Goal: Information Seeking & Learning: Learn about a topic

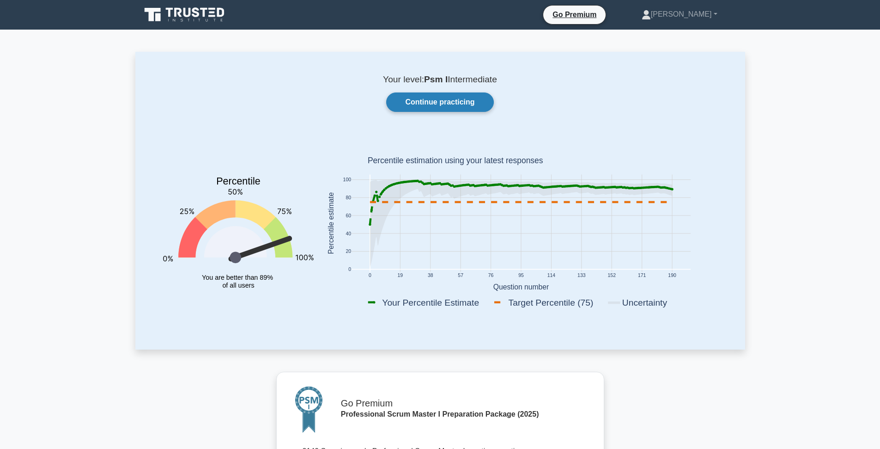
click at [444, 96] on link "Continue practicing" at bounding box center [439, 101] width 107 height 19
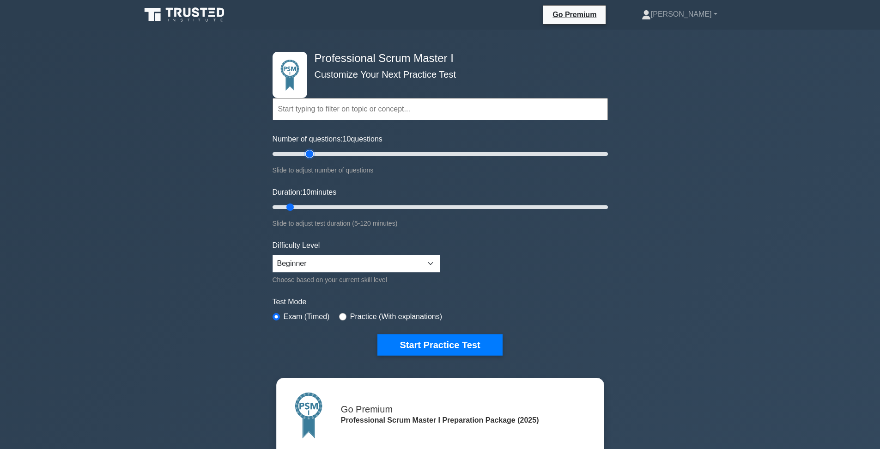
click at [309, 152] on input "Number of questions: 10 questions" at bounding box center [440, 153] width 335 height 11
drag, startPoint x: 309, startPoint y: 152, endPoint x: 323, endPoint y: 154, distance: 13.9
type input "30"
click at [323, 154] on input "Number of questions: 30 questions" at bounding box center [440, 153] width 335 height 11
drag, startPoint x: 314, startPoint y: 205, endPoint x: 359, endPoint y: 206, distance: 44.8
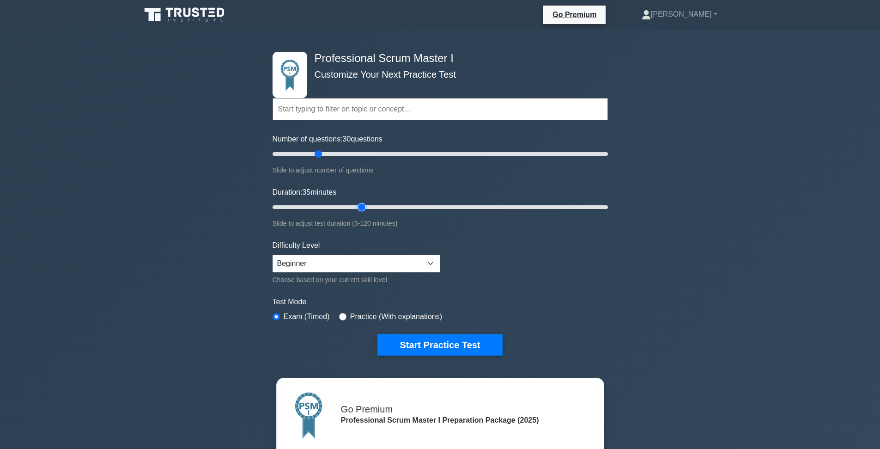
type input "35"
click at [359, 206] on input "Duration: 35 minutes" at bounding box center [440, 206] width 335 height 11
click at [467, 340] on button "Start Practice Test" at bounding box center [440, 344] width 125 height 21
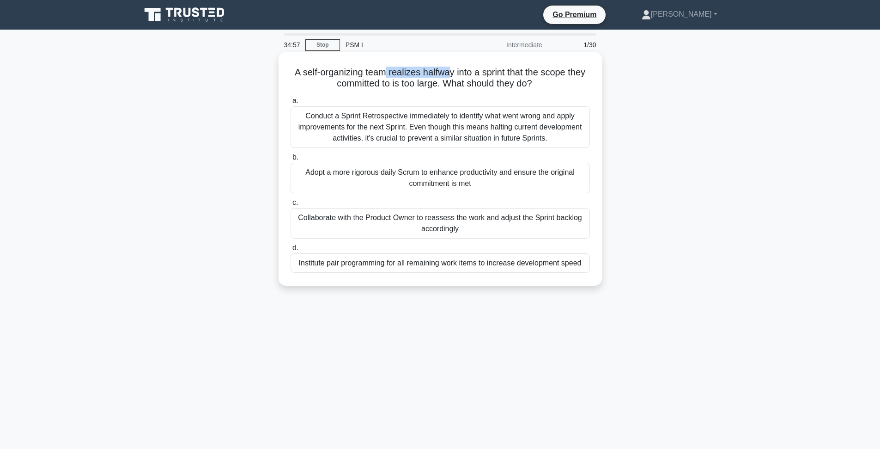
drag, startPoint x: 385, startPoint y: 71, endPoint x: 460, endPoint y: 69, distance: 75.3
click at [455, 70] on h5 "A self-organizing team realizes halfway into a sprint that the scope they commi…" at bounding box center [440, 78] width 301 height 23
click at [464, 69] on h5 "A self-organizing team realizes halfway into a sprint that the scope they commi…" at bounding box center [440, 78] width 301 height 23
click at [457, 75] on h5 "A self-organizing team realizes halfway into a sprint that the scope they commi…" at bounding box center [440, 78] width 301 height 23
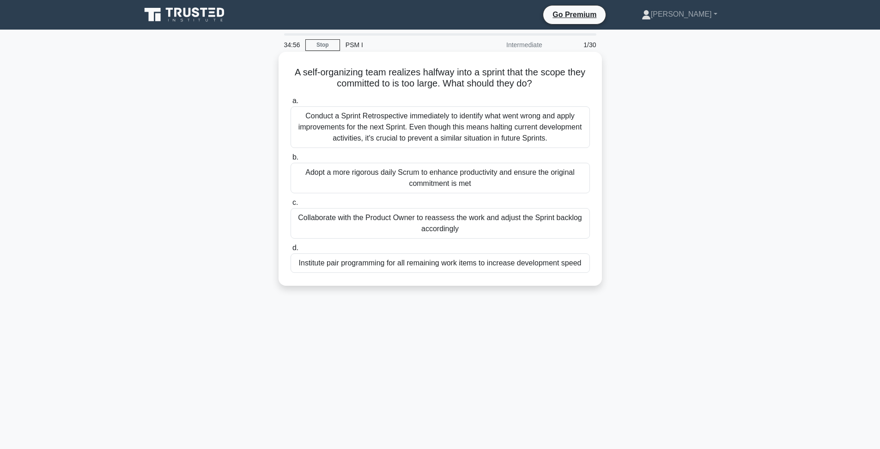
click at [489, 71] on h5 "A self-organizing team realizes halfway into a sprint that the scope they commi…" at bounding box center [440, 78] width 301 height 23
click at [507, 72] on h5 "A self-organizing team realizes halfway into a sprint that the scope they commi…" at bounding box center [440, 78] width 301 height 23
click at [414, 77] on h5 "A self-organizing team realizes halfway into a sprint that the scope they commi…" at bounding box center [440, 78] width 301 height 23
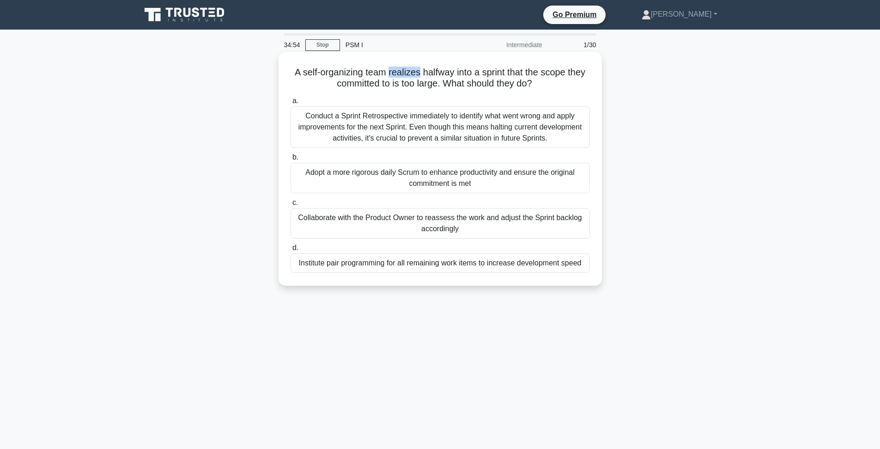
click at [414, 77] on h5 "A self-organizing team realizes halfway into a sprint that the scope they commi…" at bounding box center [440, 78] width 301 height 23
click at [437, 78] on h5 "A self-organizing team realizes halfway into a sprint that the scope they commi…" at bounding box center [440, 78] width 301 height 23
click at [416, 224] on div "Collaborate with the Product Owner to reassess the work and adjust the Sprint b…" at bounding box center [440, 223] width 299 height 30
click at [291, 206] on input "c. Collaborate with the Product Owner to reassess the work and adjust the Sprin…" at bounding box center [291, 203] width 0 height 6
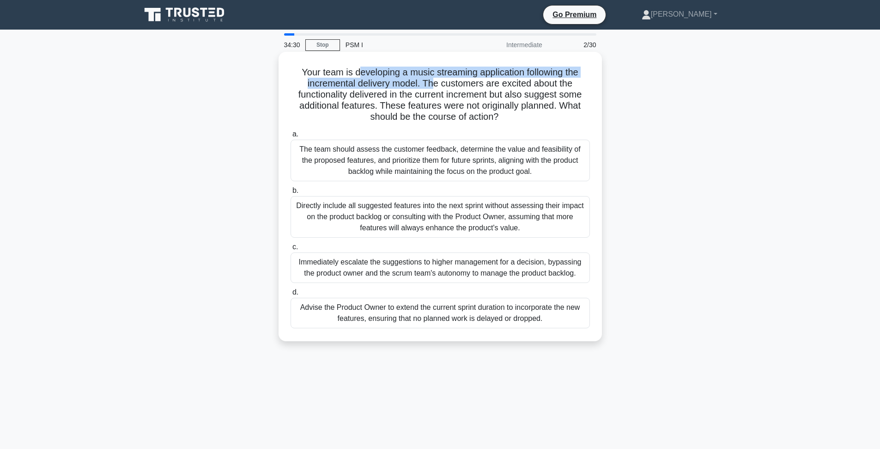
drag, startPoint x: 376, startPoint y: 73, endPoint x: 431, endPoint y: 80, distance: 55.9
click at [431, 80] on h5 "Your team is developing a music streaming application following the incremental…" at bounding box center [440, 95] width 301 height 56
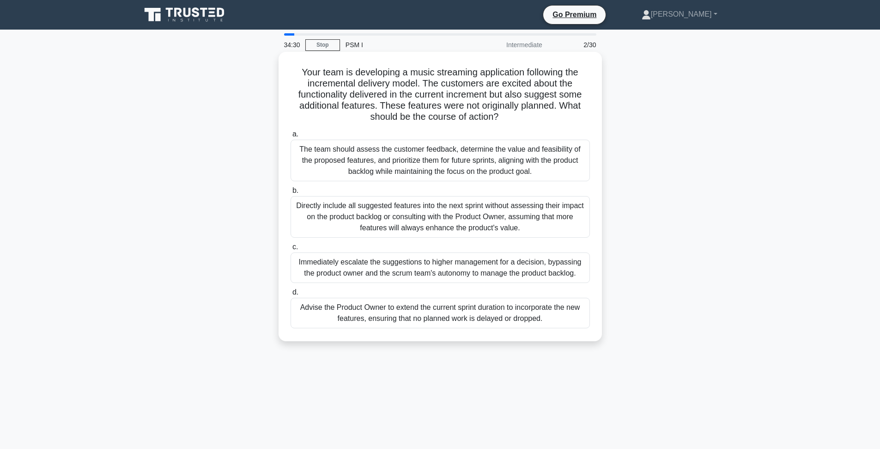
click at [473, 91] on h5 "Your team is developing a music streaming application following the incremental…" at bounding box center [440, 95] width 301 height 56
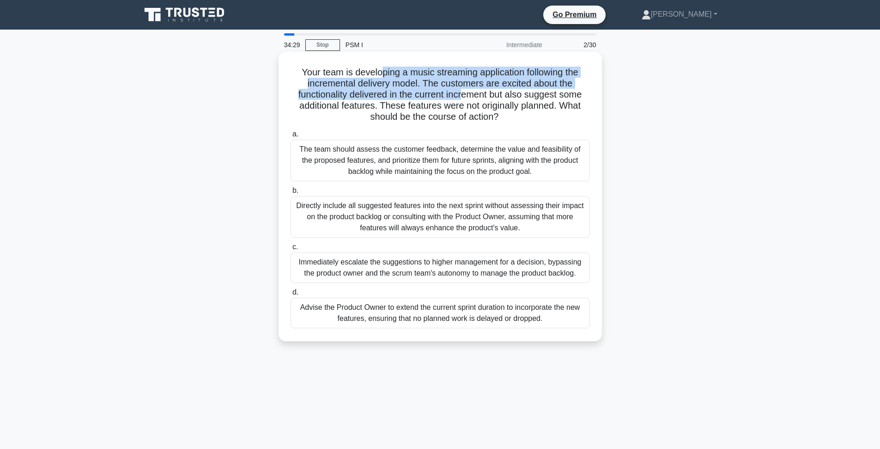
drag, startPoint x: 462, startPoint y: 97, endPoint x: 380, endPoint y: 74, distance: 84.4
click at [380, 74] on h5 "Your team is developing a music streaming application following the incremental…" at bounding box center [440, 95] width 301 height 56
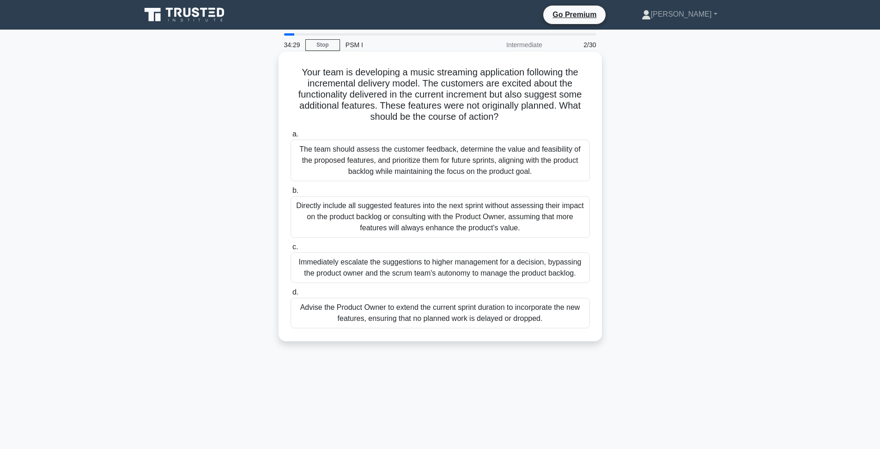
click at [380, 74] on h5 "Your team is developing a music streaming application following the incremental…" at bounding box center [440, 95] width 301 height 56
drag, startPoint x: 381, startPoint y: 76, endPoint x: 435, endPoint y: 84, distance: 54.1
click at [435, 84] on h5 "Your team is developing a music streaming application following the incremental…" at bounding box center [440, 95] width 301 height 56
click at [443, 88] on h5 "Your team is developing a music streaming application following the incremental…" at bounding box center [440, 95] width 301 height 56
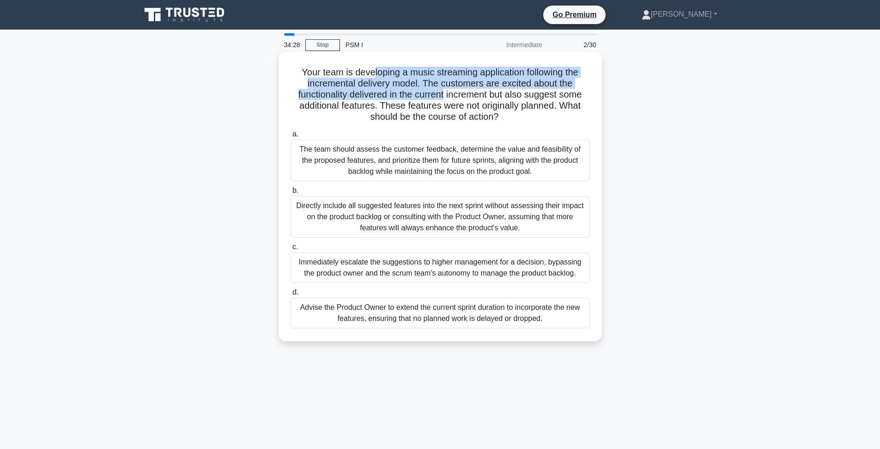
drag, startPoint x: 428, startPoint y: 94, endPoint x: 375, endPoint y: 76, distance: 55.7
click at [375, 76] on h5 "Your team is developing a music streaming application following the incremental…" at bounding box center [440, 95] width 301 height 56
click at [378, 82] on h5 "Your team is developing a music streaming application following the incremental…" at bounding box center [440, 95] width 301 height 56
drag, startPoint x: 368, startPoint y: 83, endPoint x: 493, endPoint y: 100, distance: 125.9
click at [472, 97] on h5 "Your team is developing a music streaming application following the incremental…" at bounding box center [440, 95] width 301 height 56
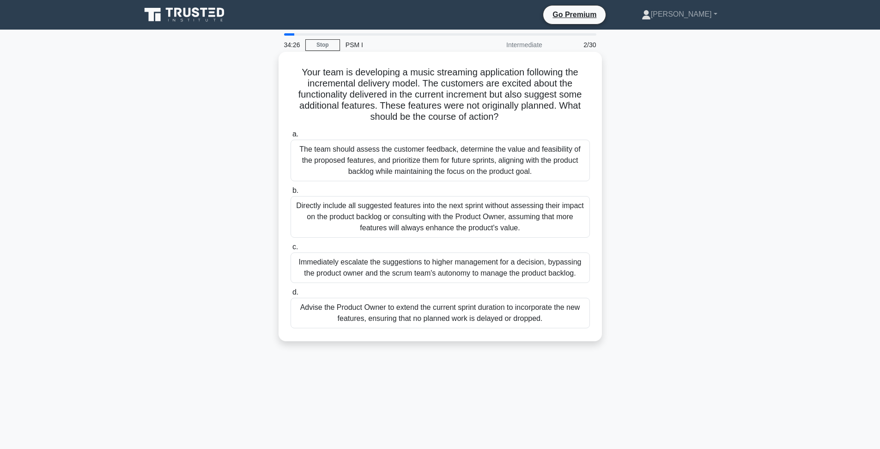
click at [499, 101] on h5 "Your team is developing a music streaming application following the incremental…" at bounding box center [440, 95] width 301 height 56
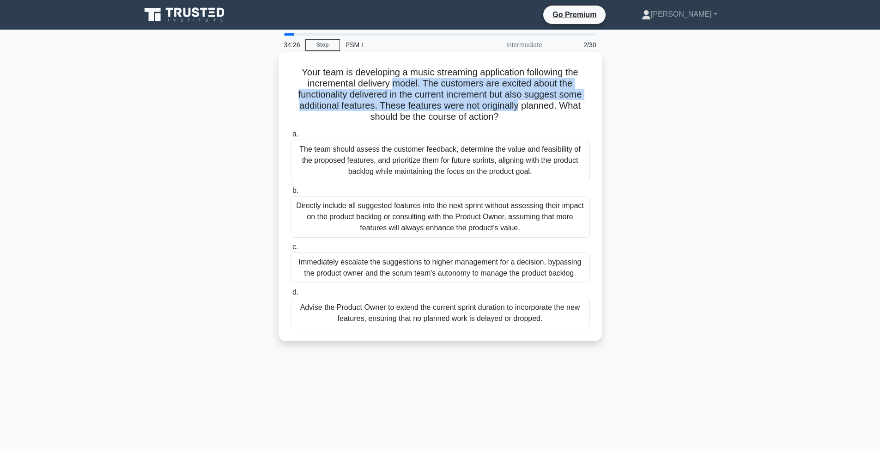
drag, startPoint x: 518, startPoint y: 108, endPoint x: 384, endPoint y: 79, distance: 136.9
click at [389, 80] on h5 "Your team is developing a music streaming application following the incremental…" at bounding box center [440, 95] width 301 height 56
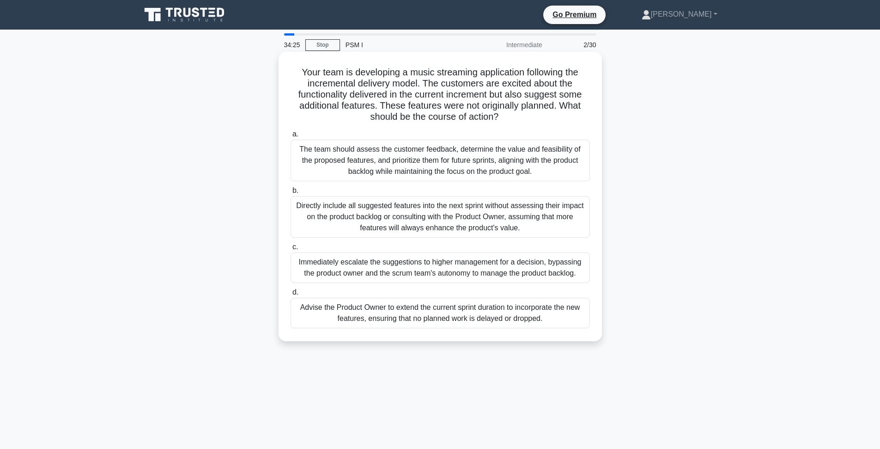
click at [348, 76] on h5 "Your team is developing a music streaming application following the incremental…" at bounding box center [440, 95] width 301 height 56
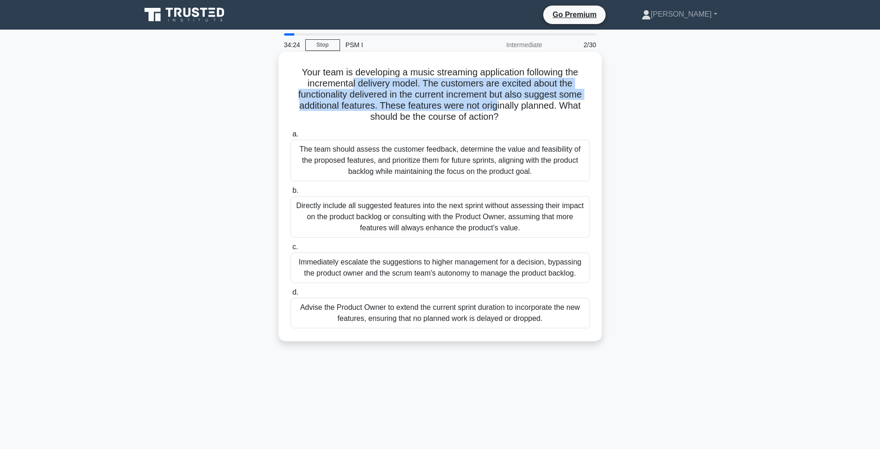
drag, startPoint x: 387, startPoint y: 90, endPoint x: 497, endPoint y: 104, distance: 110.4
click at [497, 104] on h5 "Your team is developing a music streaming application following the incremental…" at bounding box center [440, 95] width 301 height 56
drag, startPoint x: 521, startPoint y: 104, endPoint x: 361, endPoint y: 80, distance: 161.7
click at [361, 80] on h5 "Your team is developing a music streaming application following the incremental…" at bounding box center [440, 95] width 301 height 56
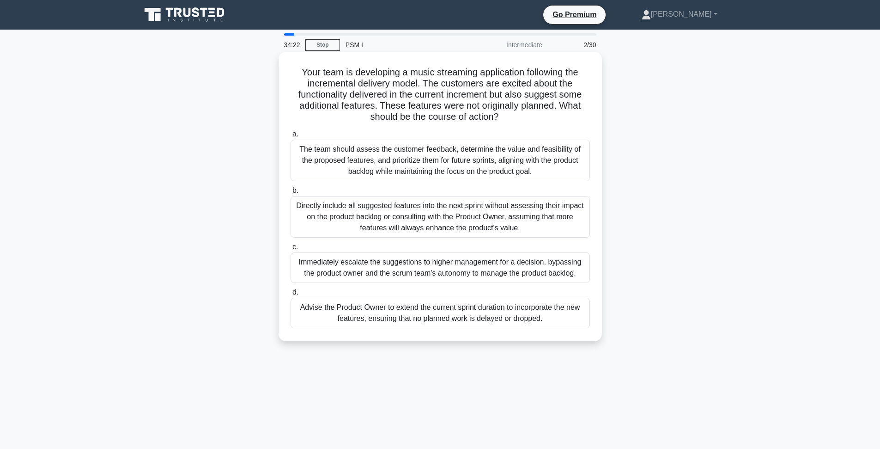
click at [361, 80] on h5 "Your team is developing a music streaming application following the incremental…" at bounding box center [440, 95] width 301 height 56
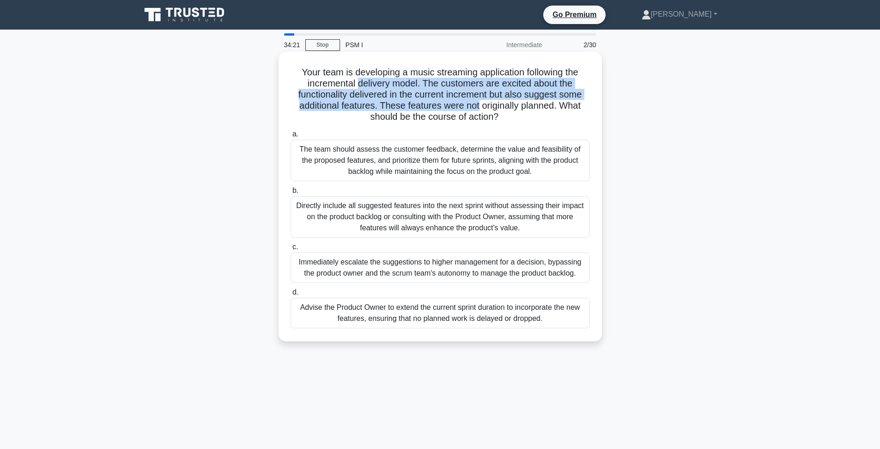
drag, startPoint x: 361, startPoint y: 80, endPoint x: 471, endPoint y: 102, distance: 111.6
click at [471, 102] on h5 "Your team is developing a music streaming application following the incremental…" at bounding box center [440, 95] width 301 height 56
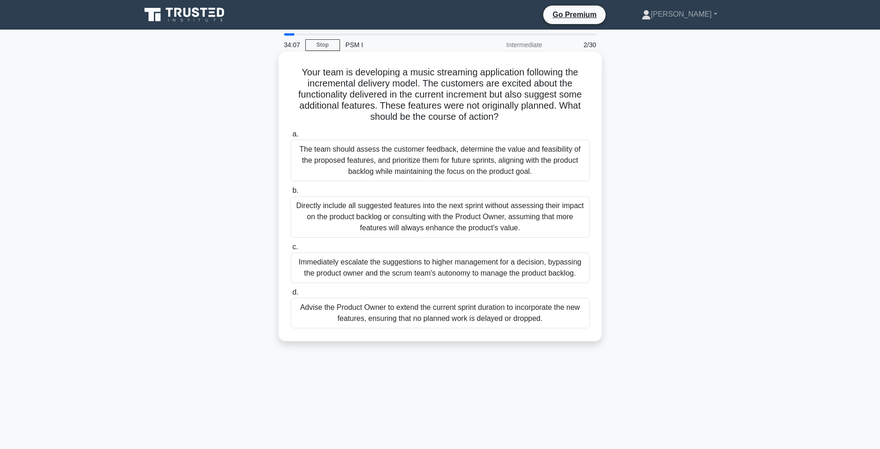
click at [492, 169] on div "The team should assess the customer feedback, determine the value and feasibili…" at bounding box center [440, 161] width 299 height 42
click at [291, 137] on input "a. The team should assess the customer feedback, determine the value and feasib…" at bounding box center [291, 134] width 0 height 6
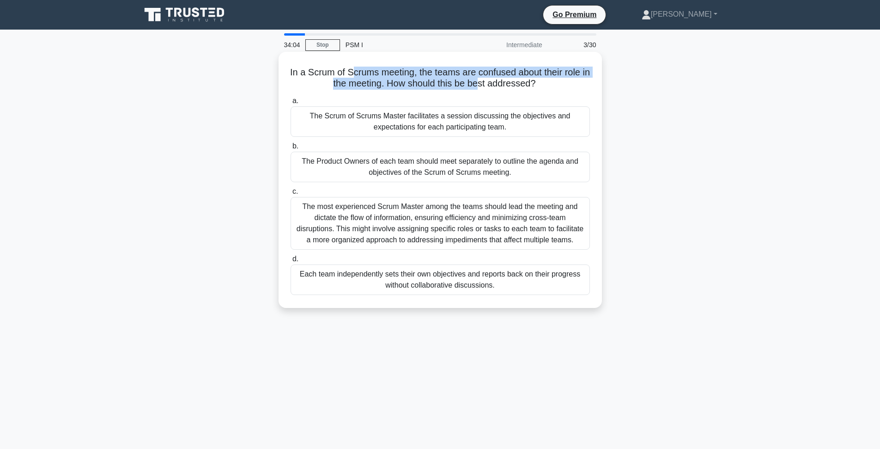
drag, startPoint x: 360, startPoint y: 73, endPoint x: 482, endPoint y: 78, distance: 122.1
click at [482, 78] on h5 "In a Scrum of Scrums meeting, the teams are confused about their role in the me…" at bounding box center [440, 78] width 301 height 23
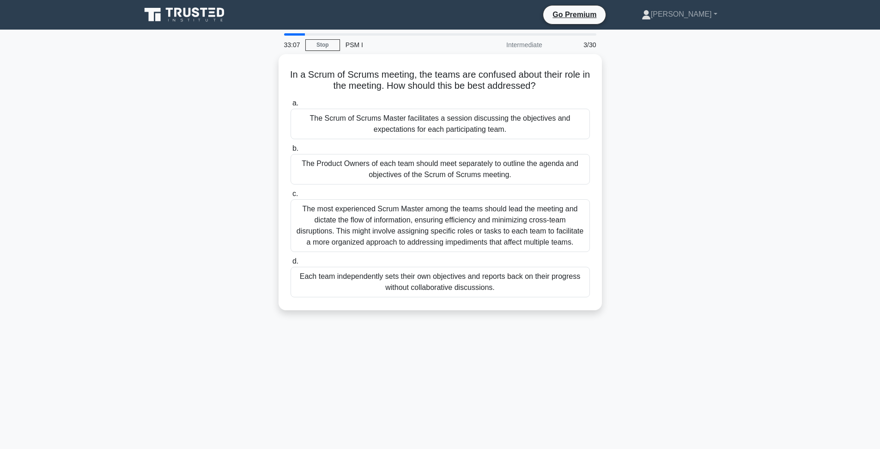
click at [655, 203] on div "In a Scrum of Scrums meeting, the teams are confused about their role in the me…" at bounding box center [440, 187] width 610 height 267
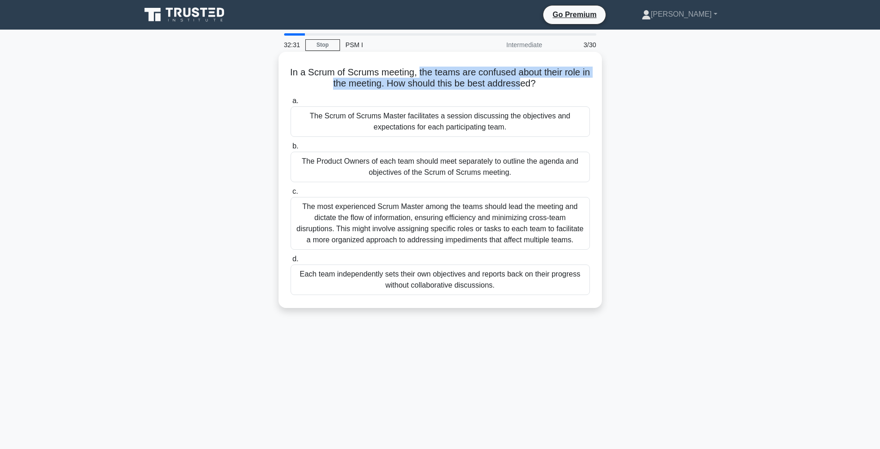
drag, startPoint x: 424, startPoint y: 70, endPoint x: 525, endPoint y: 85, distance: 102.3
click at [525, 85] on h5 "In a Scrum of Scrums meeting, the teams are confused about their role in the me…" at bounding box center [440, 78] width 301 height 23
click at [523, 85] on h5 "In a Scrum of Scrums meeting, the teams are confused about their role in the me…" at bounding box center [440, 78] width 301 height 23
click at [561, 122] on div "The Scrum of Scrums Master facilitates a session discussing the objectives and …" at bounding box center [440, 121] width 299 height 30
click at [291, 104] on input "a. The Scrum of Scrums Master facilitates a session discussing the objectives a…" at bounding box center [291, 101] width 0 height 6
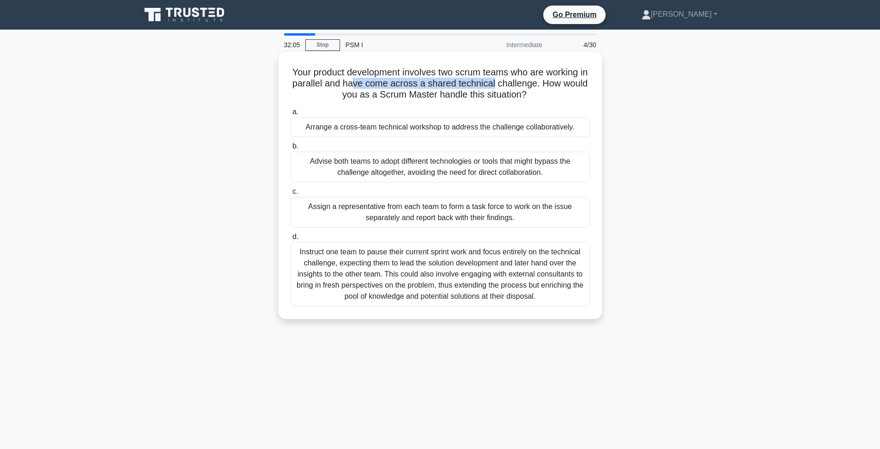
drag, startPoint x: 353, startPoint y: 80, endPoint x: 494, endPoint y: 81, distance: 140.9
click at [494, 81] on h5 "Your product development involves two scrum teams who are working in parallel a…" at bounding box center [440, 84] width 301 height 34
click at [505, 79] on h5 "Your product development involves two scrum teams who are working in parallel a…" at bounding box center [440, 84] width 301 height 34
drag, startPoint x: 529, startPoint y: 81, endPoint x: 401, endPoint y: 73, distance: 128.2
click at [401, 73] on h5 "Your product development involves two scrum teams who are working in parallel a…" at bounding box center [440, 84] width 301 height 34
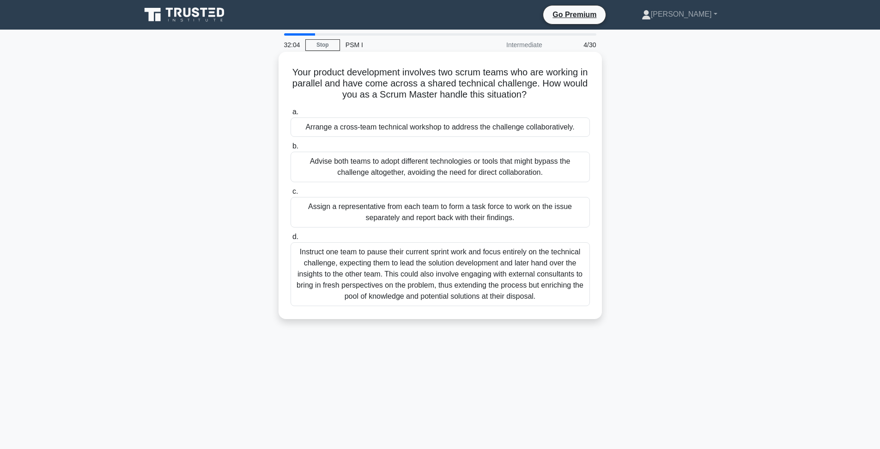
click at [401, 73] on h5 "Your product development involves two scrum teams who are working in parallel a…" at bounding box center [440, 84] width 301 height 34
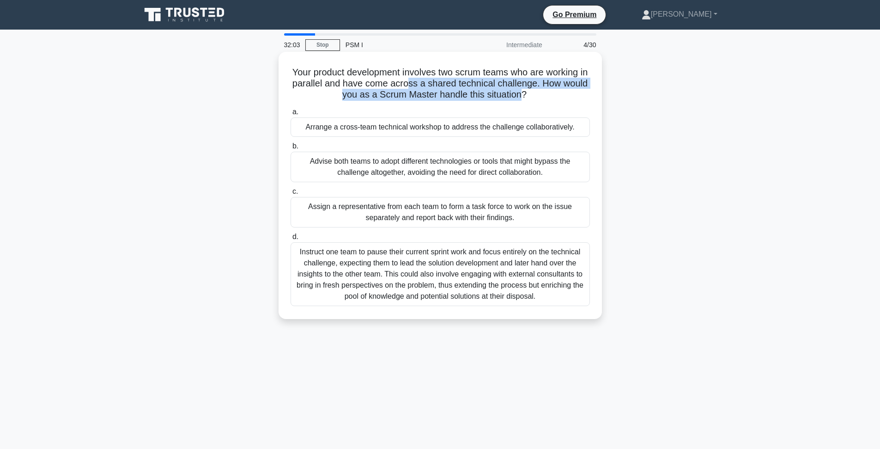
drag, startPoint x: 468, startPoint y: 89, endPoint x: 528, endPoint y: 95, distance: 60.4
click at [528, 95] on h5 "Your product development involves two scrum teams who are working in parallel a…" at bounding box center [440, 84] width 301 height 34
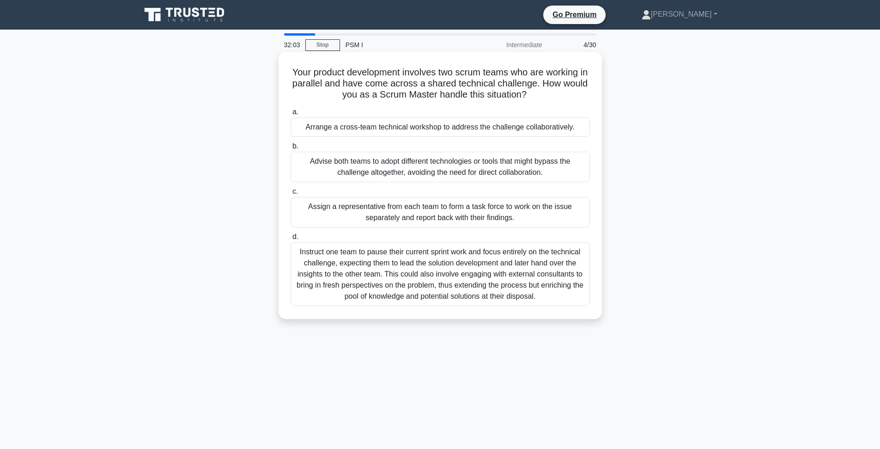
click at [528, 95] on icon ".spinner_0XTQ{transform-origin:center;animation:spinner_y6GP .75s linear infini…" at bounding box center [532, 95] width 11 height 11
drag, startPoint x: 368, startPoint y: 84, endPoint x: 533, endPoint y: 86, distance: 165.4
click at [533, 86] on h5 "Your product development involves two scrum teams who are working in parallel a…" at bounding box center [440, 84] width 301 height 34
click at [450, 129] on div "Arrange a cross-team technical workshop to address the challenge collaborativel…" at bounding box center [440, 126] width 299 height 19
click at [291, 115] on input "a. Arrange a cross-team technical workshop to address the challenge collaborati…" at bounding box center [291, 112] width 0 height 6
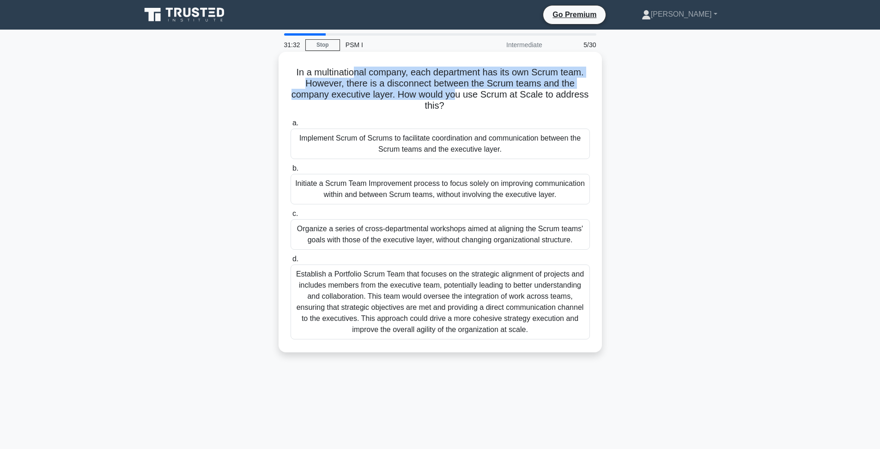
drag, startPoint x: 363, startPoint y: 75, endPoint x: 457, endPoint y: 89, distance: 95.7
click at [457, 89] on h5 "In a multinational company, each department has its own Scrum team. However, th…" at bounding box center [440, 89] width 301 height 45
drag, startPoint x: 471, startPoint y: 89, endPoint x: 373, endPoint y: 77, distance: 98.7
click at [373, 77] on h5 "In a multinational company, each department has its own Scrum team. However, th…" at bounding box center [440, 89] width 301 height 45
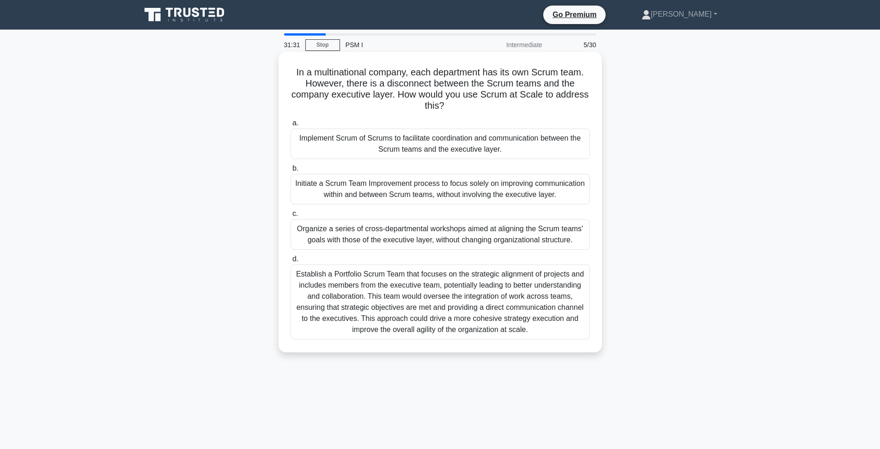
click at [372, 76] on h5 "In a multinational company, each department has its own Scrum team. However, th…" at bounding box center [440, 89] width 301 height 45
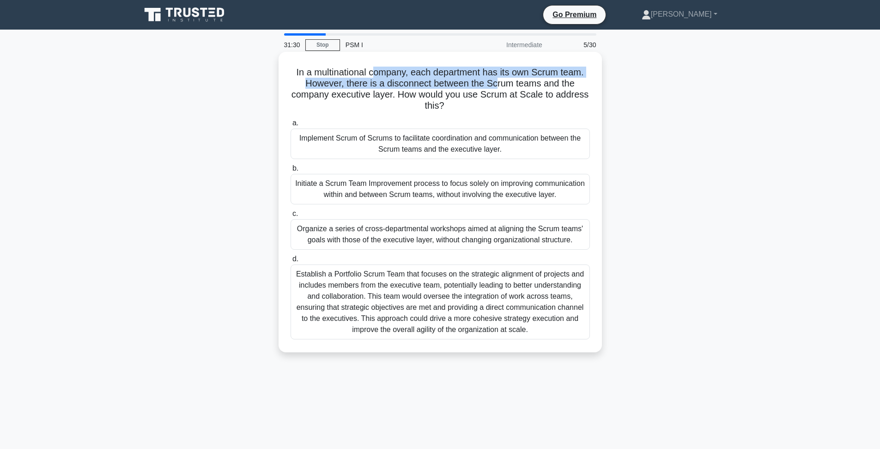
drag, startPoint x: 375, startPoint y: 76, endPoint x: 498, endPoint y: 85, distance: 123.7
click at [497, 85] on h5 "In a multinational company, each department has its own Scrum team. However, th…" at bounding box center [440, 89] width 301 height 45
click at [504, 87] on h5 "In a multinational company, each department has its own Scrum team. However, th…" at bounding box center [440, 89] width 301 height 45
drag, startPoint x: 411, startPoint y: 82, endPoint x: 511, endPoint y: 81, distance: 100.3
click at [511, 81] on h5 "In a multinational company, each department has its own Scrum team. However, th…" at bounding box center [440, 89] width 301 height 45
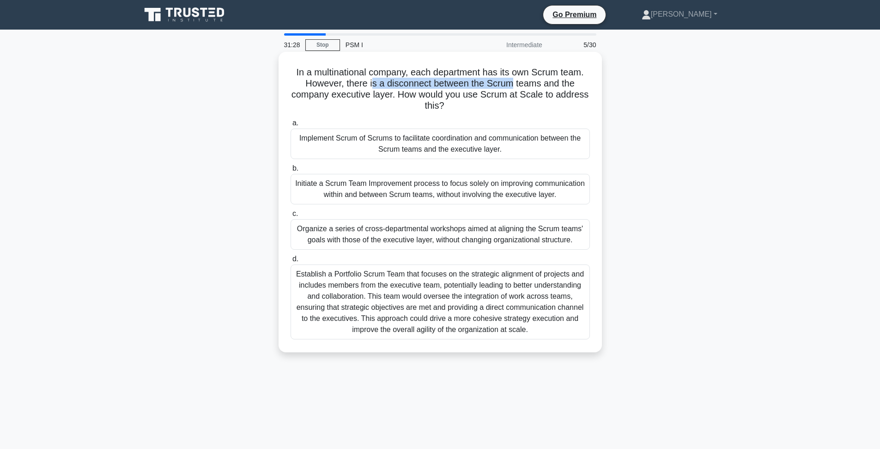
click at [511, 81] on h5 "In a multinational company, each department has its own Scrum team. However, th…" at bounding box center [440, 89] width 301 height 45
drag, startPoint x: 511, startPoint y: 81, endPoint x: 364, endPoint y: 82, distance: 147.4
click at [364, 82] on h5 "In a multinational company, each department has its own Scrum team. However, th…" at bounding box center [440, 89] width 301 height 45
drag, startPoint x: 328, startPoint y: 95, endPoint x: 548, endPoint y: 95, distance: 219.9
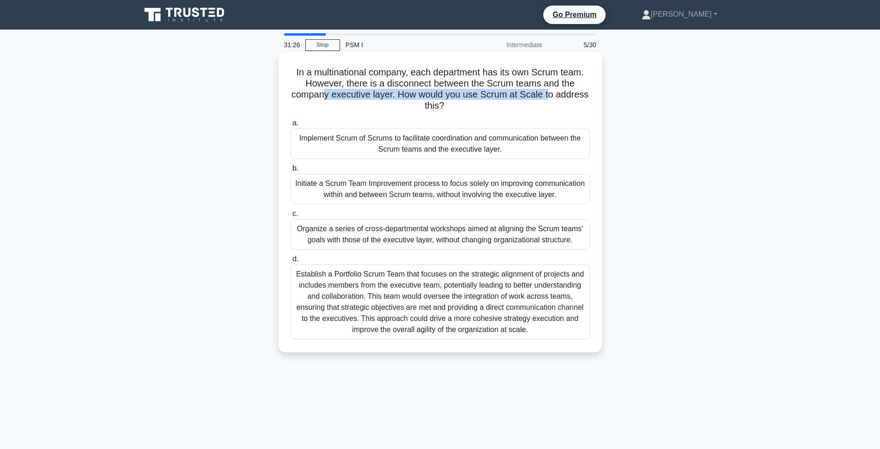
click at [548, 95] on h5 "In a multinational company, each department has its own Scrum team. However, th…" at bounding box center [440, 89] width 301 height 45
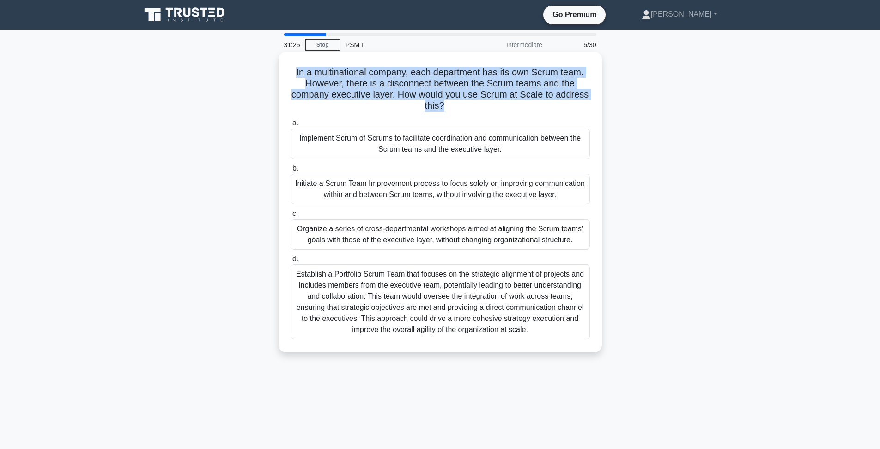
drag, startPoint x: 514, startPoint y: 110, endPoint x: 425, endPoint y: 64, distance: 100.2
click at [425, 64] on div "In a multinational company, each department has its own Scrum team. However, th…" at bounding box center [440, 201] width 316 height 293
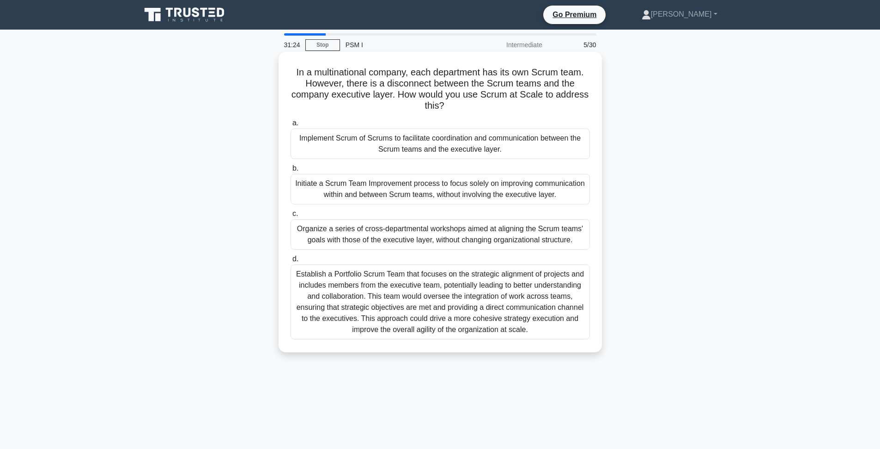
click at [425, 64] on div "In a multinational company, each department has its own Scrum team. However, th…" at bounding box center [440, 201] width 316 height 293
drag, startPoint x: 368, startPoint y: 85, endPoint x: 546, endPoint y: 83, distance: 178.4
click at [546, 83] on h5 "In a multinational company, each department has its own Scrum team. However, th…" at bounding box center [440, 89] width 301 height 45
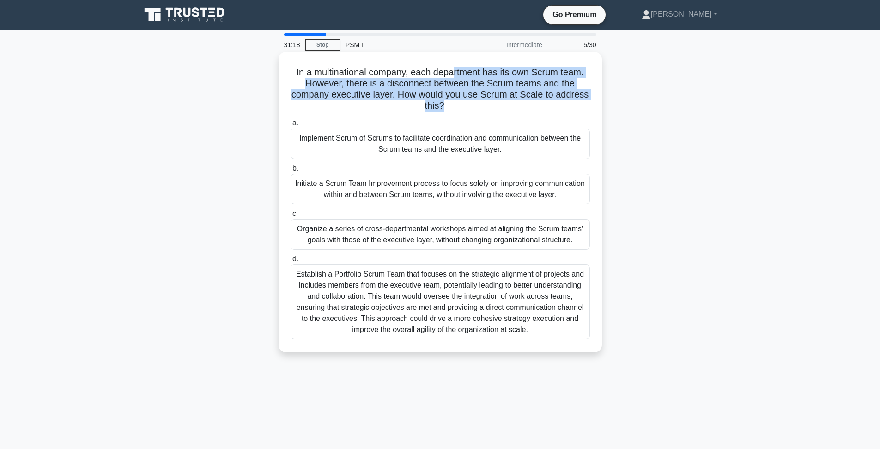
drag, startPoint x: 463, startPoint y: 110, endPoint x: 453, endPoint y: 65, distance: 45.8
click at [454, 68] on h5 "In a multinational company, each department has its own Scrum team. However, th…" at bounding box center [440, 89] width 301 height 45
click at [391, 93] on h5 "In a multinational company, each department has its own Scrum team. However, th…" at bounding box center [440, 89] width 301 height 45
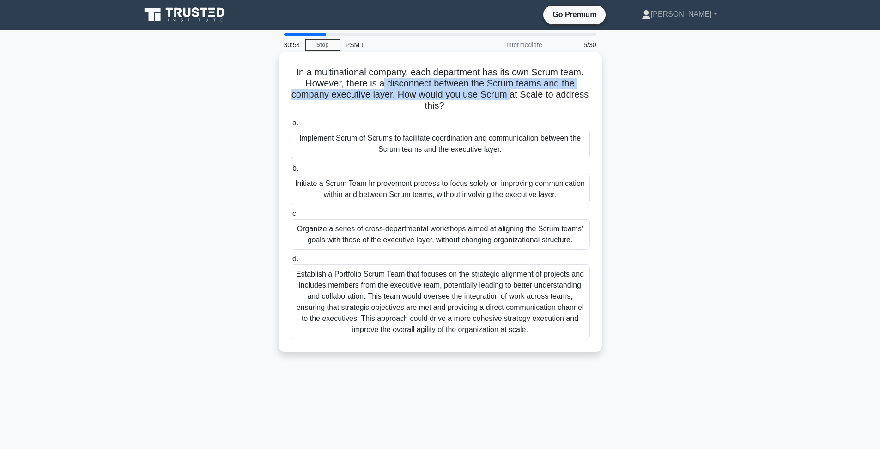
drag, startPoint x: 385, startPoint y: 85, endPoint x: 509, endPoint y: 90, distance: 124.4
click at [509, 90] on h5 "In a multinational company, each department has its own Scrum team. However, th…" at bounding box center [440, 89] width 301 height 45
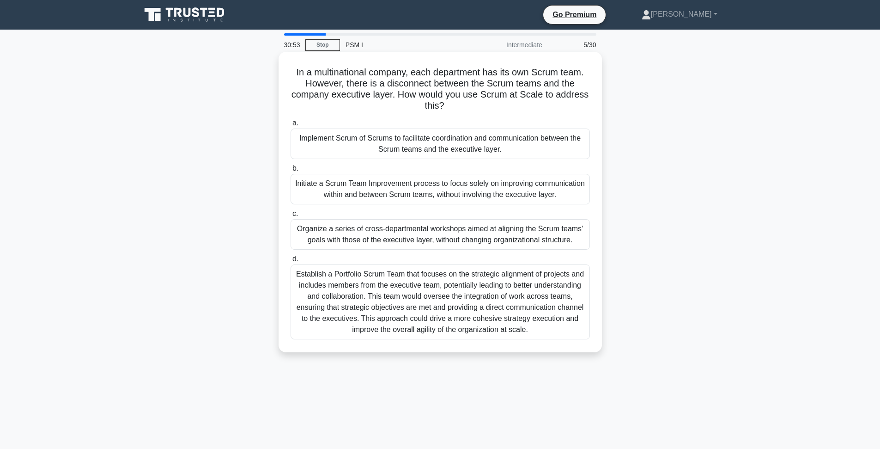
click at [505, 116] on div "In a multinational company, each department has its own Scrum team. However, th…" at bounding box center [440, 201] width 316 height 293
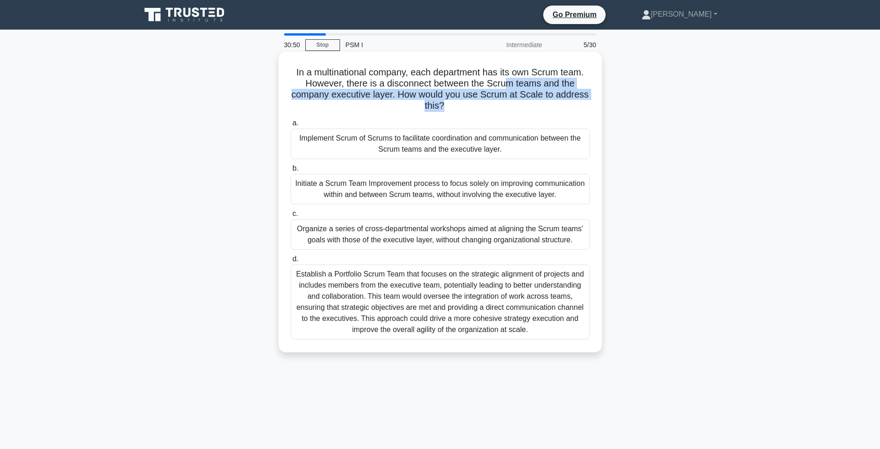
drag, startPoint x: 490, startPoint y: 106, endPoint x: 508, endPoint y: 81, distance: 30.5
click at [508, 81] on h5 "In a multinational company, each department has its own Scrum team. However, th…" at bounding box center [440, 89] width 301 height 45
click at [493, 93] on h5 "In a multinational company, each department has its own Scrum team. However, th…" at bounding box center [440, 89] width 301 height 45
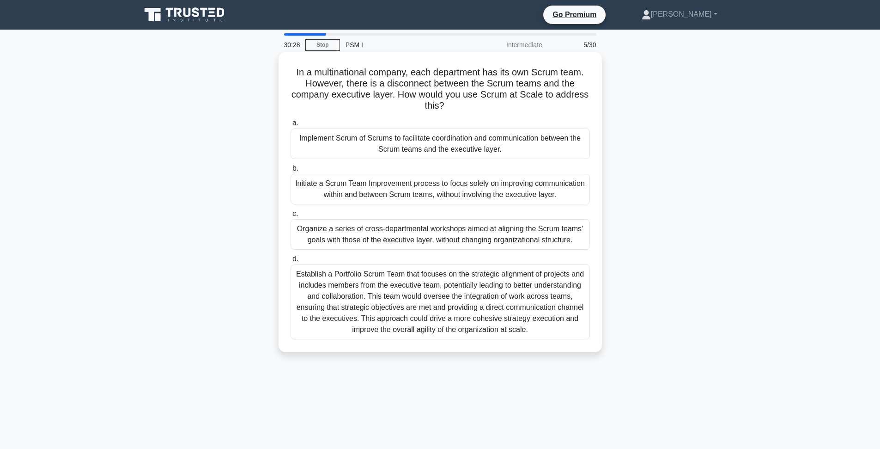
click at [397, 143] on div "Implement Scrum of Scrums to facilitate coordination and communication between …" at bounding box center [440, 143] width 299 height 30
click at [291, 126] on input "a. Implement Scrum of Scrums to facilitate coordination and communication betwe…" at bounding box center [291, 123] width 0 height 6
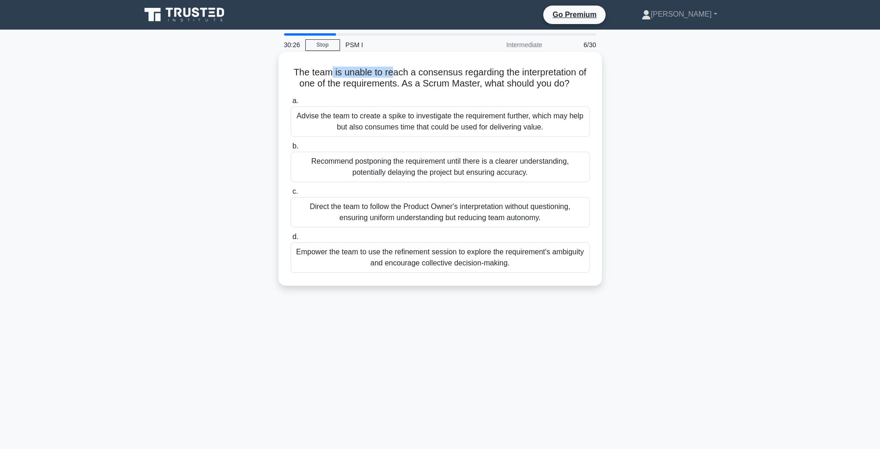
drag, startPoint x: 333, startPoint y: 71, endPoint x: 396, endPoint y: 72, distance: 62.8
click at [396, 72] on h5 "The team is unable to reach a consensus regarding the interpretation of one of …" at bounding box center [440, 78] width 301 height 23
click at [426, 73] on h5 "The team is unable to reach a consensus regarding the interpretation of one of …" at bounding box center [440, 78] width 301 height 23
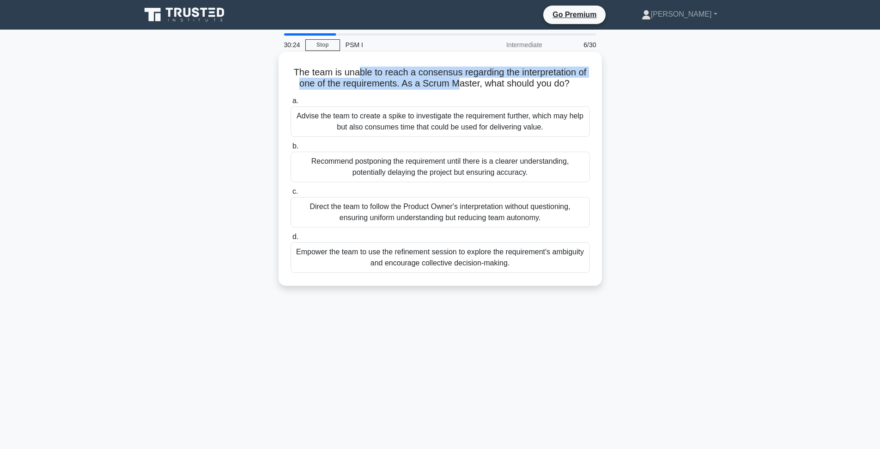
drag, startPoint x: 459, startPoint y: 79, endPoint x: 362, endPoint y: 70, distance: 97.9
click at [362, 70] on h5 "The team is unable to reach a consensus regarding the interpretation of one of …" at bounding box center [440, 78] width 301 height 23
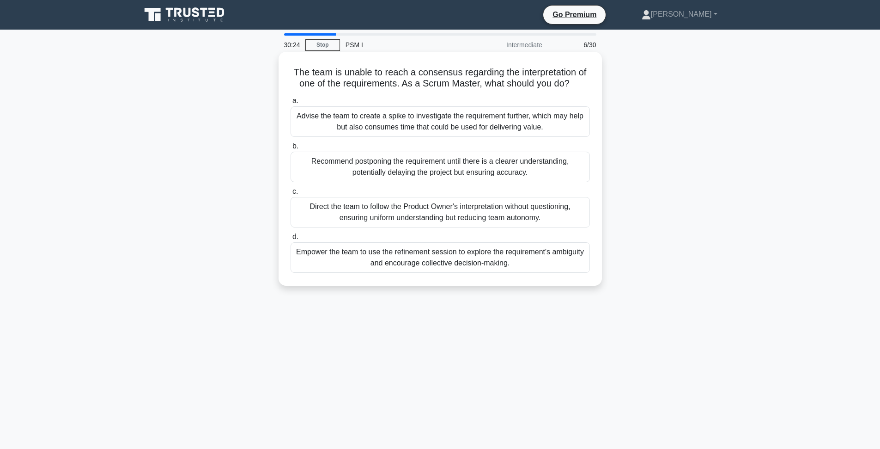
click at [362, 70] on h5 "The team is unable to reach a consensus regarding the interpretation of one of …" at bounding box center [440, 78] width 301 height 23
drag, startPoint x: 380, startPoint y: 72, endPoint x: 478, endPoint y: 75, distance: 98.5
click at [478, 75] on h5 "The team is unable to reach a consensus regarding the interpretation of one of …" at bounding box center [440, 78] width 301 height 23
click at [515, 74] on h5 "The team is unable to reach a consensus regarding the interpretation of one of …" at bounding box center [440, 78] width 301 height 23
drag, startPoint x: 572, startPoint y: 84, endPoint x: 372, endPoint y: 72, distance: 199.5
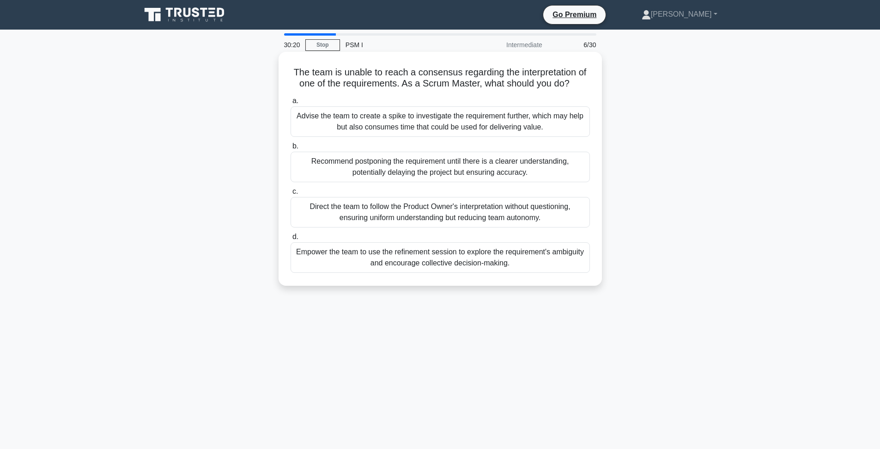
click at [372, 71] on h5 "The team is unable to reach a consensus regarding the interpretation of one of …" at bounding box center [440, 78] width 301 height 23
click at [392, 82] on h5 "The team is unable to reach a consensus regarding the interpretation of one of …" at bounding box center [440, 78] width 301 height 23
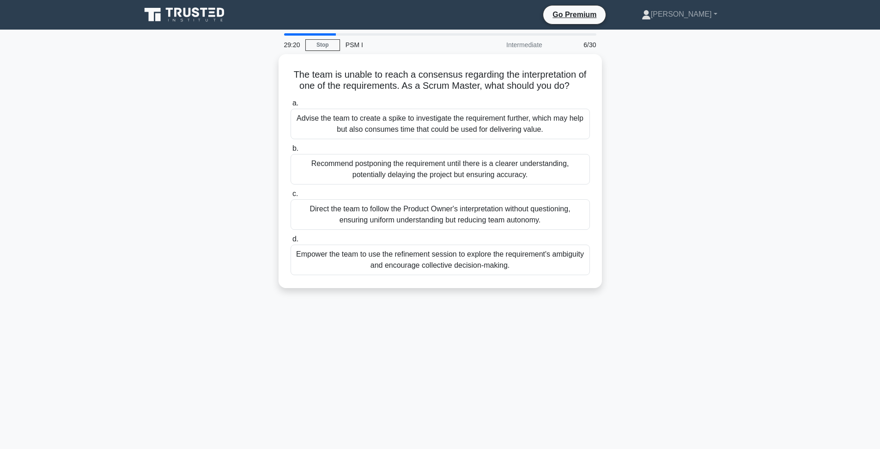
click at [654, 156] on div "The team is unable to reach a consensus regarding the interpretation of one of …" at bounding box center [440, 176] width 610 height 245
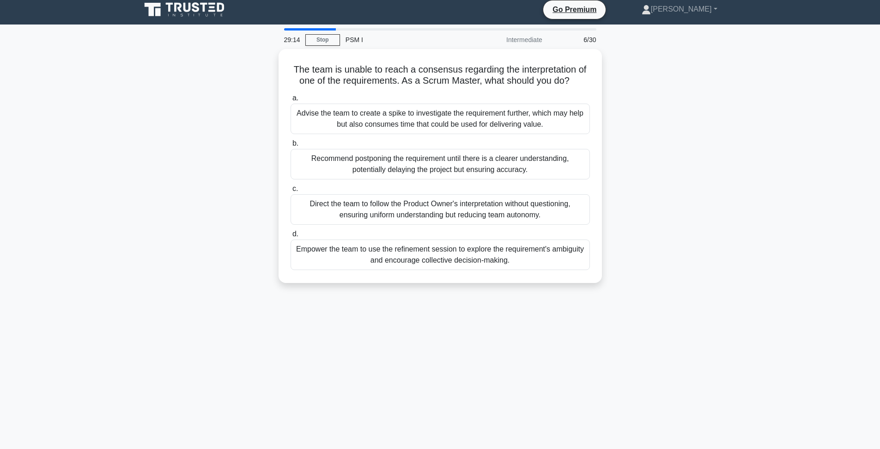
scroll to position [7, 0]
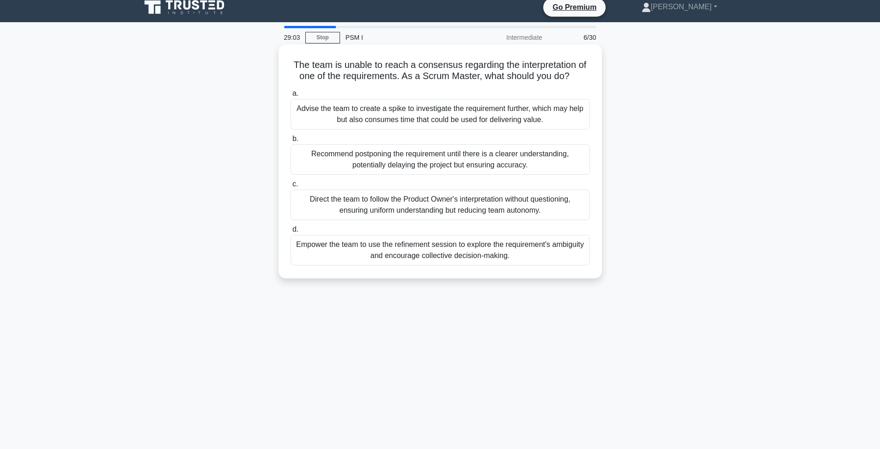
click at [440, 73] on h5 "The team is unable to reach a consensus regarding the interpretation of one of …" at bounding box center [440, 70] width 301 height 23
click at [409, 77] on h5 "The team is unable to reach a consensus regarding the interpretation of one of …" at bounding box center [440, 70] width 301 height 23
click at [410, 65] on h5 "The team is unable to reach a consensus regarding the interpretation of one of …" at bounding box center [440, 70] width 301 height 23
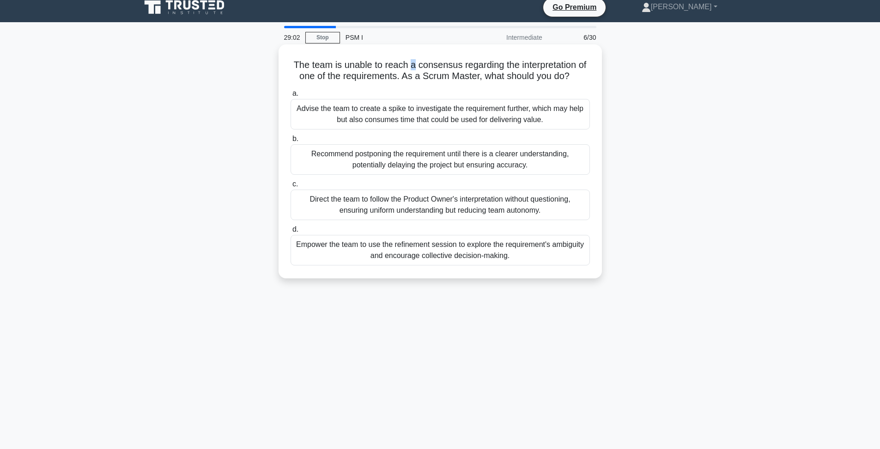
click at [410, 65] on h5 "The team is unable to reach a consensus regarding the interpretation of one of …" at bounding box center [440, 70] width 301 height 23
click at [411, 68] on h5 "The team is unable to reach a consensus regarding the interpretation of one of …" at bounding box center [440, 70] width 301 height 23
click at [402, 76] on h5 "The team is unable to reach a consensus regarding the interpretation of one of …" at bounding box center [440, 70] width 301 height 23
drag, startPoint x: 402, startPoint y: 76, endPoint x: 556, endPoint y: 74, distance: 154.3
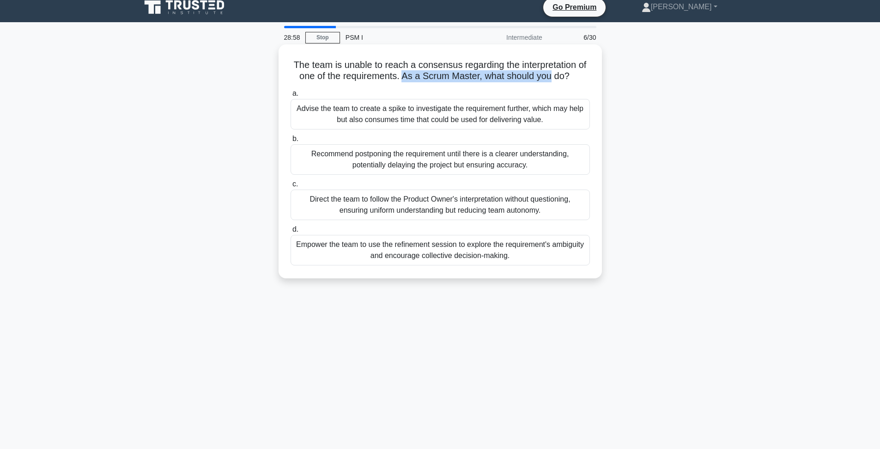
click at [553, 74] on h5 "The team is unable to reach a consensus regarding the interpretation of one of …" at bounding box center [440, 70] width 301 height 23
click at [509, 62] on h5 "The team is unable to reach a consensus regarding the interpretation of one of …" at bounding box center [440, 70] width 301 height 23
click at [440, 77] on h5 "The team is unable to reach a consensus regarding the interpretation of one of …" at bounding box center [440, 70] width 301 height 23
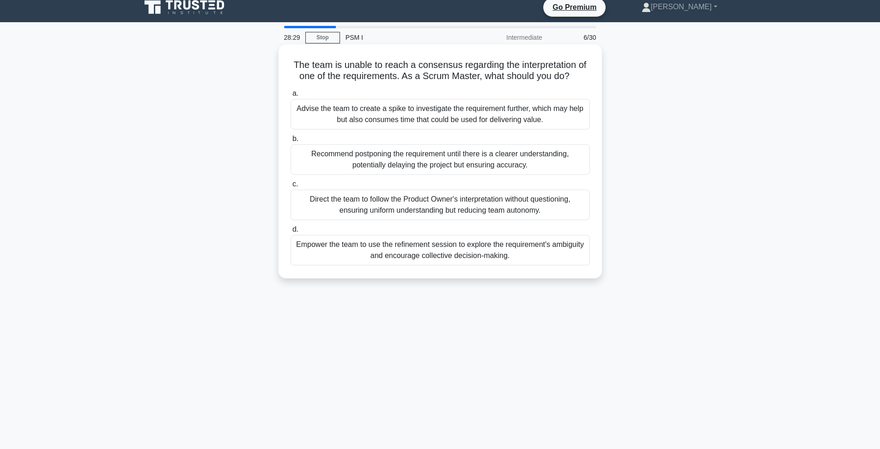
click at [420, 77] on h5 "The team is unable to reach a consensus regarding the interpretation of one of …" at bounding box center [440, 70] width 301 height 23
drag, startPoint x: 405, startPoint y: 76, endPoint x: 591, endPoint y: 84, distance: 185.5
click at [591, 84] on div "The team is unable to reach a consensus regarding the interpretation of one of …" at bounding box center [440, 161] width 316 height 226
click at [436, 81] on h5 "The team is unable to reach a consensus regarding the interpretation of one of …" at bounding box center [440, 70] width 301 height 23
drag, startPoint x: 419, startPoint y: 77, endPoint x: 547, endPoint y: 77, distance: 128.0
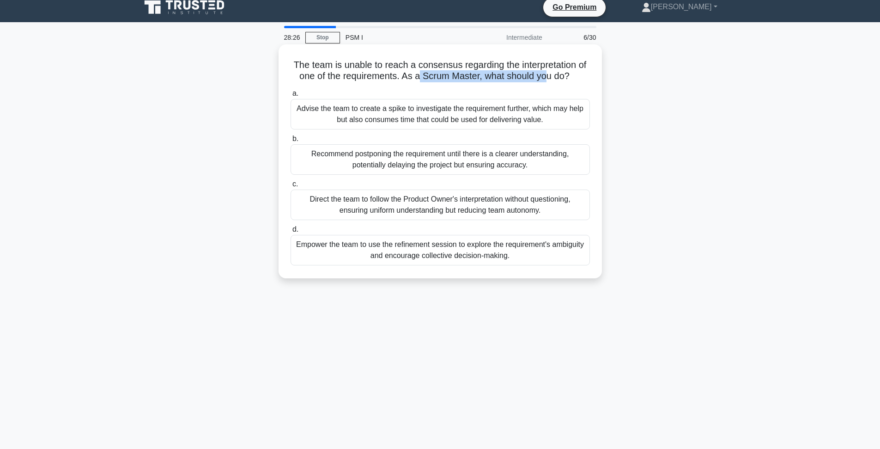
click at [547, 77] on h5 "The team is unable to reach a consensus regarding the interpretation of one of …" at bounding box center [440, 70] width 301 height 23
drag, startPoint x: 550, startPoint y: 77, endPoint x: 405, endPoint y: 77, distance: 145.1
click at [405, 77] on h5 "The team is unable to reach a consensus regarding the interpretation of one of …" at bounding box center [440, 70] width 301 height 23
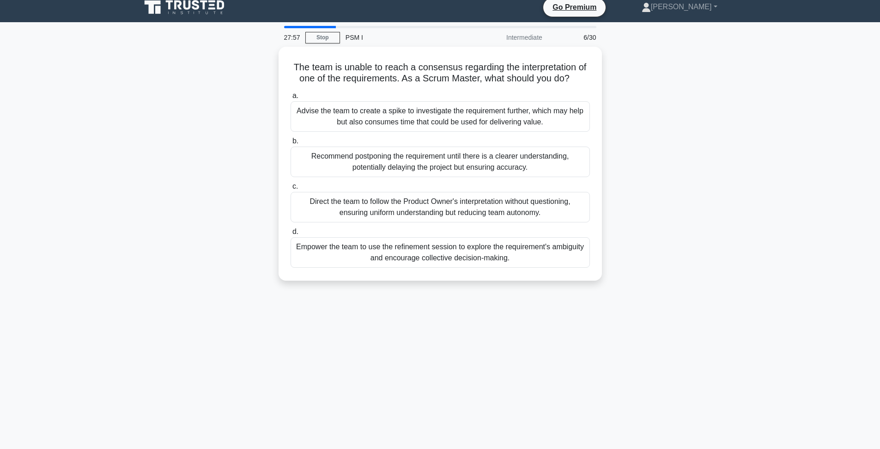
click at [498, 353] on div "27:57 Stop PSM I Intermediate 6/30 The team is unable to reach a consensus rega…" at bounding box center [440, 257] width 610 height 462
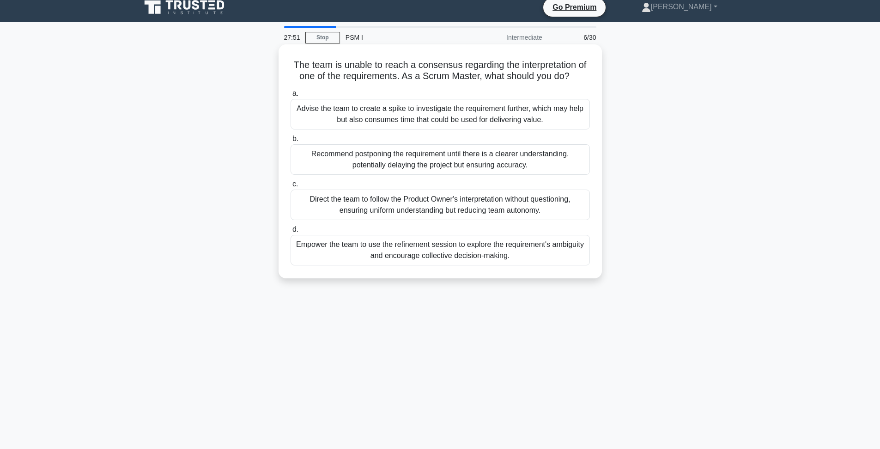
click at [431, 68] on h5 "The team is unable to reach a consensus regarding the interpretation of one of …" at bounding box center [440, 70] width 301 height 23
click at [420, 79] on h5 "The team is unable to reach a consensus regarding the interpretation of one of …" at bounding box center [440, 70] width 301 height 23
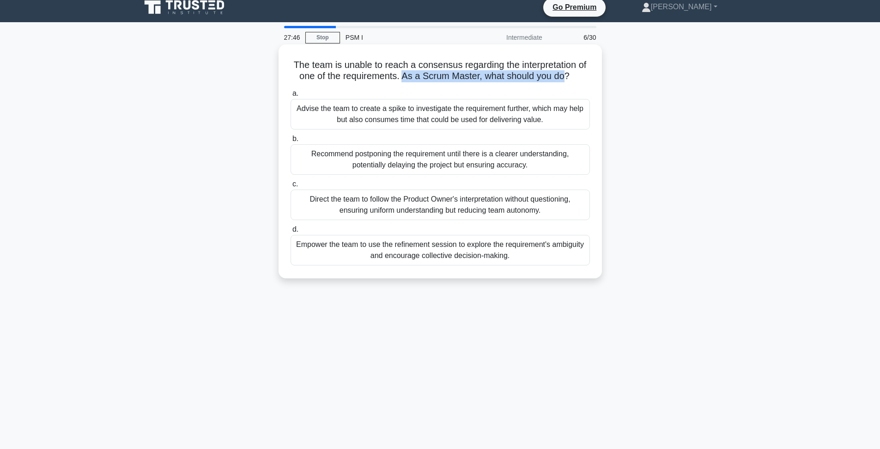
drag, startPoint x: 404, startPoint y: 76, endPoint x: 563, endPoint y: 77, distance: 159.4
click at [563, 77] on h5 "The team is unable to reach a consensus regarding the interpretation of one of …" at bounding box center [440, 70] width 301 height 23
click at [563, 67] on h5 "The team is unable to reach a consensus regarding the interpretation of one of …" at bounding box center [440, 70] width 301 height 23
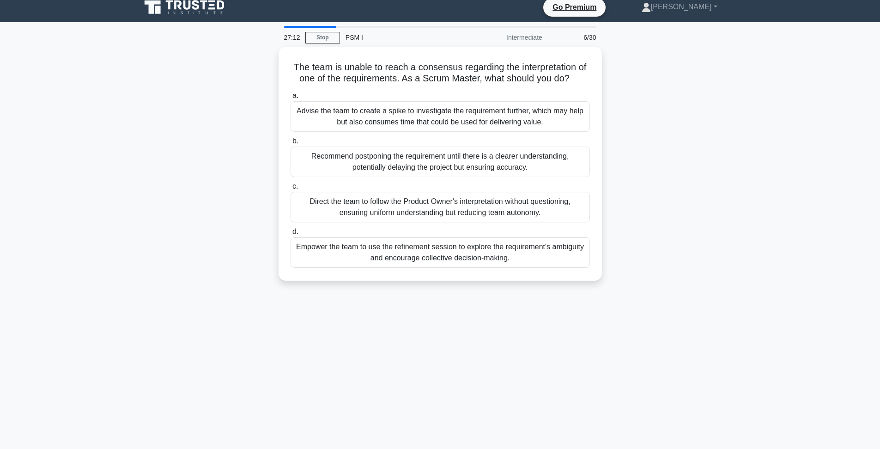
click at [806, 213] on main "27:12 Stop PSM I Intermediate 6/30 The team is unable to reach a consensus rega…" at bounding box center [440, 256] width 880 height 469
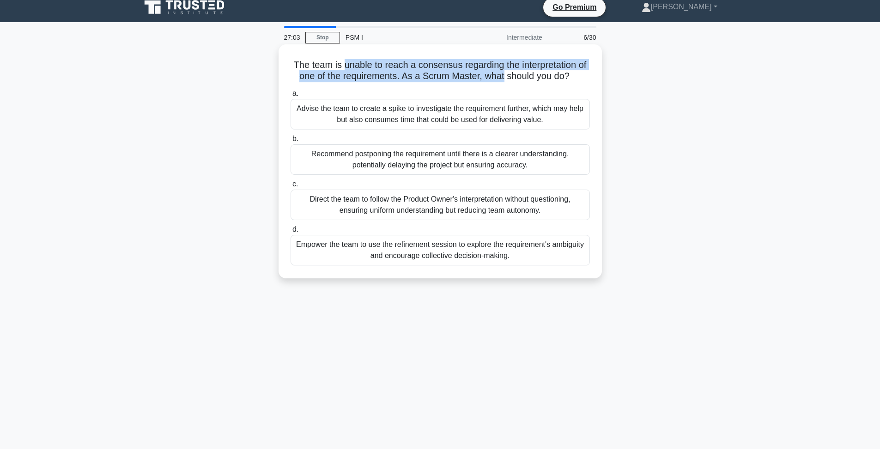
drag, startPoint x: 346, startPoint y: 66, endPoint x: 504, endPoint y: 75, distance: 158.3
click at [504, 75] on h5 "The team is unable to reach a consensus regarding the interpretation of one of …" at bounding box center [440, 70] width 301 height 23
drag, startPoint x: 504, startPoint y: 77, endPoint x: 343, endPoint y: 68, distance: 161.1
click at [343, 68] on h5 "The team is unable to reach a consensus regarding the interpretation of one of …" at bounding box center [440, 70] width 301 height 23
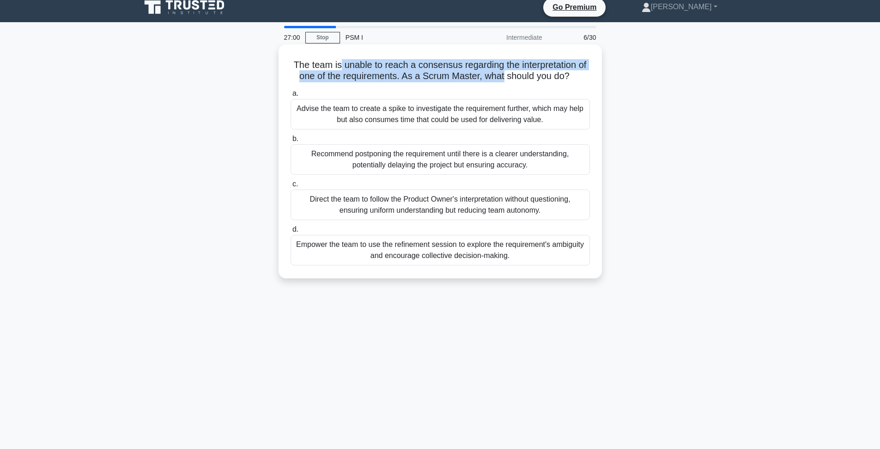
click at [354, 69] on h5 "The team is unable to reach a consensus regarding the interpretation of one of …" at bounding box center [440, 70] width 301 height 23
drag, startPoint x: 343, startPoint y: 66, endPoint x: 503, endPoint y: 76, distance: 160.2
click at [503, 76] on h5 "The team is unable to reach a consensus regarding the interpretation of one of …" at bounding box center [440, 70] width 301 height 23
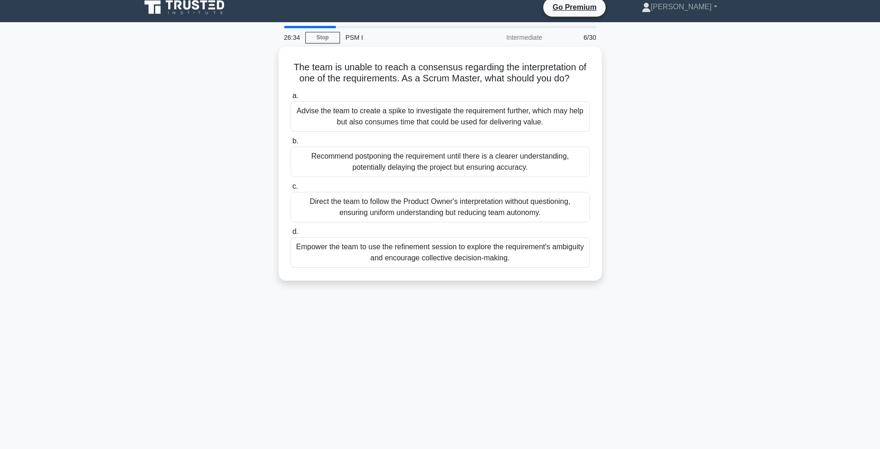
click at [664, 308] on div "26:34 Stop PSM I Intermediate 6/30 The team is unable to reach a consensus rega…" at bounding box center [440, 257] width 610 height 462
click at [637, 182] on div "The team is unable to reach a consensus regarding the interpretation of one of …" at bounding box center [440, 169] width 610 height 245
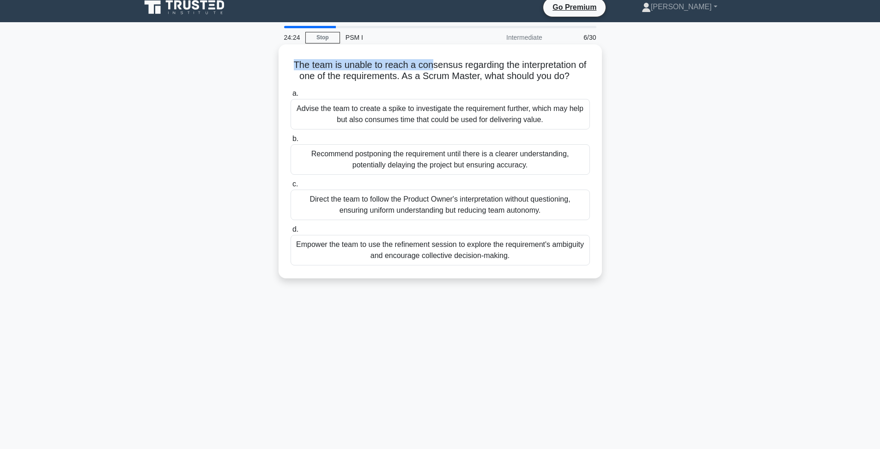
drag, startPoint x: 404, startPoint y: 51, endPoint x: 431, endPoint y: 67, distance: 31.1
click at [431, 67] on div "The team is unable to reach a consensus regarding the interpretation of one of …" at bounding box center [440, 161] width 316 height 226
click at [427, 67] on h5 "The team is unable to reach a consensus regarding the interpretation of one of …" at bounding box center [440, 70] width 301 height 23
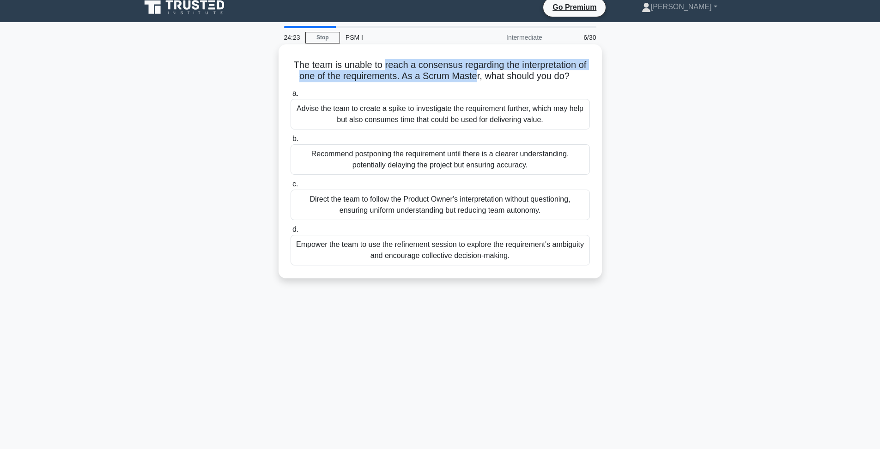
drag, startPoint x: 388, startPoint y: 67, endPoint x: 476, endPoint y: 79, distance: 89.0
click at [476, 79] on h5 "The team is unable to reach a consensus regarding the interpretation of one of …" at bounding box center [440, 70] width 301 height 23
drag, startPoint x: 393, startPoint y: 61, endPoint x: 478, endPoint y: 63, distance: 85.0
click at [478, 63] on h5 "The team is unable to reach a consensus regarding the interpretation of one of …" at bounding box center [440, 70] width 301 height 23
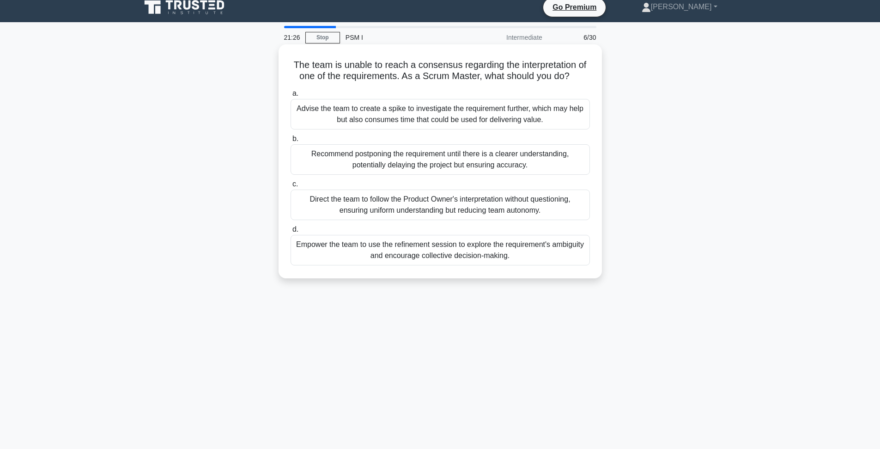
click at [480, 61] on h5 "The team is unable to reach a consensus regarding the interpretation of one of …" at bounding box center [440, 70] width 301 height 23
click at [478, 260] on div "Empower the team to use the refinement session to explore the requirement's amb…" at bounding box center [440, 250] width 299 height 30
click at [291, 232] on input "d. Empower the team to use the refinement session to explore the requirement's …" at bounding box center [291, 229] width 0 height 6
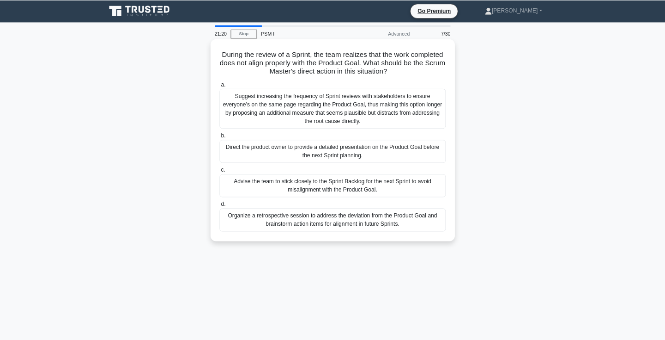
scroll to position [0, 0]
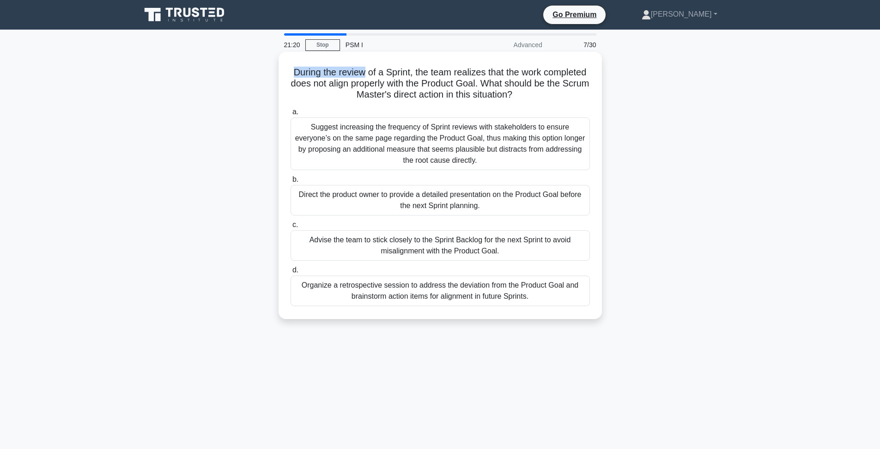
drag, startPoint x: 364, startPoint y: 69, endPoint x: 464, endPoint y: 64, distance: 99.9
click at [464, 64] on div "During the review of a Sprint, the team realizes that the work completed does n…" at bounding box center [440, 185] width 316 height 260
click at [466, 73] on h5 "During the review of a Sprint, the team realizes that the work completed does n…" at bounding box center [440, 84] width 301 height 34
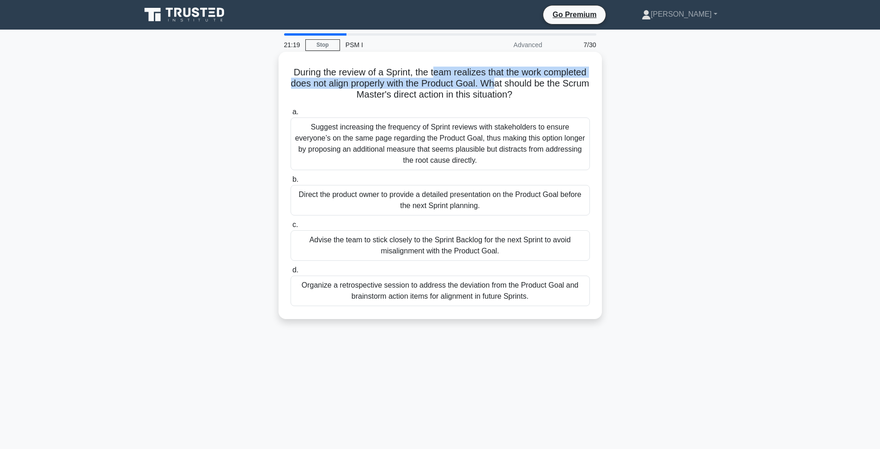
drag, startPoint x: 496, startPoint y: 81, endPoint x: 432, endPoint y: 72, distance: 64.4
click at [435, 72] on h5 "During the review of a Sprint, the team realizes that the work completed does n…" at bounding box center [440, 84] width 301 height 34
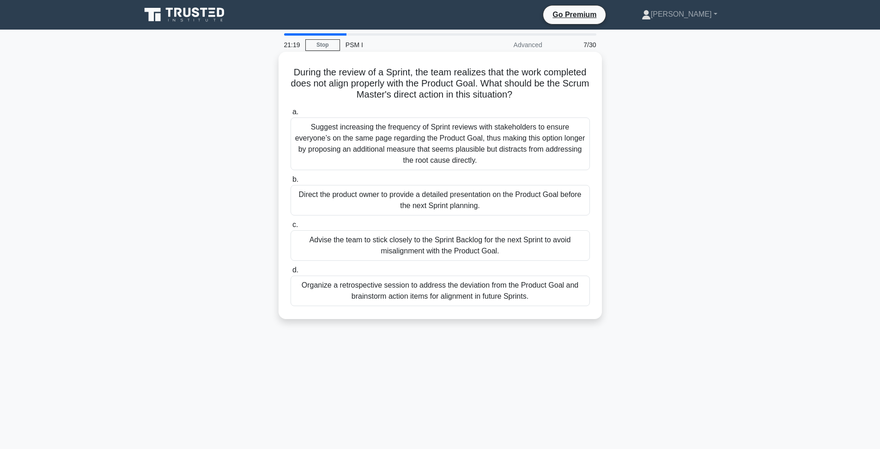
click at [431, 72] on h5 "During the review of a Sprint, the team realizes that the work completed does n…" at bounding box center [440, 84] width 301 height 34
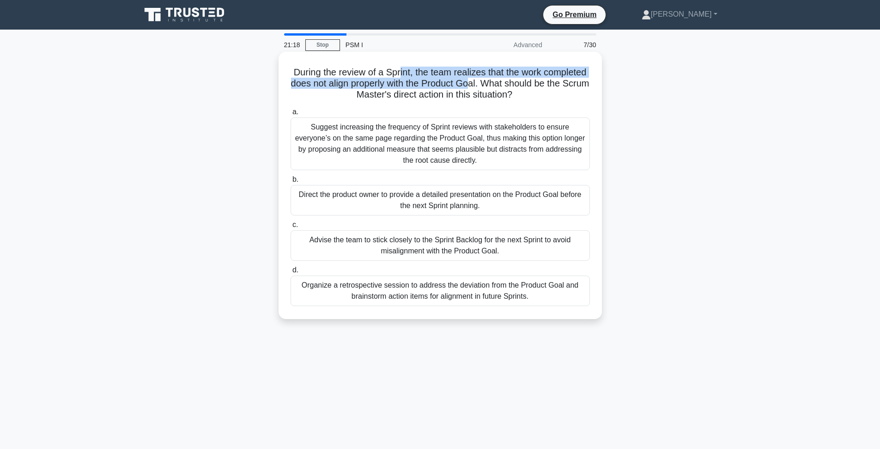
drag, startPoint x: 398, startPoint y: 69, endPoint x: 469, endPoint y: 78, distance: 70.8
click at [469, 78] on h5 "During the review of a Sprint, the team realizes that the work completed does n…" at bounding box center [440, 84] width 301 height 34
click at [469, 79] on h5 "During the review of a Sprint, the team realizes that the work completed does n…" at bounding box center [440, 84] width 301 height 34
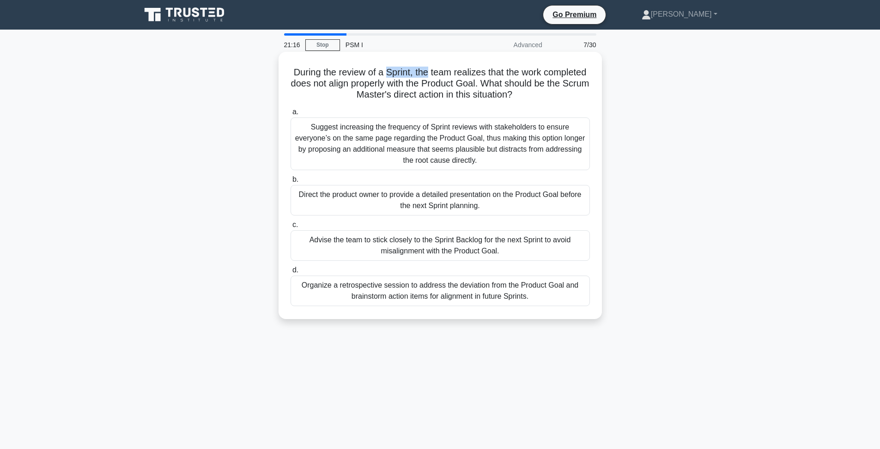
drag, startPoint x: 385, startPoint y: 74, endPoint x: 427, endPoint y: 75, distance: 41.6
click at [427, 75] on h5 "During the review of a Sprint, the team realizes that the work completed does n…" at bounding box center [440, 84] width 301 height 34
click at [430, 76] on h5 "During the review of a Sprint, the team realizes that the work completed does n…" at bounding box center [440, 84] width 301 height 34
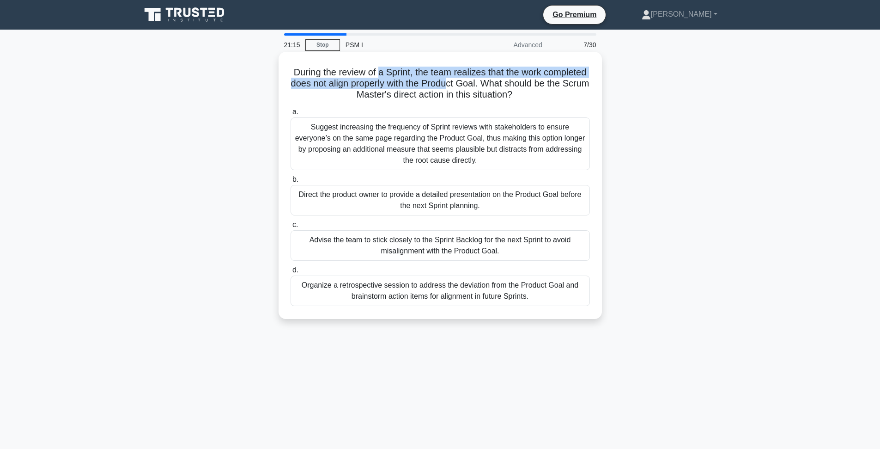
drag, startPoint x: 377, startPoint y: 76, endPoint x: 449, endPoint y: 81, distance: 72.3
click at [449, 81] on h5 "During the review of a Sprint, the team realizes that the work completed does n…" at bounding box center [440, 84] width 301 height 34
click at [452, 81] on h5 "During the review of a Sprint, the team realizes that the work completed does n…" at bounding box center [440, 84] width 301 height 34
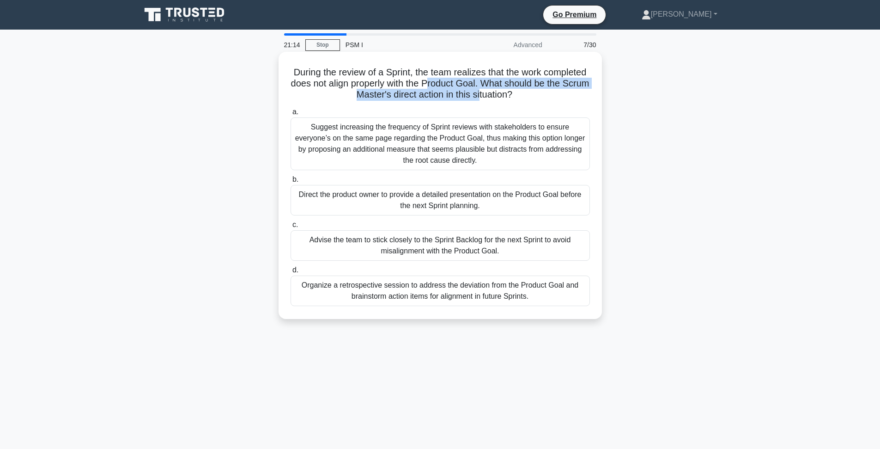
drag, startPoint x: 478, startPoint y: 91, endPoint x: 426, endPoint y: 78, distance: 53.0
click at [426, 78] on h5 "During the review of a Sprint, the team realizes that the work completed does n…" at bounding box center [440, 84] width 301 height 34
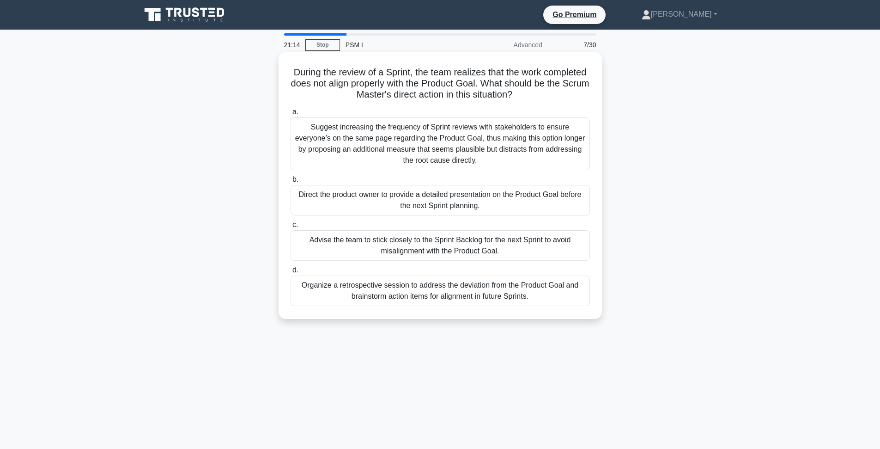
click at [426, 78] on h5 "During the review of a Sprint, the team realizes that the work completed does n…" at bounding box center [440, 84] width 301 height 34
click at [395, 69] on h5 "During the review of a Sprint, the team realizes that the work completed does n…" at bounding box center [440, 84] width 301 height 34
click at [389, 72] on h5 "During the review of a Sprint, the team realizes that the work completed does n…" at bounding box center [440, 84] width 301 height 34
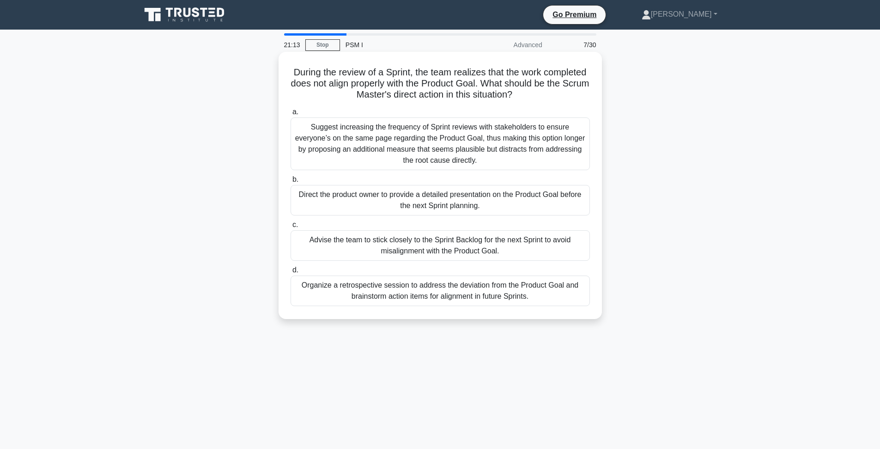
click at [419, 72] on h5 "During the review of a Sprint, the team realizes that the work completed does n…" at bounding box center [440, 84] width 301 height 34
drag, startPoint x: 408, startPoint y: 72, endPoint x: 480, endPoint y: 71, distance: 71.6
click at [480, 71] on h5 "During the review of a Sprint, the team realizes that the work completed does n…" at bounding box center [440, 84] width 301 height 34
click at [496, 89] on h5 "During the review of a Sprint, the team realizes that the work completed does n…" at bounding box center [440, 84] width 301 height 34
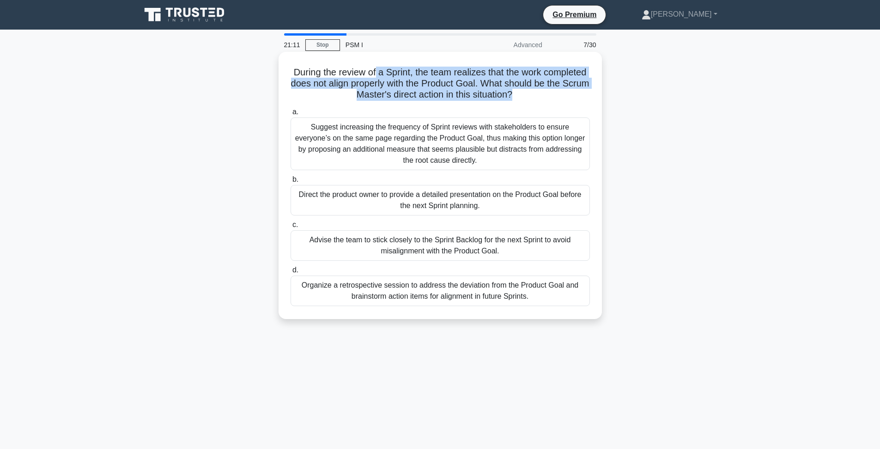
drag, startPoint x: 546, startPoint y: 96, endPoint x: 371, endPoint y: 71, distance: 177.0
click at [374, 71] on h5 "During the review of a Sprint, the team realizes that the work completed does n…" at bounding box center [440, 84] width 301 height 34
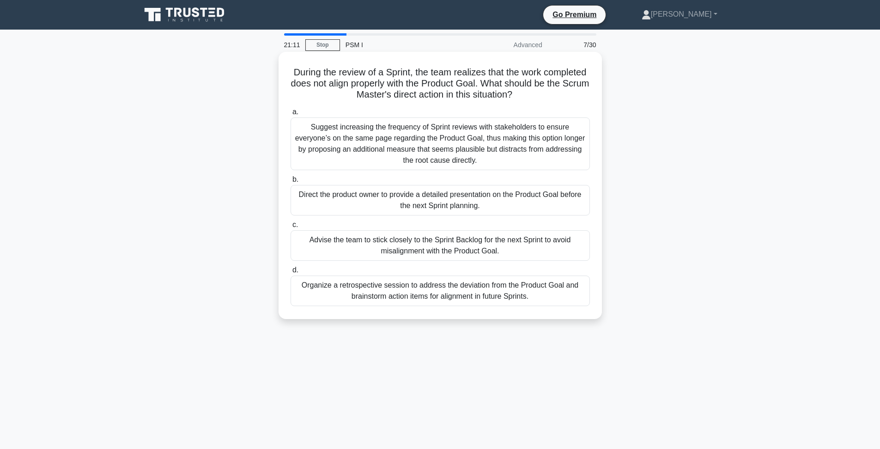
click at [371, 71] on h5 "During the review of a Sprint, the team realizes that the work completed does n…" at bounding box center [440, 84] width 301 height 34
drag, startPoint x: 369, startPoint y: 71, endPoint x: 430, endPoint y: 74, distance: 61.1
click at [428, 75] on h5 "During the review of a Sprint, the team realizes that the work completed does n…" at bounding box center [440, 84] width 301 height 34
click at [454, 77] on h5 "During the review of a Sprint, the team realizes that the work completed does n…" at bounding box center [440, 84] width 301 height 34
drag, startPoint x: 418, startPoint y: 77, endPoint x: 456, endPoint y: 78, distance: 38.4
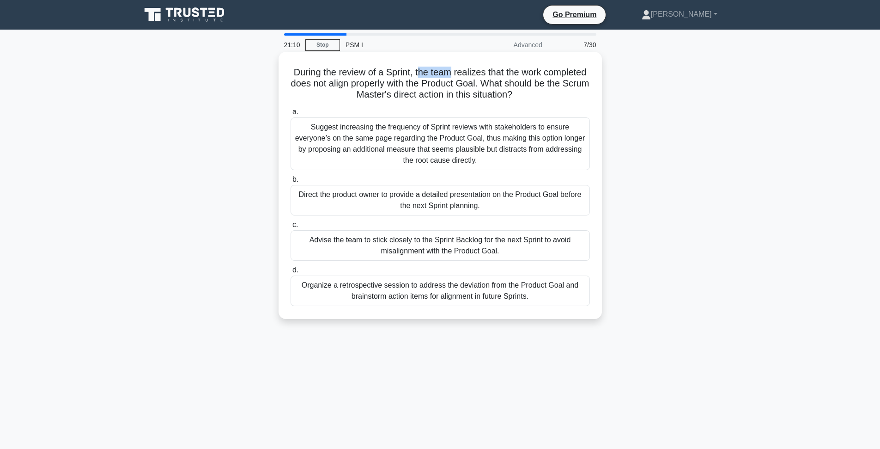
click at [454, 77] on h5 "During the review of a Sprint, the team realizes that the work completed does n…" at bounding box center [440, 84] width 301 height 34
click at [456, 78] on h5 "During the review of a Sprint, the team realizes that the work completed does n…" at bounding box center [440, 84] width 301 height 34
click at [468, 84] on h5 "During the review of a Sprint, the team realizes that the work completed does n…" at bounding box center [440, 84] width 301 height 34
click at [468, 85] on h5 "During the review of a Sprint, the team realizes that the work completed does n…" at bounding box center [440, 84] width 301 height 34
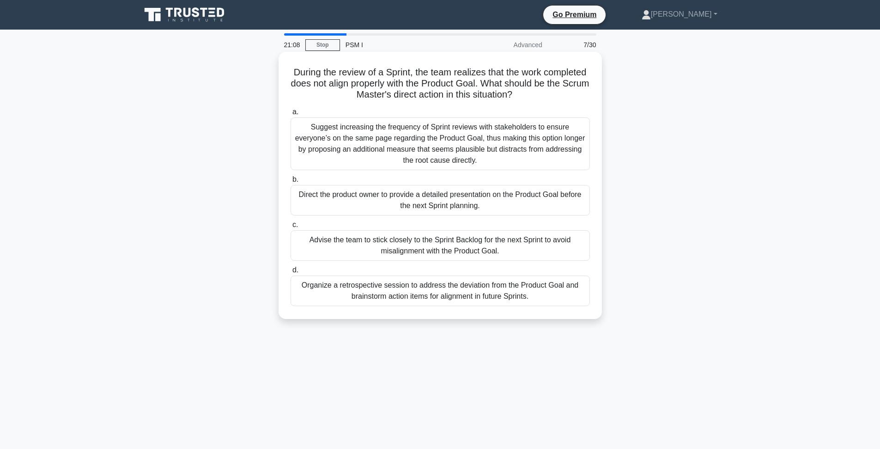
click at [418, 85] on h5 "During the review of a Sprint, the team realizes that the work completed does n…" at bounding box center [440, 84] width 301 height 34
click at [460, 85] on h5 "During the review of a Sprint, the team realizes that the work completed does n…" at bounding box center [440, 84] width 301 height 34
click at [557, 299] on div "Organize a retrospective session to address the deviation from the Product Goal…" at bounding box center [440, 290] width 299 height 30
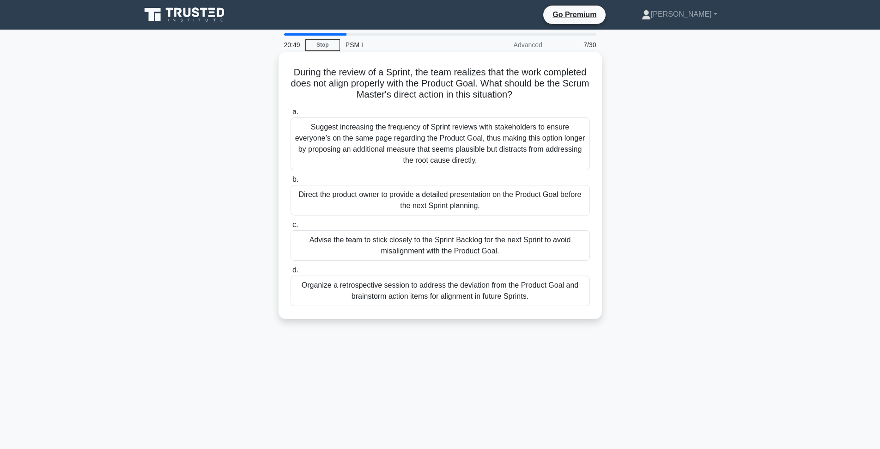
click at [291, 273] on input "d. Organize a retrospective session to address the deviation from the Product G…" at bounding box center [291, 270] width 0 height 6
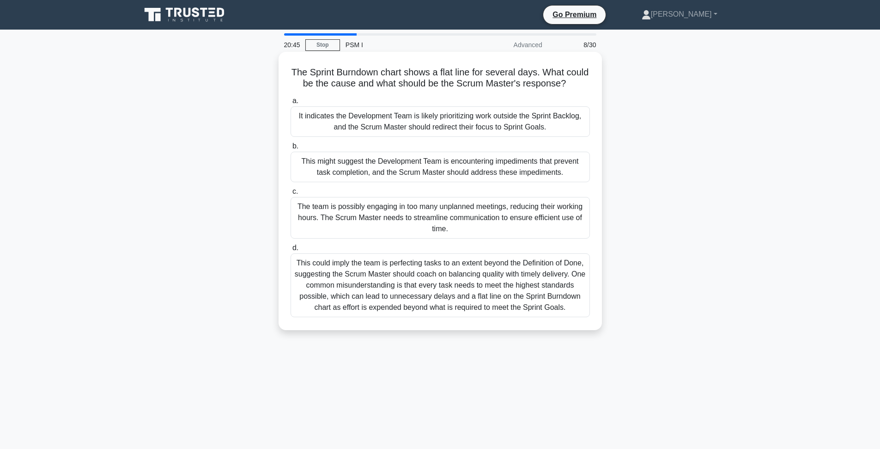
drag, startPoint x: 387, startPoint y: 80, endPoint x: 464, endPoint y: 93, distance: 78.2
click at [464, 93] on div "The Sprint Burndown chart shows a flat line for several days. What could be the…" at bounding box center [440, 190] width 316 height 271
click at [496, 83] on h5 "The Sprint Burndown chart shows a flat line for several days. What could be the…" at bounding box center [440, 78] width 301 height 23
drag, startPoint x: 514, startPoint y: 83, endPoint x: 441, endPoint y: 79, distance: 73.1
click at [441, 79] on h5 "The Sprint Burndown chart shows a flat line for several days. What could be the…" at bounding box center [440, 78] width 301 height 23
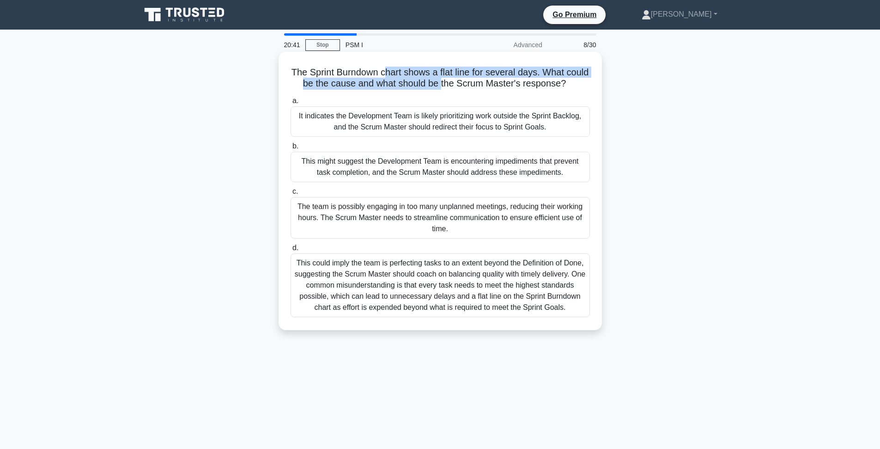
drag, startPoint x: 441, startPoint y: 79, endPoint x: 384, endPoint y: 77, distance: 56.9
click at [384, 77] on h5 "The Sprint Burndown chart shows a flat line for several days. What could be the…" at bounding box center [440, 78] width 301 height 23
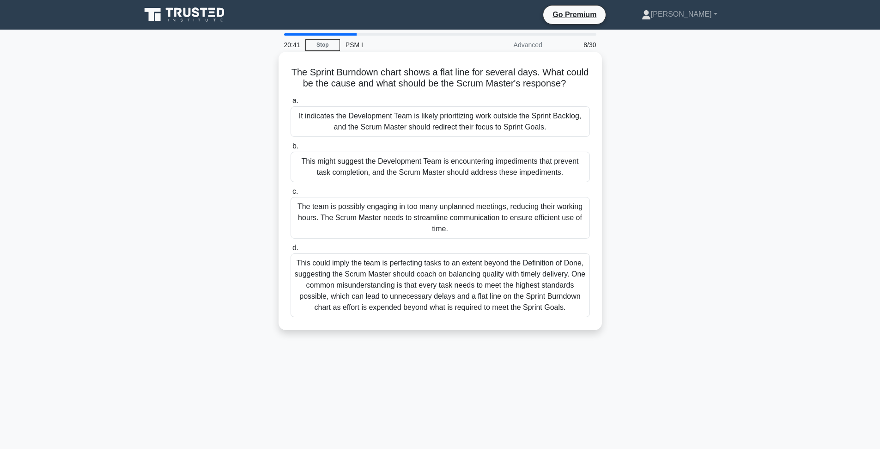
click at [384, 77] on h5 "The Sprint Burndown chart shows a flat line for several days. What could be the…" at bounding box center [440, 78] width 301 height 23
drag, startPoint x: 382, startPoint y: 77, endPoint x: 441, endPoint y: 92, distance: 61.4
click at [441, 92] on div "The Sprint Burndown chart shows a flat line for several days. What could be the…" at bounding box center [440, 190] width 316 height 271
click at [422, 171] on div "This might suggest the Development Team is encountering impediments that preven…" at bounding box center [440, 167] width 299 height 30
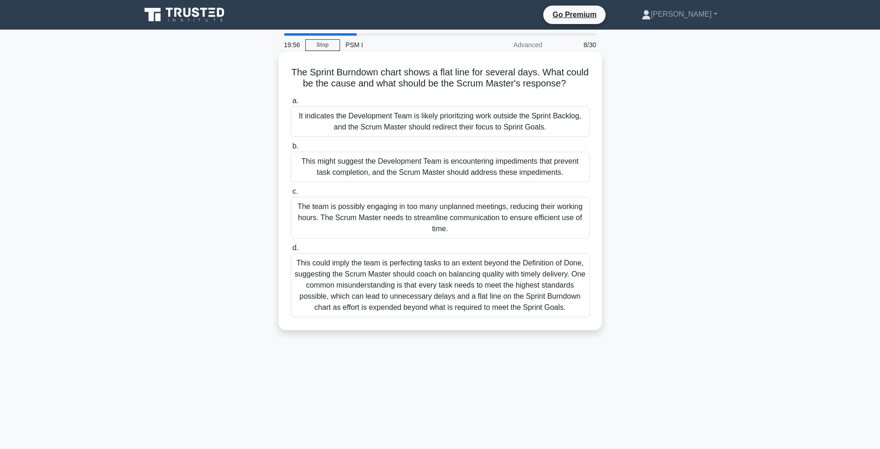
click at [291, 149] on input "b. This might suggest the Development Team is encountering impediments that pre…" at bounding box center [291, 146] width 0 height 6
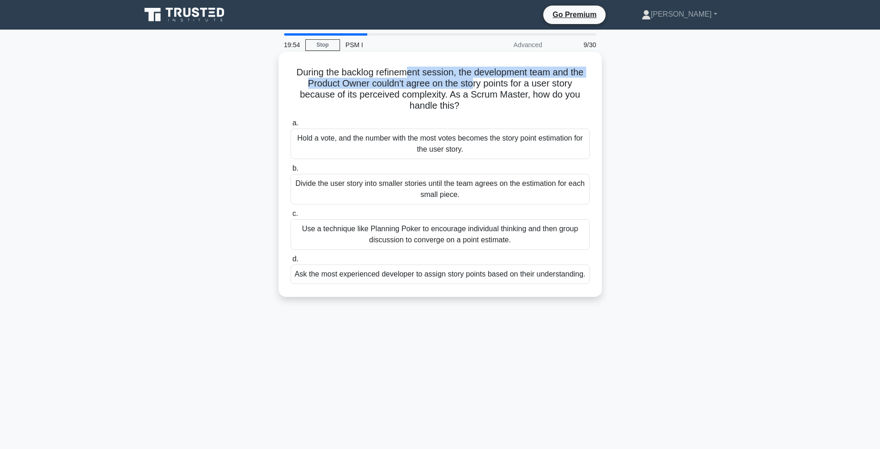
drag, startPoint x: 407, startPoint y: 67, endPoint x: 482, endPoint y: 97, distance: 81.7
click at [473, 90] on h5 "During the backlog refinement session, the development team and the Product Own…" at bounding box center [440, 89] width 301 height 45
click at [499, 106] on h5 "During the backlog refinement session, the development team and the Product Own…" at bounding box center [440, 89] width 301 height 45
click at [466, 103] on icon ".spinner_0XTQ{transform-origin:center;animation:spinner_y6GP .75s linear infini…" at bounding box center [464, 106] width 11 height 11
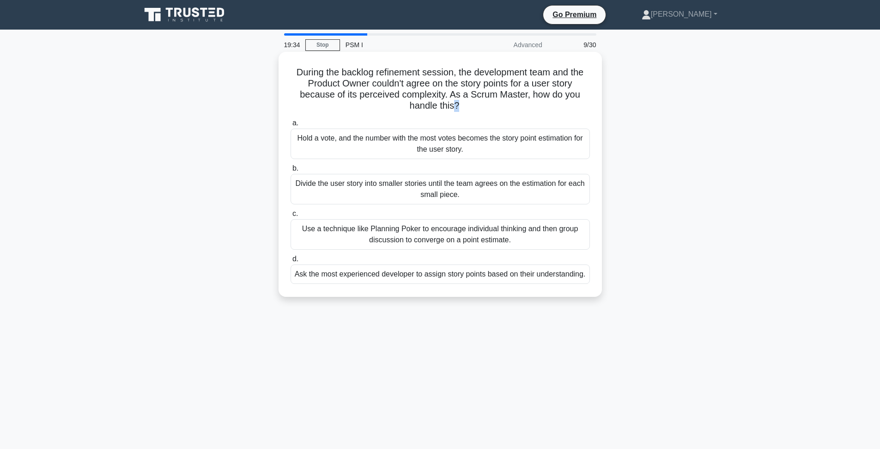
click at [466, 103] on icon ".spinner_0XTQ{transform-origin:center;animation:spinner_y6GP .75s linear infini…" at bounding box center [464, 106] width 11 height 11
click at [431, 91] on h5 "During the backlog refinement session, the development team and the Product Own…" at bounding box center [440, 89] width 301 height 45
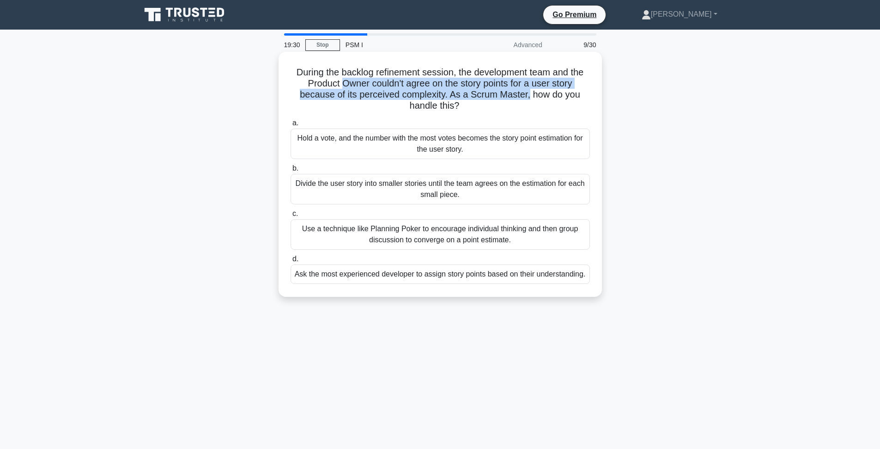
drag, startPoint x: 341, startPoint y: 85, endPoint x: 528, endPoint y: 96, distance: 186.5
click at [528, 96] on h5 "During the backlog refinement session, the development team and the Product Own…" at bounding box center [440, 89] width 301 height 45
drag, startPoint x: 525, startPoint y: 95, endPoint x: 309, endPoint y: 87, distance: 216.9
click at [309, 87] on h5 "During the backlog refinement session, the development team and the Product Own…" at bounding box center [440, 89] width 301 height 45
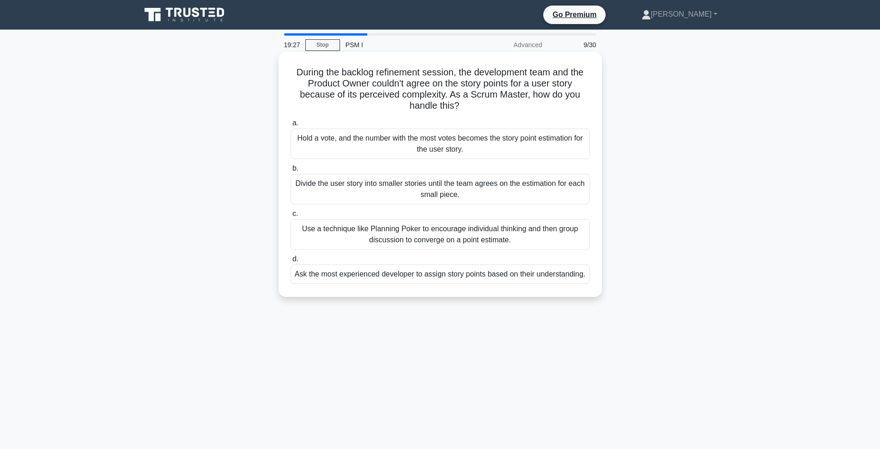
click at [309, 87] on h5 "During the backlog refinement session, the development team and the Product Own…" at bounding box center [440, 89] width 301 height 45
drag, startPoint x: 305, startPoint y: 83, endPoint x: 574, endPoint y: 87, distance: 269.0
click at [574, 87] on h5 "During the backlog refinement session, the development team and the Product Own…" at bounding box center [440, 89] width 301 height 45
drag, startPoint x: 574, startPoint y: 87, endPoint x: 304, endPoint y: 79, distance: 270.0
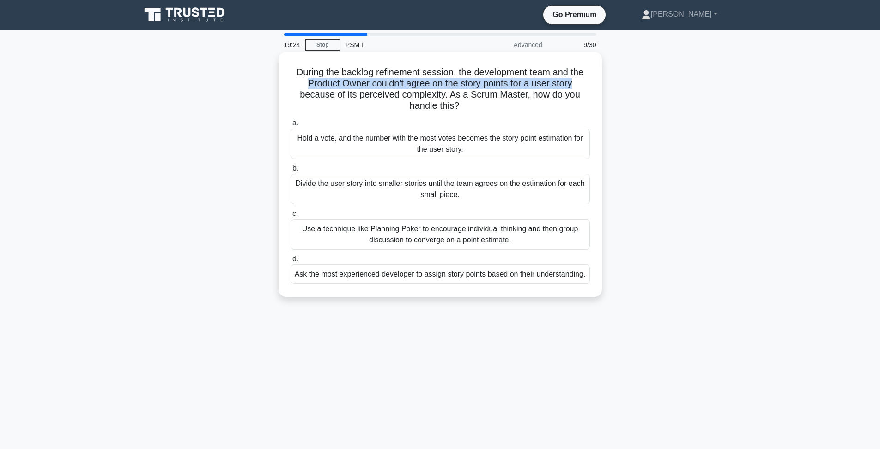
click at [304, 79] on h5 "During the backlog refinement session, the development team and the Product Own…" at bounding box center [440, 89] width 301 height 45
drag, startPoint x: 304, startPoint y: 81, endPoint x: 579, endPoint y: 82, distance: 274.9
click at [579, 82] on h5 "During the backlog refinement session, the development team and the Product Own…" at bounding box center [440, 89] width 301 height 45
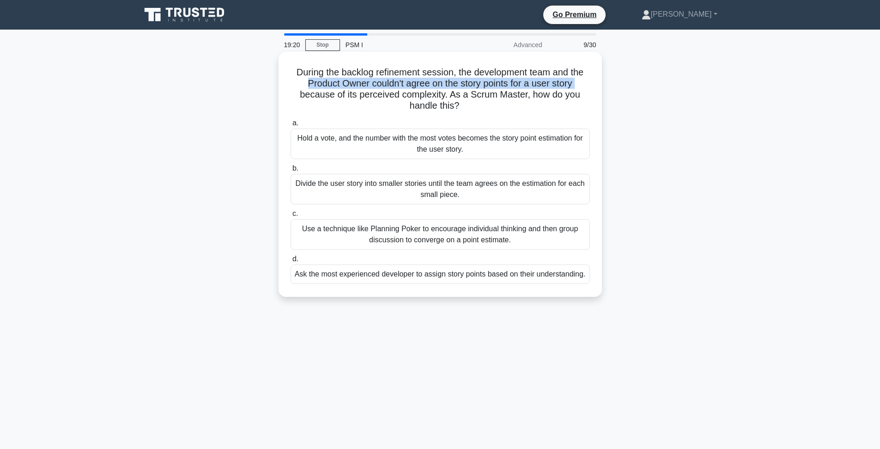
drag, startPoint x: 579, startPoint y: 82, endPoint x: 308, endPoint y: 85, distance: 271.3
click at [308, 85] on h5 "During the backlog refinement session, the development team and the Product Own…" at bounding box center [440, 89] width 301 height 45
drag, startPoint x: 308, startPoint y: 85, endPoint x: 348, endPoint y: 83, distance: 40.7
click at [348, 83] on h5 "During the backlog refinement session, the development team and the Product Own…" at bounding box center [440, 89] width 301 height 45
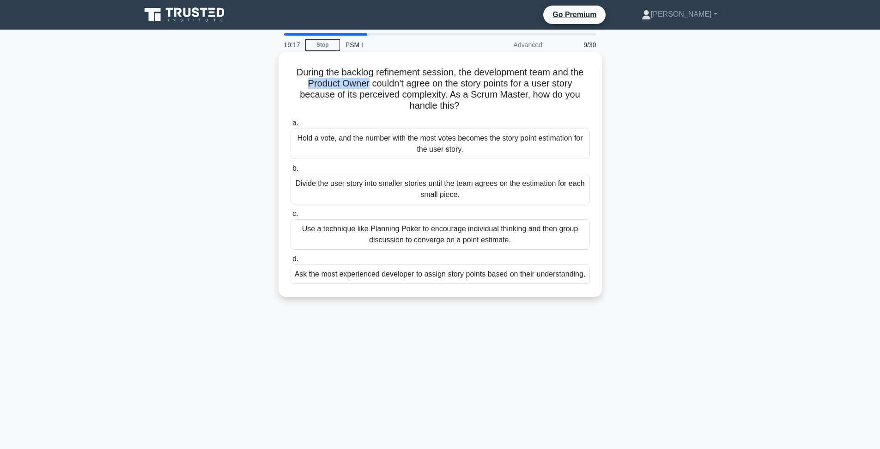
click at [348, 83] on h5 "During the backlog refinement session, the development team and the Product Own…" at bounding box center [440, 89] width 301 height 45
drag, startPoint x: 302, startPoint y: 84, endPoint x: 583, endPoint y: 87, distance: 281.0
click at [583, 87] on h5 "During the backlog refinement session, the development team and the Product Own…" at bounding box center [440, 89] width 301 height 45
click at [578, 86] on h5 "During the backlog refinement session, the development team and the Product Own…" at bounding box center [440, 89] width 301 height 45
click at [384, 79] on h5 "During the backlog refinement session, the development team and the Product Own…" at bounding box center [440, 89] width 301 height 45
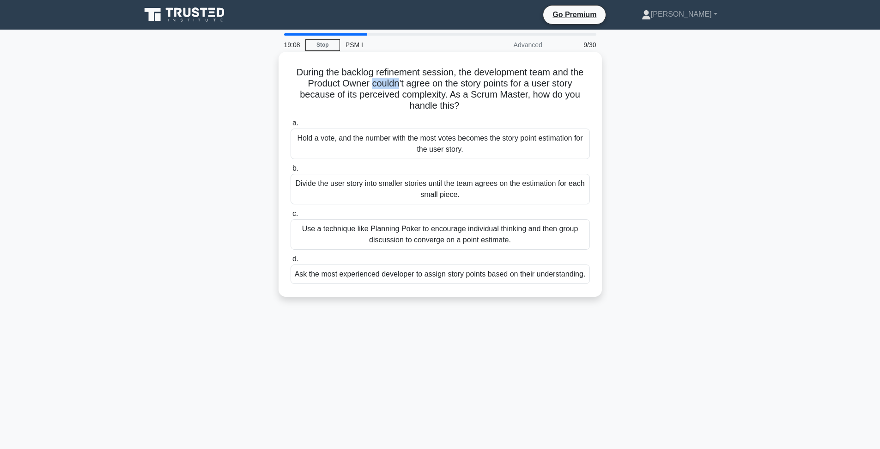
click at [384, 79] on h5 "During the backlog refinement session, the development team and the Product Own…" at bounding box center [440, 89] width 301 height 45
click at [416, 104] on h5 "During the backlog refinement session, the development team and the Product Own…" at bounding box center [440, 89] width 301 height 45
drag, startPoint x: 374, startPoint y: 81, endPoint x: 398, endPoint y: 83, distance: 24.1
click at [398, 83] on h5 "During the backlog refinement session, the development team and the Product Own…" at bounding box center [440, 89] width 301 height 45
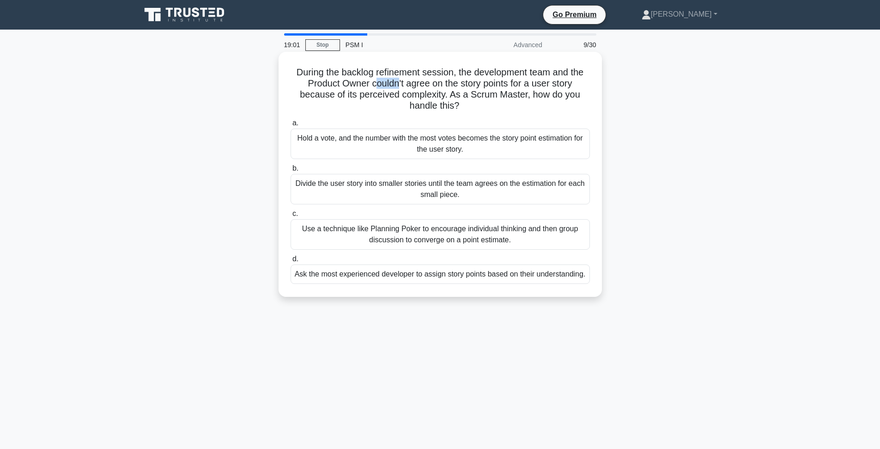
click at [398, 83] on h5 "During the backlog refinement session, the development team and the Product Own…" at bounding box center [440, 89] width 301 height 45
click at [382, 87] on h5 "During the backlog refinement session, the development team and the Product Own…" at bounding box center [440, 89] width 301 height 45
click at [436, 85] on h5 "During the backlog refinement session, the development team and the Product Own…" at bounding box center [440, 89] width 301 height 45
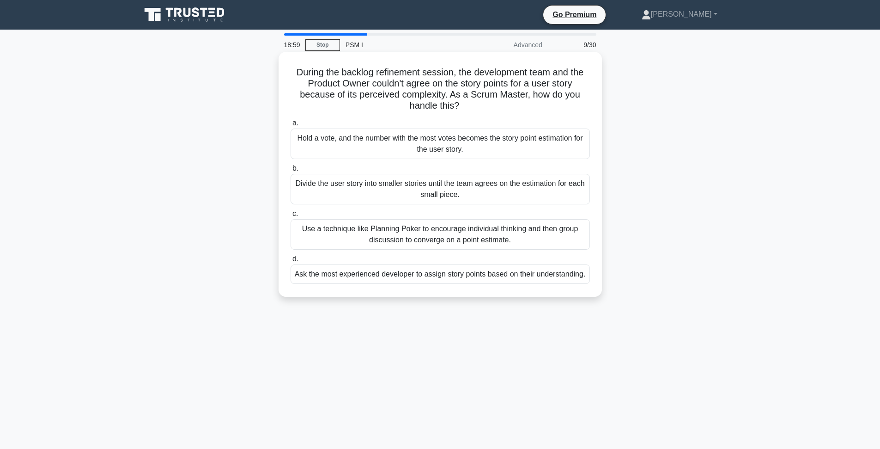
click at [469, 86] on h5 "During the backlog refinement session, the development team and the Product Own…" at bounding box center [440, 89] width 301 height 45
click at [501, 82] on h5 "During the backlog refinement session, the development team and the Product Own…" at bounding box center [440, 89] width 301 height 45
click at [530, 80] on h5 "During the backlog refinement session, the development team and the Product Own…" at bounding box center [440, 89] width 301 height 45
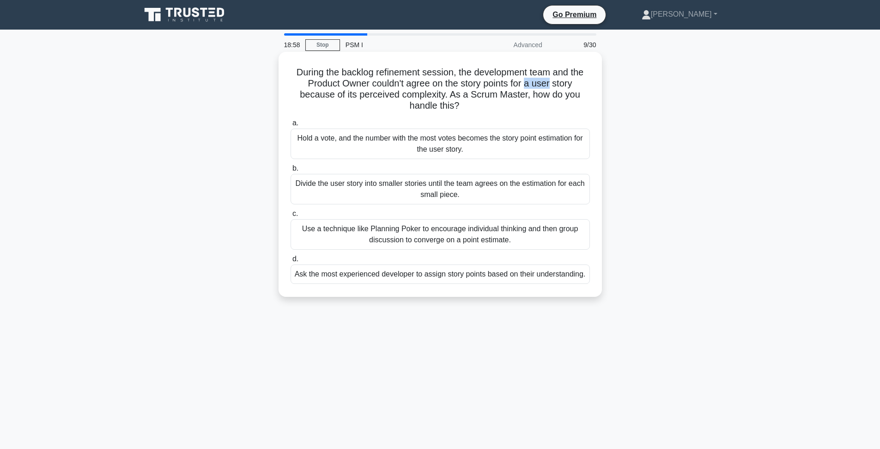
click at [530, 80] on h5 "During the backlog refinement session, the development team and the Product Own…" at bounding box center [440, 89] width 301 height 45
click at [371, 92] on h5 "During the backlog refinement session, the development team and the Product Own…" at bounding box center [440, 89] width 301 height 45
click at [481, 92] on h5 "During the backlog refinement session, the development team and the Product Own…" at bounding box center [440, 89] width 301 height 45
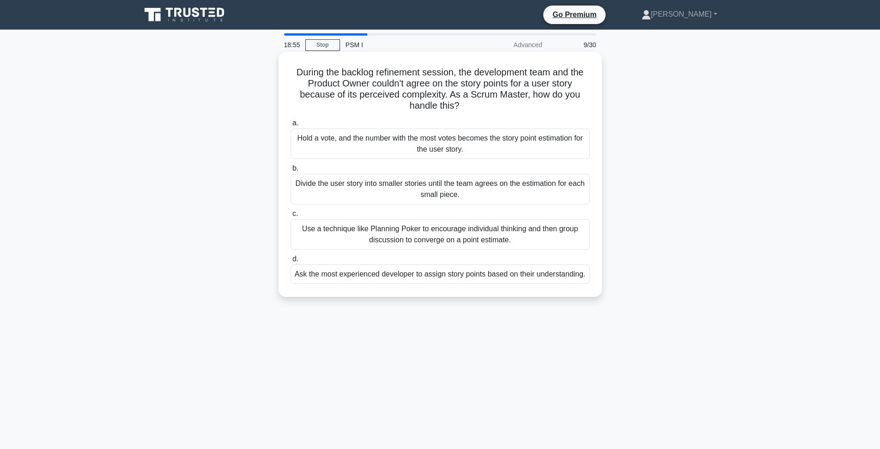
click at [387, 89] on h5 "During the backlog refinement session, the development team and the Product Own…" at bounding box center [440, 89] width 301 height 45
click at [379, 84] on h5 "During the backlog refinement session, the development team and the Product Own…" at bounding box center [440, 89] width 301 height 45
drag, startPoint x: 310, startPoint y: 83, endPoint x: 574, endPoint y: 81, distance: 264.8
click at [574, 81] on h5 "During the backlog refinement session, the development team and the Product Own…" at bounding box center [440, 89] width 301 height 45
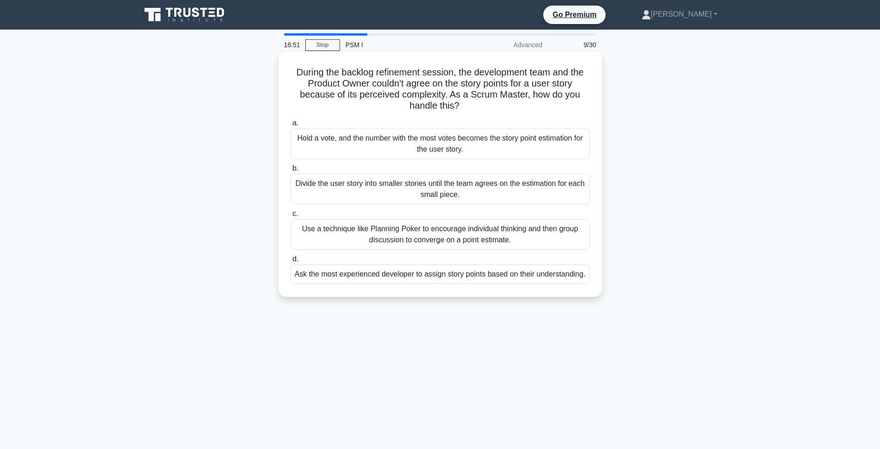
click at [574, 81] on h5 "During the backlog refinement session, the development team and the Product Own…" at bounding box center [440, 89] width 301 height 45
drag, startPoint x: 306, startPoint y: 83, endPoint x: 578, endPoint y: 79, distance: 272.2
click at [578, 79] on h5 "During the backlog refinement session, the development team and the Product Own…" at bounding box center [440, 89] width 301 height 45
click at [576, 81] on h5 "During the backlog refinement session, the development team and the Product Own…" at bounding box center [440, 89] width 301 height 45
drag, startPoint x: 530, startPoint y: 83, endPoint x: 313, endPoint y: 82, distance: 217.6
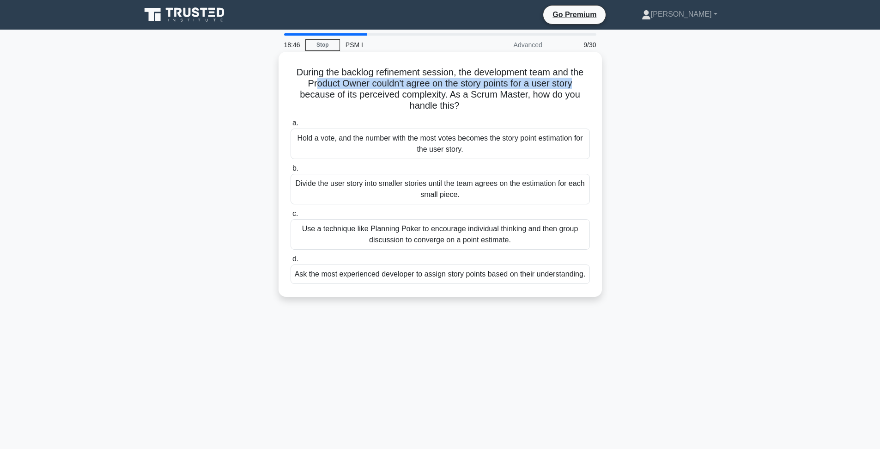
click at [313, 82] on h5 "During the backlog refinement session, the development team and the Product Own…" at bounding box center [440, 89] width 301 height 45
drag, startPoint x: 308, startPoint y: 81, endPoint x: 573, endPoint y: 86, distance: 265.3
click at [573, 86] on h5 "During the backlog refinement session, the development team and the Product Own…" at bounding box center [440, 89] width 301 height 45
click at [528, 89] on h5 "During the backlog refinement session, the development team and the Product Own…" at bounding box center [440, 89] width 301 height 45
click at [520, 95] on h5 "During the backlog refinement session, the development team and the Product Own…" at bounding box center [440, 89] width 301 height 45
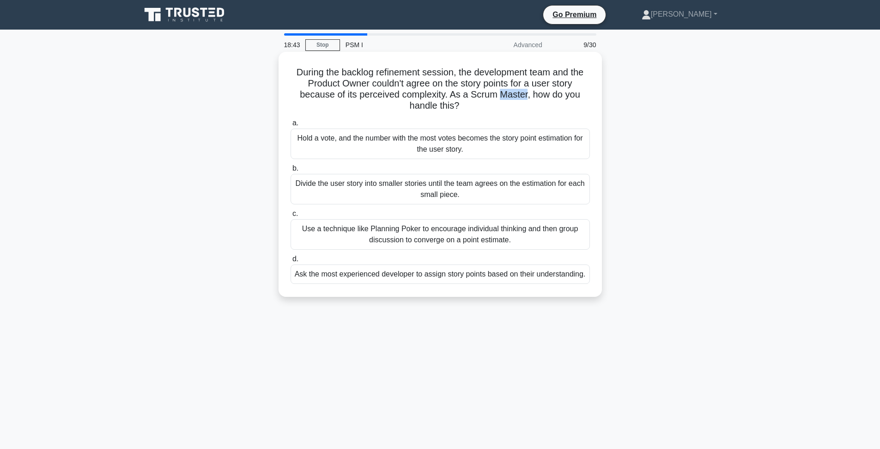
click at [520, 95] on h5 "During the backlog refinement session, the development team and the Product Own…" at bounding box center [440, 89] width 301 height 45
click at [549, 108] on h5 "During the backlog refinement session, the development team and the Product Own…" at bounding box center [440, 89] width 301 height 45
drag, startPoint x: 446, startPoint y: 108, endPoint x: 396, endPoint y: 89, distance: 53.2
click at [392, 91] on h5 "During the backlog refinement session, the development team and the Product Own…" at bounding box center [440, 89] width 301 height 45
click at [472, 94] on h5 "During the backlog refinement session, the development team and the Product Own…" at bounding box center [440, 89] width 301 height 45
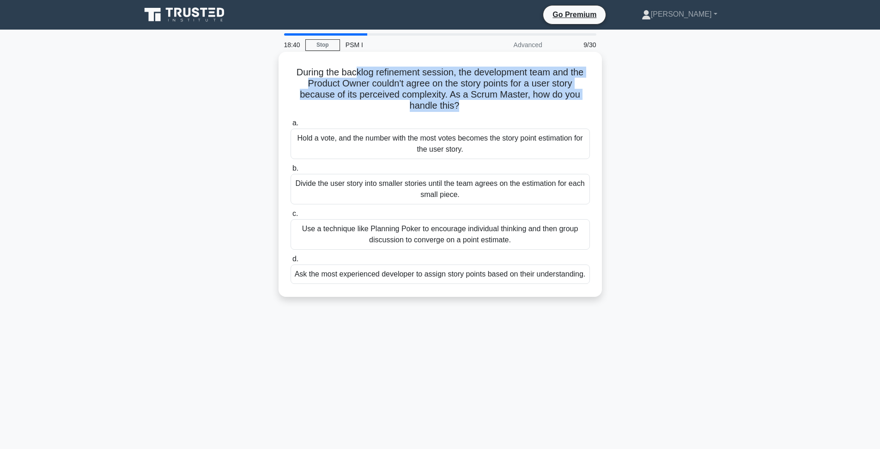
drag, startPoint x: 467, startPoint y: 109, endPoint x: 356, endPoint y: 75, distance: 116.4
click at [356, 75] on h5 "During the backlog refinement session, the development team and the Product Own…" at bounding box center [440, 89] width 301 height 45
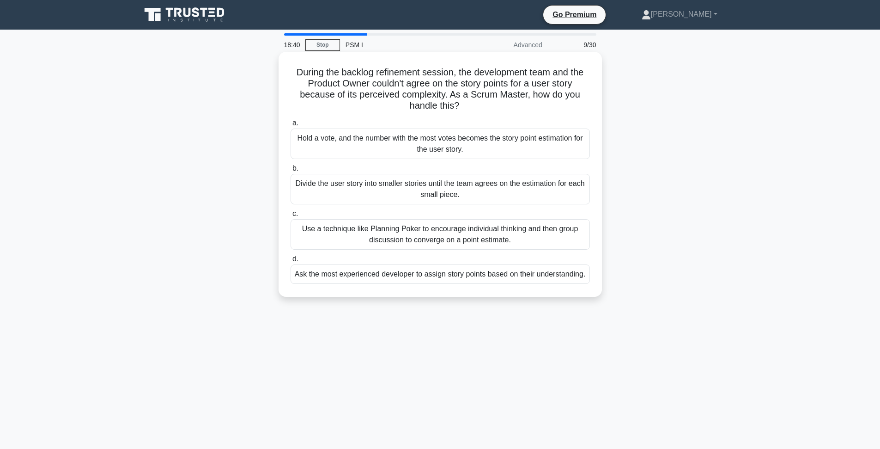
click at [356, 75] on h5 "During the backlog refinement session, the development team and the Product Own…" at bounding box center [440, 89] width 301 height 45
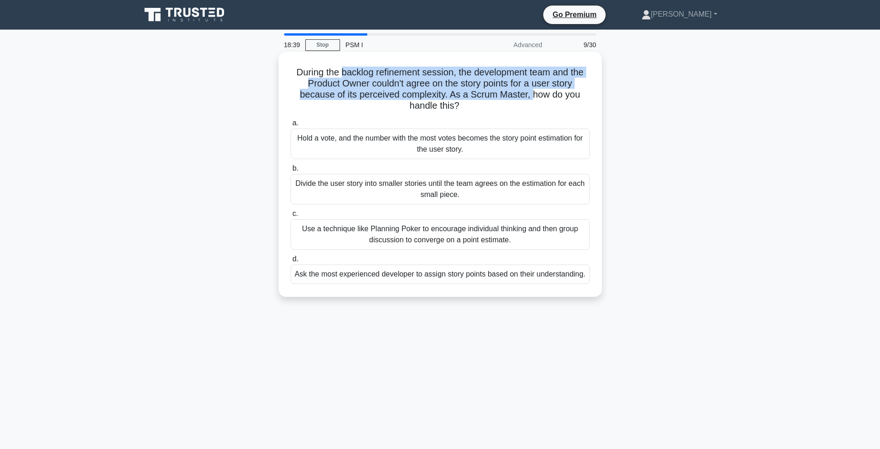
drag, startPoint x: 344, startPoint y: 73, endPoint x: 532, endPoint y: 92, distance: 189.6
click at [532, 92] on h5 "During the backlog refinement session, the development team and the Product Own…" at bounding box center [440, 89] width 301 height 45
drag, startPoint x: 527, startPoint y: 93, endPoint x: 330, endPoint y: 82, distance: 197.6
click at [330, 82] on h5 "During the backlog refinement session, the development team and the Product Own…" at bounding box center [440, 89] width 301 height 45
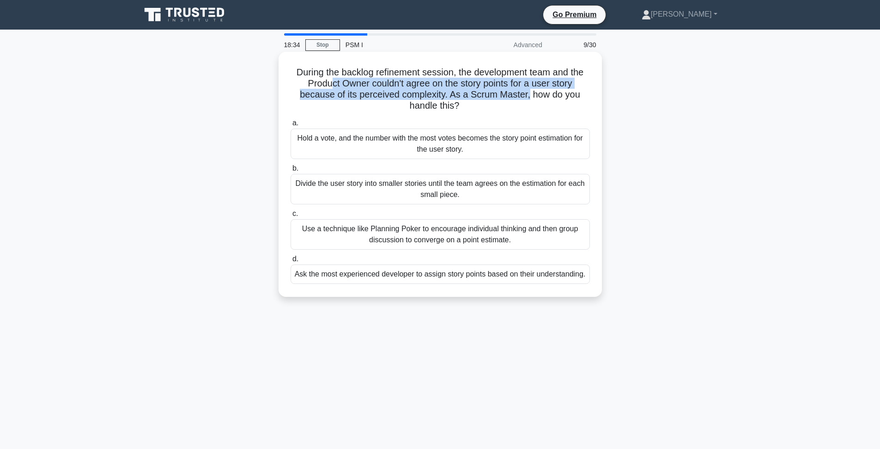
click at [423, 89] on h5 "During the backlog refinement session, the development team and the Product Own…" at bounding box center [440, 89] width 301 height 45
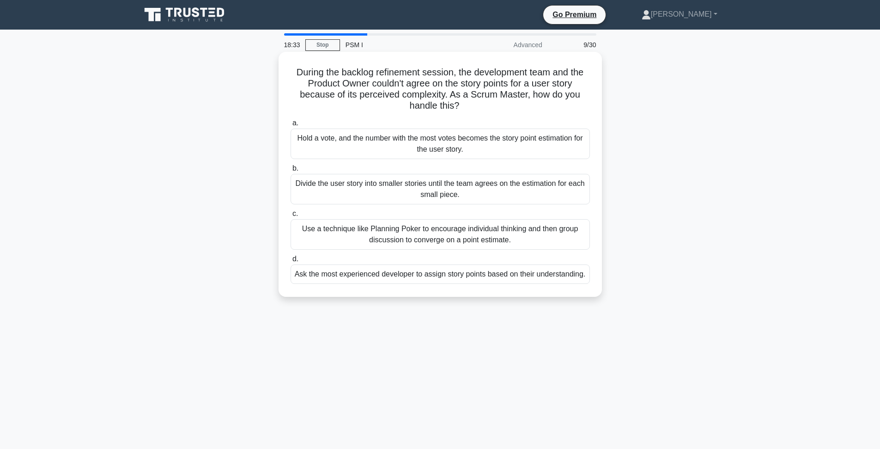
click at [373, 76] on h5 "During the backlog refinement session, the development team and the Product Own…" at bounding box center [440, 89] width 301 height 45
click at [408, 76] on h5 "During the backlog refinement session, the development team and the Product Own…" at bounding box center [440, 89] width 301 height 45
click at [401, 85] on h5 "During the backlog refinement session, the development team and the Product Own…" at bounding box center [440, 89] width 301 height 45
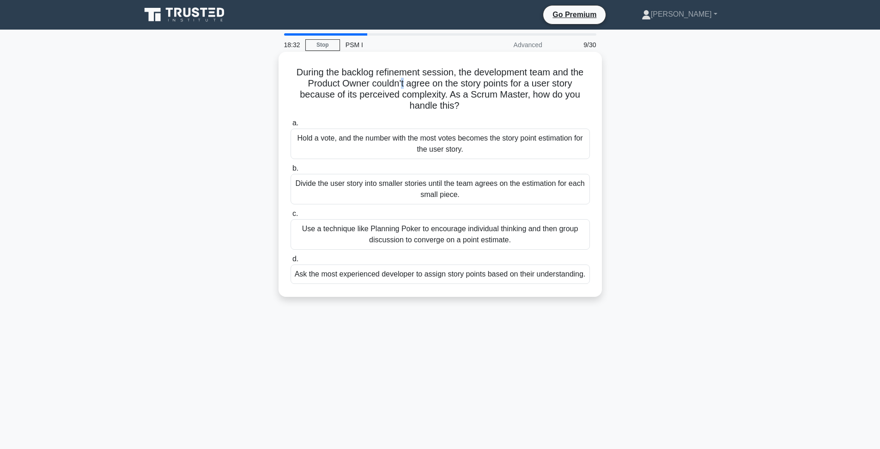
click at [401, 85] on h5 "During the backlog refinement session, the development team and the Product Own…" at bounding box center [440, 89] width 301 height 45
click at [383, 85] on h5 "During the backlog refinement session, the development team and the Product Own…" at bounding box center [440, 89] width 301 height 45
click at [416, 81] on h5 "During the backlog refinement session, the development team and the Product Own…" at bounding box center [440, 89] width 301 height 45
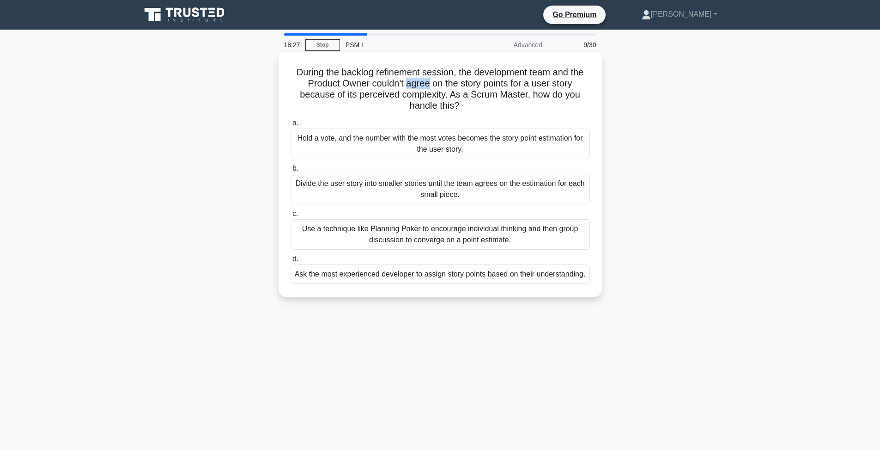
click at [416, 81] on h5 "During the backlog refinement session, the development team and the Product Own…" at bounding box center [440, 89] width 301 height 45
click at [430, 80] on h5 "During the backlog refinement session, the development team and the Product Own…" at bounding box center [440, 89] width 301 height 45
drag, startPoint x: 452, startPoint y: 93, endPoint x: 454, endPoint y: 104, distance: 11.2
click at [454, 104] on h5 "During the backlog refinement session, the development team and the Product Own…" at bounding box center [440, 89] width 301 height 45
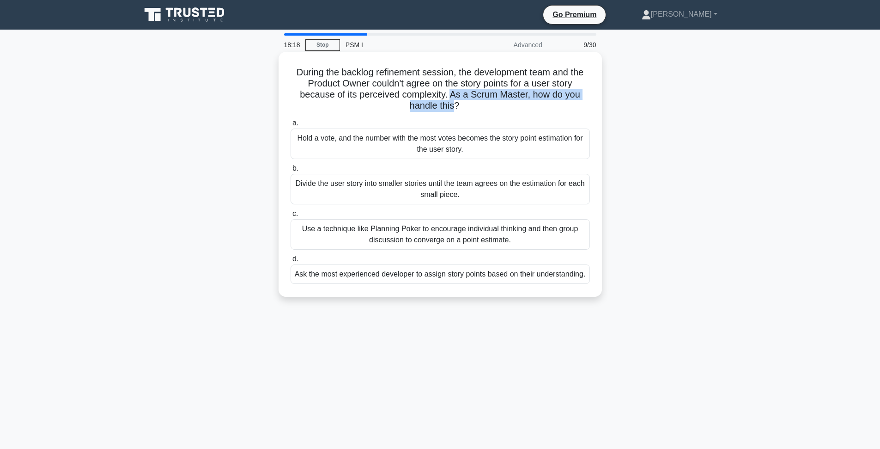
click at [454, 104] on h5 "During the backlog refinement session, the development team and the Product Own…" at bounding box center [440, 89] width 301 height 45
drag, startPoint x: 454, startPoint y: 104, endPoint x: 452, endPoint y: 98, distance: 6.2
click at [452, 98] on h5 "During the backlog refinement session, the development team and the Product Own…" at bounding box center [440, 89] width 301 height 45
click at [452, 102] on h5 "During the backlog refinement session, the development team and the Product Own…" at bounding box center [440, 89] width 301 height 45
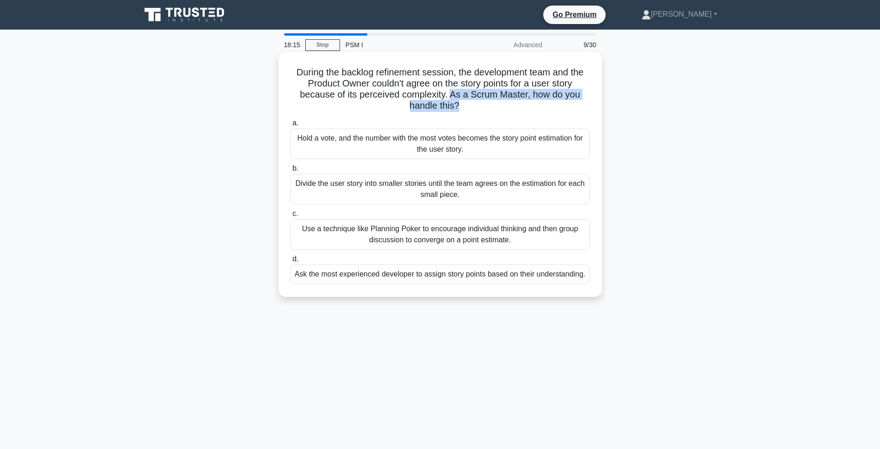
click at [452, 102] on h5 "During the backlog refinement session, the development team and the Product Own…" at bounding box center [440, 89] width 301 height 45
click at [427, 236] on div "Use a technique like Planning Poker to encourage individual thinking and then g…" at bounding box center [440, 234] width 299 height 30
click at [291, 217] on input "c. Use a technique like Planning Poker to encourage individual thinking and the…" at bounding box center [291, 214] width 0 height 6
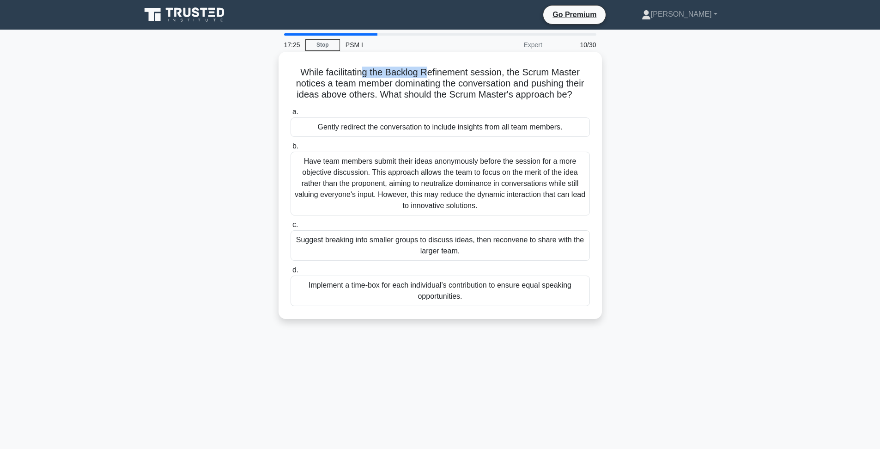
drag, startPoint x: 372, startPoint y: 69, endPoint x: 427, endPoint y: 77, distance: 55.2
click at [427, 77] on h5 "While facilitating the Backlog Refinement session, the Scrum Master notices a t…" at bounding box center [440, 84] width 301 height 34
click at [364, 70] on h5 "While facilitating the Backlog Refinement session, the Scrum Master notices a t…" at bounding box center [440, 84] width 301 height 34
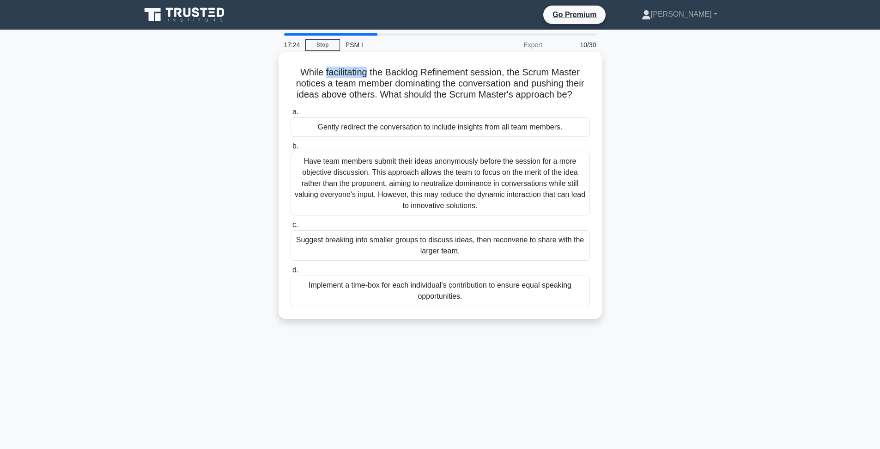
click at [364, 70] on h5 "While facilitating the Backlog Refinement session, the Scrum Master notices a t…" at bounding box center [440, 84] width 301 height 34
click at [408, 74] on h5 "While facilitating the Backlog Refinement session, the Scrum Master notices a t…" at bounding box center [440, 84] width 301 height 34
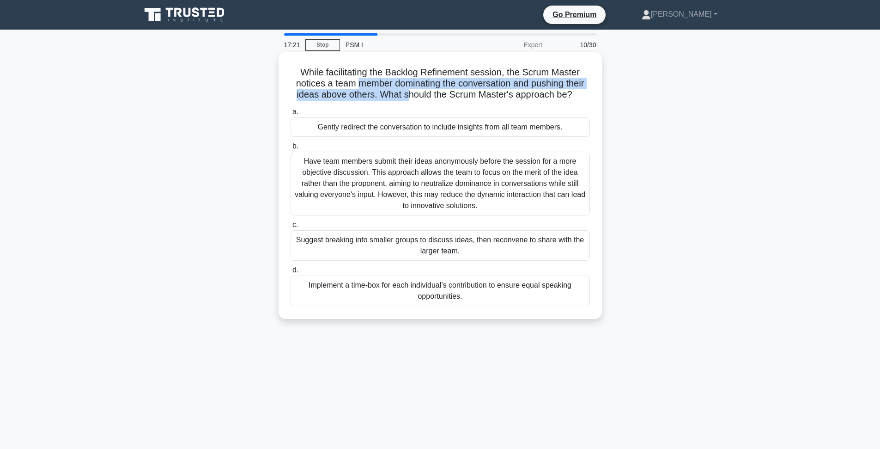
drag, startPoint x: 361, startPoint y: 84, endPoint x: 408, endPoint y: 92, distance: 47.9
click at [408, 92] on h5 "While facilitating the Backlog Refinement session, the Scrum Master notices a t…" at bounding box center [440, 84] width 301 height 34
drag, startPoint x: 377, startPoint y: 85, endPoint x: 430, endPoint y: 85, distance: 52.7
click at [430, 85] on h5 "While facilitating the Backlog Refinement session, the Scrum Master notices a t…" at bounding box center [440, 84] width 301 height 34
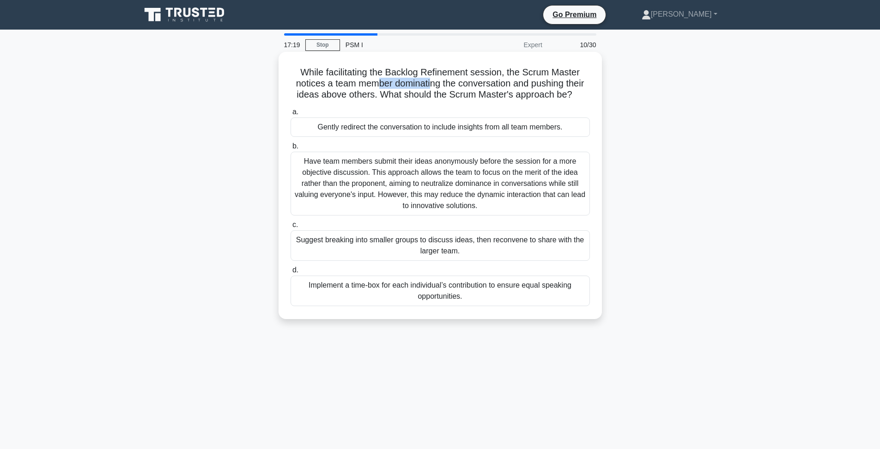
click at [431, 85] on h5 "While facilitating the Backlog Refinement session, the Scrum Master notices a t…" at bounding box center [440, 84] width 301 height 34
click at [447, 84] on h5 "While facilitating the Backlog Refinement session, the Scrum Master notices a t…" at bounding box center [440, 84] width 301 height 34
click at [478, 84] on h5 "While facilitating the Backlog Refinement session, the Scrum Master notices a t…" at bounding box center [440, 84] width 301 height 34
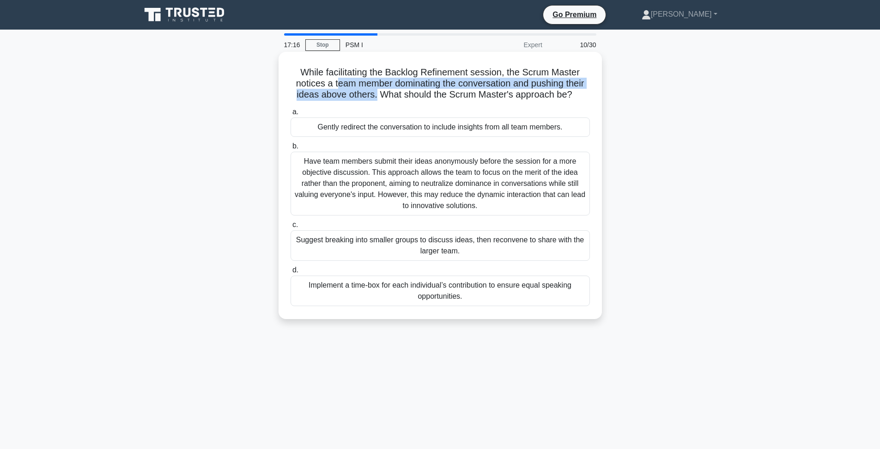
drag, startPoint x: 375, startPoint y: 95, endPoint x: 347, endPoint y: 72, distance: 36.4
click at [337, 79] on h5 "While facilitating the Backlog Refinement session, the Scrum Master notices a t…" at bounding box center [440, 84] width 301 height 34
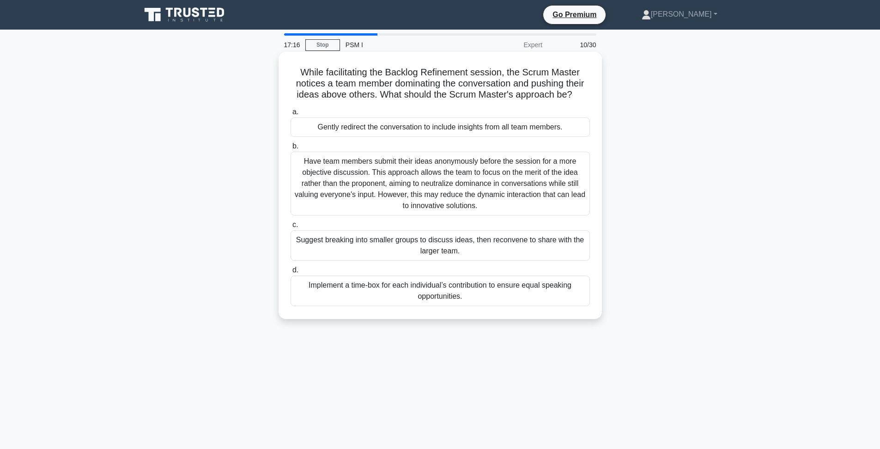
click at [351, 72] on h5 "While facilitating the Backlog Refinement session, the Scrum Master notices a t…" at bounding box center [440, 84] width 301 height 34
click at [428, 125] on div "Gently redirect the conversation to include insights from all team members." at bounding box center [440, 126] width 299 height 19
click at [291, 115] on input "a. Gently redirect the conversation to include insights from all team members." at bounding box center [291, 112] width 0 height 6
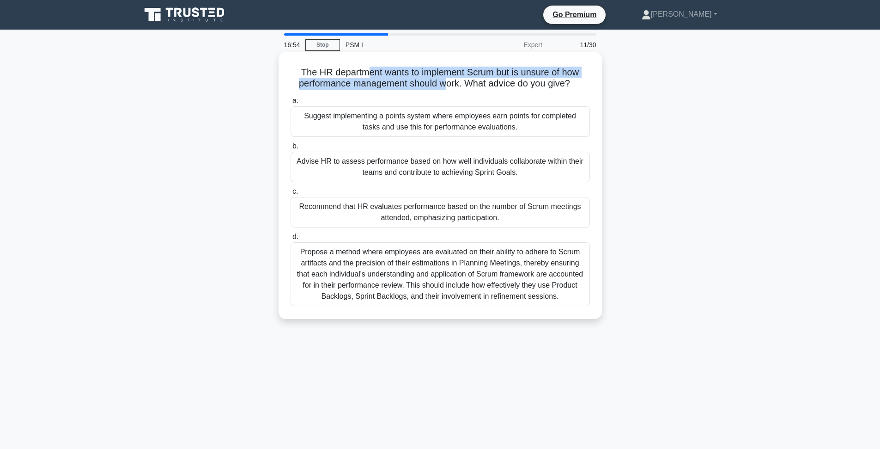
drag, startPoint x: 368, startPoint y: 68, endPoint x: 447, endPoint y: 79, distance: 80.1
click at [445, 79] on h5 "The HR department wants to implement Scrum but is unsure of how performance man…" at bounding box center [440, 78] width 301 height 23
click at [456, 76] on h5 "The HR department wants to implement Scrum but is unsure of how performance man…" at bounding box center [440, 78] width 301 height 23
drag, startPoint x: 516, startPoint y: 84, endPoint x: 338, endPoint y: 70, distance: 178.9
click at [338, 70] on h5 "The HR department wants to implement Scrum but is unsure of how performance man…" at bounding box center [440, 78] width 301 height 23
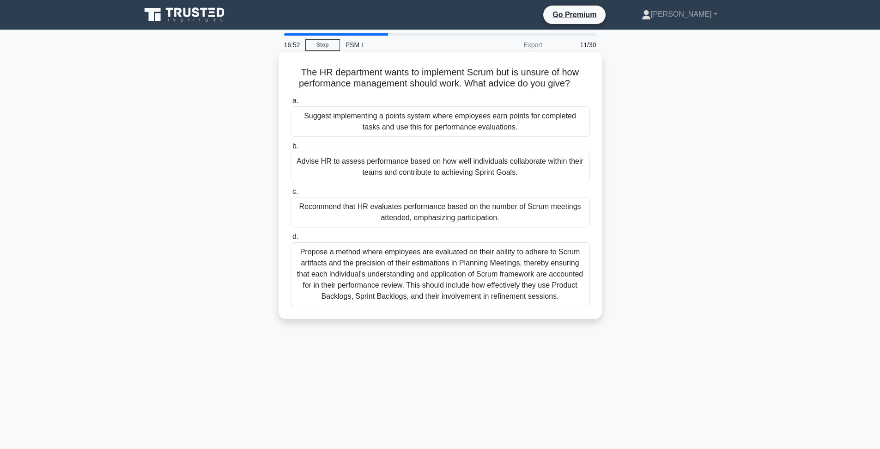
click at [338, 70] on h5 "The HR department wants to implement Scrum but is unsure of how performance man…" at bounding box center [440, 78] width 301 height 23
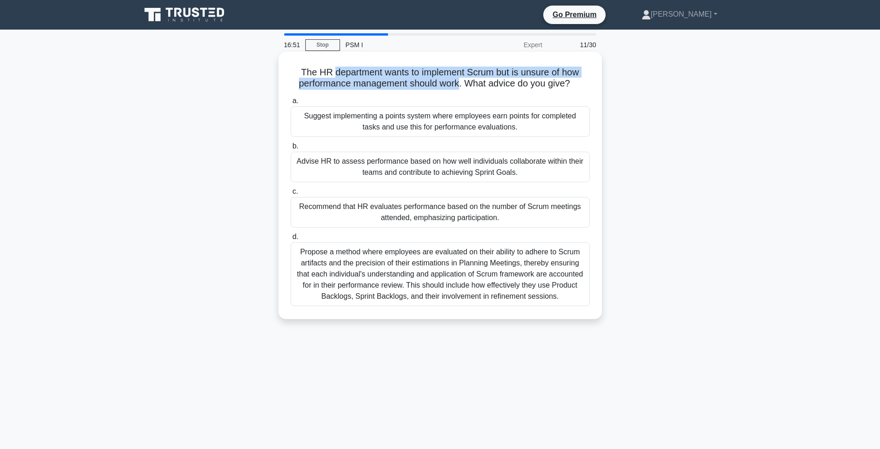
drag, startPoint x: 338, startPoint y: 70, endPoint x: 463, endPoint y: 80, distance: 126.1
click at [453, 80] on h5 "The HR department wants to implement Scrum but is unsure of how performance man…" at bounding box center [440, 78] width 301 height 23
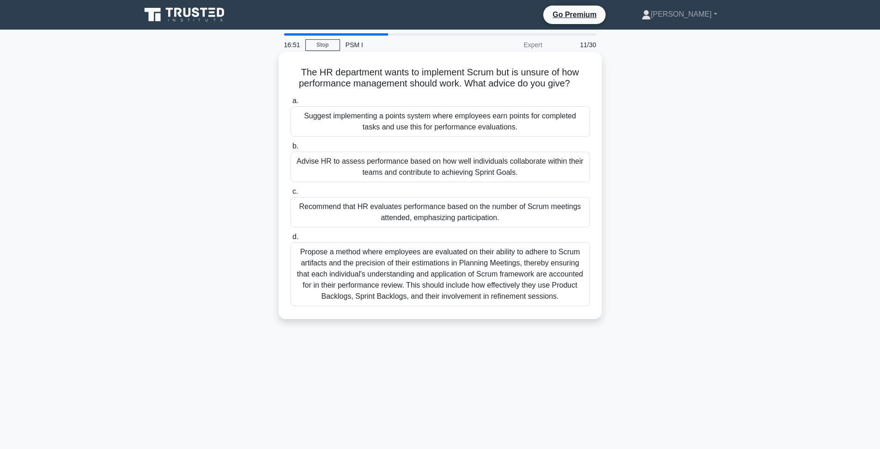
click at [463, 80] on h5 "The HR department wants to implement Scrum but is unsure of how performance man…" at bounding box center [440, 78] width 301 height 23
drag, startPoint x: 384, startPoint y: 73, endPoint x: 454, endPoint y: 76, distance: 70.3
click at [454, 76] on h5 "The HR department wants to implement Scrum but is unsure of how performance man…" at bounding box center [440, 78] width 301 height 23
click at [480, 74] on h5 "The HR department wants to implement Scrum but is unsure of how performance man…" at bounding box center [440, 78] width 301 height 23
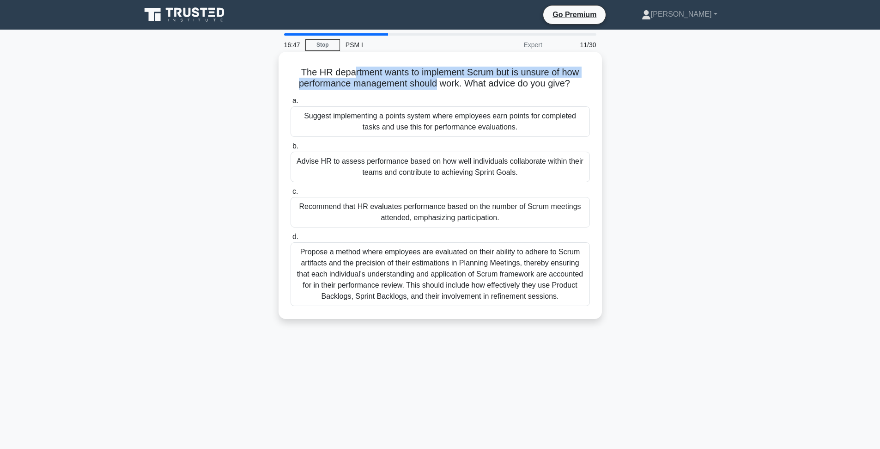
drag, startPoint x: 353, startPoint y: 75, endPoint x: 454, endPoint y: 75, distance: 100.7
click at [454, 75] on h5 "The HR department wants to implement Scrum but is unsure of how performance man…" at bounding box center [440, 78] width 301 height 23
drag, startPoint x: 526, startPoint y: 86, endPoint x: 322, endPoint y: 72, distance: 204.7
click at [322, 72] on h5 "The HR department wants to implement Scrum but is unsure of how performance man…" at bounding box center [440, 78] width 301 height 23
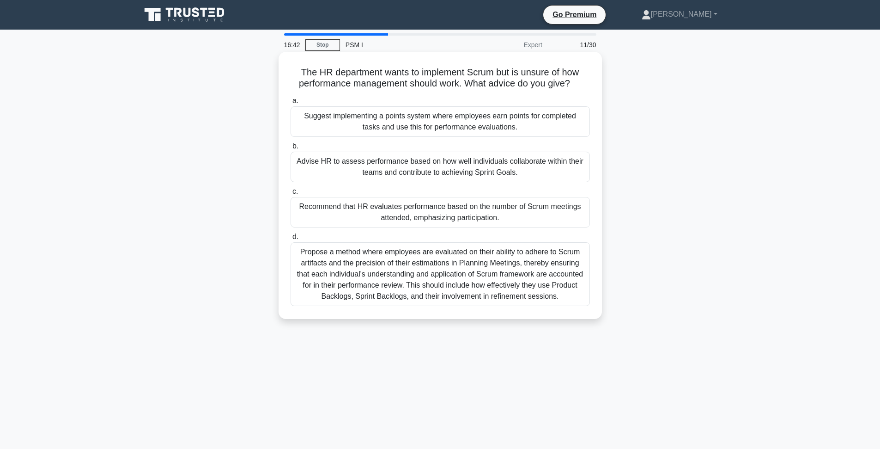
click at [322, 72] on h5 "The HR department wants to implement Scrum but is unsure of how performance man…" at bounding box center [440, 78] width 301 height 23
drag, startPoint x: 322, startPoint y: 72, endPoint x: 472, endPoint y: 71, distance: 150.6
click at [472, 71] on h5 "The HR department wants to implement Scrum but is unsure of how performance man…" at bounding box center [440, 78] width 301 height 23
click at [409, 86] on h5 "The HR department wants to implement Scrum but is unsure of how performance man…" at bounding box center [440, 78] width 301 height 23
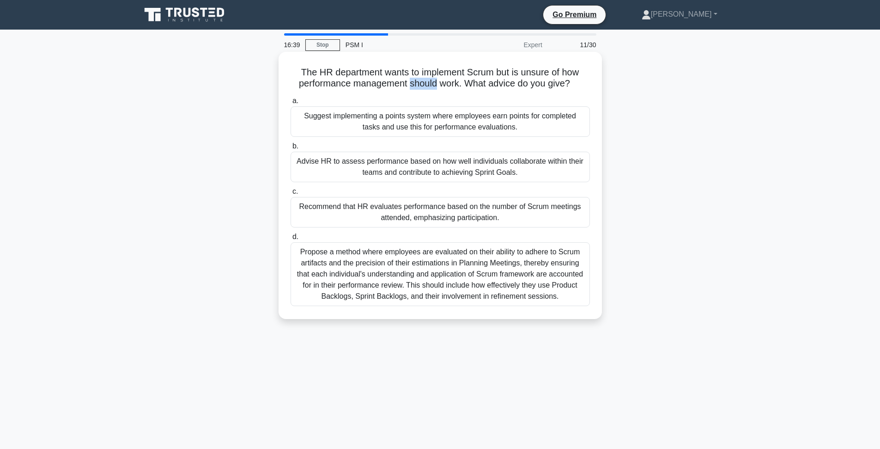
click at [409, 86] on h5 "The HR department wants to implement Scrum but is unsure of how performance man…" at bounding box center [440, 78] width 301 height 23
click at [424, 85] on h5 "The HR department wants to implement Scrum but is unsure of how performance man…" at bounding box center [440, 78] width 301 height 23
drag, startPoint x: 399, startPoint y: 70, endPoint x: 493, endPoint y: 66, distance: 94.4
click at [493, 66] on div "The HR department wants to implement Scrum but is unsure of how performance man…" at bounding box center [440, 185] width 316 height 260
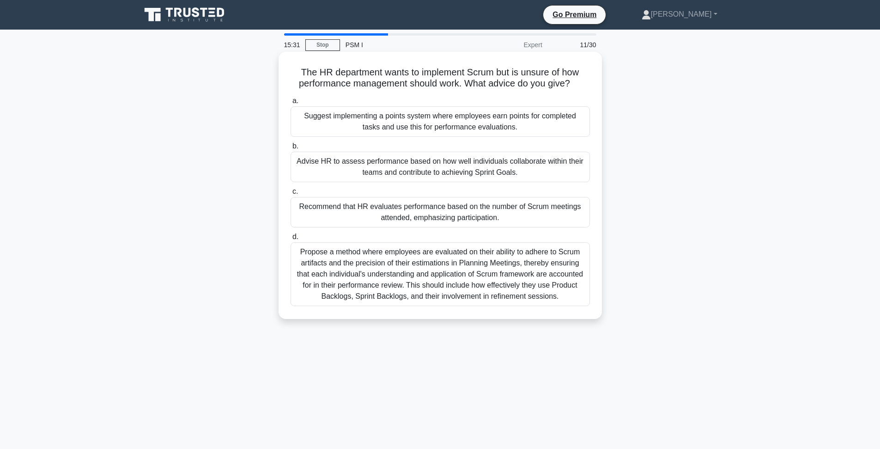
click at [504, 67] on h5 "The HR department wants to implement Scrum but is unsure of how performance man…" at bounding box center [440, 78] width 301 height 23
click at [450, 171] on div "Advise HR to assess performance based on how well individuals collaborate withi…" at bounding box center [440, 167] width 299 height 30
click at [291, 149] on input "b. Advise HR to assess performance based on how well individuals collaborate wi…" at bounding box center [291, 146] width 0 height 6
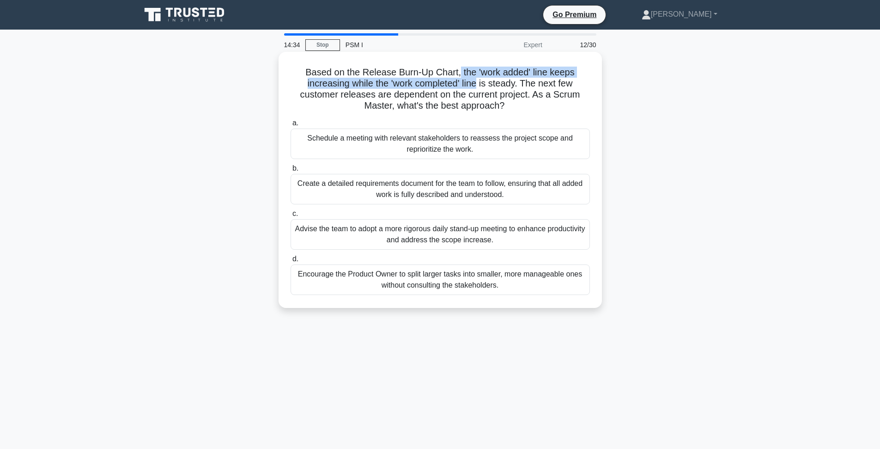
drag, startPoint x: 461, startPoint y: 75, endPoint x: 476, endPoint y: 85, distance: 18.1
click at [476, 85] on h5 "Based on the Release Burn-Up Chart, the 'work added' line keeps increasing whil…" at bounding box center [440, 89] width 301 height 45
click at [445, 90] on h5 "Based on the Release Burn-Up Chart, the 'work added' line keeps increasing whil…" at bounding box center [440, 89] width 301 height 45
drag, startPoint x: 407, startPoint y: 84, endPoint x: 438, endPoint y: 83, distance: 31.0
click at [438, 83] on h5 "Based on the Release Burn-Up Chart, the 'work added' line keeps increasing whil…" at bounding box center [440, 89] width 301 height 45
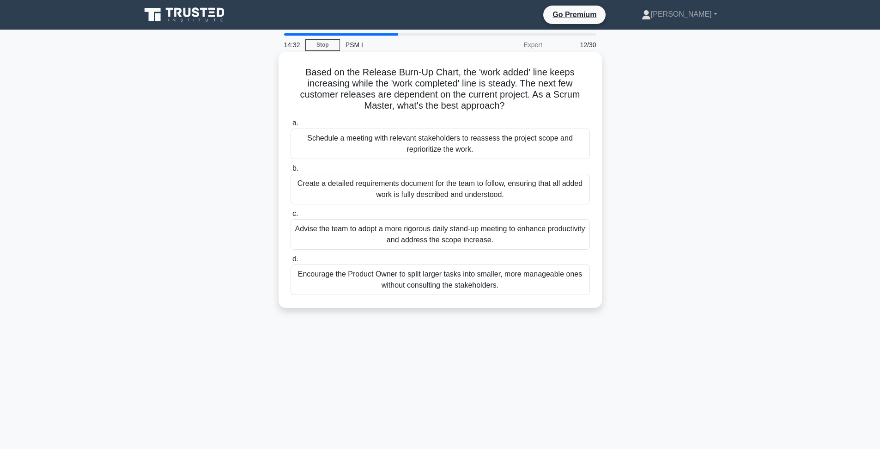
click at [532, 84] on h5 "Based on the Release Burn-Up Chart, the 'work added' line keeps increasing whil…" at bounding box center [440, 89] width 301 height 45
click at [480, 77] on h5 "Based on the Release Burn-Up Chart, the 'work added' line keeps increasing whil…" at bounding box center [440, 89] width 301 height 45
drag, startPoint x: 489, startPoint y: 83, endPoint x: 410, endPoint y: 85, distance: 79.5
click at [410, 85] on h5 "Based on the Release Burn-Up Chart, the 'work added' line keeps increasing whil…" at bounding box center [440, 89] width 301 height 45
click at [443, 80] on h5 "Based on the Release Burn-Up Chart, the 'work added' line keeps increasing whil…" at bounding box center [440, 89] width 301 height 45
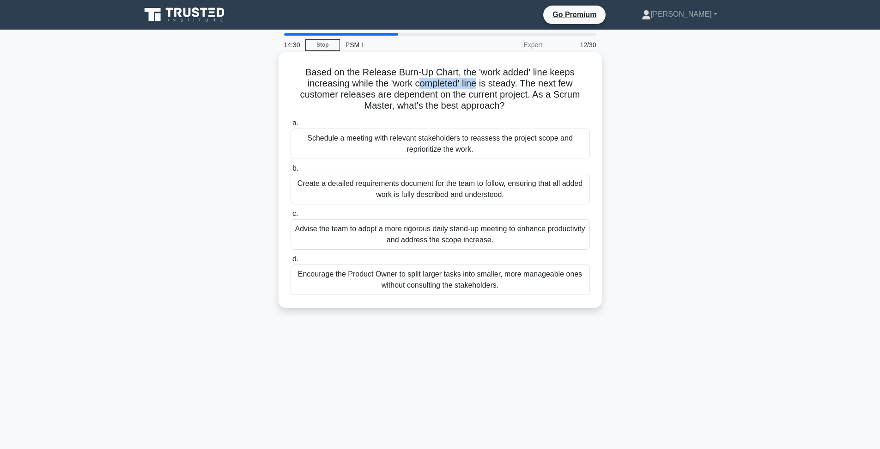
drag, startPoint x: 419, startPoint y: 84, endPoint x: 485, endPoint y: 83, distance: 66.1
click at [482, 83] on h5 "Based on the Release Burn-Up Chart, the 'work added' line keeps increasing whil…" at bounding box center [440, 89] width 301 height 45
click at [511, 84] on h5 "Based on the Release Burn-Up Chart, the 'work added' line keeps increasing whil…" at bounding box center [440, 89] width 301 height 45
drag, startPoint x: 439, startPoint y: 89, endPoint x: 515, endPoint y: 90, distance: 75.3
click at [515, 90] on h5 "Based on the Release Burn-Up Chart, the 'work added' line keeps increasing whil…" at bounding box center [440, 89] width 301 height 45
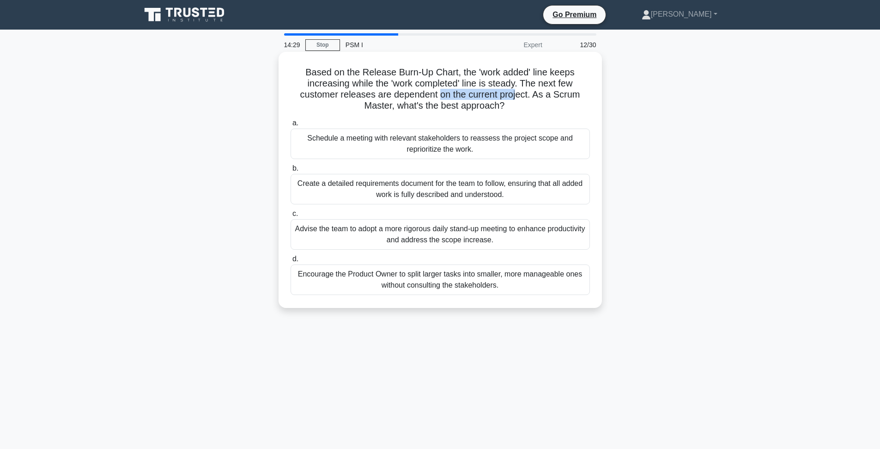
click at [518, 90] on h5 "Based on the Release Burn-Up Chart, the 'work added' line keeps increasing whil…" at bounding box center [440, 89] width 301 height 45
click at [408, 145] on div "Schedule a meeting with relevant stakeholders to reassess the project scope and…" at bounding box center [440, 143] width 299 height 30
click at [291, 126] on input "a. Schedule a meeting with relevant stakeholders to reassess the project scope …" at bounding box center [291, 123] width 0 height 6
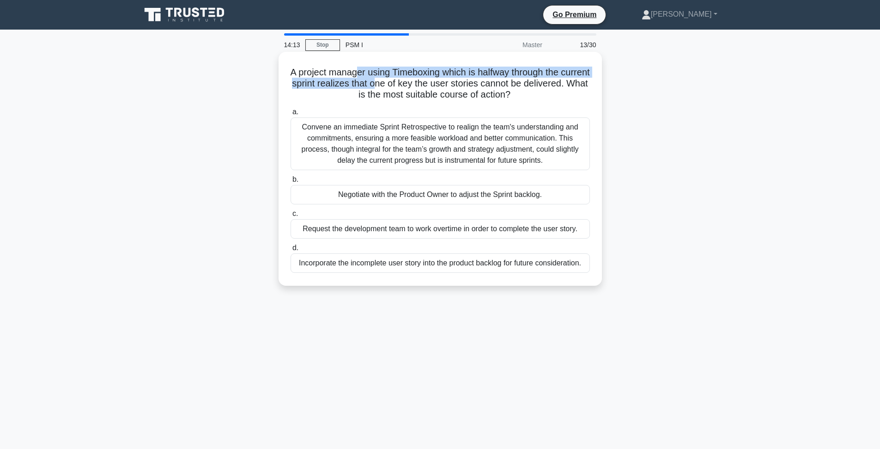
drag, startPoint x: 374, startPoint y: 78, endPoint x: 423, endPoint y: 82, distance: 49.2
click at [423, 82] on h5 "A project manager using Timeboxing which is halfway through the current sprint …" at bounding box center [440, 84] width 301 height 34
drag, startPoint x: 443, startPoint y: 82, endPoint x: 408, endPoint y: 85, distance: 35.3
click at [408, 85] on h5 "A project manager using Timeboxing which is halfway through the current sprint …" at bounding box center [440, 84] width 301 height 34
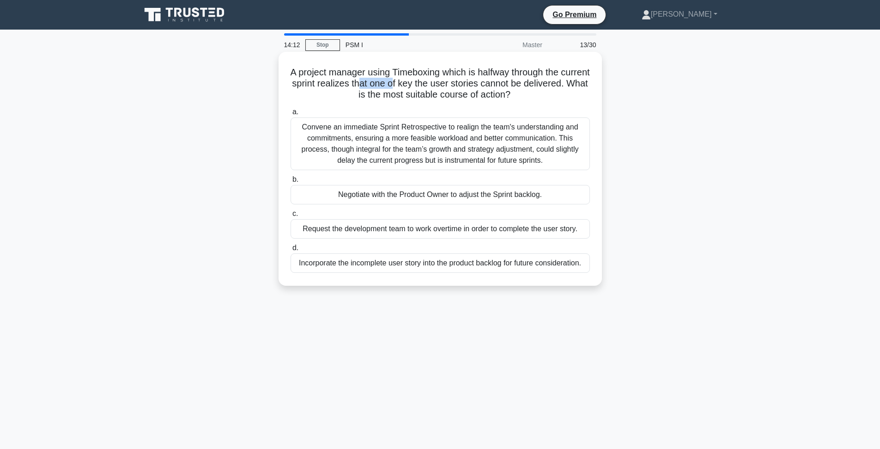
click at [420, 84] on h5 "A project manager using Timeboxing which is halfway through the current sprint …" at bounding box center [440, 84] width 301 height 34
drag, startPoint x: 456, startPoint y: 83, endPoint x: 508, endPoint y: 84, distance: 52.2
click at [508, 84] on h5 "A project manager using Timeboxing which is halfway through the current sprint …" at bounding box center [440, 84] width 301 height 34
drag, startPoint x: 382, startPoint y: 87, endPoint x: 552, endPoint y: 82, distance: 170.1
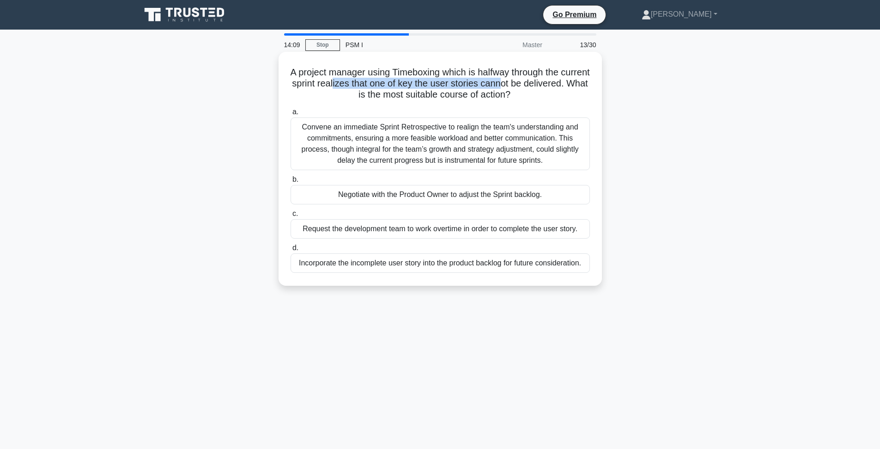
click at [552, 82] on h5 "A project manager using Timeboxing which is halfway through the current sprint …" at bounding box center [440, 84] width 301 height 34
click at [537, 85] on h5 "A project manager using Timeboxing which is halfway through the current sprint …" at bounding box center [440, 84] width 301 height 34
drag, startPoint x: 398, startPoint y: 77, endPoint x: 437, endPoint y: 82, distance: 39.5
click at [437, 82] on h5 "A project manager using Timeboxing which is halfway through the current sprint …" at bounding box center [440, 84] width 301 height 34
click at [438, 82] on h5 "A project manager using Timeboxing which is halfway through the current sprint …" at bounding box center [440, 84] width 301 height 34
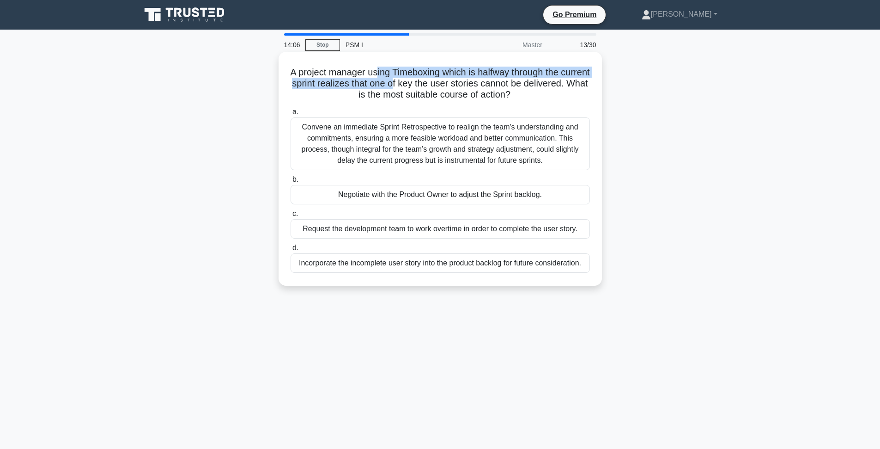
drag, startPoint x: 390, startPoint y: 71, endPoint x: 446, endPoint y: 79, distance: 56.5
click at [440, 78] on h5 "A project manager using Timeboxing which is halfway through the current sprint …" at bounding box center [440, 84] width 301 height 34
click at [450, 79] on h5 "A project manager using Timeboxing which is halfway through the current sprint …" at bounding box center [440, 84] width 301 height 34
drag, startPoint x: 478, startPoint y: 84, endPoint x: 388, endPoint y: 79, distance: 90.2
click at [388, 79] on h5 "A project manager using Timeboxing which is halfway through the current sprint …" at bounding box center [440, 84] width 301 height 34
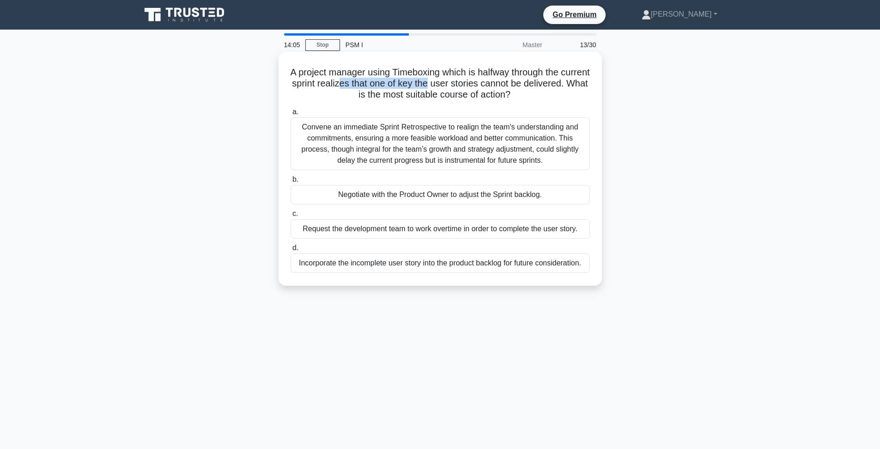
click at [399, 80] on h5 "A project manager using Timeboxing which is halfway through the current sprint …" at bounding box center [440, 84] width 301 height 34
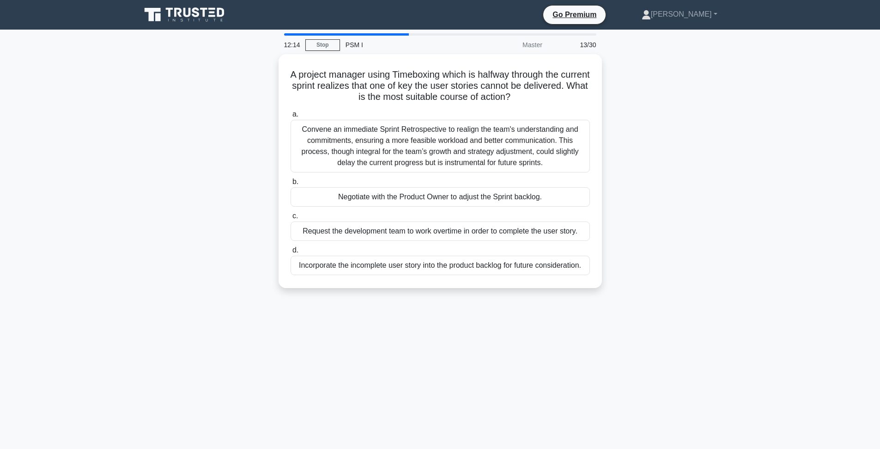
click at [715, 330] on div "12:14 Stop PSM I Master 13/30 A project manager using Timeboxing which is halfw…" at bounding box center [440, 264] width 610 height 462
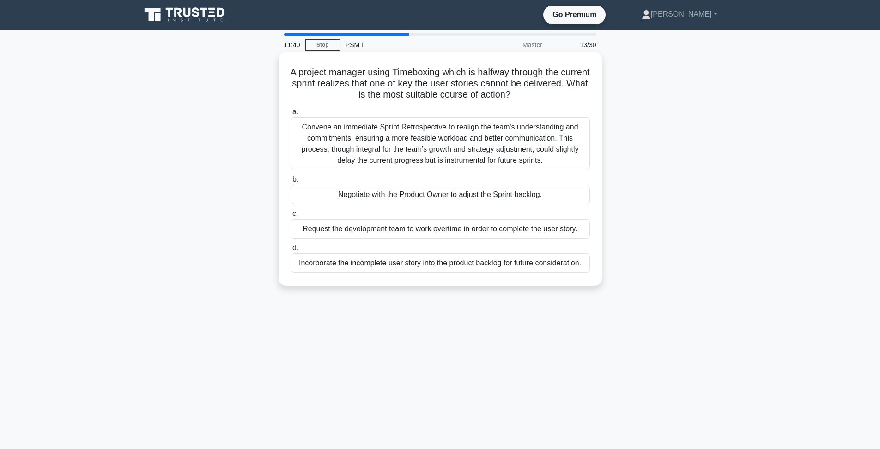
click at [476, 97] on h5 "A project manager using Timeboxing which is halfway through the current sprint …" at bounding box center [440, 84] width 301 height 34
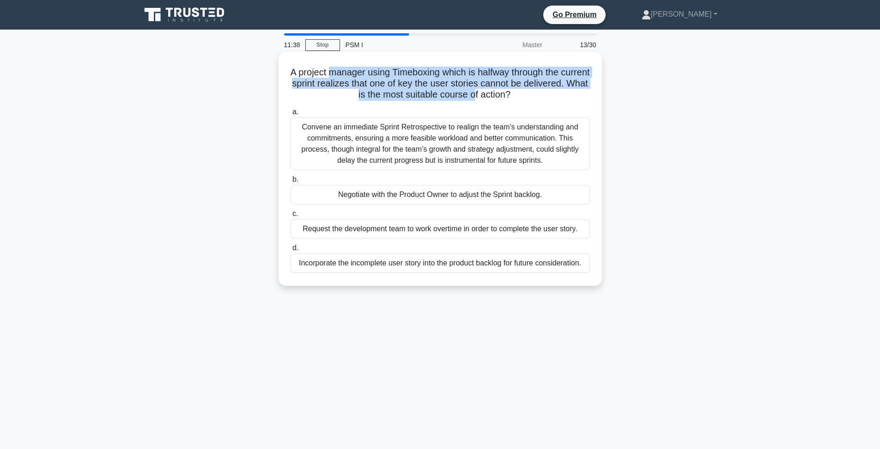
drag, startPoint x: 345, startPoint y: 73, endPoint x: 543, endPoint y: 91, distance: 199.5
click at [509, 92] on h5 "A project manager using Timeboxing which is halfway through the current sprint …" at bounding box center [440, 84] width 301 height 34
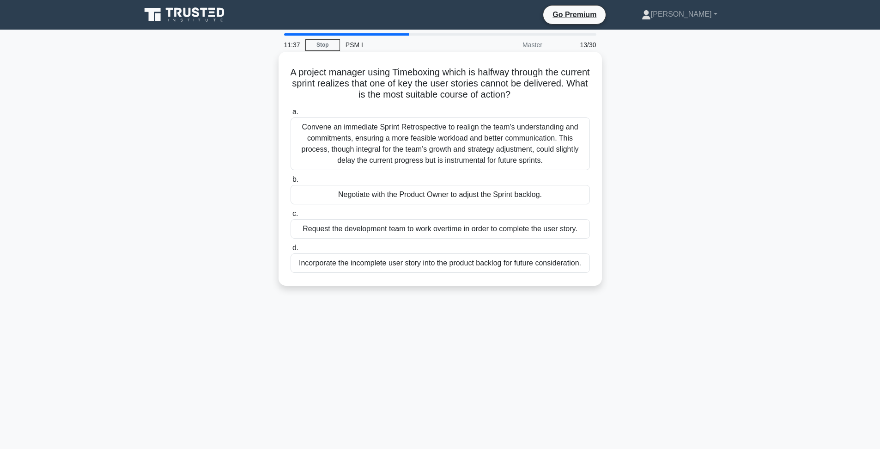
click at [543, 91] on h5 "A project manager using Timeboxing which is halfway through the current sprint …" at bounding box center [440, 84] width 301 height 34
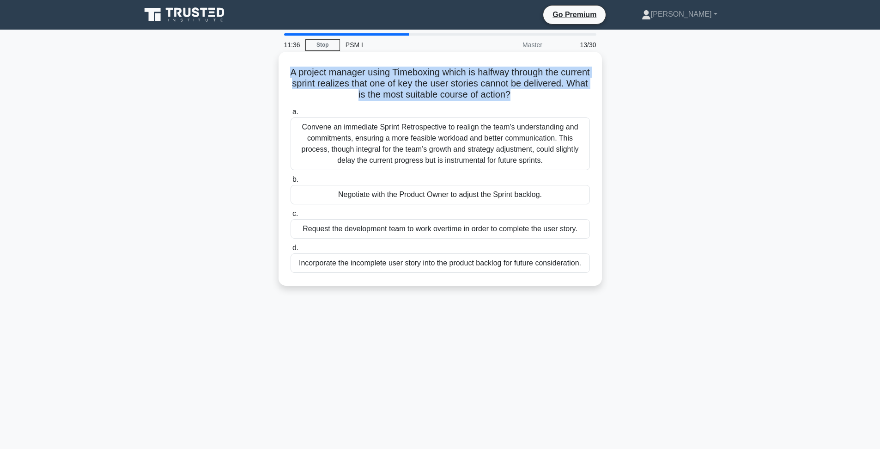
drag, startPoint x: 548, startPoint y: 93, endPoint x: 299, endPoint y: 71, distance: 249.1
click at [299, 71] on h5 "A project manager using Timeboxing which is halfway through the current sprint …" at bounding box center [440, 84] width 301 height 34
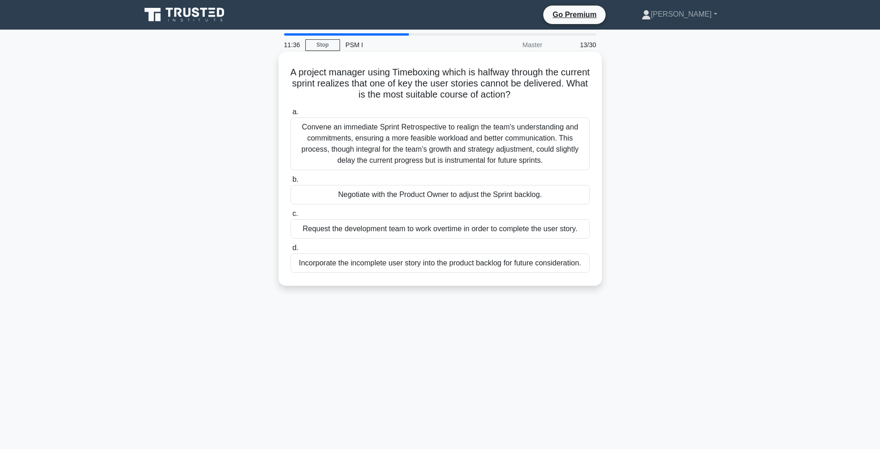
click at [299, 71] on h5 "A project manager using Timeboxing which is halfway through the current sprint …" at bounding box center [440, 84] width 301 height 34
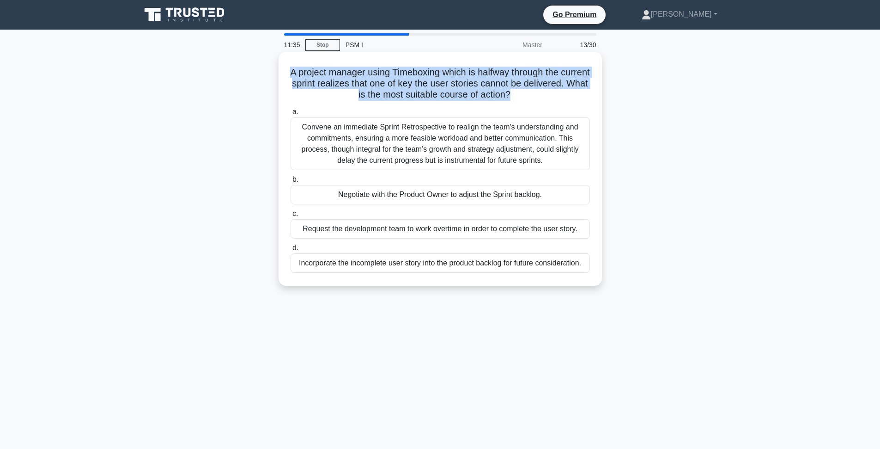
drag, startPoint x: 299, startPoint y: 71, endPoint x: 537, endPoint y: 93, distance: 238.5
click at [537, 93] on h5 "A project manager using Timeboxing which is halfway through the current sprint …" at bounding box center [440, 84] width 301 height 34
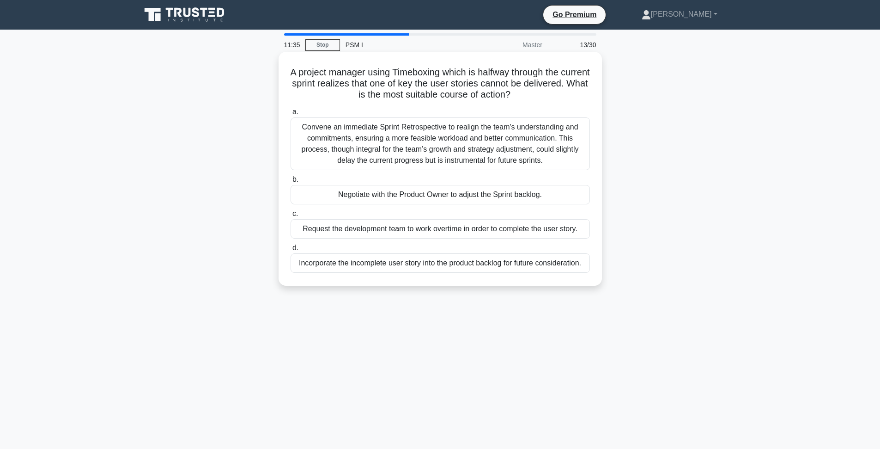
click at [560, 96] on h5 "A project manager using Timeboxing which is halfway through the current sprint …" at bounding box center [440, 84] width 301 height 34
click at [324, 65] on div "A project manager using Timeboxing which is halfway through the current sprint …" at bounding box center [440, 168] width 316 height 226
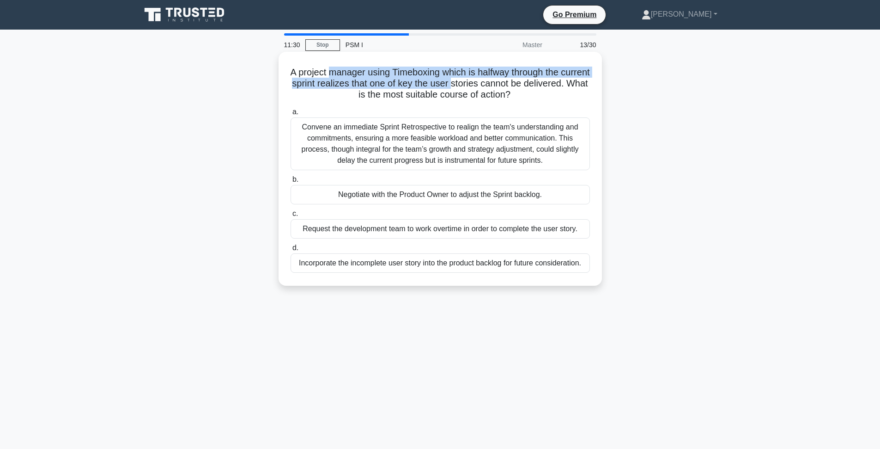
drag, startPoint x: 344, startPoint y: 73, endPoint x: 507, endPoint y: 83, distance: 163.0
click at [507, 83] on h5 "A project manager using Timeboxing which is halfway through the current sprint …" at bounding box center [440, 84] width 301 height 34
click at [509, 83] on h5 "A project manager using Timeboxing which is halfway through the current sprint …" at bounding box center [440, 84] width 301 height 34
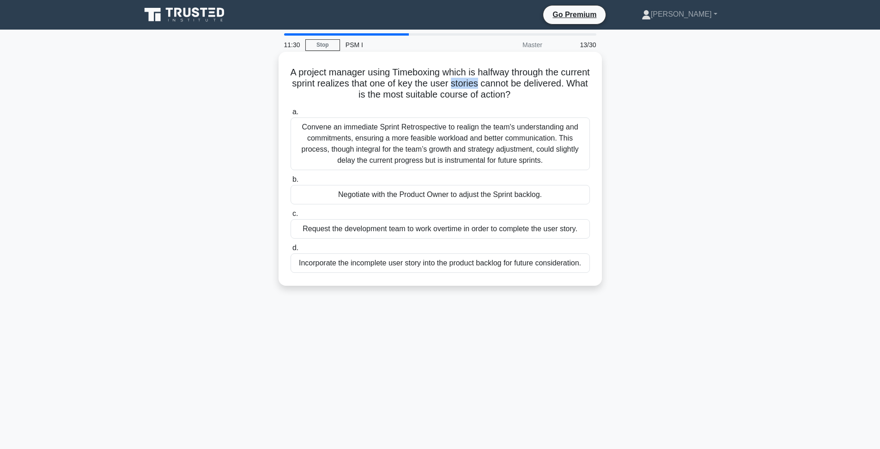
click at [509, 83] on h5 "A project manager using Timeboxing which is halfway through the current sprint …" at bounding box center [440, 84] width 301 height 34
click at [485, 78] on h5 "A project manager using Timeboxing which is halfway through the current sprint …" at bounding box center [440, 84] width 301 height 34
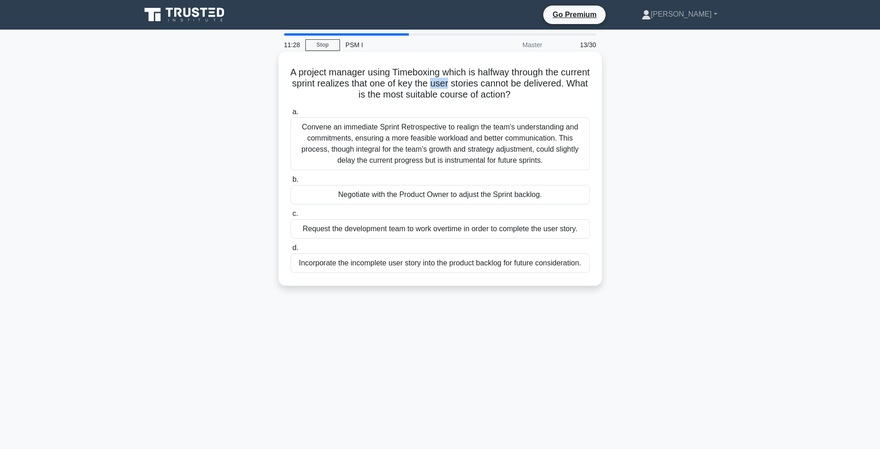
click at [486, 79] on h5 "A project manager using Timeboxing which is halfway through the current sprint …" at bounding box center [440, 84] width 301 height 34
click at [444, 84] on h5 "A project manager using Timeboxing which is halfway through the current sprint …" at bounding box center [440, 84] width 301 height 34
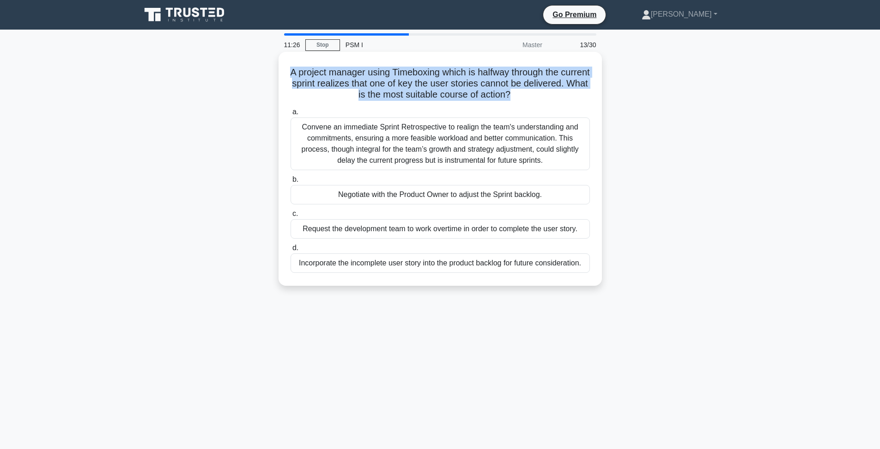
click at [444, 85] on h5 "A project manager using Timeboxing which is halfway through the current sprint …" at bounding box center [440, 84] width 301 height 34
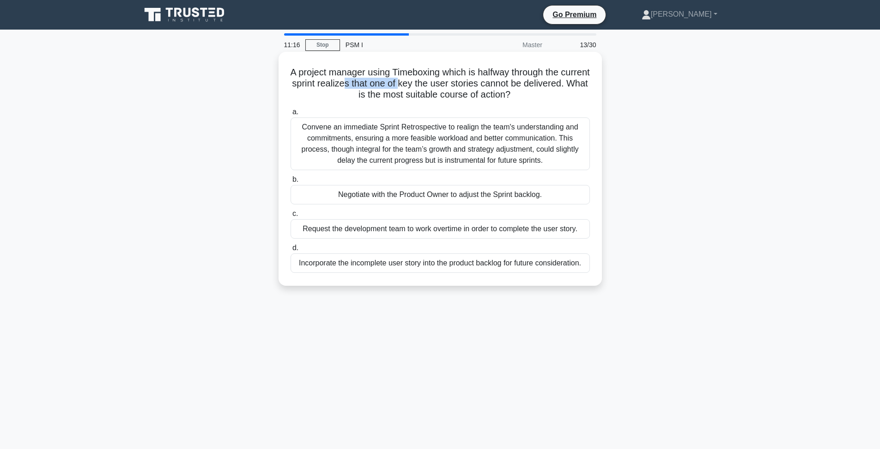
drag, startPoint x: 395, startPoint y: 85, endPoint x: 463, endPoint y: 86, distance: 67.5
click at [451, 86] on h5 "A project manager using Timeboxing which is halfway through the current sprint …" at bounding box center [440, 84] width 301 height 34
click at [468, 88] on h5 "A project manager using Timeboxing which is halfway through the current sprint …" at bounding box center [440, 84] width 301 height 34
click at [421, 262] on div "Incorporate the incomplete user story into the product backlog for future consi…" at bounding box center [440, 262] width 299 height 19
click at [291, 251] on input "d. Incorporate the incomplete user story into the product backlog for future co…" at bounding box center [291, 248] width 0 height 6
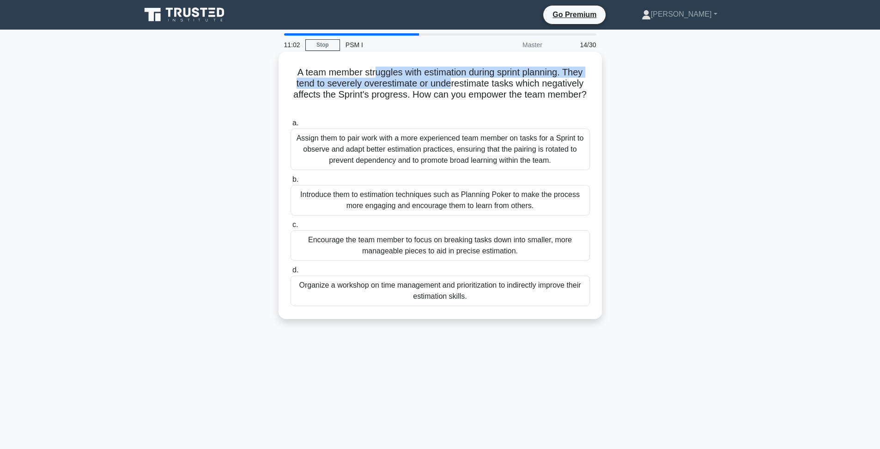
drag, startPoint x: 376, startPoint y: 78, endPoint x: 451, endPoint y: 88, distance: 75.1
click at [451, 88] on h5 "A team member struggles with estimation during sprint planning. They tend to se…" at bounding box center [440, 89] width 301 height 45
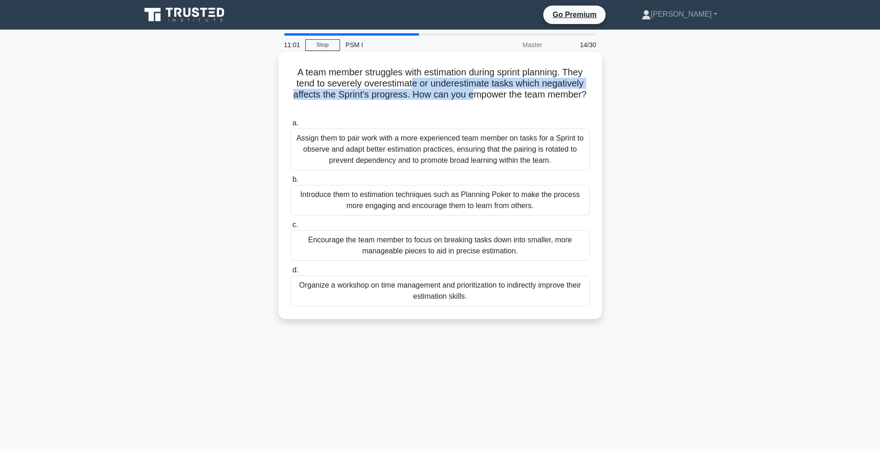
drag, startPoint x: 473, startPoint y: 91, endPoint x: 397, endPoint y: 82, distance: 76.3
click at [400, 83] on h5 "A team member struggles with estimation during sprint planning. They tend to se…" at bounding box center [440, 89] width 301 height 45
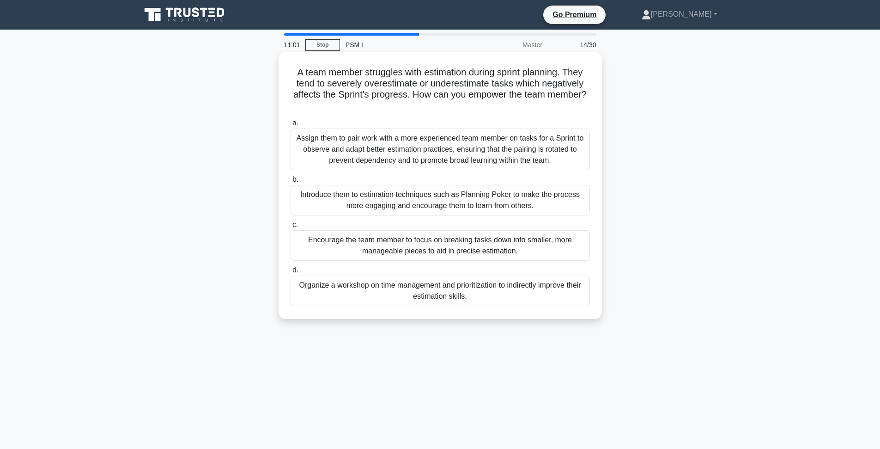
click at [396, 77] on h5 "A team member struggles with estimation during sprint planning. They tend to se…" at bounding box center [440, 89] width 301 height 45
drag, startPoint x: 390, startPoint y: 75, endPoint x: 463, endPoint y: 102, distance: 77.5
click at [461, 102] on h5 "A team member struggles with estimation during sprint planning. They tend to se…" at bounding box center [440, 89] width 301 height 45
click at [501, 109] on h5 "A team member struggles with estimation during sprint planning. They tend to se…" at bounding box center [440, 89] width 301 height 45
drag, startPoint x: 537, startPoint y: 85, endPoint x: 293, endPoint y: 71, distance: 244.4
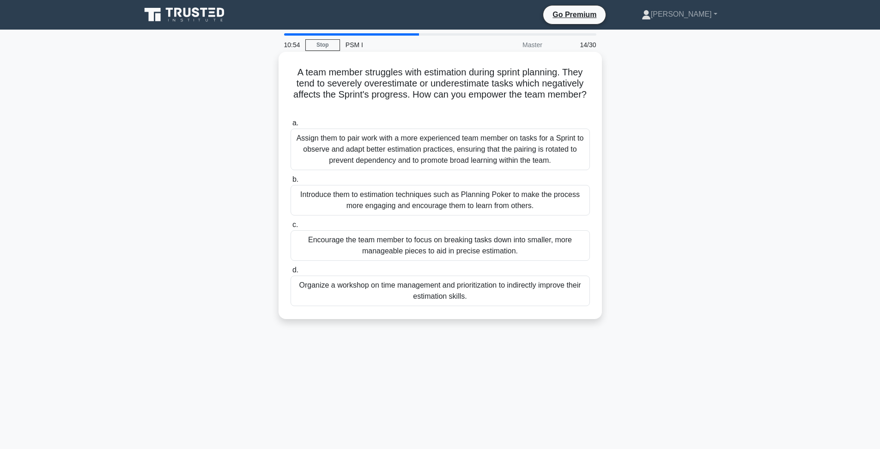
click at [293, 71] on div "A team member struggles with estimation during sprint planning. They tend to se…" at bounding box center [440, 185] width 316 height 260
click at [294, 71] on h5 "A team member struggles with estimation during sprint planning. They tend to se…" at bounding box center [440, 89] width 301 height 45
drag, startPoint x: 294, startPoint y: 71, endPoint x: 591, endPoint y: 99, distance: 298.0
click at [591, 99] on h5 "A team member struggles with estimation during sprint planning. They tend to se…" at bounding box center [440, 89] width 301 height 45
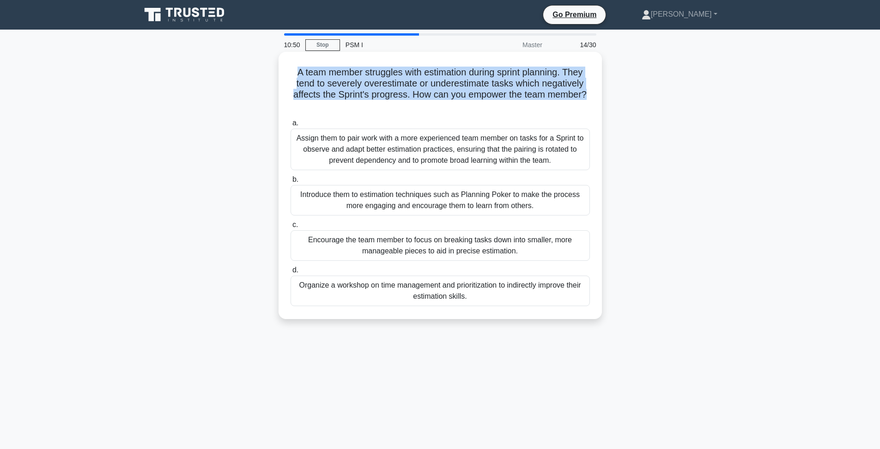
drag, startPoint x: 590, startPoint y: 99, endPoint x: 280, endPoint y: 73, distance: 310.7
click at [280, 73] on div "A team member struggles with estimation during sprint planning. They tend to se…" at bounding box center [440, 185] width 323 height 267
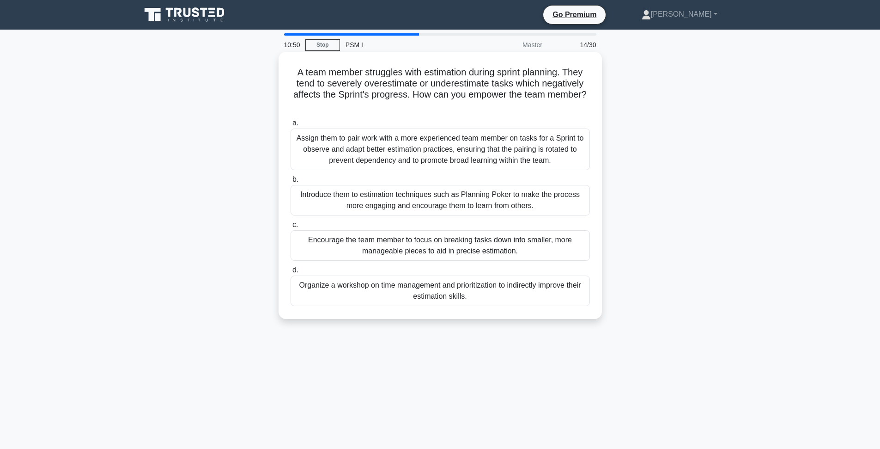
click at [280, 73] on div "A team member struggles with estimation during sprint planning. They tend to se…" at bounding box center [440, 185] width 323 height 267
drag, startPoint x: 283, startPoint y: 72, endPoint x: 567, endPoint y: 104, distance: 285.5
click at [567, 104] on div "A team member struggles with estimation during sprint planning. They tend to se…" at bounding box center [440, 185] width 316 height 260
click at [567, 104] on h5 "A team member struggles with estimation during sprint planning. They tend to se…" at bounding box center [440, 89] width 301 height 45
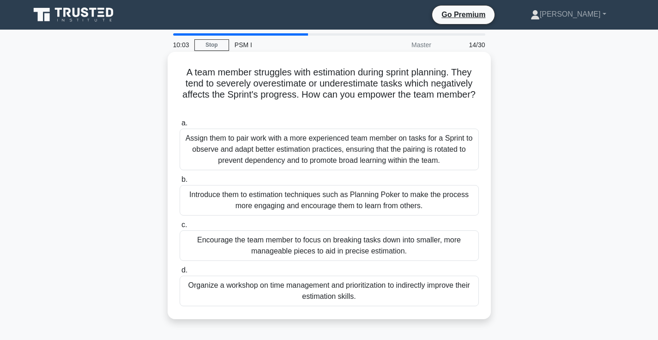
click at [327, 201] on div "Introduce them to estimation techniques such as Planning Poker to make the proc…" at bounding box center [329, 200] width 299 height 30
click at [180, 183] on input "b. Introduce them to estimation techniques such as Planning Poker to make the p…" at bounding box center [180, 180] width 0 height 6
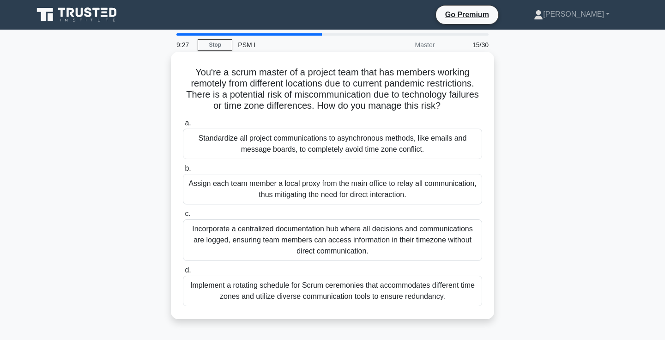
click at [331, 102] on h5 "You're a scrum master of a project team that has members working remotely from …" at bounding box center [332, 89] width 301 height 45
drag, startPoint x: 297, startPoint y: 89, endPoint x: 349, endPoint y: 90, distance: 51.8
click at [349, 90] on h5 "You're a scrum master of a project team that has members working remotely from …" at bounding box center [332, 89] width 301 height 45
click at [355, 94] on h5 "You're a scrum master of a project team that has members working remotely from …" at bounding box center [332, 89] width 301 height 45
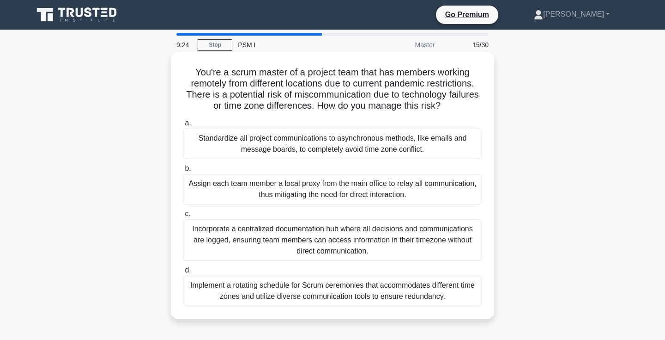
click at [355, 94] on h5 "You're a scrum master of a project team that has members working remotely from …" at bounding box center [332, 89] width 301 height 45
click at [339, 85] on h5 "You're a scrum master of a project team that has members working remotely from …" at bounding box center [332, 89] width 301 height 45
click at [309, 87] on h5 "You're a scrum master of a project team that has members working remotely from …" at bounding box center [332, 89] width 301 height 45
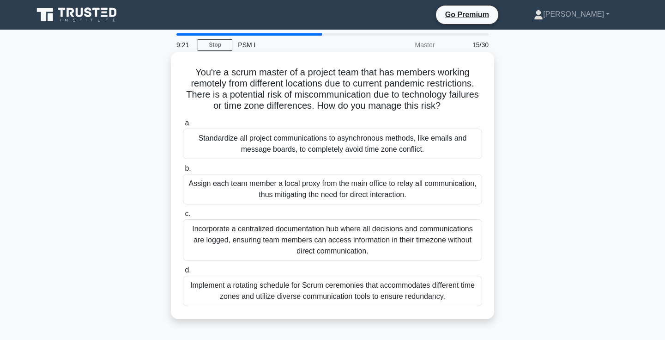
click at [346, 91] on h5 "You're a scrum master of a project team that has members working remotely from …" at bounding box center [332, 89] width 301 height 45
click at [330, 92] on h5 "You're a scrum master of a project team that has members working remotely from …" at bounding box center [332, 89] width 301 height 45
click at [288, 104] on h5 "You're a scrum master of a project team that has members working remotely from …" at bounding box center [332, 89] width 301 height 45
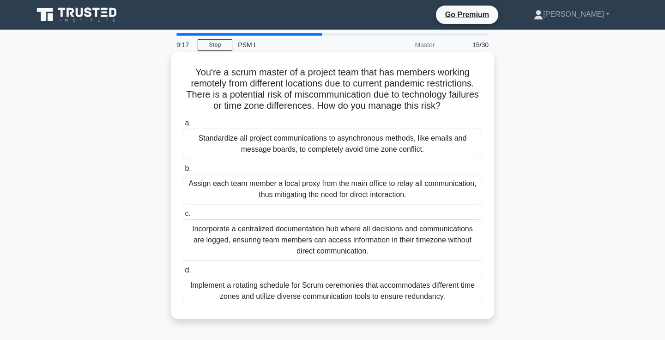
click at [288, 104] on h5 "You're a scrum master of a project team that has members working remotely from …" at bounding box center [332, 89] width 301 height 45
click at [317, 98] on h5 "You're a scrum master of a project team that has members working remotely from …" at bounding box center [332, 89] width 301 height 45
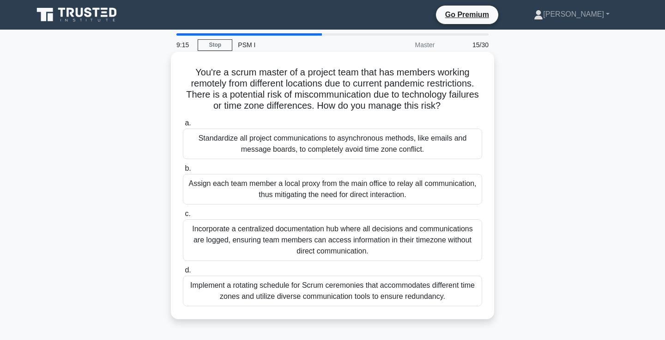
click at [329, 93] on h5 "You're a scrum master of a project team that has members working remotely from …" at bounding box center [332, 89] width 301 height 45
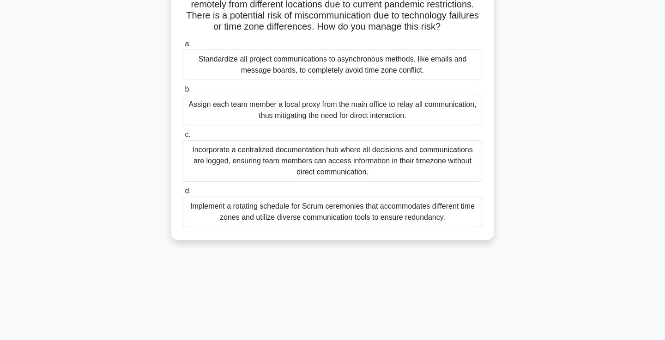
scroll to position [82, 0]
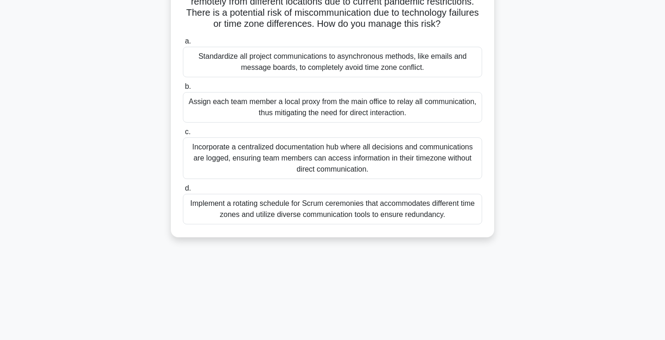
click at [371, 64] on div "Standardize all project communications to asynchronous methods, like emails and…" at bounding box center [332, 62] width 299 height 30
click at [183, 44] on input "a. Standardize all project communications to asynchronous methods, like emails …" at bounding box center [183, 41] width 0 height 6
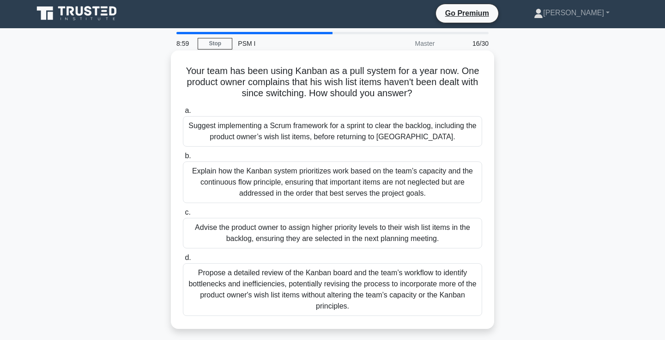
scroll to position [0, 0]
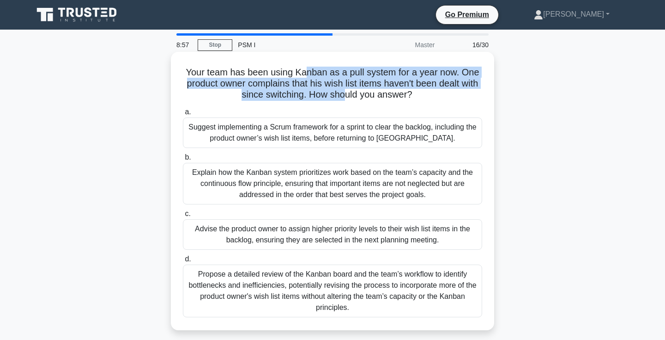
drag, startPoint x: 305, startPoint y: 77, endPoint x: 346, endPoint y: 92, distance: 43.3
click at [346, 92] on h5 "Your team has been using Kanban as a pull system for a year now. One product ow…" at bounding box center [332, 84] width 301 height 34
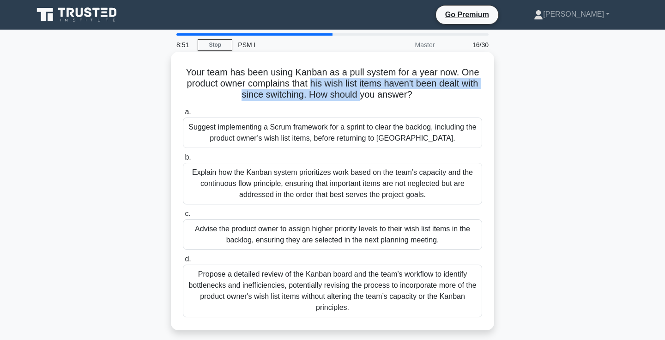
drag, startPoint x: 311, startPoint y: 81, endPoint x: 359, endPoint y: 92, distance: 49.0
click at [359, 92] on h5 "Your team has been using Kanban as a pull system for a year now. One product ow…" at bounding box center [332, 84] width 301 height 34
click at [339, 93] on h5 "Your team has been using Kanban as a pull system for a year now. One product ow…" at bounding box center [332, 84] width 301 height 34
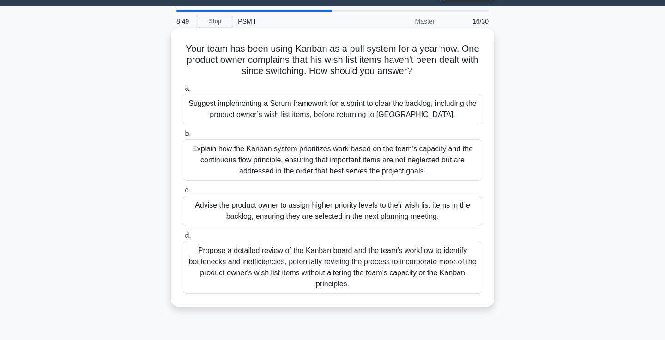
scroll to position [26, 0]
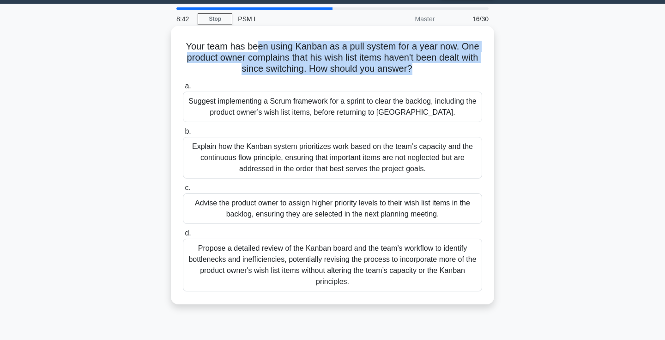
drag, startPoint x: 415, startPoint y: 74, endPoint x: 256, endPoint y: 43, distance: 162.4
click at [256, 43] on h5 "Your team has been using Kanban as a pull system for a year now. One product ow…" at bounding box center [332, 58] width 301 height 34
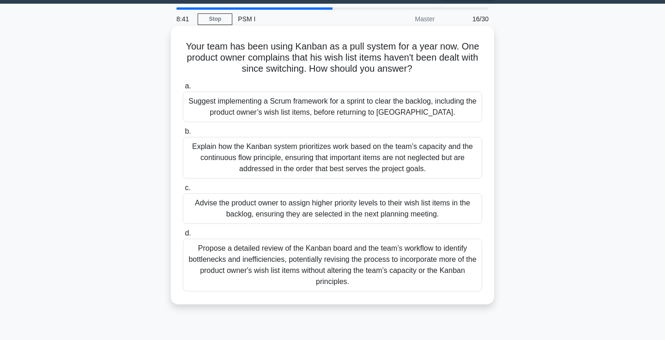
click at [246, 43] on h5 "Your team has been using Kanban as a pull system for a year now. One product ow…" at bounding box center [332, 58] width 301 height 34
click at [248, 45] on h5 "Your team has been using Kanban as a pull system for a year now. One product ow…" at bounding box center [332, 58] width 301 height 34
click at [256, 48] on h5 "Your team has been using Kanban as a pull system for a year now. One product ow…" at bounding box center [332, 58] width 301 height 34
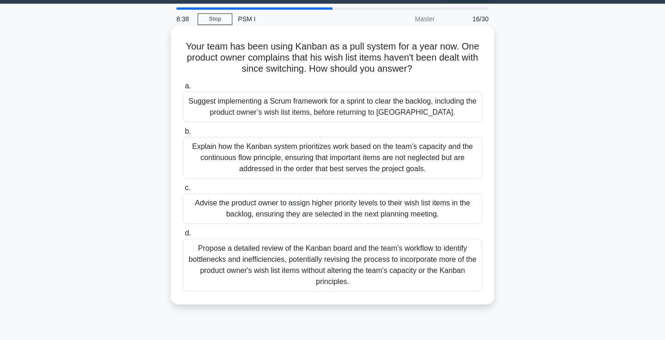
click at [290, 53] on h5 "Your team has been using Kanban as a pull system for a year now. One product ow…" at bounding box center [332, 58] width 301 height 34
click at [350, 158] on div "Explain how the Kanban system prioritizes work based on the team’s capacity and…" at bounding box center [332, 158] width 299 height 42
click at [183, 134] on input "b. Explain how the Kanban system prioritizes work based on the team’s capacity …" at bounding box center [183, 131] width 0 height 6
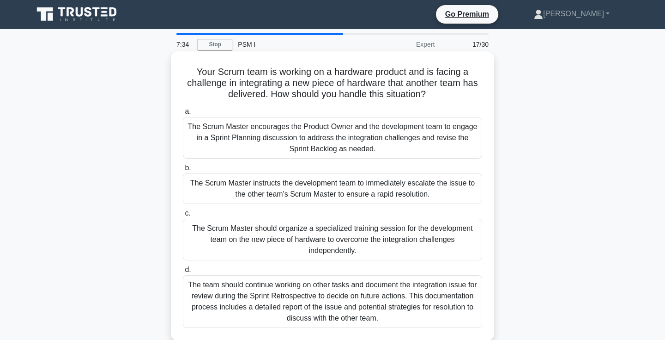
scroll to position [0, 0]
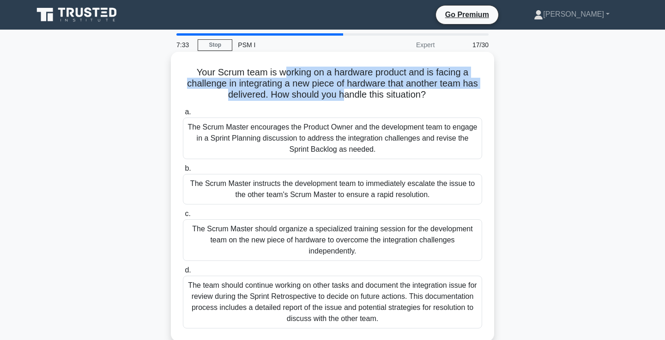
drag, startPoint x: 287, startPoint y: 77, endPoint x: 342, endPoint y: 91, distance: 56.6
click at [342, 91] on h5 "Your Scrum team is working on a hardware product and is facing a challenge in i…" at bounding box center [332, 84] width 301 height 34
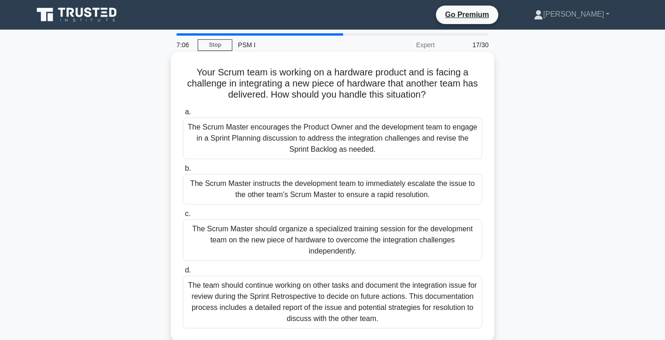
click at [408, 137] on div "The Scrum Master encourages the Product Owner and the development team to engag…" at bounding box center [332, 138] width 299 height 42
click at [183, 115] on input "a. The Scrum Master encourages the Product Owner and the development team to en…" at bounding box center [183, 112] width 0 height 6
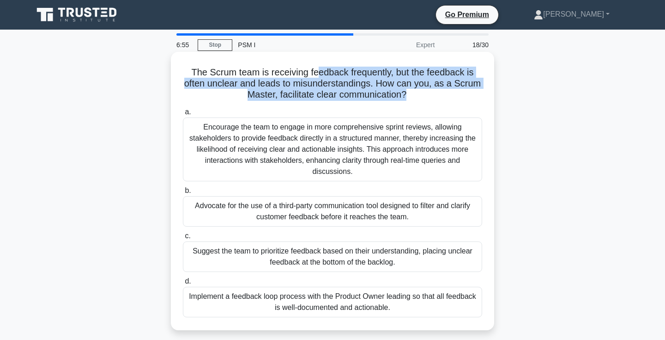
drag, startPoint x: 437, startPoint y: 101, endPoint x: 315, endPoint y: 69, distance: 126.1
click at [315, 69] on h5 "The Scrum team is receiving feedback frequently, but the feedback is often uncl…" at bounding box center [332, 84] width 301 height 34
click at [282, 79] on h5 "The Scrum team is receiving feedback frequently, but the feedback is often uncl…" at bounding box center [332, 84] width 301 height 34
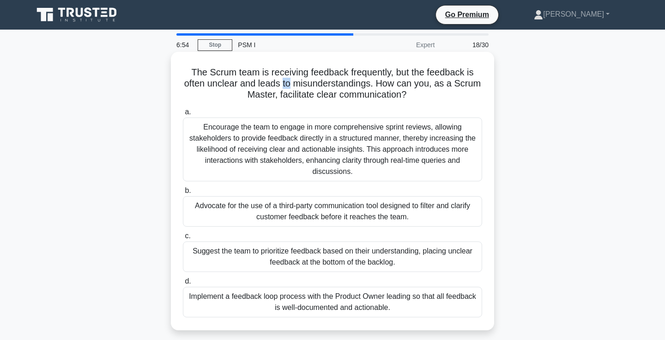
click at [282, 79] on h5 "The Scrum team is receiving feedback frequently, but the feedback is often uncl…" at bounding box center [332, 84] width 301 height 34
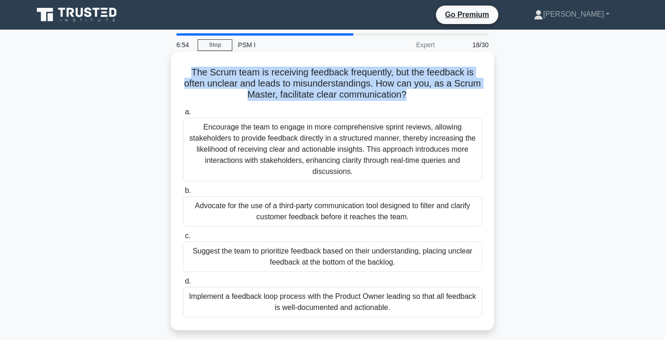
click at [282, 80] on h5 "The Scrum team is receiving feedback frequently, but the feedback is often uncl…" at bounding box center [332, 84] width 301 height 34
click at [301, 82] on h5 "The Scrum team is receiving feedback frequently, but the feedback is often uncl…" at bounding box center [332, 84] width 301 height 34
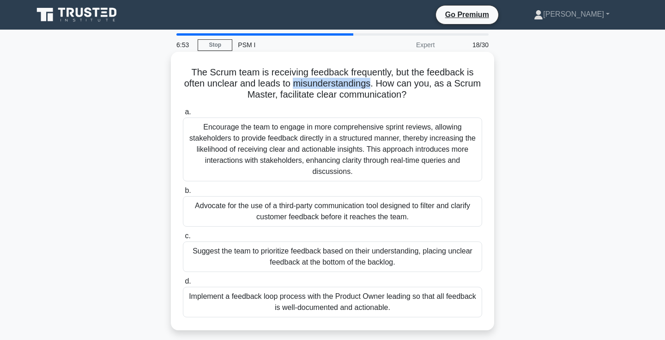
click at [301, 82] on h5 "The Scrum team is receiving feedback frequently, but the feedback is often uncl…" at bounding box center [332, 84] width 301 height 34
click at [274, 86] on h5 "The Scrum team is receiving feedback frequently, but the feedback is often uncl…" at bounding box center [332, 84] width 301 height 34
click at [323, 90] on h5 "The Scrum team is receiving feedback frequently, but the feedback is often uncl…" at bounding box center [332, 84] width 301 height 34
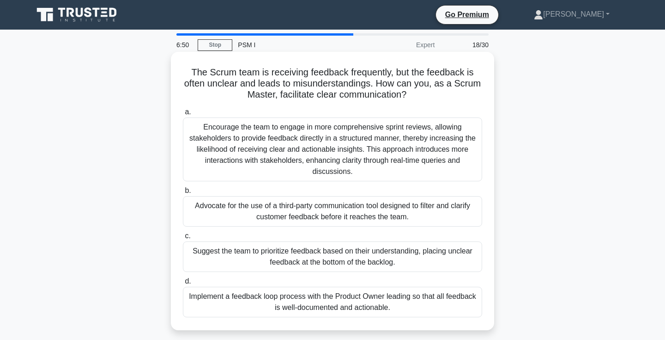
click at [348, 88] on h5 "The Scrum team is receiving feedback frequently, but the feedback is often uncl…" at bounding box center [332, 84] width 301 height 34
click at [346, 91] on h5 "The Scrum team is receiving feedback frequently, but the feedback is often uncl…" at bounding box center [332, 84] width 301 height 34
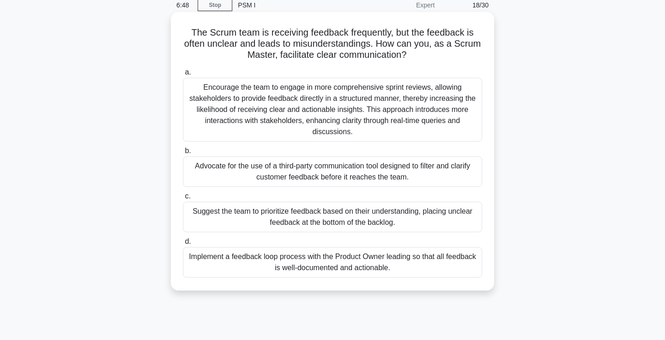
scroll to position [43, 0]
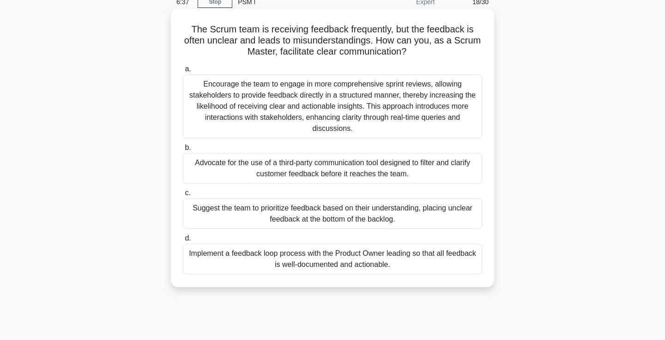
click at [340, 266] on div "Implement a feedback loop process with the Product Owner leading so that all fe…" at bounding box center [332, 259] width 299 height 30
click at [183, 241] on input "d. Implement a feedback loop process with the Product Owner leading so that all…" at bounding box center [183, 238] width 0 height 6
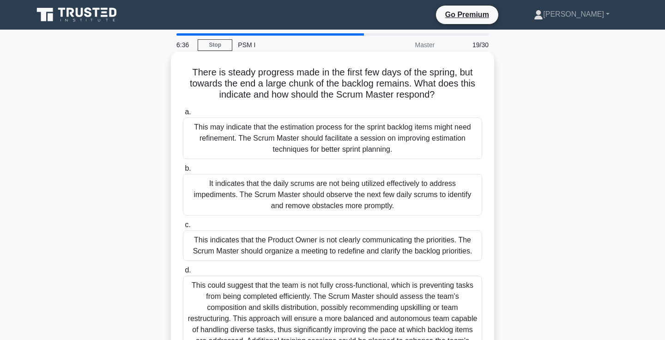
scroll to position [0, 0]
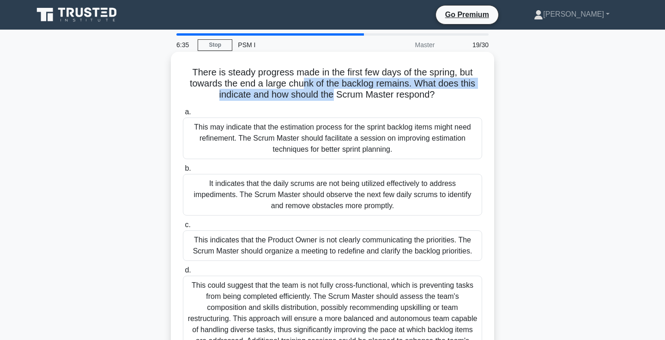
drag, startPoint x: 303, startPoint y: 80, endPoint x: 332, endPoint y: 91, distance: 31.2
click at [332, 91] on h5 "There is steady progress made in the first few days of the spring, but towards …" at bounding box center [332, 84] width 301 height 34
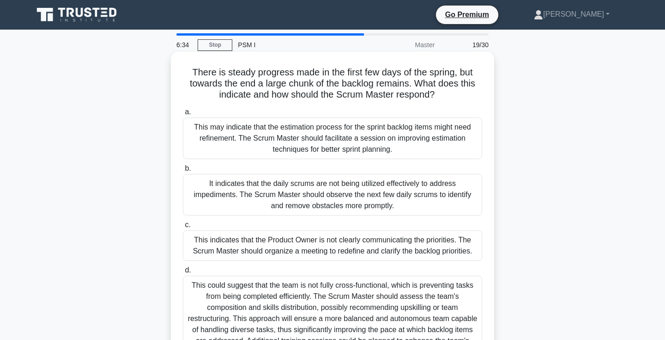
click at [344, 92] on h5 "There is steady progress made in the first few days of the spring, but towards …" at bounding box center [332, 84] width 301 height 34
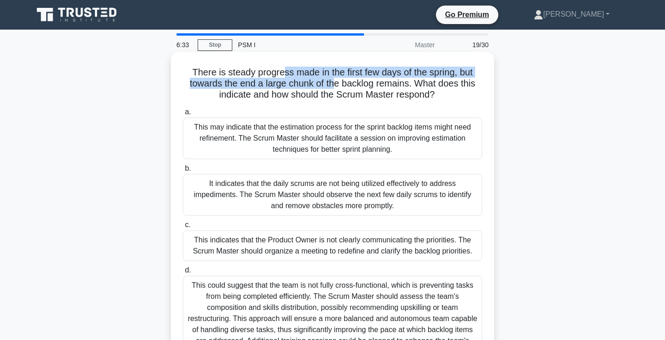
drag, startPoint x: 281, startPoint y: 72, endPoint x: 337, endPoint y: 81, distance: 56.1
click at [337, 81] on h5 "There is steady progress made in the first few days of the spring, but towards …" at bounding box center [332, 84] width 301 height 34
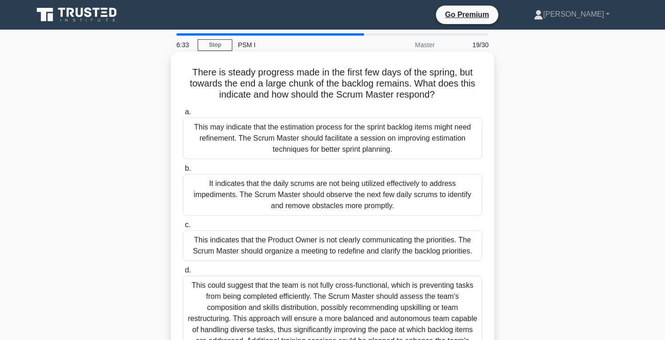
click at [361, 85] on h5 "There is steady progress made in the first few days of the spring, but towards …" at bounding box center [332, 84] width 301 height 34
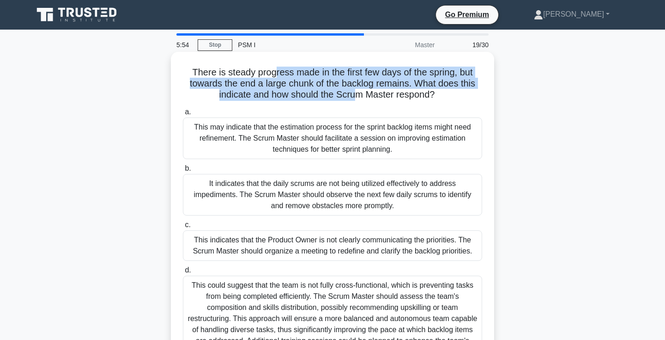
drag, startPoint x: 274, startPoint y: 73, endPoint x: 358, endPoint y: 97, distance: 86.4
click at [358, 97] on h5 "There is steady progress made in the first few days of the spring, but towards …" at bounding box center [332, 84] width 301 height 34
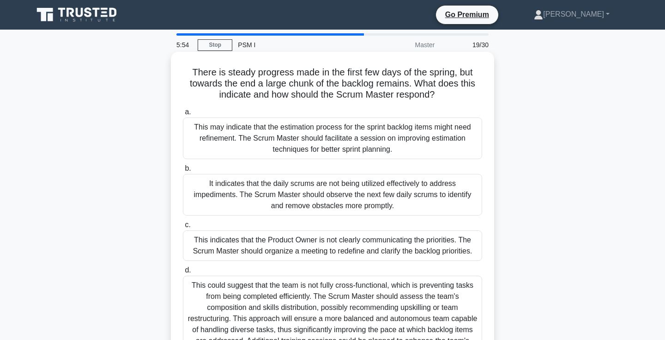
click at [364, 96] on h5 "There is steady progress made in the first few days of the spring, but towards …" at bounding box center [332, 84] width 301 height 34
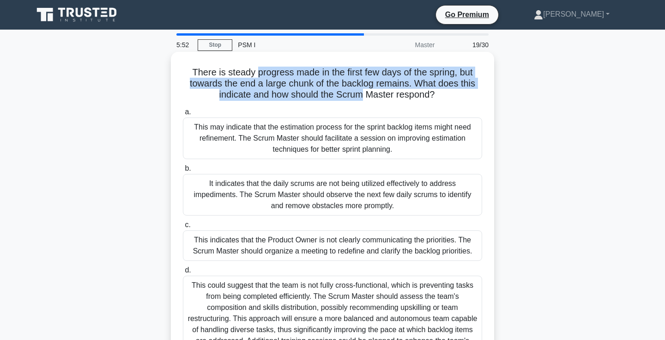
drag, startPoint x: 364, startPoint y: 96, endPoint x: 256, endPoint y: 70, distance: 111.2
click at [256, 70] on h5 "There is steady progress made in the first few days of the spring, but towards …" at bounding box center [332, 84] width 301 height 34
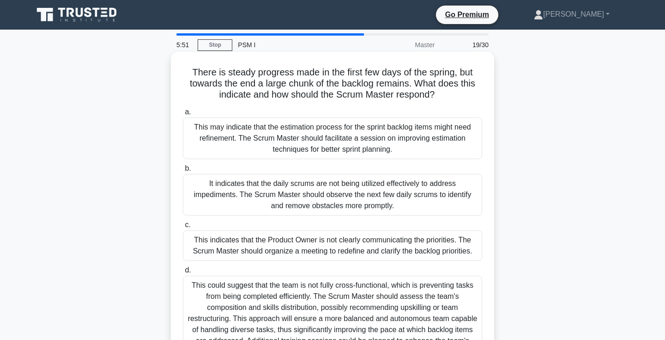
click at [256, 70] on h5 "There is steady progress made in the first few days of the spring, but towards …" at bounding box center [332, 84] width 301 height 34
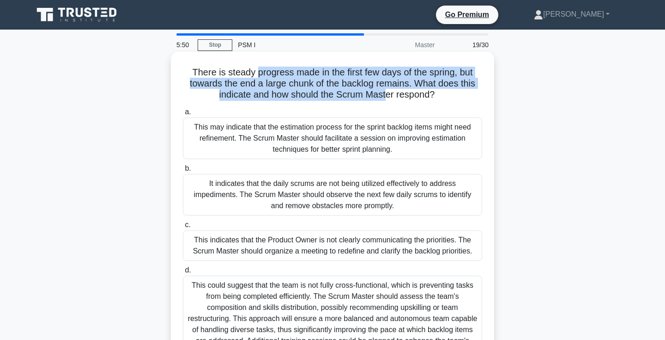
drag, startPoint x: 256, startPoint y: 70, endPoint x: 385, endPoint y: 98, distance: 132.3
click at [385, 98] on h5 "There is steady progress made in the first few days of the spring, but towards …" at bounding box center [332, 84] width 301 height 34
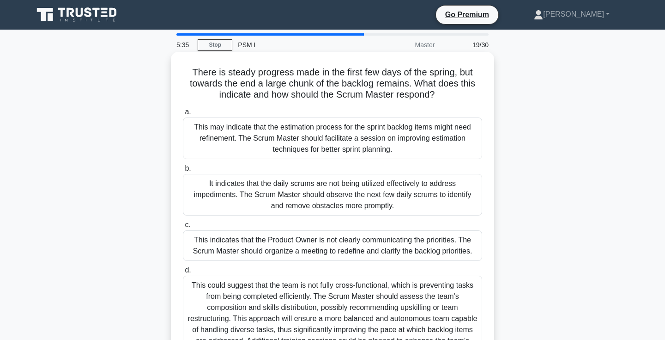
click at [395, 98] on h5 "There is steady progress made in the first few days of the spring, but towards …" at bounding box center [332, 84] width 301 height 34
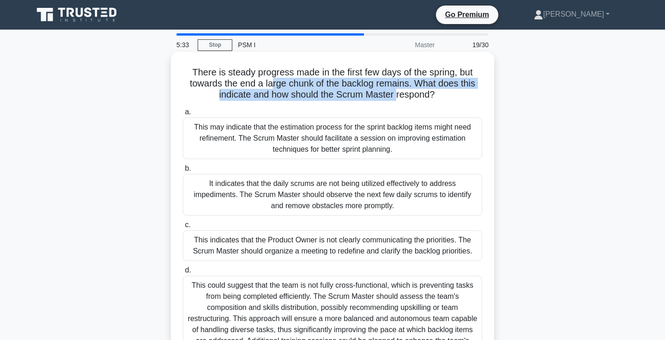
drag, startPoint x: 394, startPoint y: 98, endPoint x: 272, endPoint y: 79, distance: 123.4
click at [272, 79] on h5 "There is steady progress made in the first few days of the spring, but towards …" at bounding box center [332, 84] width 301 height 34
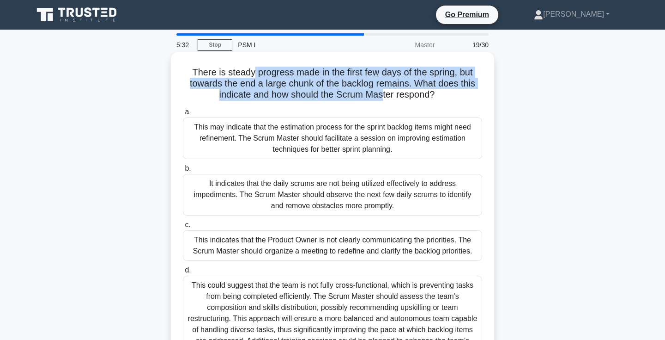
drag, startPoint x: 253, startPoint y: 72, endPoint x: 382, endPoint y: 100, distance: 132.0
click at [382, 100] on h5 "There is steady progress made in the first few days of the spring, but towards …" at bounding box center [332, 84] width 301 height 34
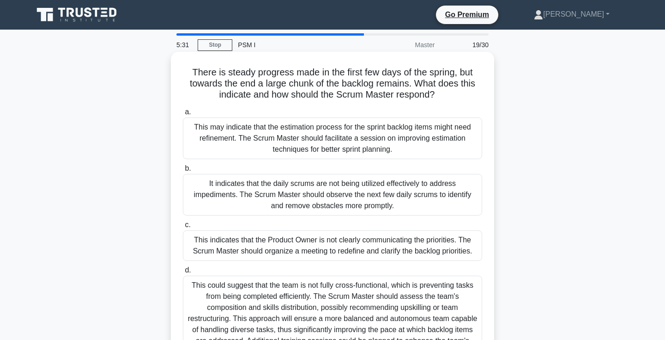
click at [402, 95] on h5 "There is steady progress made in the first few days of the spring, but towards …" at bounding box center [332, 84] width 301 height 34
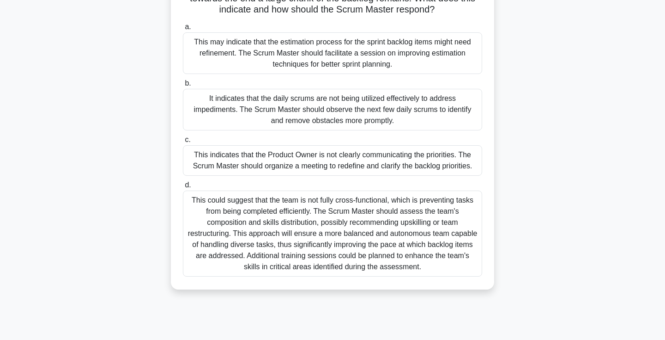
scroll to position [89, 0]
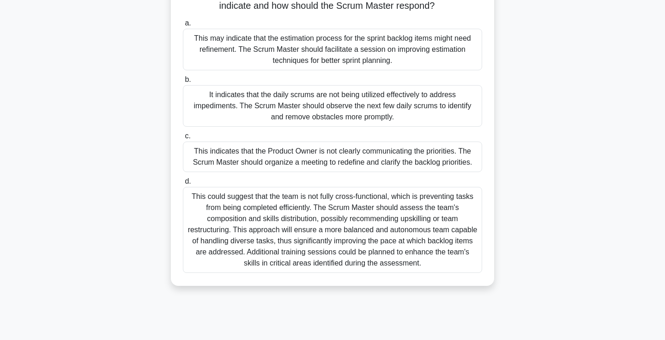
click at [427, 112] on div "It indicates that the daily scrums are not being utilized effectively to addres…" at bounding box center [332, 106] width 299 height 42
click at [183, 83] on input "b. It indicates that the daily scrums are not being utilized effectively to add…" at bounding box center [183, 80] width 0 height 6
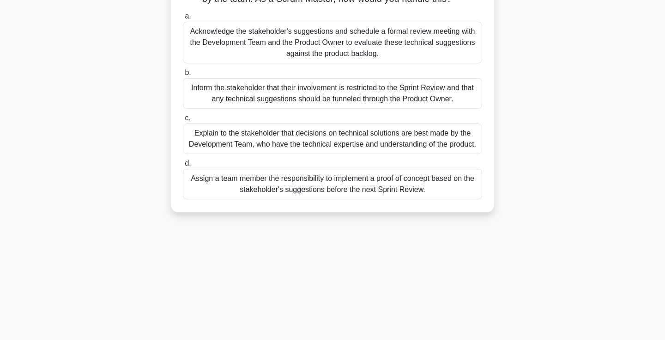
scroll to position [84, 0]
click at [460, 52] on div "Acknowledge the stakeholder's suggestions and schedule a formal review meeting …" at bounding box center [332, 43] width 299 height 42
click at [183, 20] on input "a. Acknowledge the stakeholder's suggestions and schedule a formal review meeti…" at bounding box center [183, 17] width 0 height 6
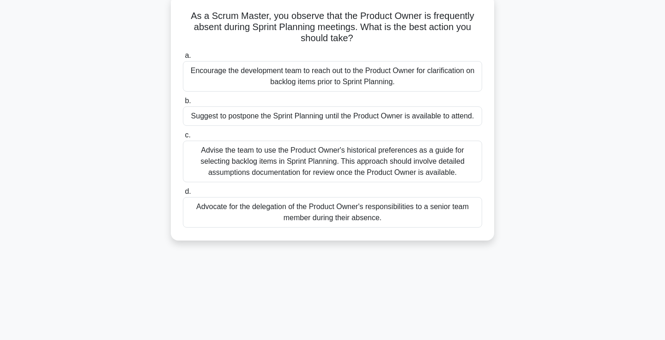
scroll to position [61, 0]
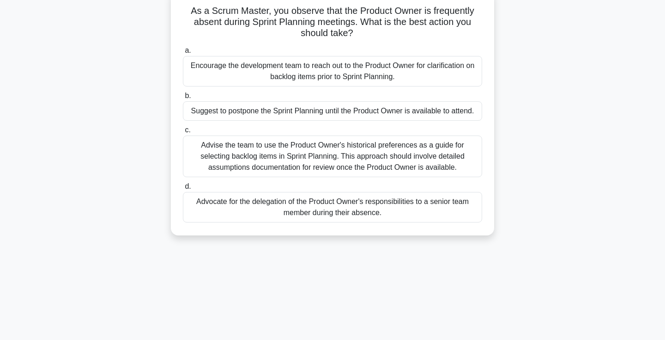
click at [329, 210] on div "Advocate for the delegation of the Product Owner's responsibilities to a senior…" at bounding box center [332, 207] width 299 height 30
click at [183, 189] on input "d. Advocate for the delegation of the Product Owner's responsibilities to a sen…" at bounding box center [183, 186] width 0 height 6
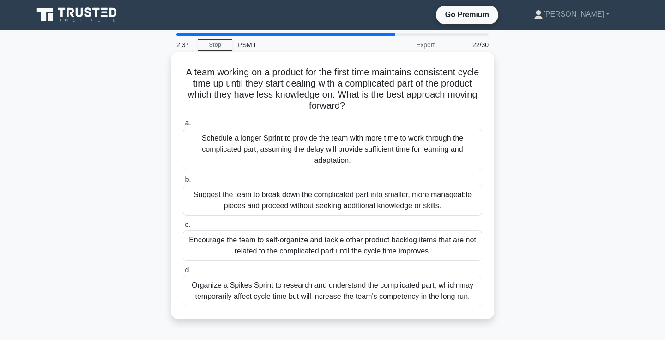
scroll to position [0, 0]
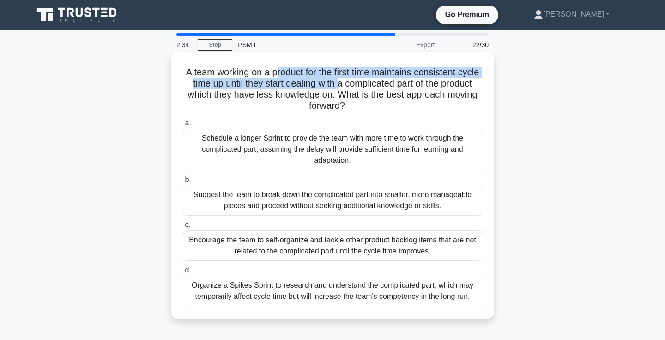
drag, startPoint x: 273, startPoint y: 73, endPoint x: 336, endPoint y: 87, distance: 64.5
click at [336, 87] on h5 "A team working on a product for the first time maintains consistent cycle time …" at bounding box center [332, 89] width 301 height 45
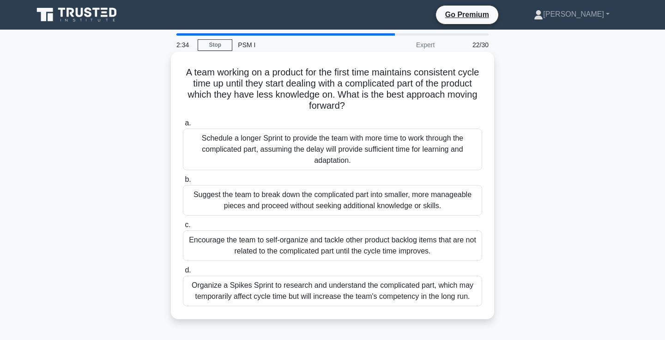
click at [376, 88] on h5 "A team working on a product for the first time maintains consistent cycle time …" at bounding box center [332, 89] width 301 height 45
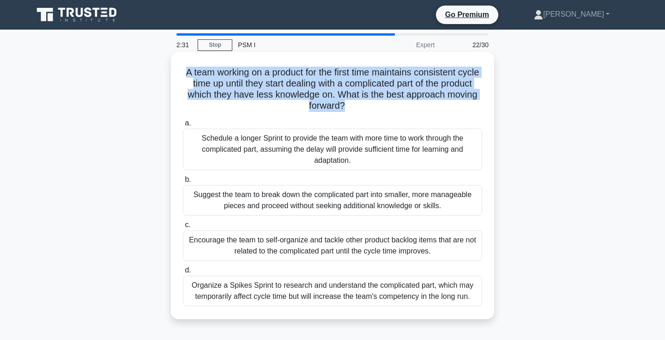
drag, startPoint x: 394, startPoint y: 108, endPoint x: 327, endPoint y: 61, distance: 81.9
click at [327, 61] on div "A team working on a product for the first time maintains consistent cycle time …" at bounding box center [333, 185] width 316 height 260
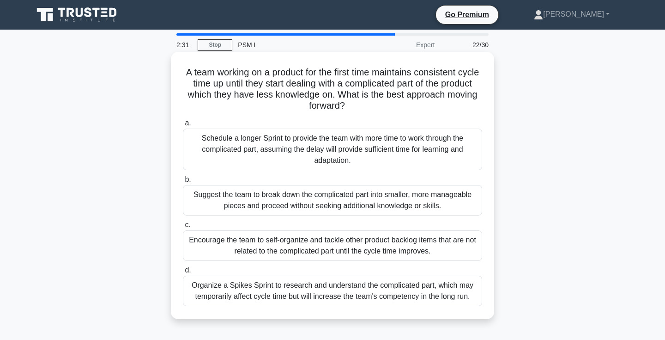
click at [327, 61] on div "A team working on a product for the first time maintains consistent cycle time …" at bounding box center [333, 185] width 316 height 260
drag, startPoint x: 328, startPoint y: 63, endPoint x: 358, endPoint y: 101, distance: 48.7
click at [358, 101] on div "A team working on a product for the first time maintains consistent cycle time …" at bounding box center [333, 185] width 316 height 260
click at [358, 101] on h5 "A team working on a product for the first time maintains consistent cycle time …" at bounding box center [332, 89] width 301 height 45
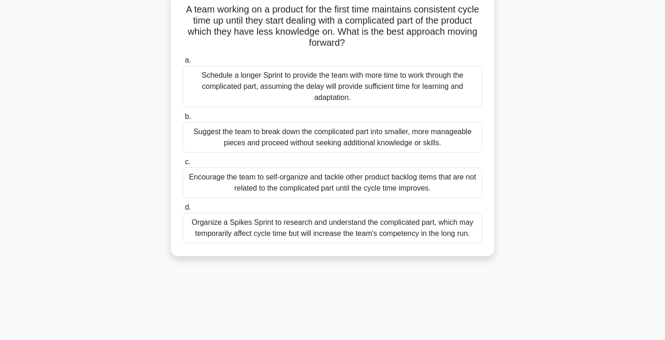
scroll to position [65, 0]
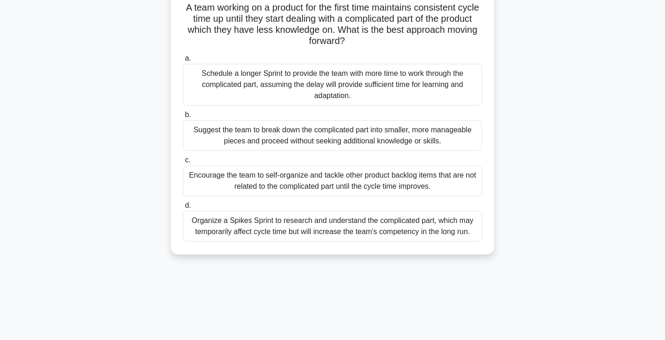
click at [327, 139] on div "Suggest the team to break down the complicated part into smaller, more manageab…" at bounding box center [332, 135] width 299 height 30
click at [183, 118] on input "b. Suggest the team to break down the complicated part into smaller, more manag…" at bounding box center [183, 115] width 0 height 6
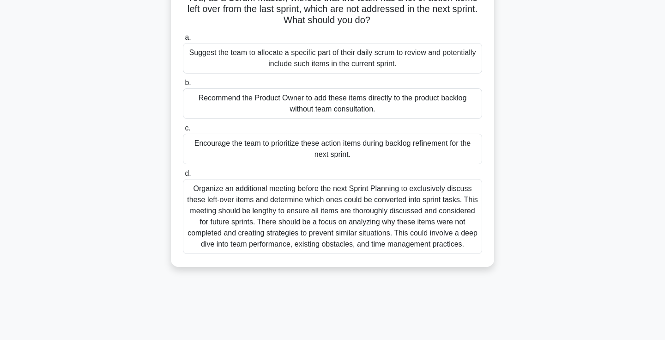
scroll to position [77, 0]
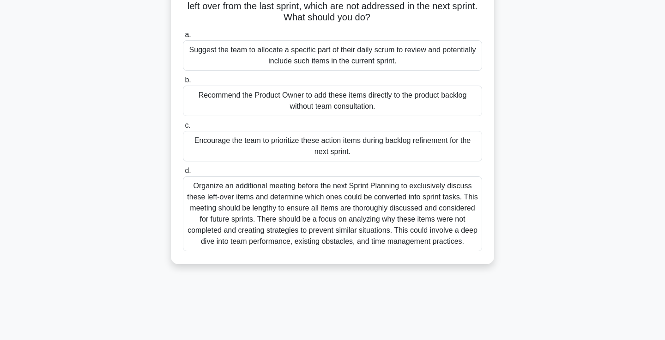
click at [361, 147] on div "Encourage the team to prioritize these action items during backlog refinement f…" at bounding box center [332, 146] width 299 height 30
click at [183, 128] on input "c. Encourage the team to prioritize these action items during backlog refinemen…" at bounding box center [183, 125] width 0 height 6
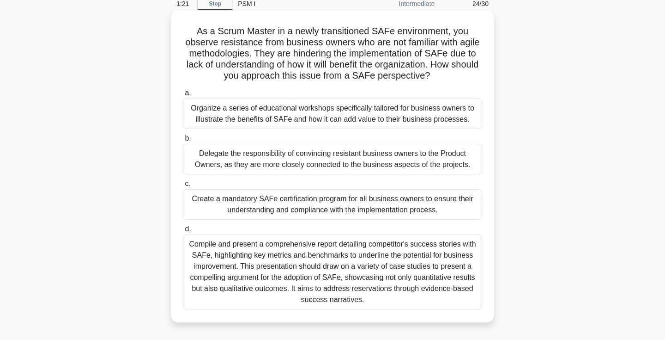
scroll to position [43, 0]
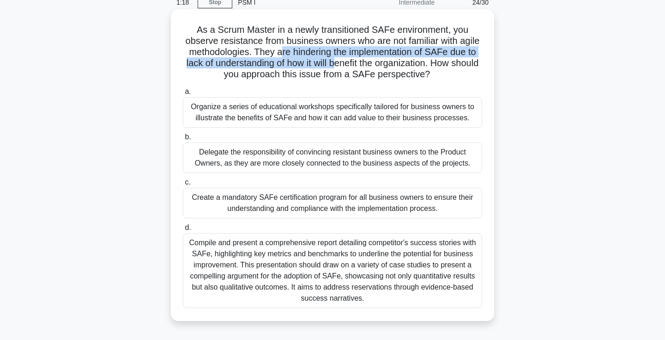
drag, startPoint x: 280, startPoint y: 54, endPoint x: 338, endPoint y: 66, distance: 58.9
click at [338, 66] on h5 "As a Scrum Master in a newly transitioned SAFe environment, you observe resista…" at bounding box center [332, 52] width 301 height 56
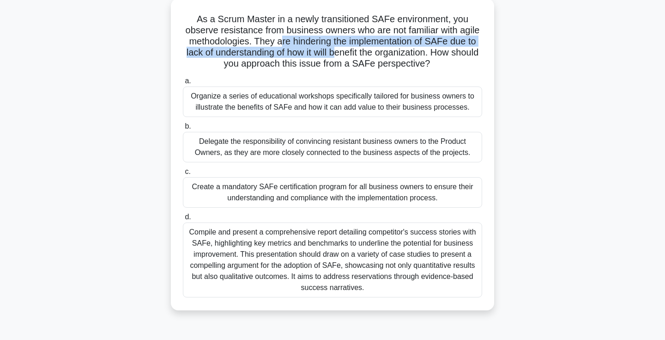
scroll to position [54, 0]
click at [457, 61] on h5 "As a Scrum Master in a newly transitioned SAFe environment, you observe resista…" at bounding box center [332, 41] width 301 height 56
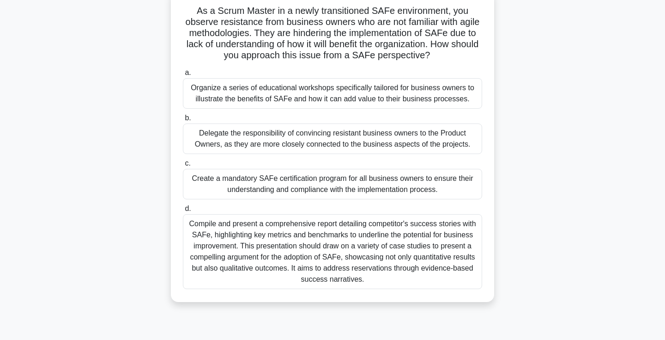
scroll to position [63, 0]
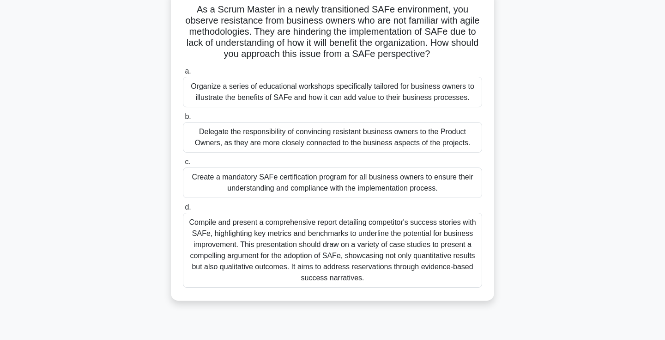
click at [335, 132] on div "Delegate the responsibility of convincing resistant business owners to the Prod…" at bounding box center [332, 137] width 299 height 30
click at [183, 120] on input "b. Delegate the responsibility of convincing resistant business owners to the P…" at bounding box center [183, 117] width 0 height 6
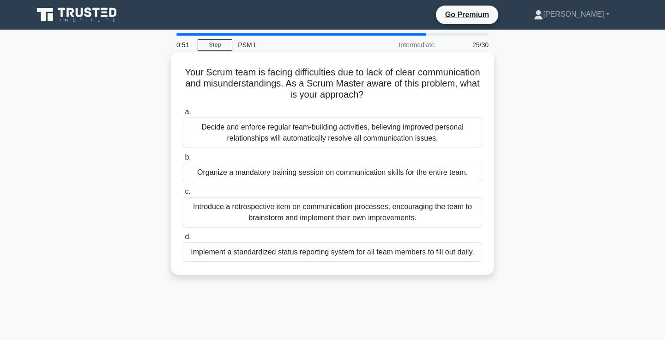
scroll to position [0, 0]
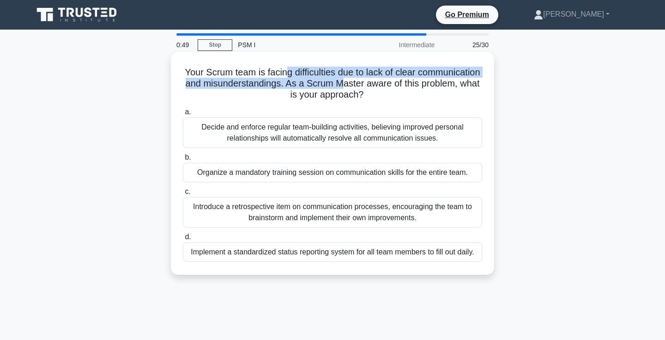
drag, startPoint x: 284, startPoint y: 76, endPoint x: 340, endPoint y: 85, distance: 56.7
click at [340, 85] on h5 "Your Scrum team is facing difficulties due to lack of clear communication and m…" at bounding box center [332, 84] width 301 height 34
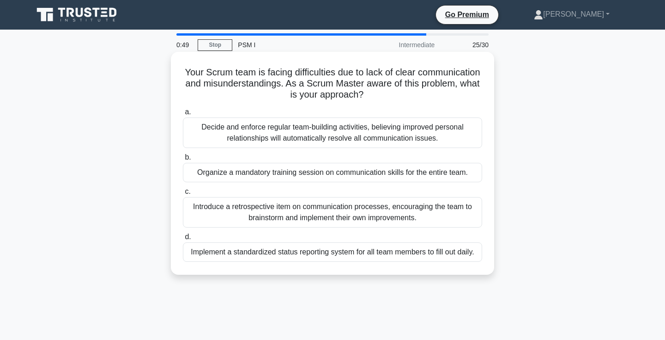
click at [346, 85] on h5 "Your Scrum team is facing difficulties due to lack of clear communication and m…" at bounding box center [332, 84] width 301 height 34
click at [313, 212] on div "Introduce a retrospective item on communication processes, encouraging the team…" at bounding box center [332, 212] width 299 height 30
click at [183, 195] on input "c. Introduce a retrospective item on communication processes, encouraging the t…" at bounding box center [183, 192] width 0 height 6
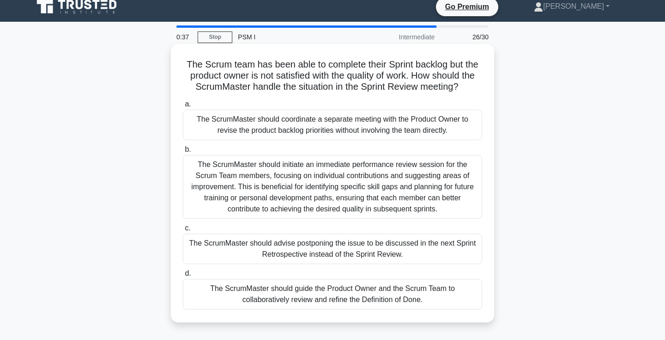
scroll to position [9, 0]
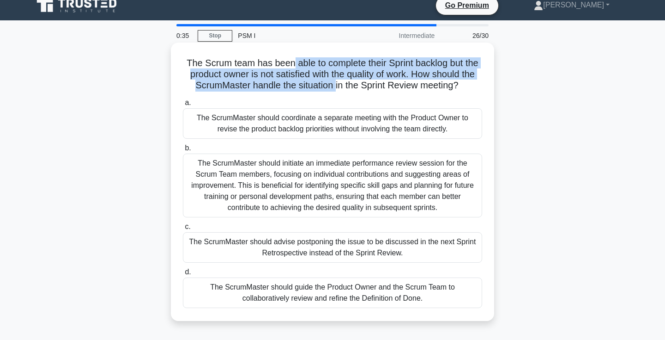
drag, startPoint x: 293, startPoint y: 67, endPoint x: 336, endPoint y: 81, distance: 44.9
click at [336, 81] on h5 "The Scrum team has been able to complete their Sprint backlog but the product o…" at bounding box center [332, 74] width 301 height 34
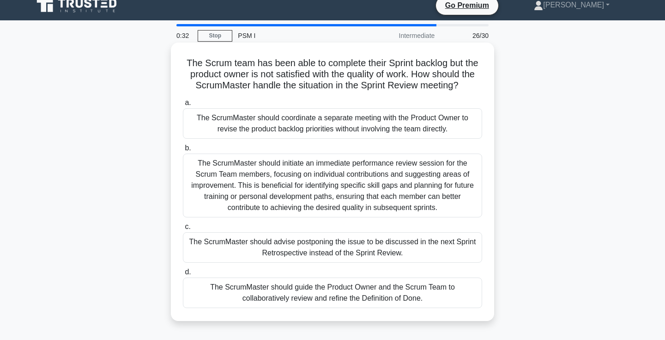
click at [359, 83] on h5 "The Scrum team has been able to complete their Sprint backlog but the product o…" at bounding box center [332, 74] width 301 height 34
click at [330, 301] on div "The ScrumMaster should guide the Product Owner and the Scrum Team to collaborat…" at bounding box center [332, 292] width 299 height 30
click at [183, 275] on input "d. The ScrumMaster should guide the Product Owner and the Scrum Team to collabo…" at bounding box center [183, 272] width 0 height 6
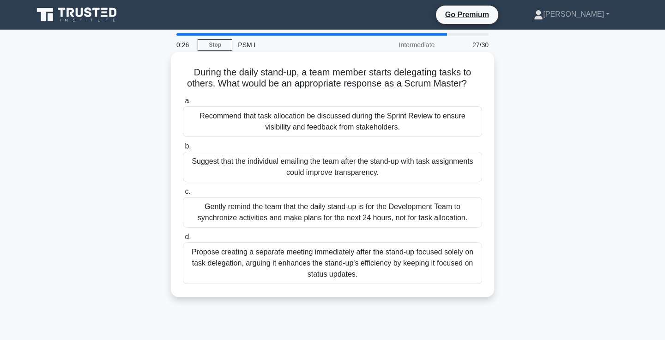
scroll to position [0, 0]
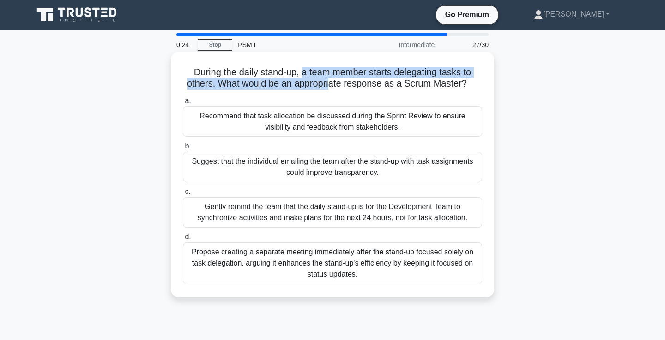
drag, startPoint x: 302, startPoint y: 78, endPoint x: 330, endPoint y: 80, distance: 28.3
click at [330, 80] on h5 "During the daily stand-up, a team member starts delegating tasks to others. Wha…" at bounding box center [332, 78] width 301 height 23
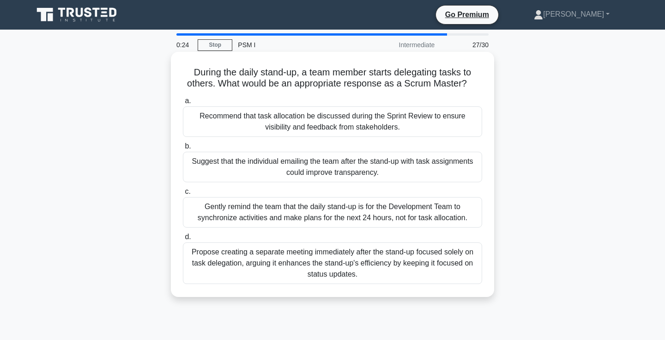
click at [346, 79] on h5 "During the daily stand-up, a team member starts delegating tasks to others. Wha…" at bounding box center [332, 78] width 301 height 23
click at [290, 203] on div "Gently remind the team that the daily stand-up is for the Development Team to s…" at bounding box center [332, 212] width 299 height 30
click at [183, 195] on input "c. Gently remind the team that the daily stand-up is for the Development Team t…" at bounding box center [183, 192] width 0 height 6
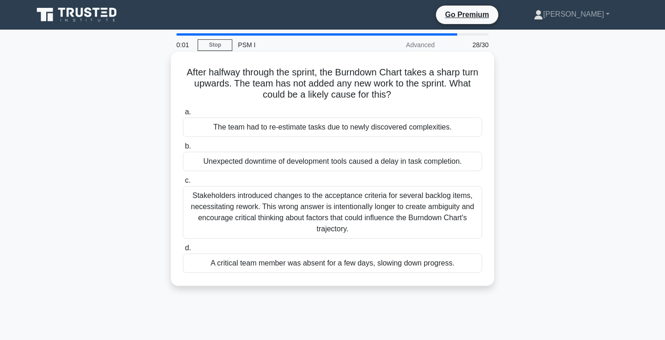
click at [300, 132] on div "The team had to re-estimate tasks due to newly discovered complexities." at bounding box center [332, 126] width 299 height 19
click at [183, 115] on input "a. The team had to re-estimate tasks due to newly discovered complexities." at bounding box center [183, 112] width 0 height 6
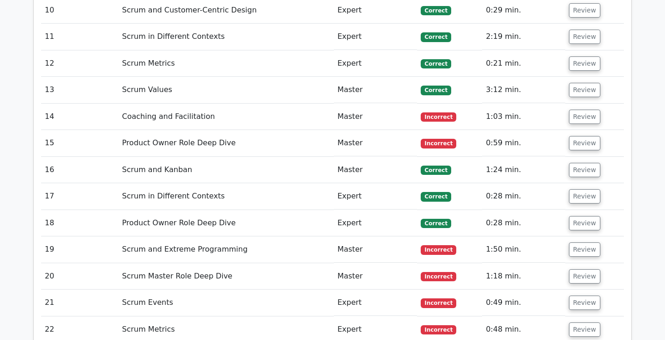
scroll to position [1743, 0]
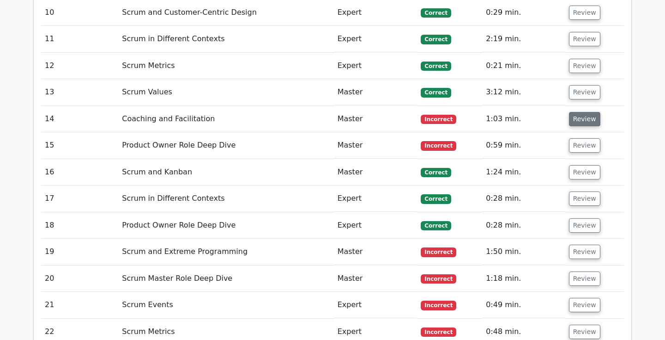
click at [582, 112] on button "Review" at bounding box center [584, 119] width 31 height 14
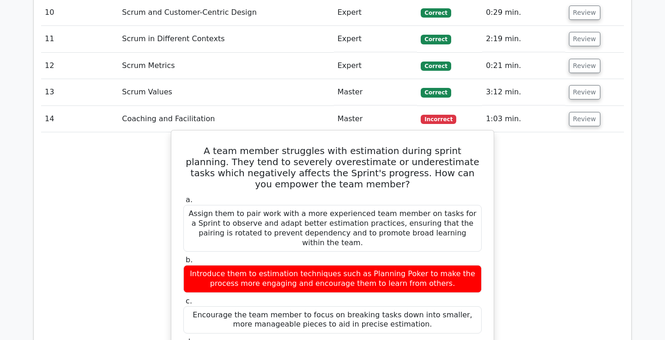
drag, startPoint x: 271, startPoint y: 290, endPoint x: 350, endPoint y: 299, distance: 79.6
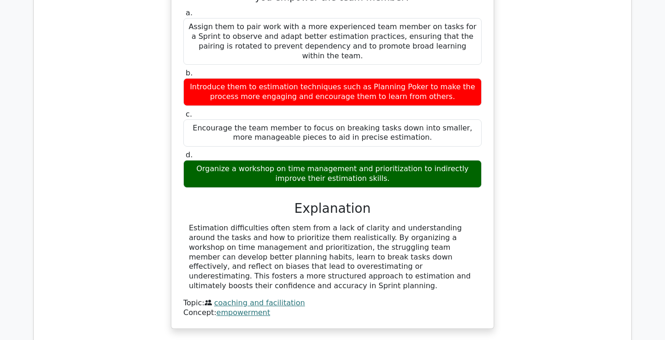
scroll to position [1933, 0]
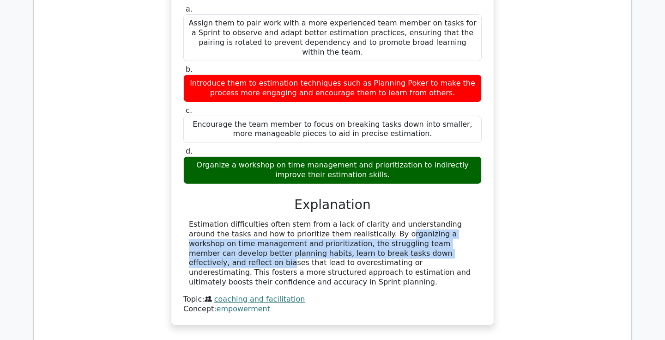
drag, startPoint x: 373, startPoint y: 192, endPoint x: 305, endPoint y: 170, distance: 71.0
click at [305, 219] on div "Estimation difficulties often stem from a lack of clarity and understanding aro…" at bounding box center [332, 252] width 287 height 67
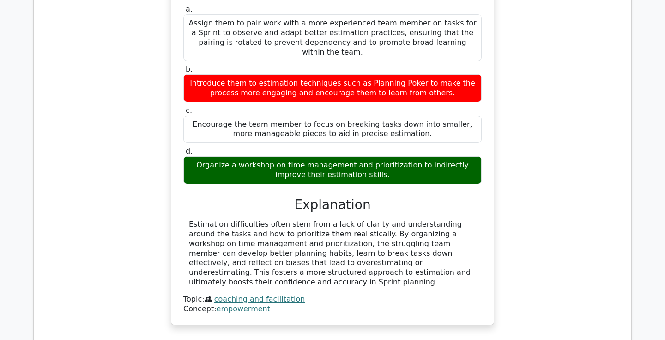
click at [299, 219] on div "Estimation difficulties often stem from a lack of clarity and understanding aro…" at bounding box center [332, 252] width 287 height 67
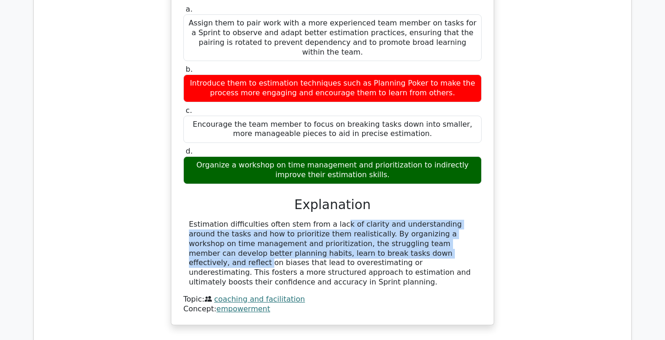
drag, startPoint x: 276, startPoint y: 163, endPoint x: 358, endPoint y: 185, distance: 84.6
click at [358, 219] on div "Estimation difficulties often stem from a lack of clarity and understanding aro…" at bounding box center [332, 252] width 287 height 67
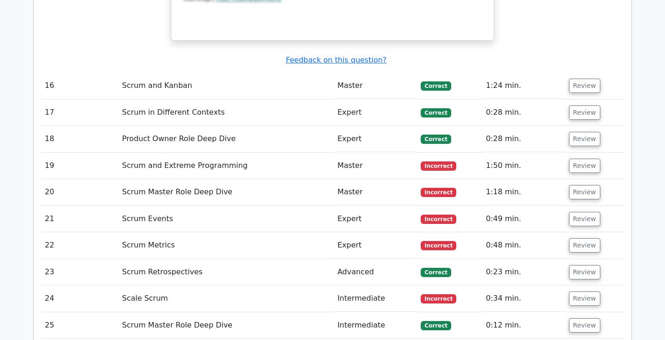
scroll to position [2709, 0]
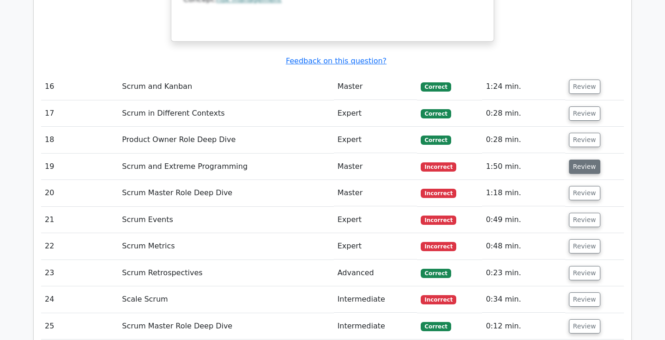
click at [588, 159] on button "Review" at bounding box center [584, 166] width 31 height 14
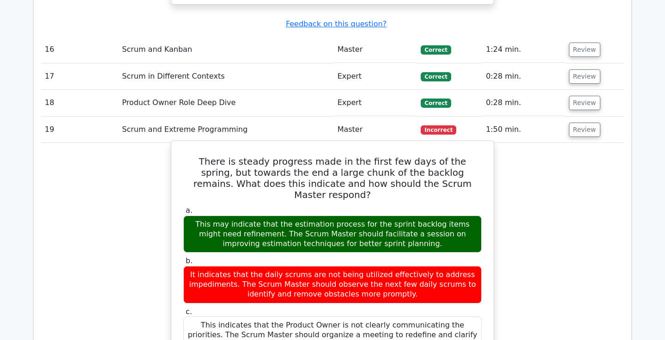
scroll to position [2739, 0]
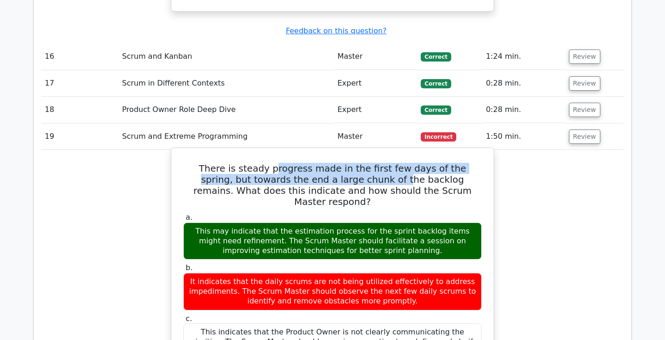
drag, startPoint x: 262, startPoint y: 69, endPoint x: 332, endPoint y: 81, distance: 70.9
click at [332, 163] on h5 "There is steady progress made in the first few days of the spring, but towards …" at bounding box center [333, 185] width 300 height 44
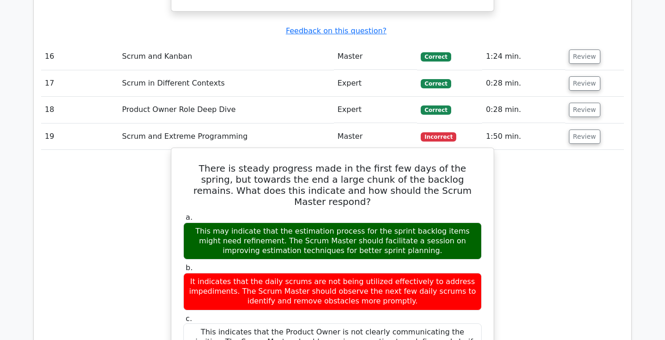
click at [363, 163] on h5 "There is steady progress made in the first few days of the spring, but towards …" at bounding box center [333, 185] width 300 height 44
drag, startPoint x: 359, startPoint y: 83, endPoint x: 248, endPoint y: 75, distance: 111.2
click at [248, 163] on h5 "There is steady progress made in the first few days of the spring, but towards …" at bounding box center [333, 185] width 300 height 44
click at [275, 213] on label "a. This may indicate that the estimation process for the sprint backlog items m…" at bounding box center [332, 236] width 298 height 47
drag, startPoint x: 284, startPoint y: 122, endPoint x: 371, endPoint y: 133, distance: 88.0
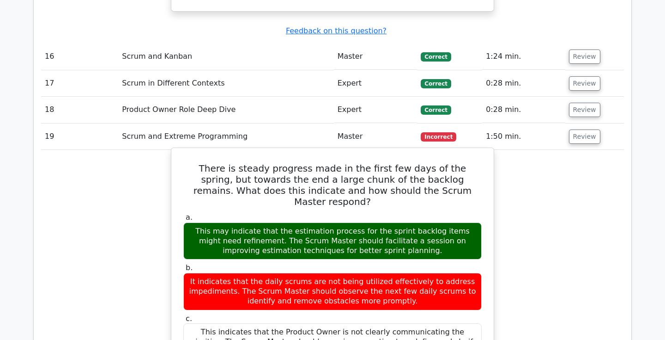
click at [371, 222] on div "This may indicate that the estimation process for the sprint backlog items migh…" at bounding box center [332, 240] width 298 height 37
drag, startPoint x: 432, startPoint y: 135, endPoint x: 322, endPoint y: 131, distance: 110.1
click at [322, 222] on div "This may indicate that the estimation process for the sprint backlog items migh…" at bounding box center [332, 240] width 298 height 37
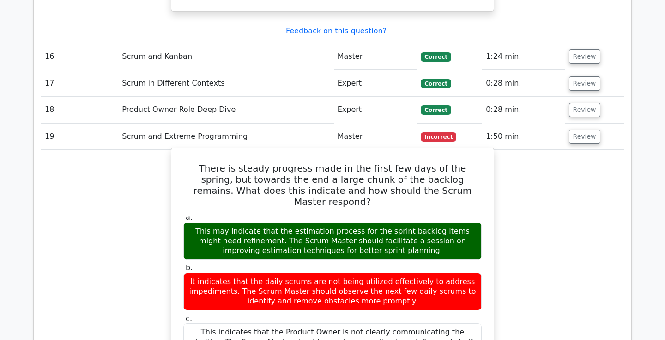
drag, startPoint x: 284, startPoint y: 131, endPoint x: 367, endPoint y: 144, distance: 84.2
click at [367, 222] on div "This may indicate that the estimation process for the sprint backlog items migh…" at bounding box center [332, 240] width 298 height 37
click at [372, 222] on div "This may indicate that the estimation process for the sprint backlog items migh…" at bounding box center [332, 240] width 298 height 37
drag, startPoint x: 282, startPoint y: 177, endPoint x: 399, endPoint y: 204, distance: 119.6
click at [399, 211] on div "a. This may indicate that the estimation process for the sprint backlog items m…" at bounding box center [333, 336] width 310 height 250
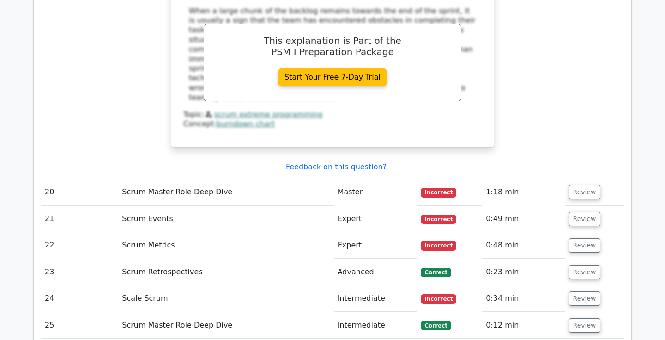
scroll to position [3239, 0]
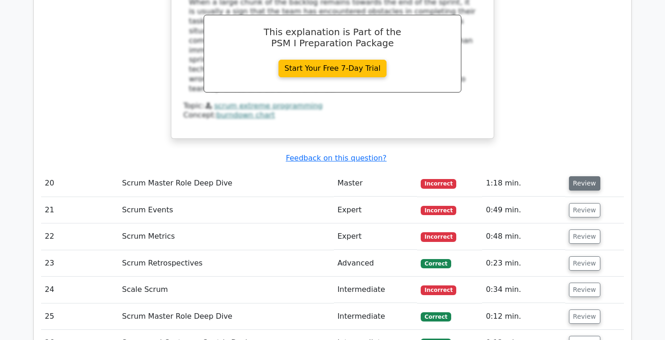
click at [584, 176] on button "Review" at bounding box center [584, 183] width 31 height 14
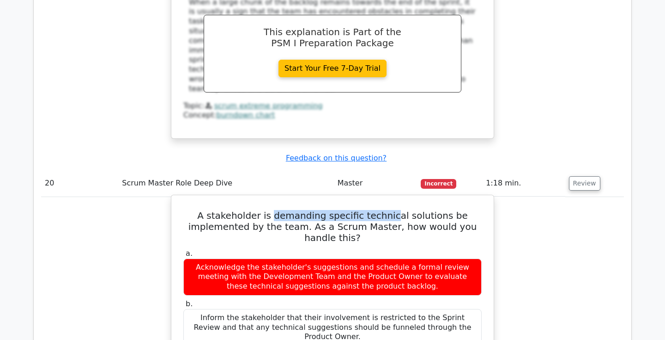
drag, startPoint x: 253, startPoint y: 91, endPoint x: 366, endPoint y: 91, distance: 112.7
click at [366, 210] on h5 "A stakeholder is demanding specific technical solutions be implemented by the t…" at bounding box center [333, 226] width 300 height 33
drag, startPoint x: 296, startPoint y: 222, endPoint x: 383, endPoint y: 232, distance: 87.1
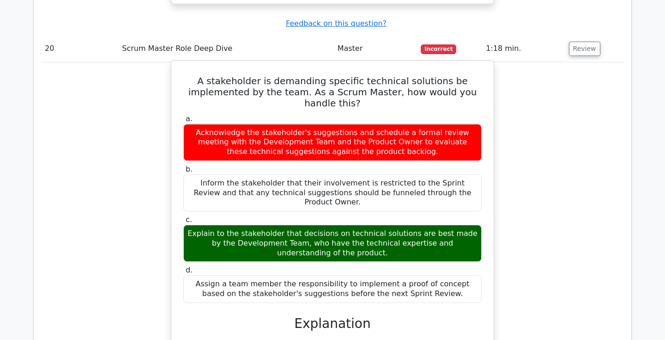
scroll to position [3374, 0]
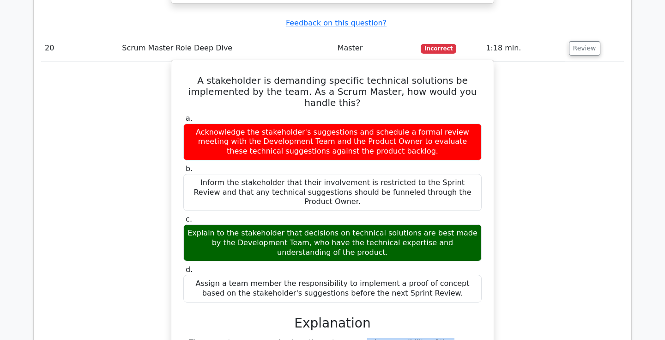
drag, startPoint x: 286, startPoint y: 198, endPoint x: 363, endPoint y: 206, distance: 77.1
drag, startPoint x: 380, startPoint y: 218, endPoint x: 287, endPoint y: 207, distance: 93.1
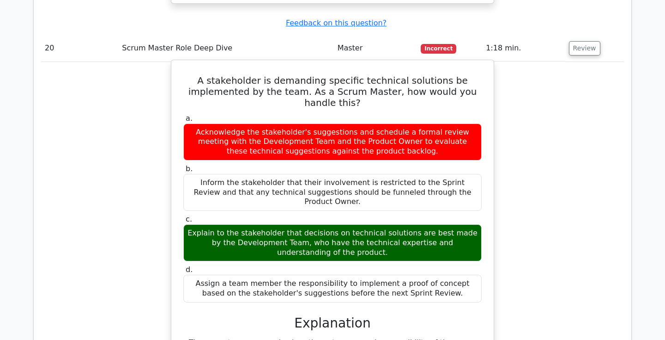
drag, startPoint x: 287, startPoint y: 207, endPoint x: 341, endPoint y: 220, distance: 55.8
drag, startPoint x: 341, startPoint y: 220, endPoint x: 287, endPoint y: 199, distance: 58.7
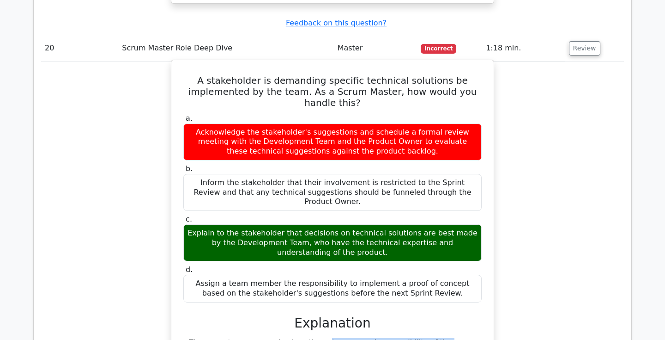
drag, startPoint x: 287, startPoint y: 199, endPoint x: 354, endPoint y: 215, distance: 69.4
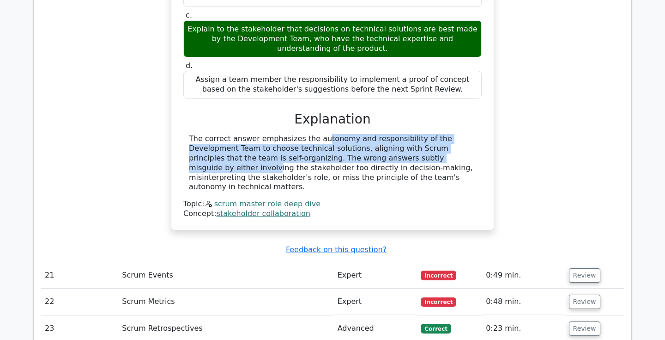
scroll to position [3586, 0]
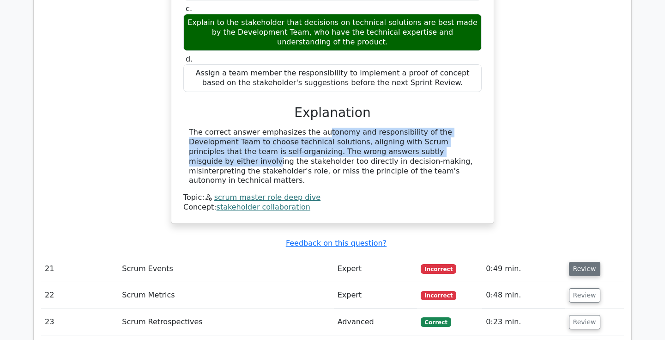
click at [573, 262] on button "Review" at bounding box center [584, 269] width 31 height 14
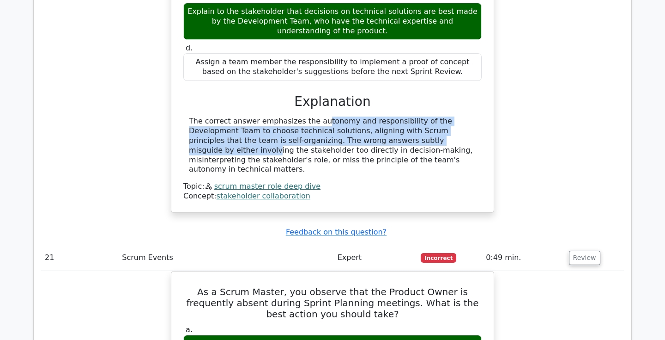
scroll to position [3598, 0]
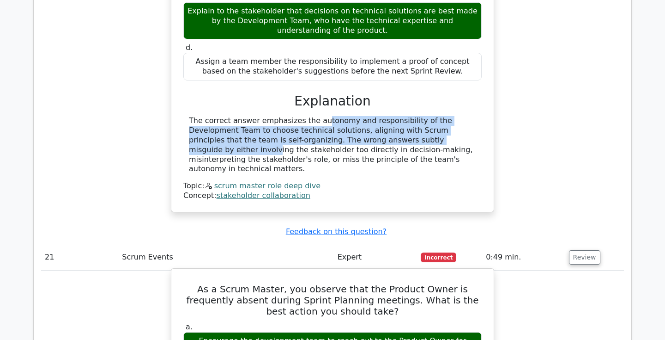
drag, startPoint x: 372, startPoint y: 151, endPoint x: 247, endPoint y: 134, distance: 125.8
click at [247, 283] on h5 "As a Scrum Master, you observe that the Product Owner is frequently absent duri…" at bounding box center [333, 299] width 300 height 33
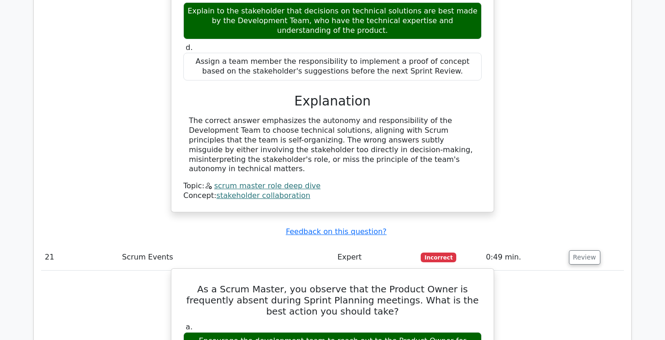
click at [200, 283] on h5 "As a Scrum Master, you observe that the Product Owner is frequently absent duri…" at bounding box center [333, 299] width 300 height 33
drag, startPoint x: 186, startPoint y: 129, endPoint x: 316, endPoint y: 130, distance: 130.3
click at [316, 283] on h5 "As a Scrum Master, you observe that the Product Owner is frequently absent duri…" at bounding box center [333, 299] width 300 height 33
click at [353, 283] on h5 "As a Scrum Master, you observe that the Product Owner is frequently absent duri…" at bounding box center [333, 299] width 300 height 33
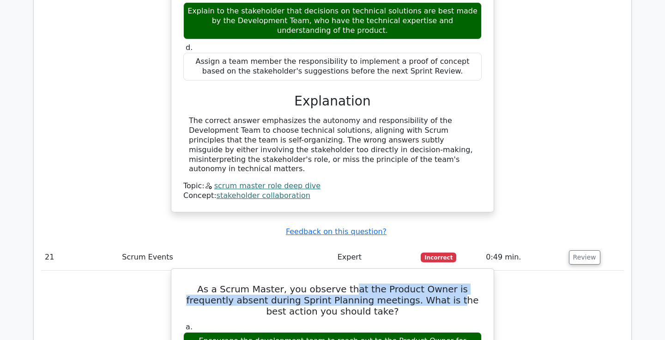
drag, startPoint x: 333, startPoint y: 128, endPoint x: 396, endPoint y: 141, distance: 64.6
click at [396, 283] on h5 "As a Scrum Master, you observe that the Product Owner is frequently absent duri…" at bounding box center [333, 299] width 300 height 33
drag, startPoint x: 396, startPoint y: 141, endPoint x: 296, endPoint y: 133, distance: 101.1
click at [296, 283] on h5 "As a Scrum Master, you observe that the Product Owner is frequently absent duri…" at bounding box center [333, 299] width 300 height 33
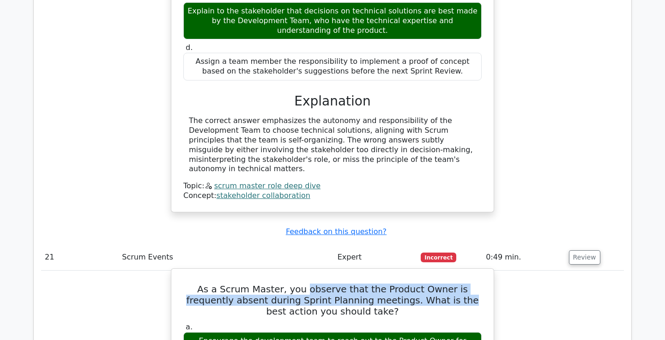
click at [296, 283] on h5 "As a Scrum Master, you observe that the Product Owner is frequently absent duri…" at bounding box center [333, 299] width 300 height 33
drag, startPoint x: 296, startPoint y: 133, endPoint x: 353, endPoint y: 159, distance: 63.3
click at [353, 283] on h5 "As a Scrum Master, you observe that the Product Owner is frequently absent duri…" at bounding box center [333, 299] width 300 height 33
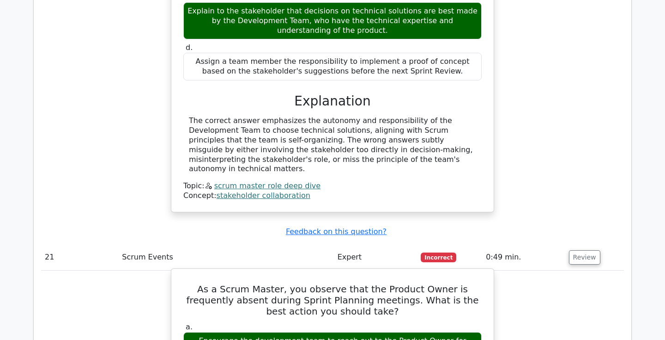
click at [379, 283] on h5 "As a Scrum Master, you observe that the Product Owner is frequently absent duri…" at bounding box center [333, 299] width 300 height 33
drag, startPoint x: 293, startPoint y: 185, endPoint x: 360, endPoint y: 186, distance: 66.5
click at [360, 332] on div "Encourage the development team to reach out to the Product Owner for clarificat…" at bounding box center [332, 346] width 298 height 28
click at [339, 332] on div "Encourage the development team to reach out to the Product Owner for clarificat…" at bounding box center [332, 346] width 298 height 28
drag, startPoint x: 315, startPoint y: 186, endPoint x: 347, endPoint y: 186, distance: 32.8
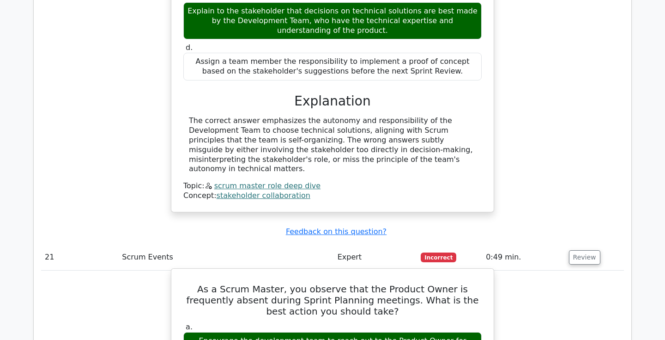
click at [347, 332] on div "Encourage the development team to reach out to the Product Owner for clarificat…" at bounding box center [332, 346] width 298 height 28
click at [408, 332] on div "Encourage the development team to reach out to the Product Owner for clarificat…" at bounding box center [332, 346] width 298 height 28
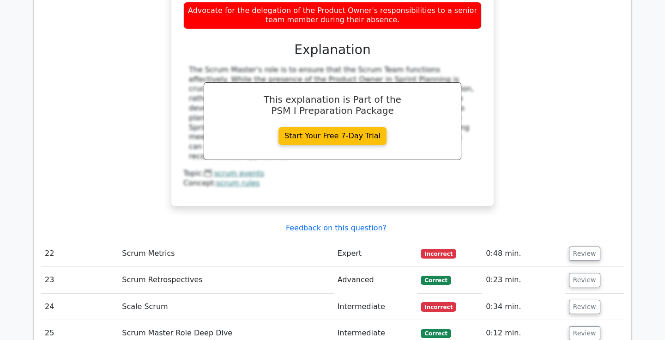
scroll to position [4069, 0]
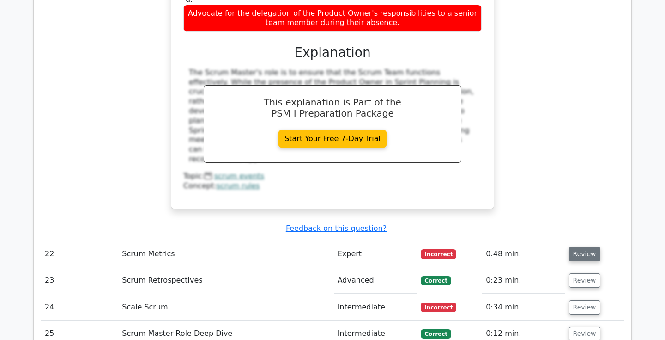
click at [582, 247] on button "Review" at bounding box center [584, 254] width 31 height 14
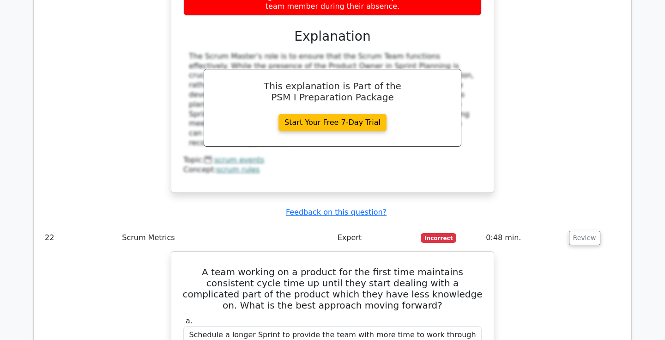
scroll to position [4089, 0]
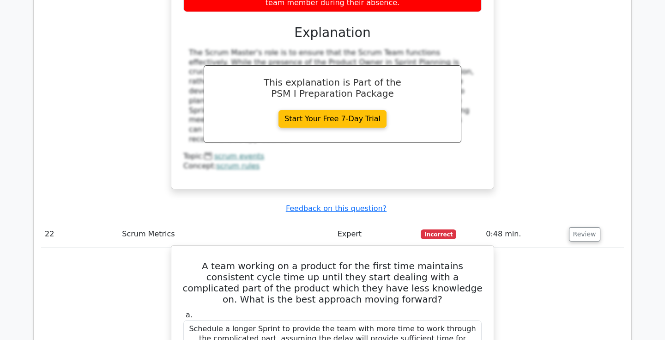
drag, startPoint x: 407, startPoint y: 136, endPoint x: 308, endPoint y: 125, distance: 99.5
click at [308, 260] on h5 "A team working on a product for the first time maintains consistent cycle time …" at bounding box center [333, 282] width 300 height 44
click at [262, 260] on h5 "A team working on a product for the first time maintains consistent cycle time …" at bounding box center [333, 282] width 300 height 44
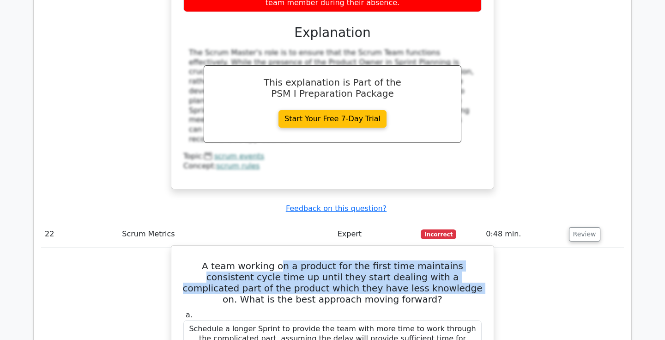
drag, startPoint x: 262, startPoint y: 100, endPoint x: 353, endPoint y: 126, distance: 95.0
click at [353, 260] on h5 "A team working on a product for the first time maintains consistent cycle time …" at bounding box center [333, 282] width 300 height 44
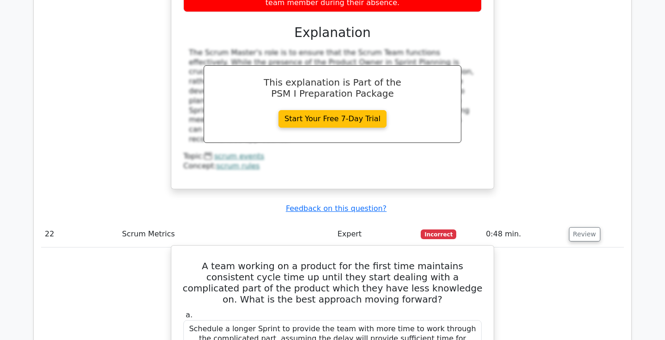
click at [390, 260] on h5 "A team working on a product for the first time maintains consistent cycle time …" at bounding box center [333, 282] width 300 height 44
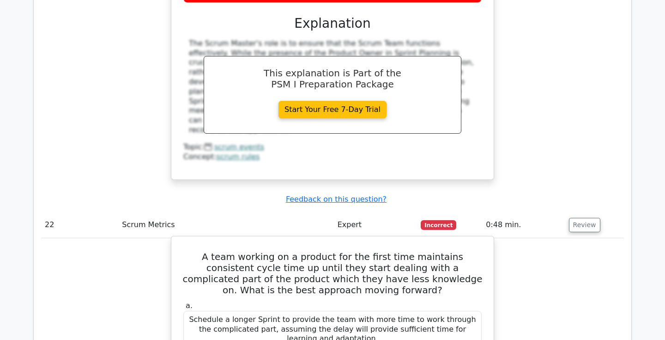
drag, startPoint x: 269, startPoint y: 281, endPoint x: 376, endPoint y: 304, distance: 109.2
drag, startPoint x: 375, startPoint y: 304, endPoint x: 292, endPoint y: 288, distance: 84.3
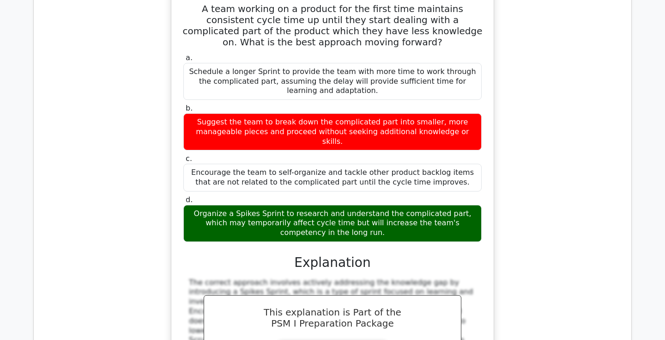
scroll to position [4392, 0]
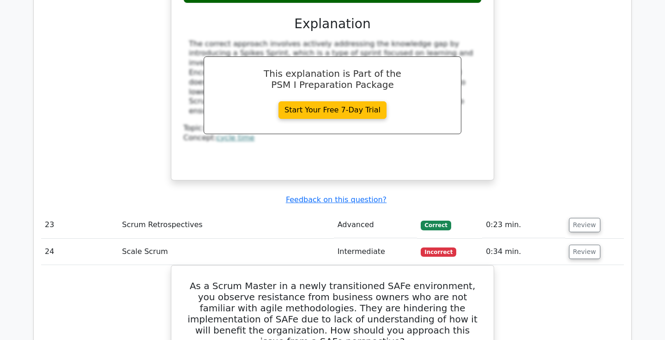
scroll to position [4587, 0]
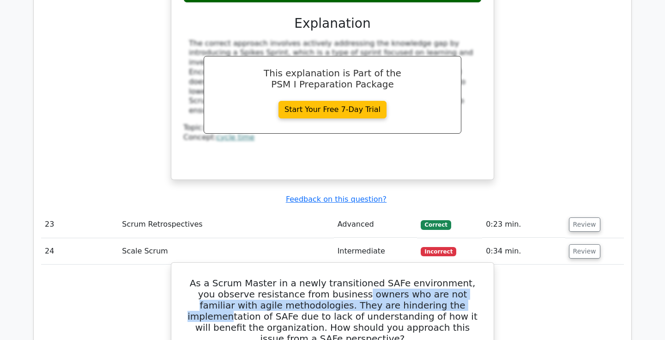
drag, startPoint x: 322, startPoint y: 112, endPoint x: 388, endPoint y: 128, distance: 68.0
click at [388, 277] on h5 "As a Scrum Master in a newly transitioned SAFe environment, you observe resista…" at bounding box center [333, 310] width 300 height 67
click at [378, 277] on h5 "As a Scrum Master in a newly transitioned SAFe environment, you observe resista…" at bounding box center [333, 310] width 300 height 67
drag, startPoint x: 263, startPoint y: 181, endPoint x: 396, endPoint y: 189, distance: 132.9
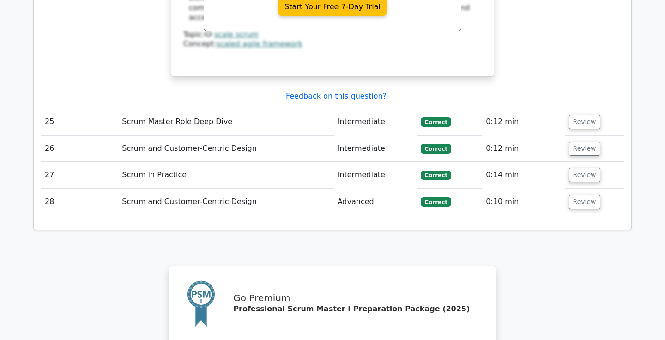
scroll to position [5413, 0]
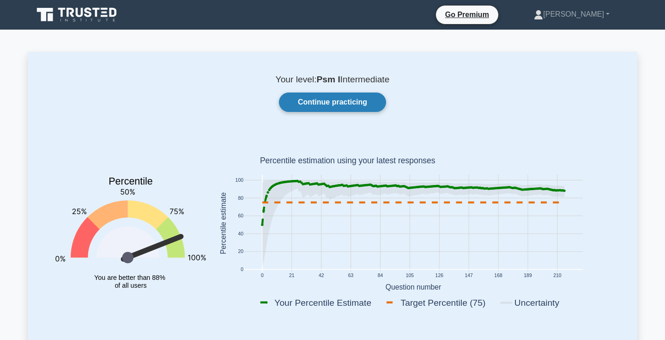
click at [338, 106] on link "Continue practicing" at bounding box center [332, 101] width 107 height 19
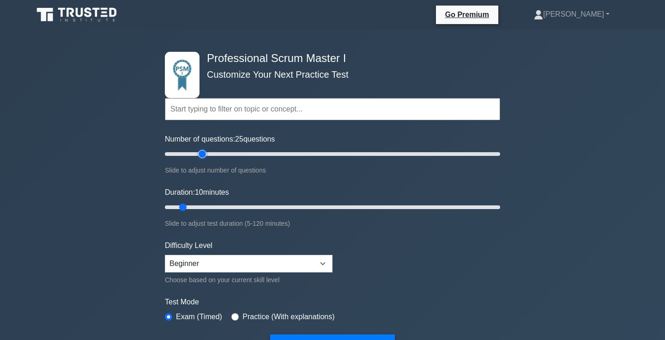
click at [203, 153] on input "Number of questions: 25 questions" at bounding box center [332, 153] width 335 height 11
type input "30"
click at [213, 154] on input "Number of questions: 25 questions" at bounding box center [332, 153] width 335 height 11
click at [223, 211] on input "Duration: 25 minutes" at bounding box center [332, 206] width 335 height 11
click at [244, 209] on input "Duration: 30 minutes" at bounding box center [332, 206] width 335 height 11
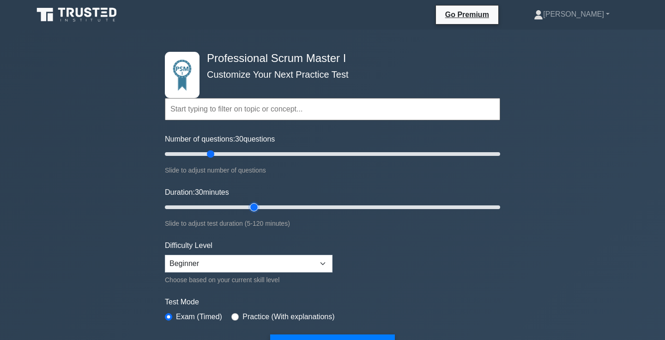
click at [255, 207] on input "Duration: 30 minutes" at bounding box center [332, 206] width 335 height 11
type input "40"
click at [265, 207] on input "Duration: 35 minutes" at bounding box center [332, 206] width 335 height 11
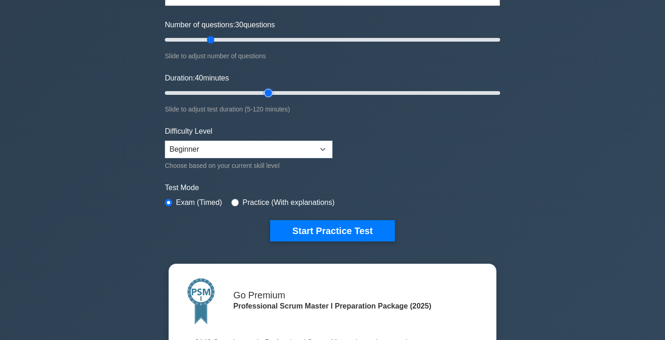
scroll to position [153, 0]
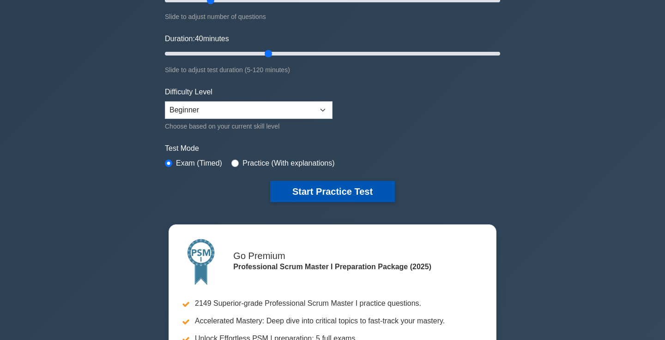
click at [331, 188] on button "Start Practice Test" at bounding box center [332, 191] width 125 height 21
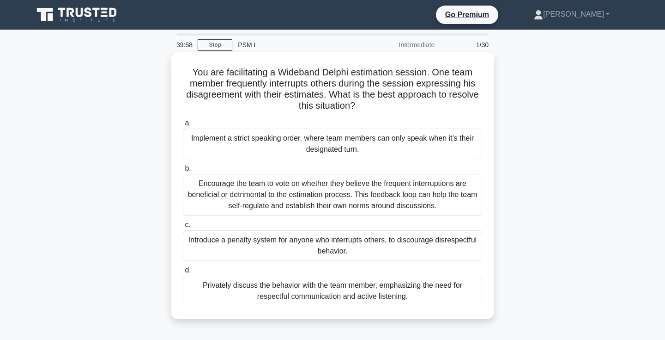
drag, startPoint x: 276, startPoint y: 67, endPoint x: 412, endPoint y: 109, distance: 141.9
click at [412, 109] on h5 "You are facilitating a Wideband Delphi estimation session. One team member freq…" at bounding box center [332, 89] width 301 height 45
click at [422, 97] on h5 "You are facilitating a Wideband Delphi estimation session. One team member freq…" at bounding box center [332, 89] width 301 height 45
click at [420, 97] on h5 "You are facilitating a Wideband Delphi estimation session. One team member freq…" at bounding box center [332, 89] width 301 height 45
drag, startPoint x: 278, startPoint y: 79, endPoint x: 379, endPoint y: 84, distance: 101.8
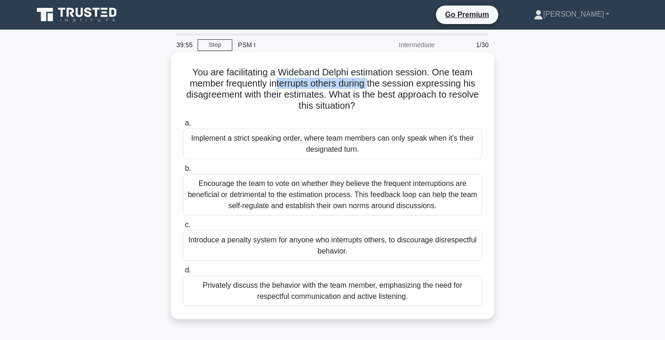
click at [379, 84] on h5 "You are facilitating a Wideband Delphi estimation session. One team member freq…" at bounding box center [332, 89] width 301 height 45
click at [396, 87] on h5 "You are facilitating a Wideband Delphi estimation session. One team member freq…" at bounding box center [332, 89] width 301 height 45
click at [390, 87] on h5 "You are facilitating a Wideband Delphi estimation session. One team member freq…" at bounding box center [332, 89] width 301 height 45
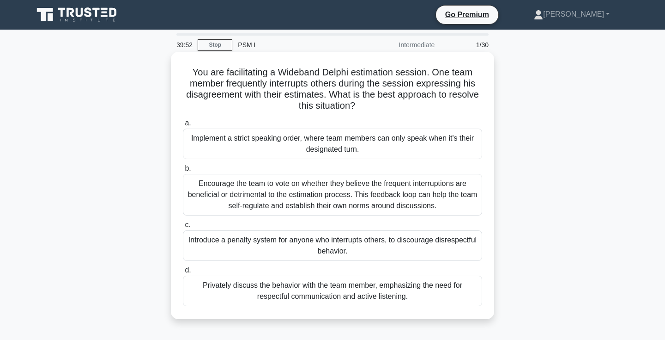
click at [317, 91] on h5 "You are facilitating a Wideband Delphi estimation session. One team member freq…" at bounding box center [332, 89] width 301 height 45
click at [335, 88] on h5 "You are facilitating a Wideband Delphi estimation session. One team member freq…" at bounding box center [332, 89] width 301 height 45
click at [395, 292] on div "Privately discuss the behavior with the team member, emphasizing the need for r…" at bounding box center [332, 290] width 299 height 30
click at [183, 273] on input "d. Privately discuss the behavior with the team member, emphasizing the need fo…" at bounding box center [183, 270] width 0 height 6
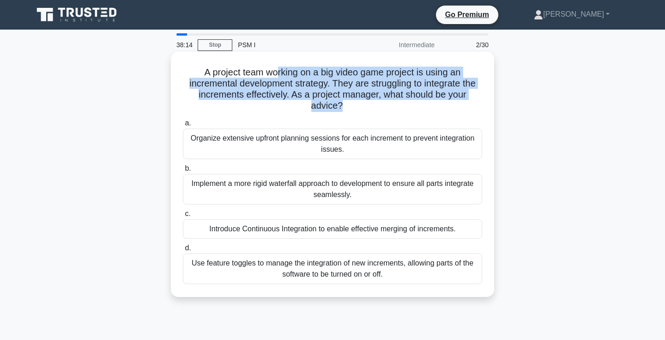
drag, startPoint x: 370, startPoint y: 105, endPoint x: 275, endPoint y: 66, distance: 102.5
click at [275, 66] on div "A project team working on a big video game project is using an incremental deve…" at bounding box center [333, 174] width 316 height 238
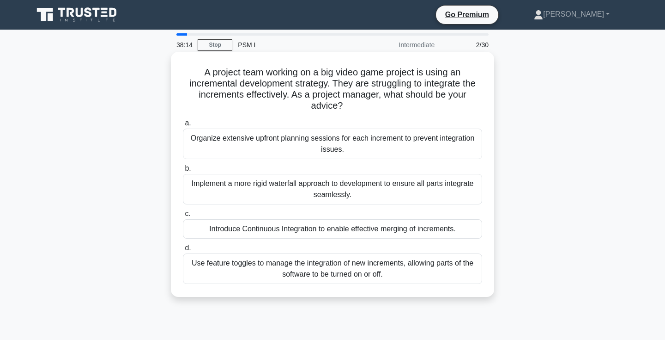
click at [275, 66] on div "A project team working on a big video game project is using an incremental deve…" at bounding box center [333, 174] width 316 height 238
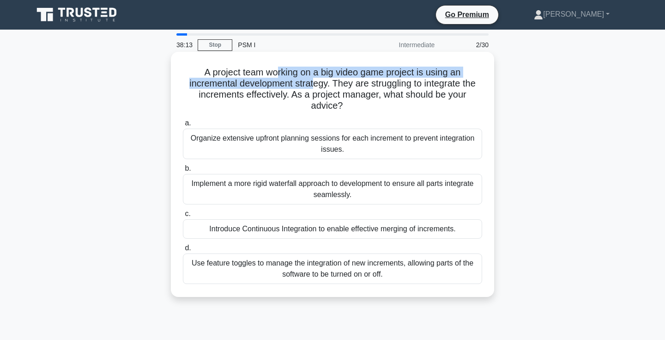
drag, startPoint x: 279, startPoint y: 73, endPoint x: 314, endPoint y: 86, distance: 37.0
click at [314, 86] on h5 "A project team working on a big video game project is using an incremental deve…" at bounding box center [332, 89] width 301 height 45
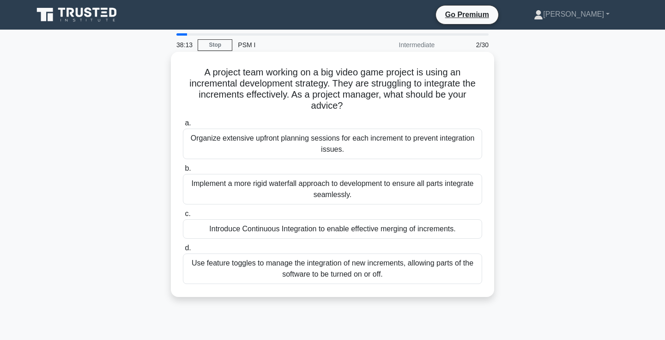
click at [366, 110] on h5 "A project team working on a big video game project is using an incremental deve…" at bounding box center [332, 89] width 301 height 45
click at [359, 90] on h5 "A project team working on a big video game project is using an incremental deve…" at bounding box center [332, 89] width 301 height 45
click at [353, 84] on h5 "A project team working on a big video game project is using an incremental deve…" at bounding box center [332, 89] width 301 height 45
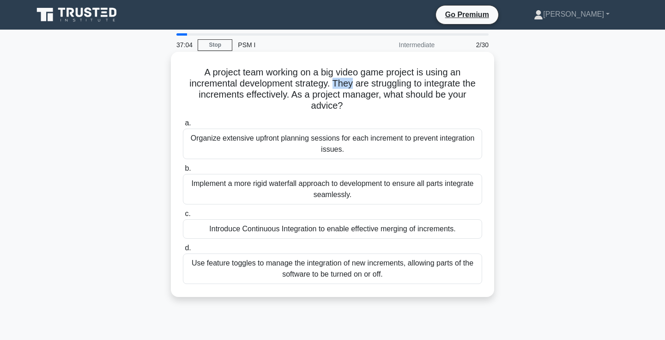
click at [353, 84] on h5 "A project team working on a big video game project is using an incremental deve…" at bounding box center [332, 89] width 301 height 45
click at [357, 85] on h5 "A project team working on a big video game project is using an incremental deve…" at bounding box center [332, 89] width 301 height 45
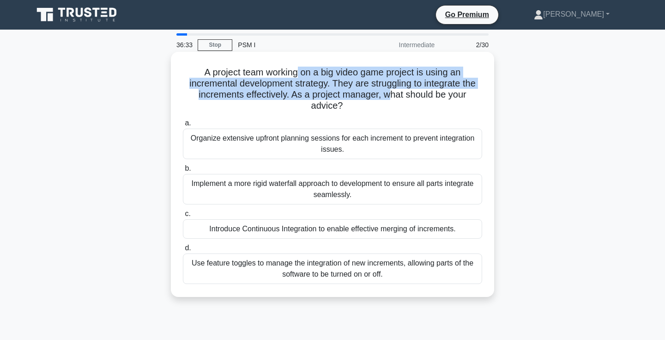
drag, startPoint x: 299, startPoint y: 73, endPoint x: 388, endPoint y: 95, distance: 91.0
click at [388, 95] on h5 "A project team working on a big video game project is using an incremental deve…" at bounding box center [332, 89] width 301 height 45
drag, startPoint x: 381, startPoint y: 95, endPoint x: 283, endPoint y: 57, distance: 104.8
click at [283, 57] on div "A project team working on a big video game project is using an incremental deve…" at bounding box center [333, 174] width 316 height 238
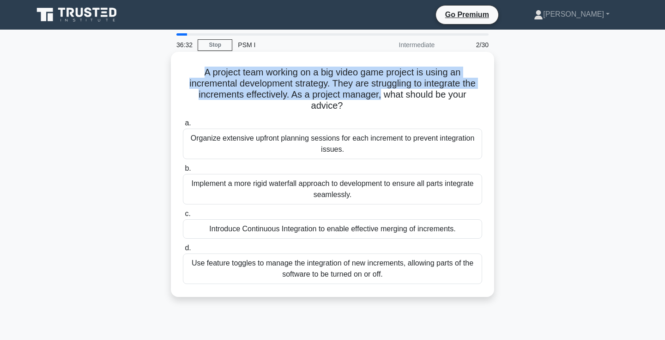
click at [266, 68] on h5 "A project team working on a big video game project is using an incremental deve…" at bounding box center [332, 89] width 301 height 45
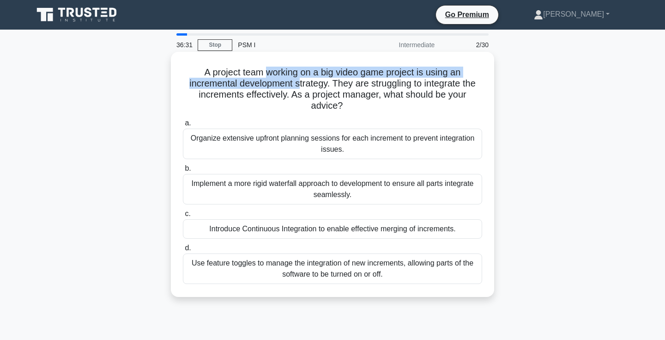
drag, startPoint x: 268, startPoint y: 69, endPoint x: 298, endPoint y: 83, distance: 33.9
click at [298, 83] on h5 "A project team working on a big video game project is using an incremental deve…" at bounding box center [332, 89] width 301 height 45
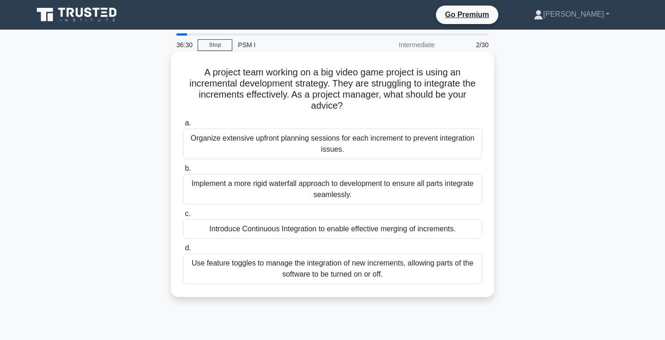
click at [332, 91] on h5 "A project team working on a big video game project is using an incremental deve…" at bounding box center [332, 89] width 301 height 45
drag, startPoint x: 269, startPoint y: 75, endPoint x: 366, endPoint y: 76, distance: 97.5
click at [366, 76] on h5 "A project team working on a big video game project is using an incremental deve…" at bounding box center [332, 89] width 301 height 45
click at [396, 81] on h5 "A project team working on a big video game project is using an incremental deve…" at bounding box center [332, 89] width 301 height 45
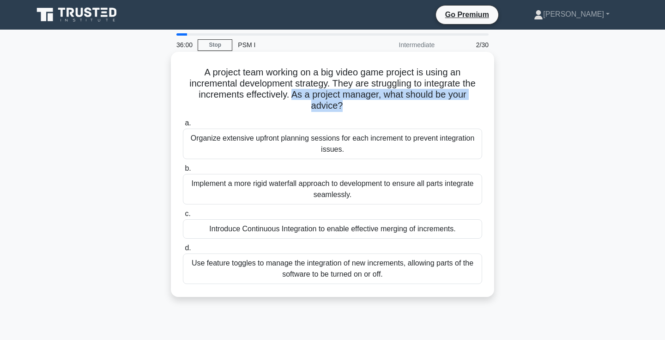
drag, startPoint x: 353, startPoint y: 104, endPoint x: 294, endPoint y: 93, distance: 59.7
click at [294, 93] on h5 "A project team working on a big video game project is using an incremental deve…" at bounding box center [332, 89] width 301 height 45
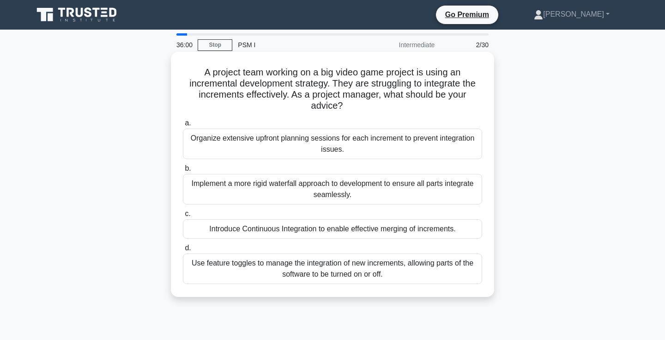
click at [294, 93] on h5 "A project team working on a big video game project is using an incremental deve…" at bounding box center [332, 89] width 301 height 45
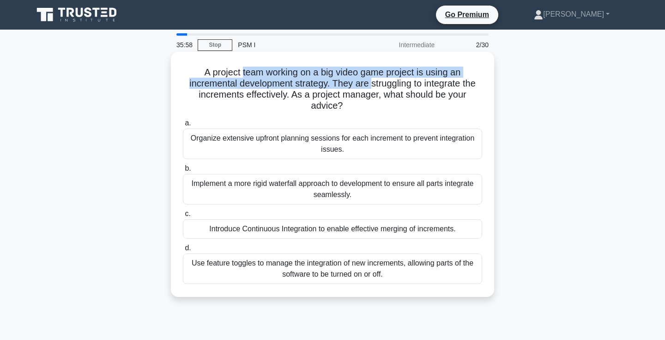
drag, startPoint x: 243, startPoint y: 73, endPoint x: 384, endPoint y: 83, distance: 141.7
click at [384, 83] on h5 "A project team working on a big video game project is using an incremental deve…" at bounding box center [332, 89] width 301 height 45
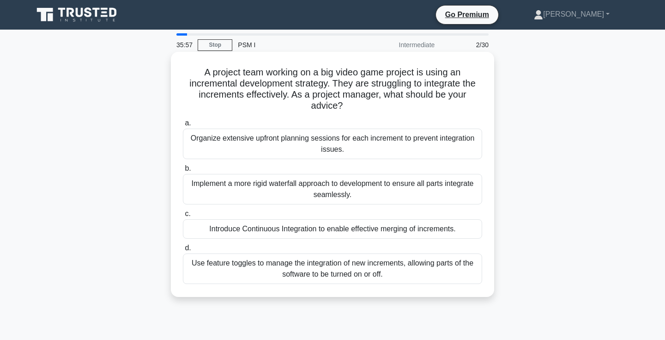
click at [416, 102] on h5 "A project team working on a big video game project is using an incremental deve…" at bounding box center [332, 89] width 301 height 45
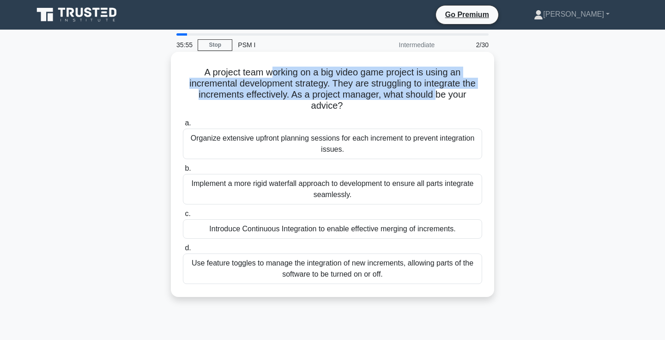
drag, startPoint x: 435, startPoint y: 96, endPoint x: 273, endPoint y: 70, distance: 164.2
click at [273, 70] on h5 "A project team working on a big video game project is using an incremental deve…" at bounding box center [332, 89] width 301 height 45
drag, startPoint x: 243, startPoint y: 73, endPoint x: 344, endPoint y: 99, distance: 105.0
click at [344, 99] on h5 "A project team working on a big video game project is using an incremental deve…" at bounding box center [332, 89] width 301 height 45
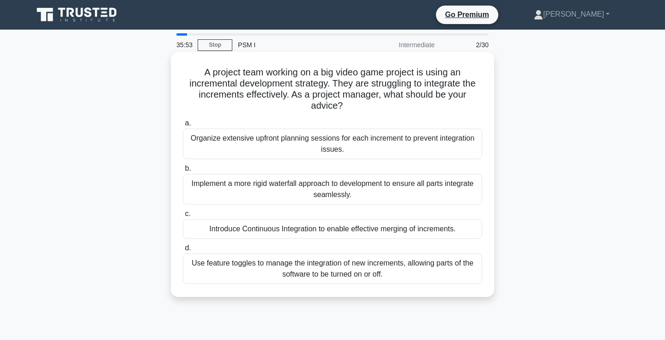
click at [387, 99] on h5 "A project team working on a big video game project is using an incremental deve…" at bounding box center [332, 89] width 301 height 45
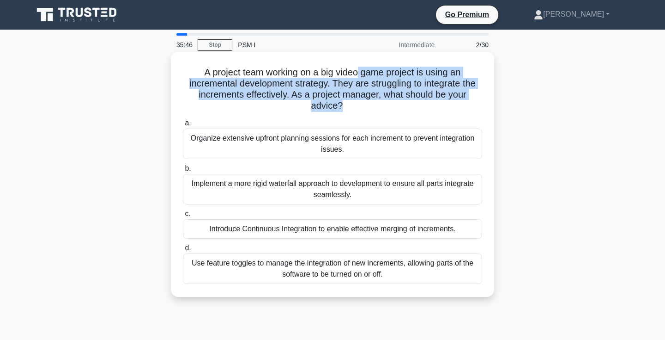
drag, startPoint x: 383, startPoint y: 103, endPoint x: 359, endPoint y: 69, distance: 41.4
click at [359, 69] on h5 "A project team working on a big video game project is using an incremental deve…" at bounding box center [332, 89] width 301 height 45
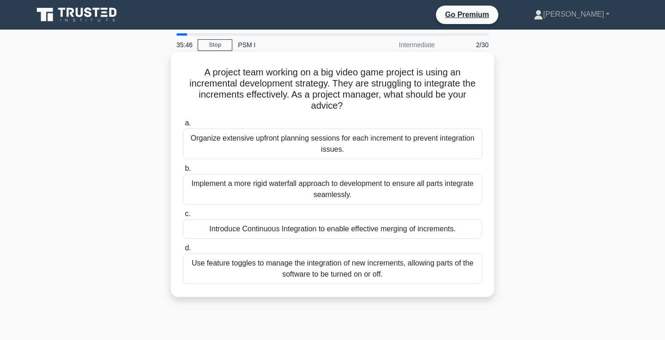
click at [343, 70] on h5 "A project team working on a big video game project is using an incremental deve…" at bounding box center [332, 89] width 301 height 45
click at [296, 231] on div "Introduce Continuous Integration to enable effective merging of increments." at bounding box center [332, 228] width 299 height 19
click at [183, 217] on input "c. Introduce Continuous Integration to enable effective merging of increments." at bounding box center [183, 214] width 0 height 6
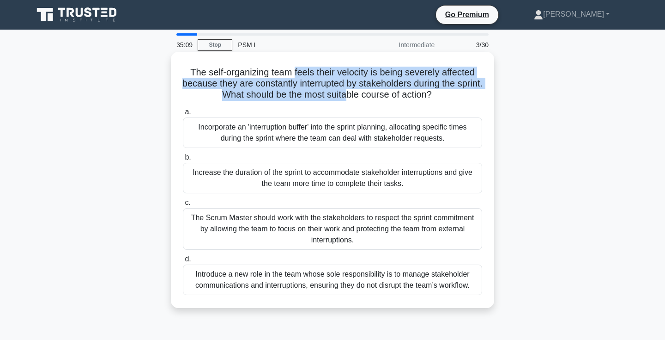
drag, startPoint x: 295, startPoint y: 74, endPoint x: 362, endPoint y: 93, distance: 69.6
click at [362, 93] on h5 "The self-organizing team feels their velocity is being severely affected becaus…" at bounding box center [332, 84] width 301 height 34
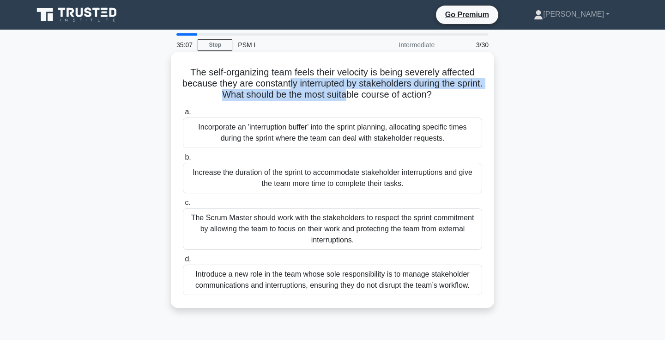
drag, startPoint x: 362, startPoint y: 94, endPoint x: 304, endPoint y: 79, distance: 60.6
click at [304, 79] on h5 "The self-organizing team feels their velocity is being severely affected becaus…" at bounding box center [332, 84] width 301 height 34
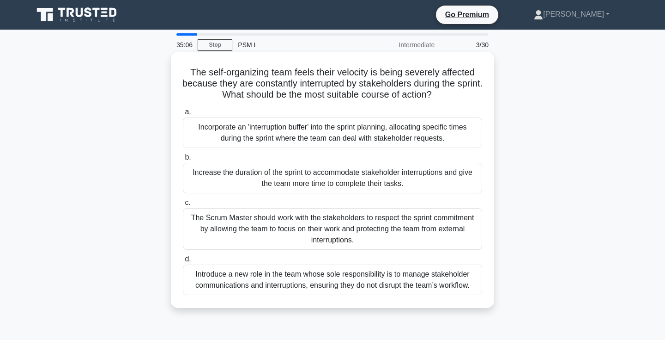
click at [304, 79] on h5 "The self-organizing team feels their velocity is being severely affected becaus…" at bounding box center [332, 84] width 301 height 34
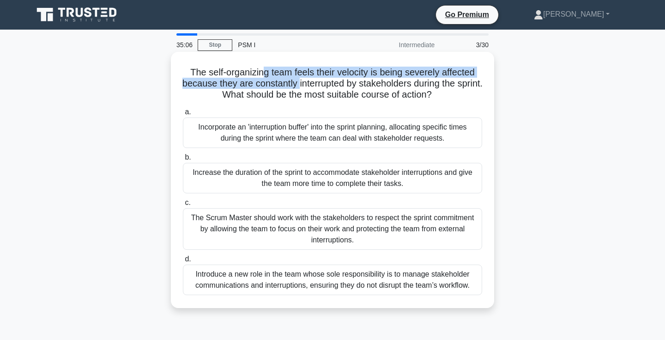
drag, startPoint x: 265, startPoint y: 73, endPoint x: 314, endPoint y: 87, distance: 51.2
click at [314, 87] on h5 "The self-organizing team feels their velocity is being severely affected becaus…" at bounding box center [332, 84] width 301 height 34
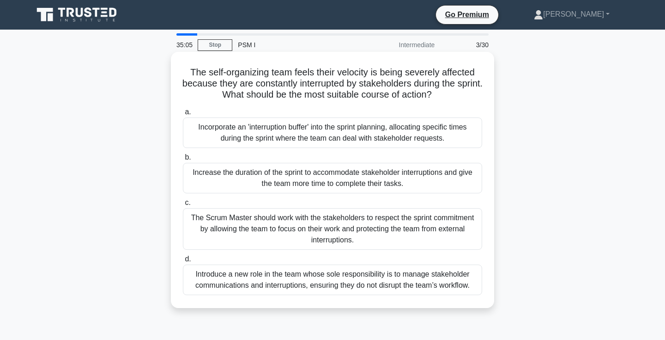
click at [324, 92] on h5 "The self-organizing team feels their velocity is being severely affected becaus…" at bounding box center [332, 84] width 301 height 34
click at [358, 235] on div "The Scrum Master should work with the stakeholders to respect the sprint commit…" at bounding box center [332, 229] width 299 height 42
click at [183, 206] on input "c. The Scrum Master should work with the stakeholders to respect the sprint com…" at bounding box center [183, 203] width 0 height 6
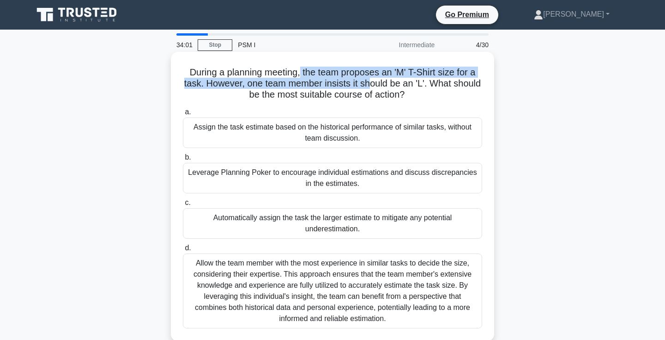
drag, startPoint x: 300, startPoint y: 73, endPoint x: 377, endPoint y: 90, distance: 78.6
click at [377, 90] on h5 "During a planning meeting, the team proposes an 'M' T-Shirt size for a task. Ho…" at bounding box center [332, 84] width 301 height 34
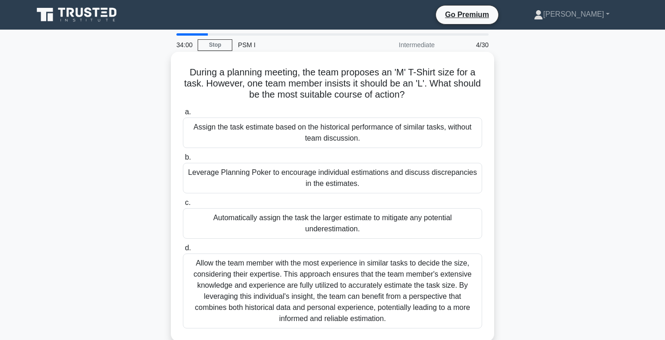
click at [384, 89] on h5 "During a planning meeting, the team proposes an 'M' T-Shirt size for a task. Ho…" at bounding box center [332, 84] width 301 height 34
drag, startPoint x: 369, startPoint y: 80, endPoint x: 292, endPoint y: 79, distance: 77.2
click at [292, 79] on h5 "During a planning meeting, the team proposes an 'M' T-Shirt size for a task. Ho…" at bounding box center [332, 84] width 301 height 34
drag, startPoint x: 245, startPoint y: 84, endPoint x: 396, endPoint y: 82, distance: 150.6
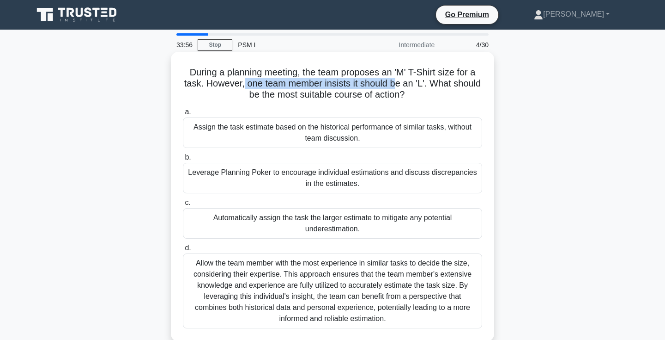
click at [396, 82] on h5 "During a planning meeting, the team proposes an 'M' T-Shirt size for a task. Ho…" at bounding box center [332, 84] width 301 height 34
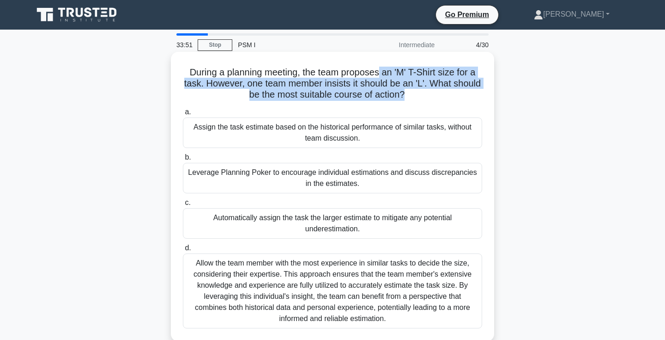
drag, startPoint x: 432, startPoint y: 95, endPoint x: 379, endPoint y: 73, distance: 57.4
click at [379, 73] on h5 "During a planning meeting, the team proposes an 'M' T-Shirt size for a task. Ho…" at bounding box center [332, 84] width 301 height 34
click at [323, 78] on h5 "During a planning meeting, the team proposes an 'M' T-Shirt size for a task. Ho…" at bounding box center [332, 84] width 301 height 34
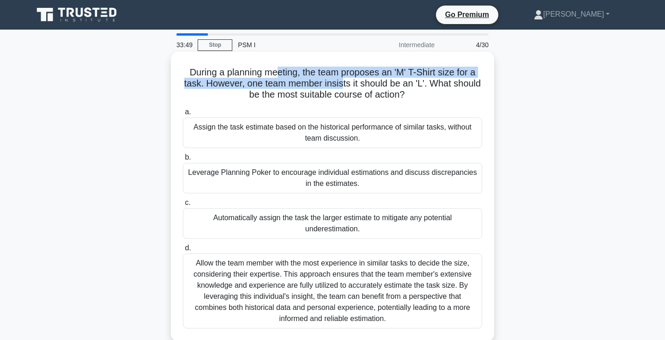
drag, startPoint x: 280, startPoint y: 73, endPoint x: 345, endPoint y: 82, distance: 65.8
click at [345, 82] on h5 "During a planning meeting, the team proposes an 'M' T-Shirt size for a task. Ho…" at bounding box center [332, 84] width 301 height 34
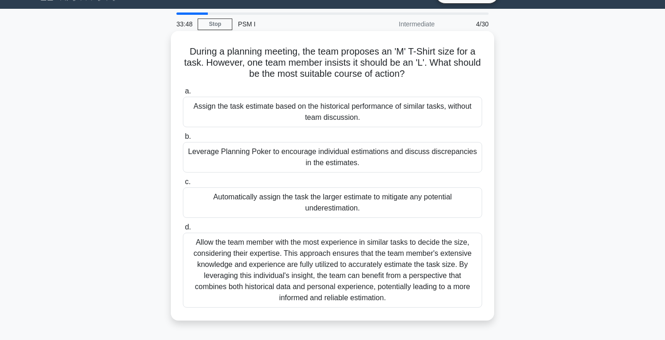
scroll to position [21, 0]
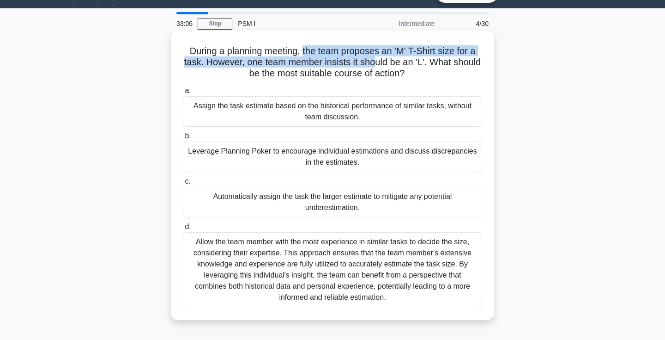
drag, startPoint x: 303, startPoint y: 50, endPoint x: 376, endPoint y: 61, distance: 73.8
click at [376, 61] on h5 "During a planning meeting, the team proposes an 'M' T-Shirt size for a task. Ho…" at bounding box center [332, 62] width 301 height 34
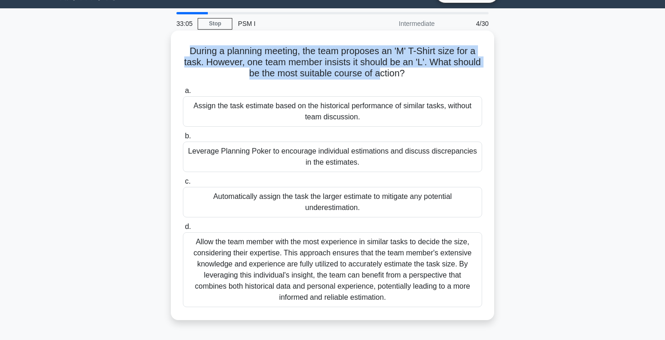
drag, startPoint x: 382, startPoint y: 67, endPoint x: 277, endPoint y: 44, distance: 107.0
click at [277, 44] on div "During a planning meeting, the team proposes an 'M' T-Shirt size for a task. Ho…" at bounding box center [333, 175] width 316 height 282
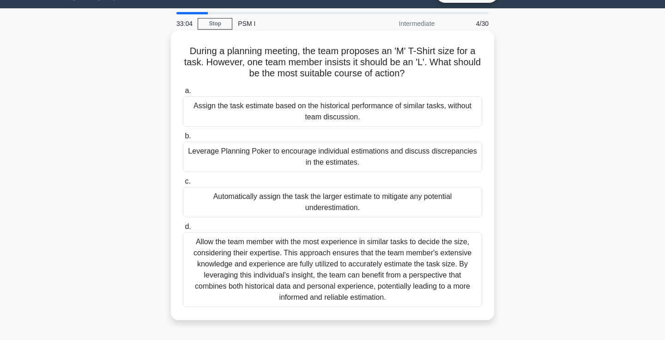
click at [277, 44] on div "During a planning meeting, the team proposes an 'M' T-Shirt size for a task. Ho…" at bounding box center [333, 175] width 316 height 282
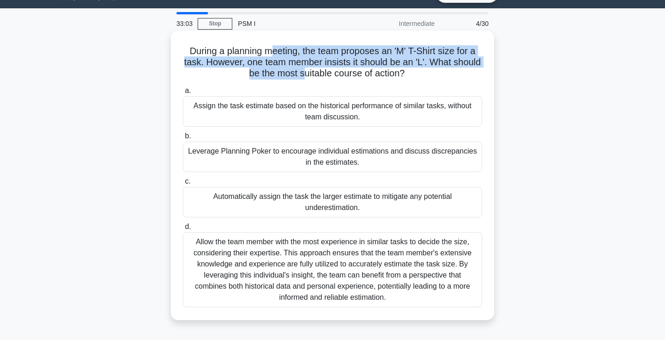
drag, startPoint x: 269, startPoint y: 47, endPoint x: 306, endPoint y: 70, distance: 43.6
click at [306, 70] on h5 "During a planning meeting, the team proposes an 'M' T-Shirt size for a task. Ho…" at bounding box center [332, 62] width 301 height 34
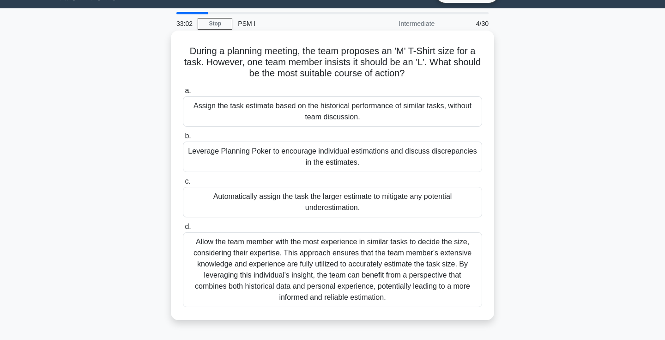
click at [316, 72] on h5 "During a planning meeting, the team proposes an 'M' T-Shirt size for a task. Ho…" at bounding box center [332, 62] width 301 height 34
click at [374, 158] on div "Leverage Planning Poker to encourage individual estimations and discuss discrep…" at bounding box center [332, 156] width 299 height 30
click at [183, 139] on input "b. Leverage Planning Poker to encourage individual estimations and discuss disc…" at bounding box center [183, 136] width 0 height 6
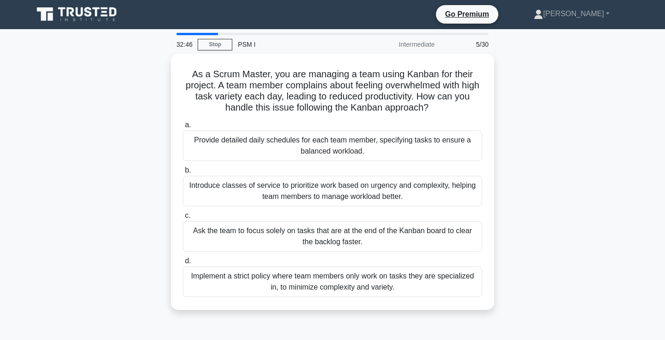
scroll to position [0, 0]
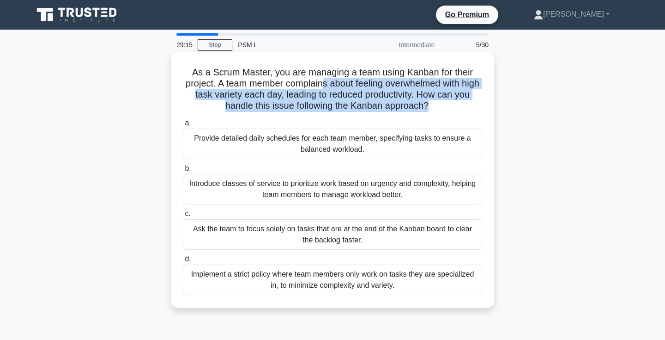
drag, startPoint x: 434, startPoint y: 103, endPoint x: 320, endPoint y: 84, distance: 115.7
click at [320, 84] on h5 "As a Scrum Master, you are managing a team using Kanban for their project. A te…" at bounding box center [332, 89] width 301 height 45
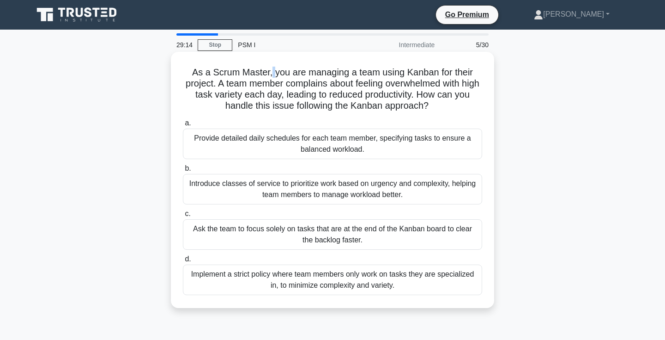
click at [273, 75] on h5 "As a Scrum Master, you are managing a team using Kanban for their project. A te…" at bounding box center [332, 89] width 301 height 45
click at [298, 84] on h5 "As a Scrum Master, you are managing a team using Kanban for their project. A te…" at bounding box center [332, 89] width 301 height 45
click at [341, 91] on h5 "As a Scrum Master, you are managing a team using Kanban for their project. A te…" at bounding box center [332, 89] width 301 height 45
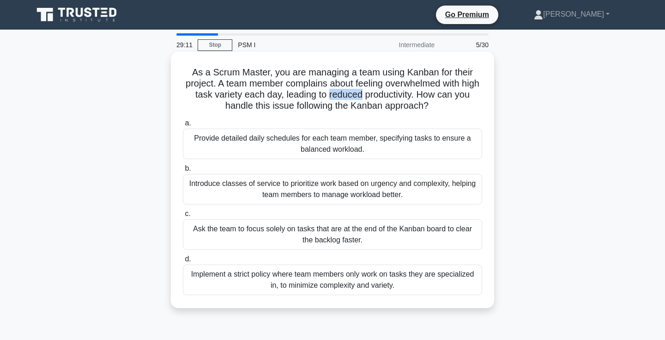
click at [341, 91] on h5 "As a Scrum Master, you are managing a team using Kanban for their project. A te…" at bounding box center [332, 89] width 301 height 45
click at [348, 94] on h5 "As a Scrum Master, you are managing a team using Kanban for their project. A te…" at bounding box center [332, 89] width 301 height 45
drag, startPoint x: 286, startPoint y: 95, endPoint x: 433, endPoint y: 94, distance: 146.9
click at [433, 94] on h5 "As a Scrum Master, you are managing a team using Kanban for their project. A te…" at bounding box center [332, 89] width 301 height 45
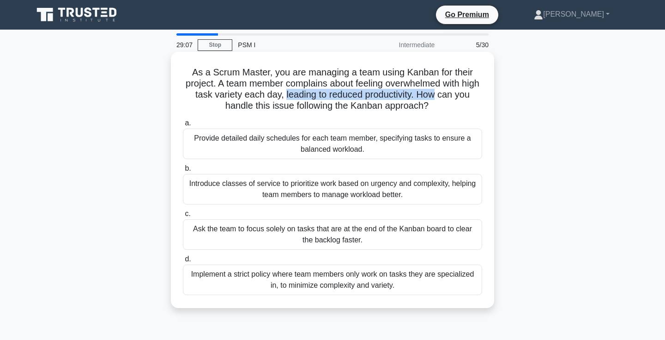
click at [433, 94] on h5 "As a Scrum Master, you are managing a team using Kanban for their project. A te…" at bounding box center [332, 89] width 301 height 45
click at [368, 86] on h5 "As a Scrum Master, you are managing a team using Kanban for their project. A te…" at bounding box center [332, 89] width 301 height 45
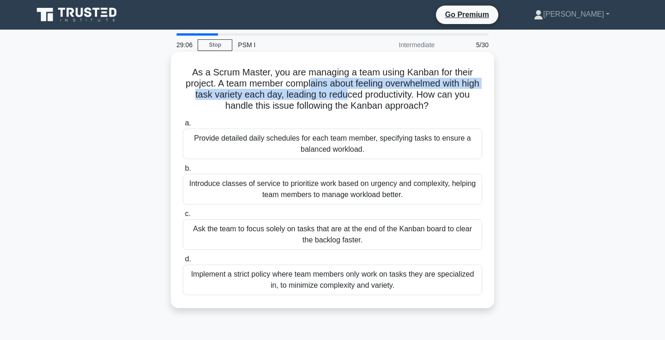
drag, startPoint x: 314, startPoint y: 81, endPoint x: 351, endPoint y: 93, distance: 39.3
click at [351, 93] on h5 "As a Scrum Master, you are managing a team using Kanban for their project. A te…" at bounding box center [332, 89] width 301 height 45
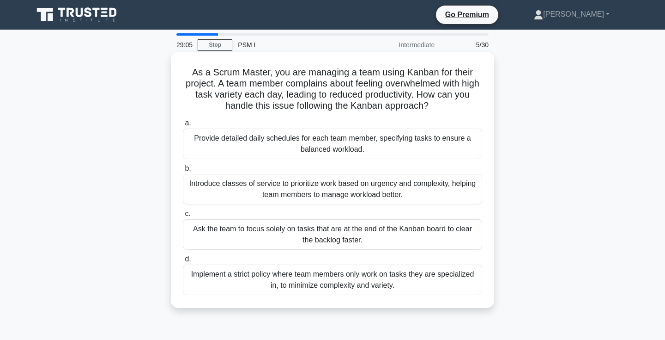
click at [383, 98] on h5 "As a Scrum Master, you are managing a team using Kanban for their project. A te…" at bounding box center [332, 89] width 301 height 45
click at [432, 96] on h5 "As a Scrum Master, you are managing a team using Kanban for their project. A te…" at bounding box center [332, 89] width 301 height 45
click at [412, 92] on h5 "As a Scrum Master, you are managing a team using Kanban for their project. A te…" at bounding box center [332, 89] width 301 height 45
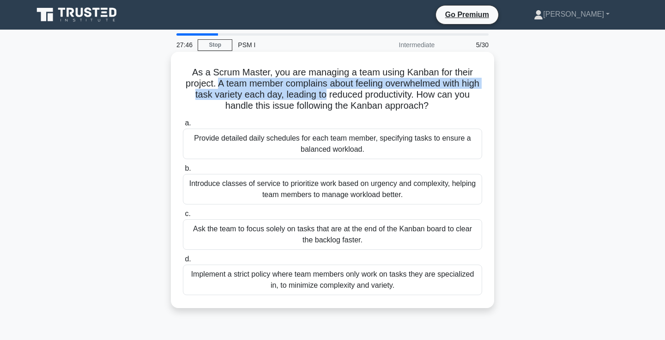
drag, startPoint x: 217, startPoint y: 86, endPoint x: 330, endPoint y: 92, distance: 112.9
click at [330, 92] on h5 "As a Scrum Master, you are managing a team using Kanban for their project. A te…" at bounding box center [332, 89] width 301 height 45
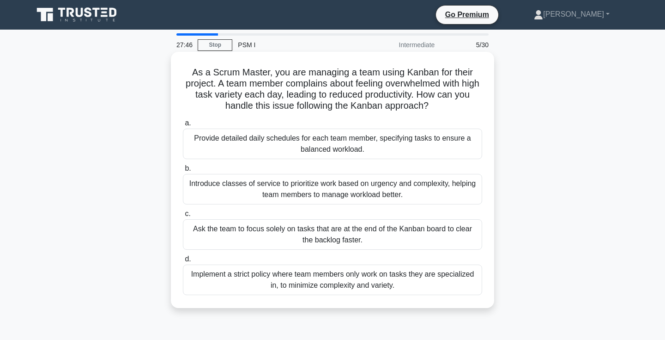
click at [376, 97] on h5 "As a Scrum Master, you are managing a team using Kanban for their project. A te…" at bounding box center [332, 89] width 301 height 45
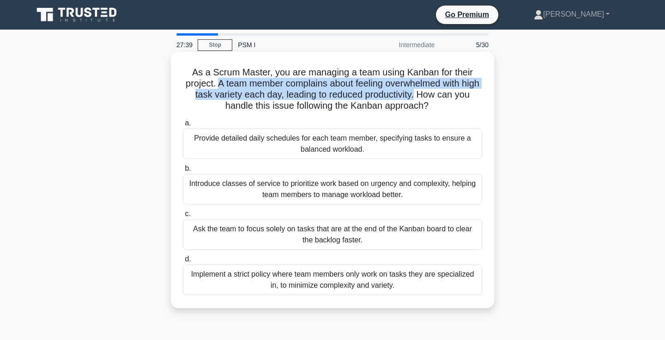
drag, startPoint x: 415, startPoint y: 97, endPoint x: 219, endPoint y: 80, distance: 196.7
click at [219, 80] on h5 "As a Scrum Master, you are managing a team using Kanban for their project. A te…" at bounding box center [332, 89] width 301 height 45
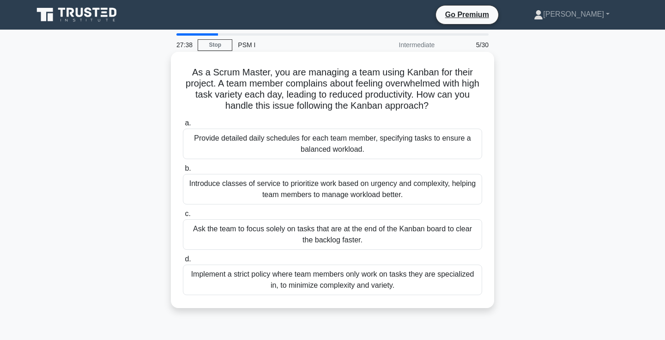
click at [219, 80] on h5 "As a Scrum Master, you are managing a team using Kanban for their project. A te…" at bounding box center [332, 89] width 301 height 45
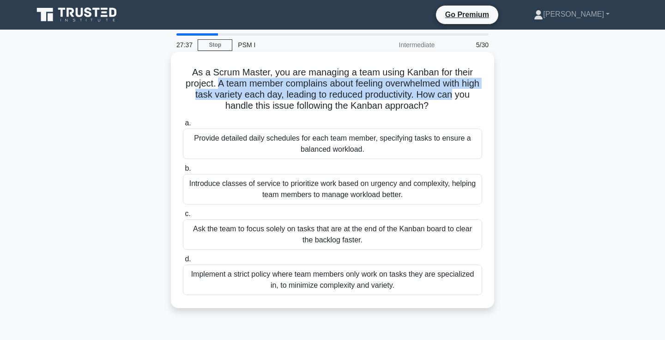
drag, startPoint x: 219, startPoint y: 80, endPoint x: 434, endPoint y: 92, distance: 214.7
click at [434, 92] on h5 "As a Scrum Master, you are managing a team using Kanban for their project. A te…" at bounding box center [332, 89] width 301 height 45
click at [440, 94] on h5 "As a Scrum Master, you are managing a team using Kanban for their project. A te…" at bounding box center [332, 89] width 301 height 45
drag, startPoint x: 454, startPoint y: 97, endPoint x: 219, endPoint y: 80, distance: 235.4
click at [219, 80] on h5 "As a Scrum Master, you are managing a team using Kanban for their project. A te…" at bounding box center [332, 89] width 301 height 45
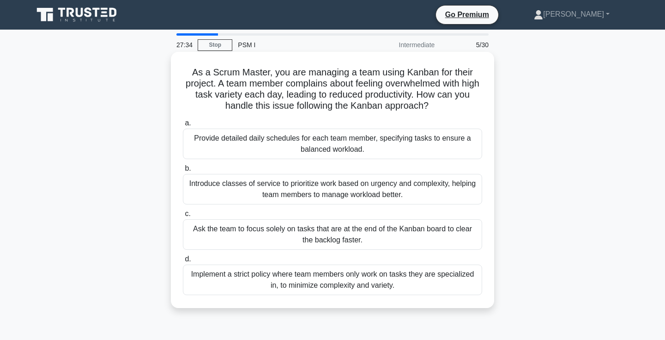
click at [219, 80] on h5 "As a Scrum Master, you are managing a team using Kanban for their project. A te…" at bounding box center [332, 89] width 301 height 45
drag, startPoint x: 219, startPoint y: 80, endPoint x: 420, endPoint y: 89, distance: 201.2
click at [418, 89] on h5 "As a Scrum Master, you are managing a team using Kanban for their project. A te…" at bounding box center [332, 89] width 301 height 45
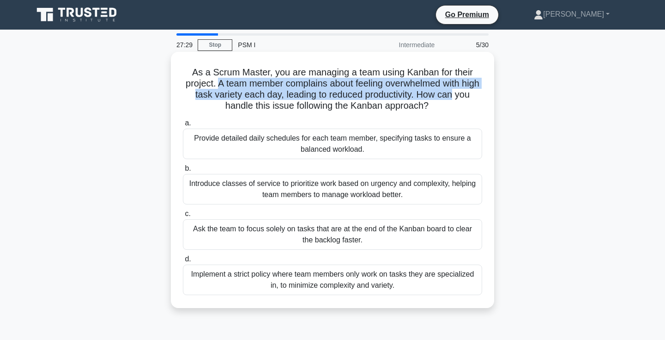
drag, startPoint x: 454, startPoint y: 94, endPoint x: 221, endPoint y: 80, distance: 233.3
click at [221, 80] on h5 "As a Scrum Master, you are managing a team using Kanban for their project. A te…" at bounding box center [332, 89] width 301 height 45
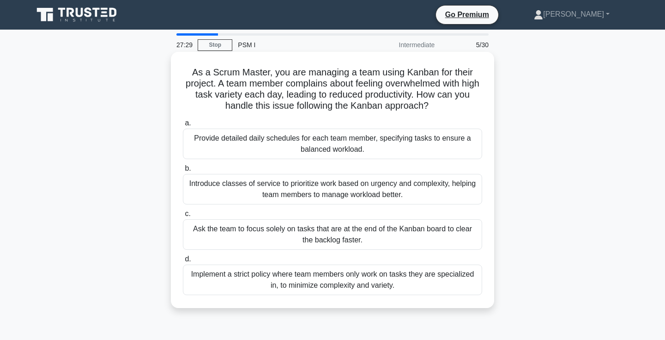
click at [221, 80] on h5 "As a Scrum Master, you are managing a team using Kanban for their project. A te…" at bounding box center [332, 89] width 301 height 45
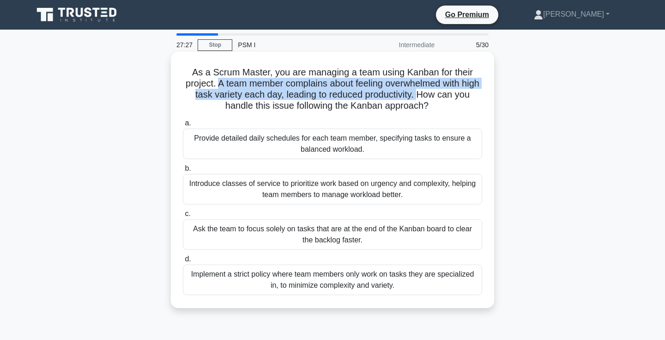
drag, startPoint x: 219, startPoint y: 82, endPoint x: 421, endPoint y: 94, distance: 202.3
click at [421, 94] on h5 "As a Scrum Master, you are managing a team using Kanban for their project. A te…" at bounding box center [332, 89] width 301 height 45
drag, startPoint x: 453, startPoint y: 96, endPoint x: 279, endPoint y: 86, distance: 174.0
click at [279, 86] on h5 "As a Scrum Master, you are managing a team using Kanban for their project. A te…" at bounding box center [332, 89] width 301 height 45
drag, startPoint x: 251, startPoint y: 83, endPoint x: 345, endPoint y: 97, distance: 94.4
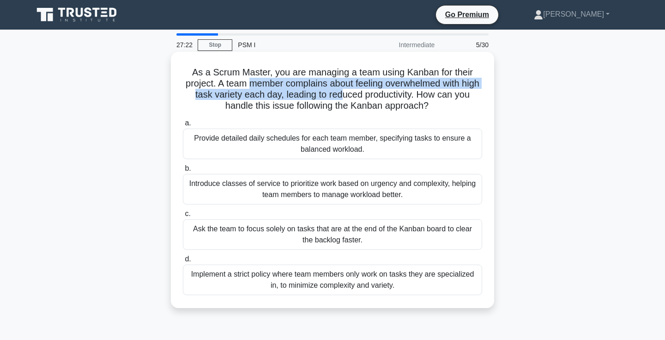
click at [345, 97] on h5 "As a Scrum Master, you are managing a team using Kanban for their project. A te…" at bounding box center [332, 89] width 301 height 45
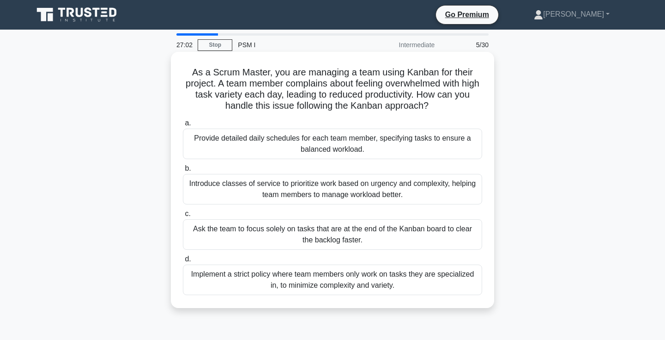
click at [345, 189] on div "Introduce classes of service to prioritize work based on urgency and complexity…" at bounding box center [332, 189] width 299 height 30
click at [183, 171] on input "b. Introduce classes of service to prioritize work based on urgency and complex…" at bounding box center [183, 168] width 0 height 6
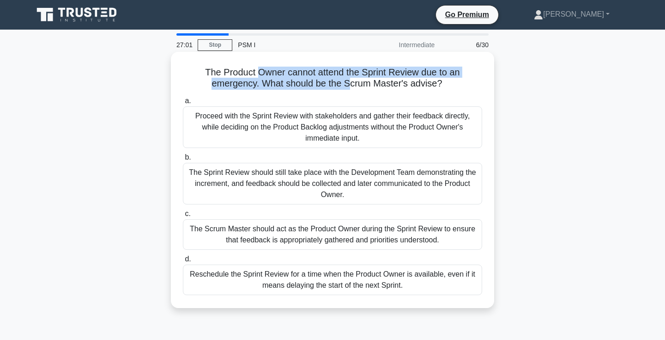
drag, startPoint x: 259, startPoint y: 73, endPoint x: 350, endPoint y: 78, distance: 91.1
click at [350, 78] on h5 "The Product Owner cannot attend the Sprint Review due to an emergency. What sho…" at bounding box center [332, 78] width 301 height 23
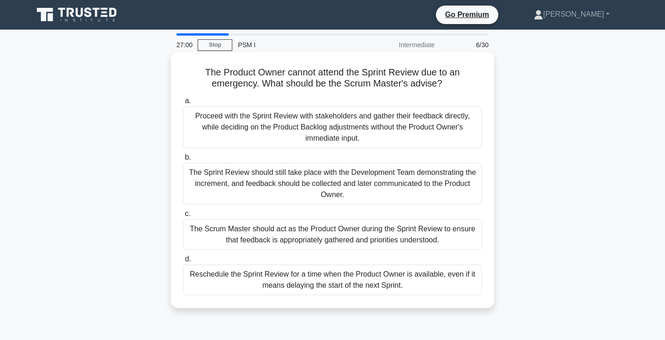
click at [374, 79] on h5 "The Product Owner cannot attend the Sprint Review due to an emergency. What sho…" at bounding box center [332, 78] width 301 height 23
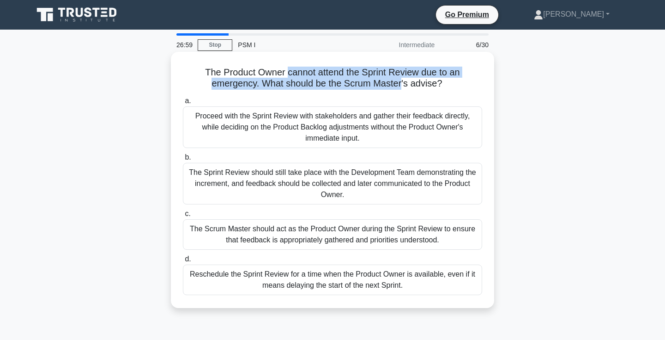
drag, startPoint x: 374, startPoint y: 79, endPoint x: 294, endPoint y: 71, distance: 80.3
click at [294, 71] on h5 "The Product Owner cannot attend the Sprint Review due to an emergency. What sho…" at bounding box center [332, 78] width 301 height 23
drag, startPoint x: 274, startPoint y: 73, endPoint x: 323, endPoint y: 90, distance: 51.9
click at [323, 90] on h5 "The Product Owner cannot attend the Sprint Review due to an emergency. What sho…" at bounding box center [332, 78] width 301 height 23
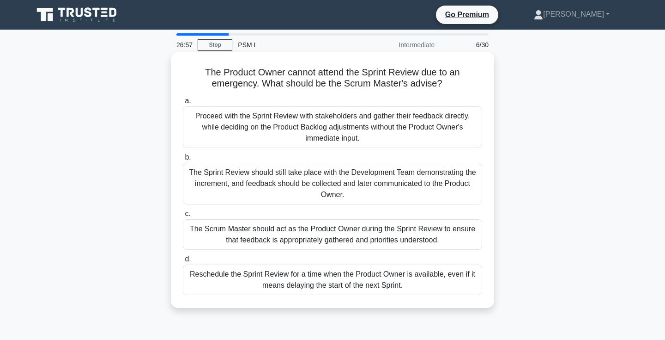
click at [352, 85] on h5 "The Product Owner cannot attend the Sprint Review due to an emergency. What sho…" at bounding box center [332, 78] width 301 height 23
click at [286, 180] on div "The Sprint Review should still take place with the Development Team demonstrati…" at bounding box center [332, 184] width 299 height 42
click at [183, 160] on input "b. The Sprint Review should still take place with the Development Team demonstr…" at bounding box center [183, 157] width 0 height 6
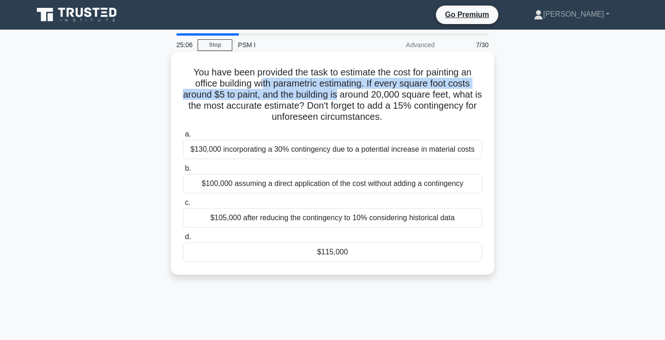
drag, startPoint x: 263, startPoint y: 87, endPoint x: 346, endPoint y: 91, distance: 82.8
click at [346, 91] on h5 "You have been provided the task to estimate the cost for painting an office bui…" at bounding box center [332, 95] width 301 height 56
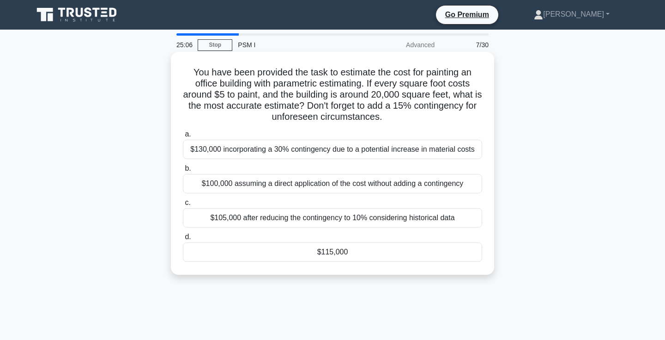
click at [397, 94] on h5 "You have been provided the task to estimate the cost for painting an office bui…" at bounding box center [332, 95] width 301 height 56
drag, startPoint x: 397, startPoint y: 94, endPoint x: 309, endPoint y: 91, distance: 88.3
click at [309, 91] on h5 "You have been provided the task to estimate the cost for painting an office bui…" at bounding box center [332, 95] width 301 height 56
drag, startPoint x: 272, startPoint y: 83, endPoint x: 337, endPoint y: 79, distance: 64.8
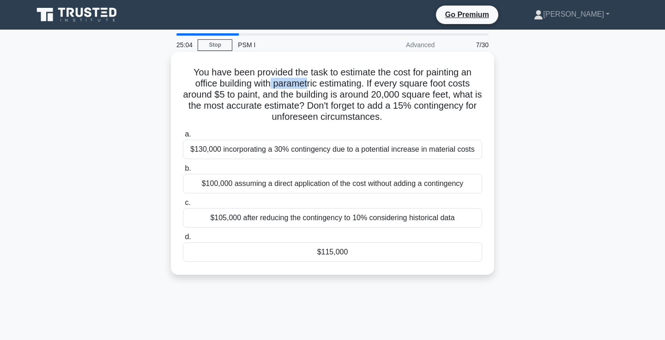
click at [336, 79] on h5 "You have been provided the task to estimate the cost for painting an office bui…" at bounding box center [332, 95] width 301 height 56
click at [292, 77] on h5 "You have been provided the task to estimate the cost for painting an office bui…" at bounding box center [332, 95] width 301 height 56
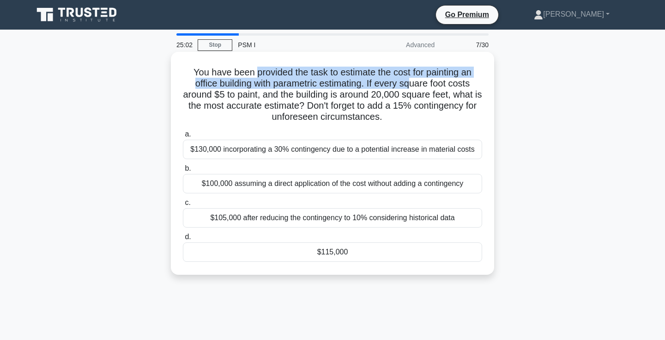
drag, startPoint x: 257, startPoint y: 72, endPoint x: 414, endPoint y: 85, distance: 157.2
click at [414, 85] on h5 "You have been provided the task to estimate the cost for painting an office bui…" at bounding box center [332, 95] width 301 height 56
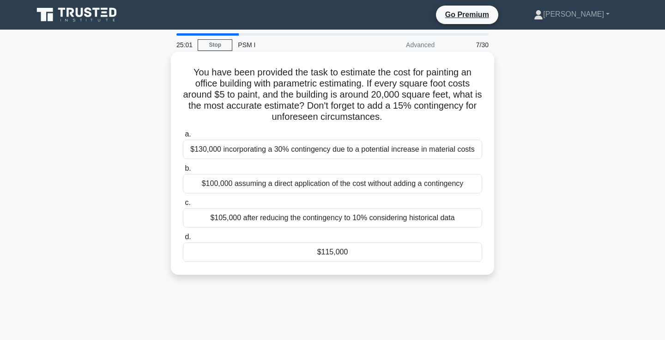
click at [427, 97] on h5 "You have been provided the task to estimate the cost for painting an office bui…" at bounding box center [332, 95] width 301 height 56
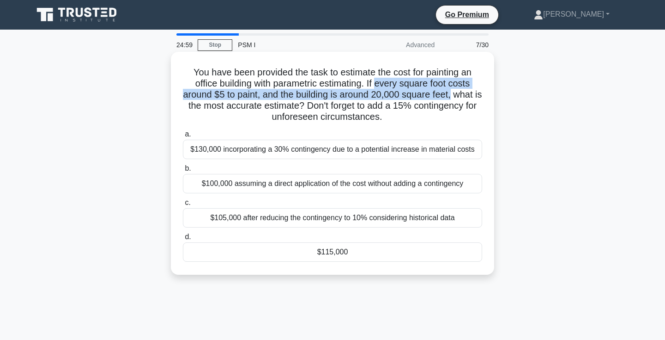
drag, startPoint x: 456, startPoint y: 95, endPoint x: 373, endPoint y: 85, distance: 82.9
click at [373, 85] on h5 "You have been provided the task to estimate the cost for painting an office bui…" at bounding box center [332, 95] width 301 height 56
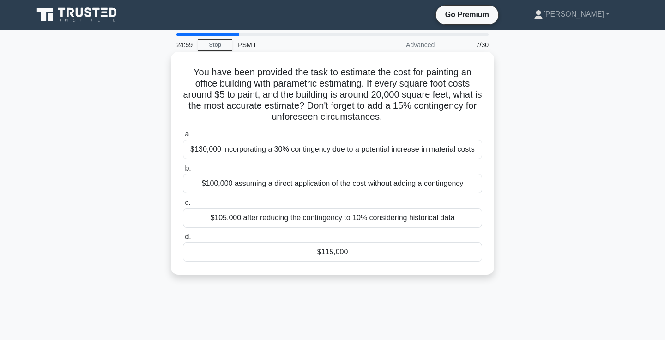
click at [311, 83] on h5 "You have been provided the task to estimate the cost for painting an office bui…" at bounding box center [332, 95] width 301 height 56
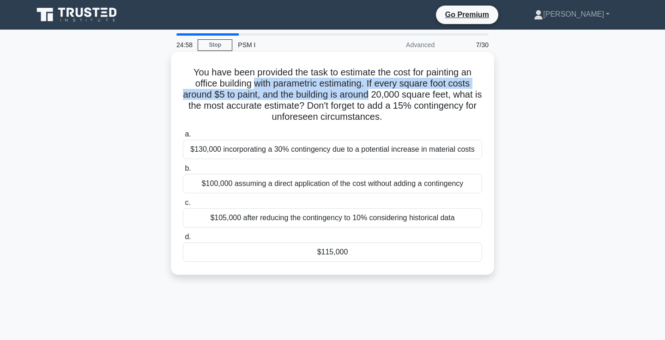
drag, startPoint x: 255, startPoint y: 85, endPoint x: 376, endPoint y: 94, distance: 121.8
click at [376, 94] on h5 "You have been provided the task to estimate the cost for painting an office bui…" at bounding box center [332, 95] width 301 height 56
drag, startPoint x: 404, startPoint y: 96, endPoint x: 255, endPoint y: 83, distance: 150.2
click at [255, 83] on h5 "You have been provided the task to estimate the cost for painting an office bui…" at bounding box center [332, 95] width 301 height 56
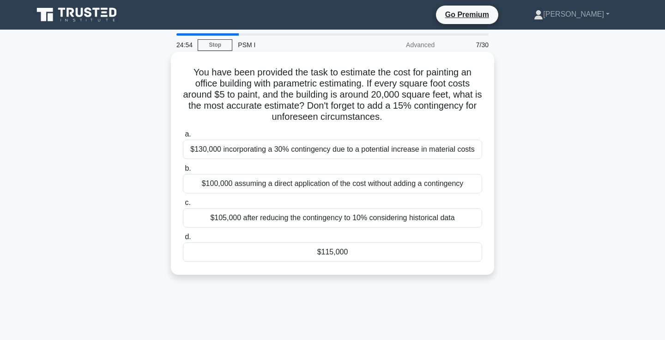
click at [255, 83] on h5 "You have been provided the task to estimate the cost for painting an office bui…" at bounding box center [332, 95] width 301 height 56
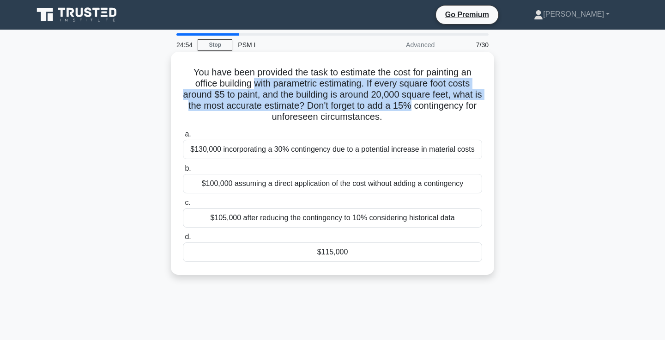
drag, startPoint x: 255, startPoint y: 83, endPoint x: 414, endPoint y: 104, distance: 160.3
click at [414, 104] on h5 "You have been provided the task to estimate the cost for painting an office bui…" at bounding box center [332, 95] width 301 height 56
click at [416, 104] on h5 "You have been provided the task to estimate the cost for painting an office bui…" at bounding box center [332, 95] width 301 height 56
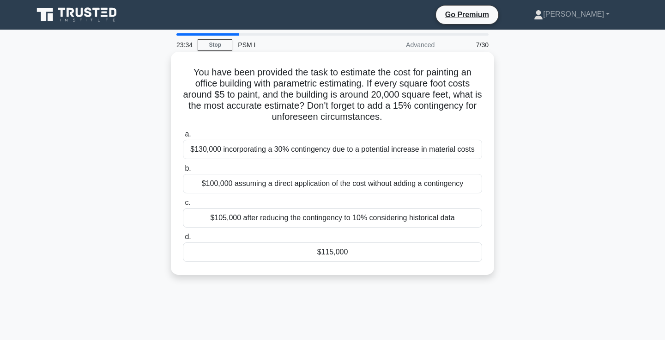
click at [336, 253] on div "$115,000" at bounding box center [332, 251] width 299 height 19
click at [183, 240] on input "d. $115,000" at bounding box center [183, 237] width 0 height 6
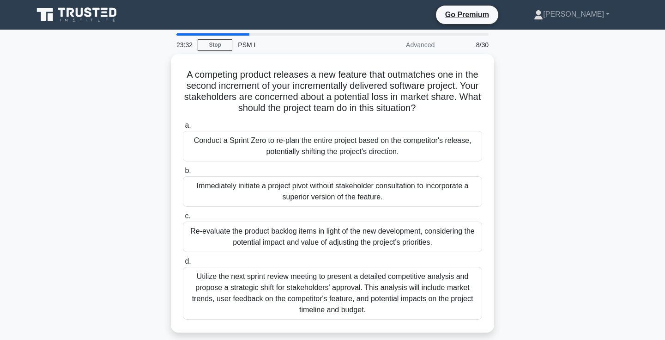
scroll to position [15, 0]
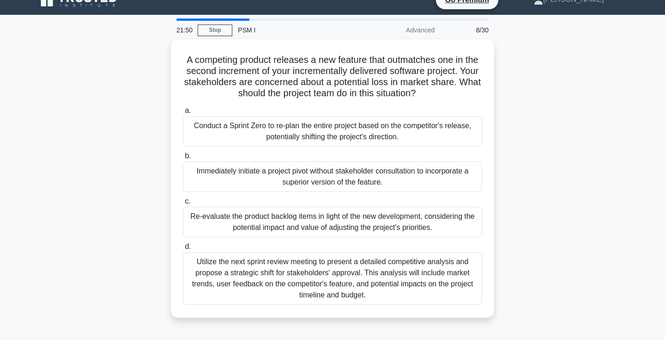
click at [585, 262] on div "A competing product releases a new feature that outmatches one in the second in…" at bounding box center [333, 183] width 610 height 289
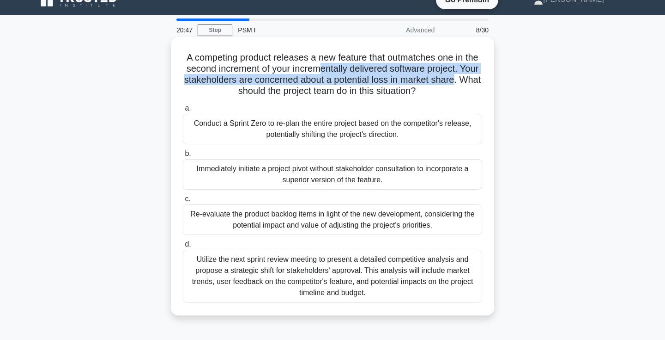
drag, startPoint x: 454, startPoint y: 82, endPoint x: 319, endPoint y: 64, distance: 136.1
click at [319, 64] on h5 "A competing product releases a new feature that outmatches one in the second in…" at bounding box center [332, 74] width 301 height 45
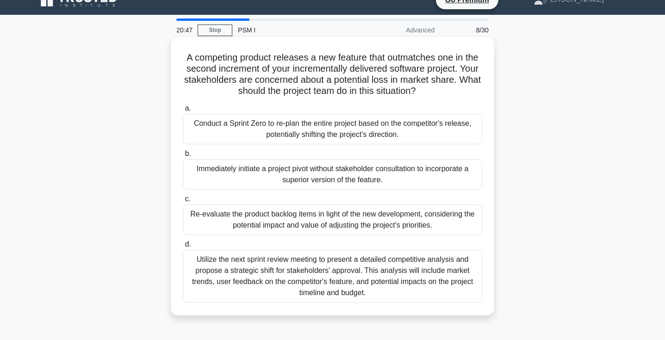
click at [273, 63] on h5 "A competing product releases a new feature that outmatches one in the second in…" at bounding box center [332, 74] width 301 height 45
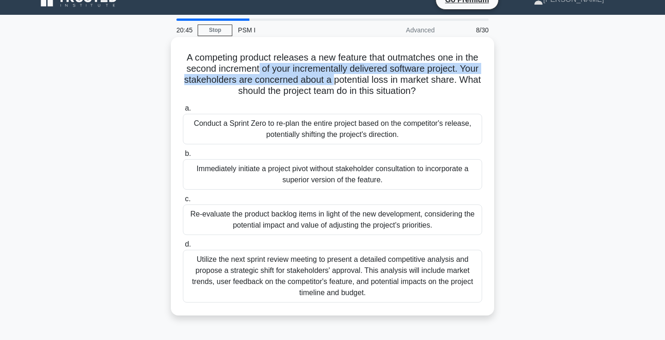
drag, startPoint x: 259, startPoint y: 70, endPoint x: 337, endPoint y: 79, distance: 78.6
click at [337, 79] on h5 "A competing product releases a new feature that outmatches one in the second in…" at bounding box center [332, 74] width 301 height 45
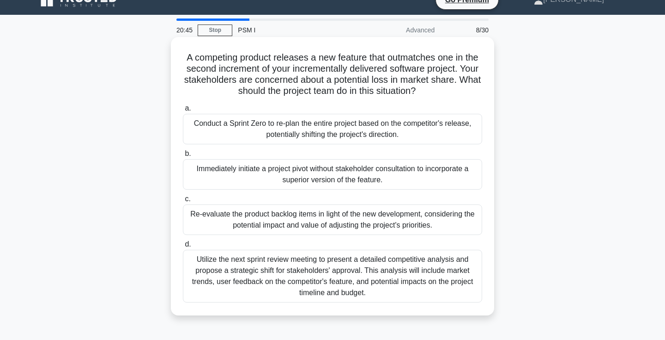
click at [395, 80] on h5 "A competing product releases a new feature that outmatches one in the second in…" at bounding box center [332, 74] width 301 height 45
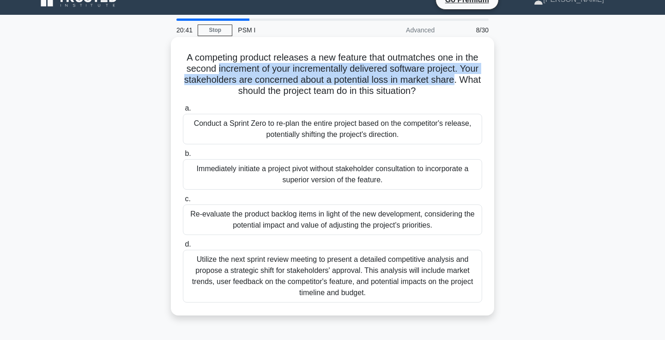
drag, startPoint x: 455, startPoint y: 82, endPoint x: 218, endPoint y: 71, distance: 237.3
click at [218, 71] on h5 "A competing product releases a new feature that outmatches one in the second in…" at bounding box center [332, 74] width 301 height 45
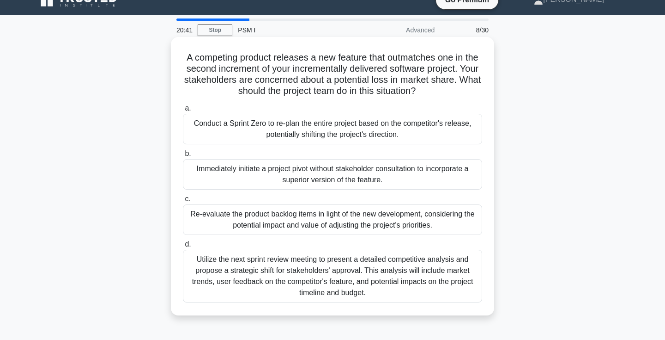
click at [218, 71] on h5 "A competing product releases a new feature that outmatches one in the second in…" at bounding box center [332, 74] width 301 height 45
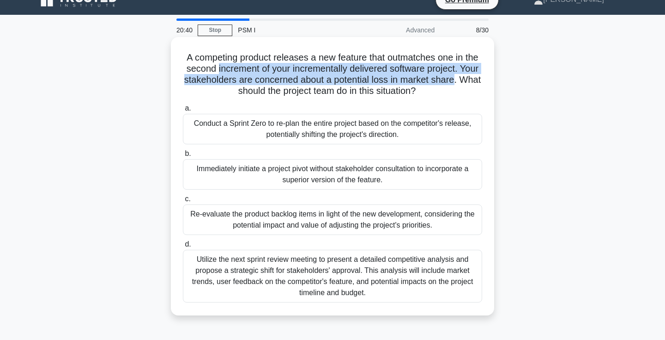
drag, startPoint x: 218, startPoint y: 71, endPoint x: 442, endPoint y: 78, distance: 224.2
click at [442, 78] on h5 "A competing product releases a new feature that outmatches one in the second in…" at bounding box center [332, 74] width 301 height 45
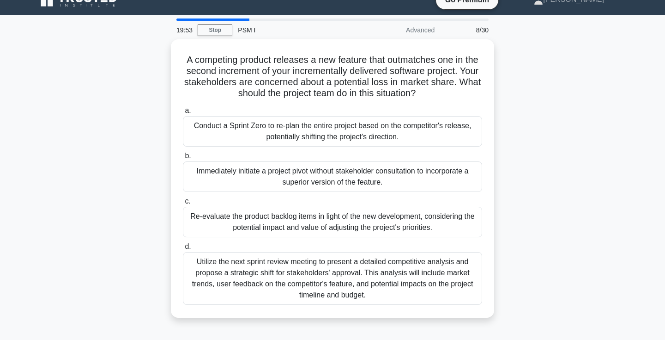
click at [516, 179] on div "A competing product releases a new feature that outmatches one in the second in…" at bounding box center [333, 183] width 610 height 289
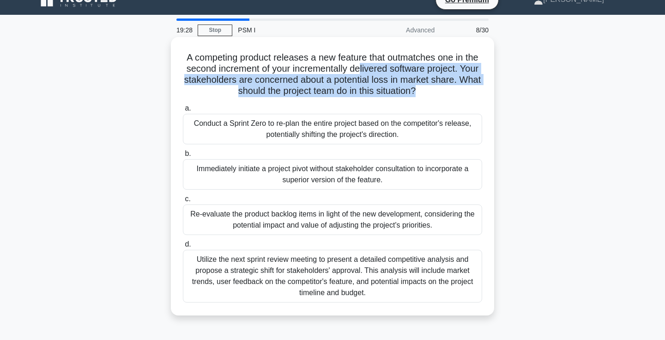
drag, startPoint x: 432, startPoint y: 93, endPoint x: 353, endPoint y: 70, distance: 81.8
click at [353, 70] on h5 "A competing product releases a new feature that outmatches one in the second in…" at bounding box center [332, 74] width 301 height 45
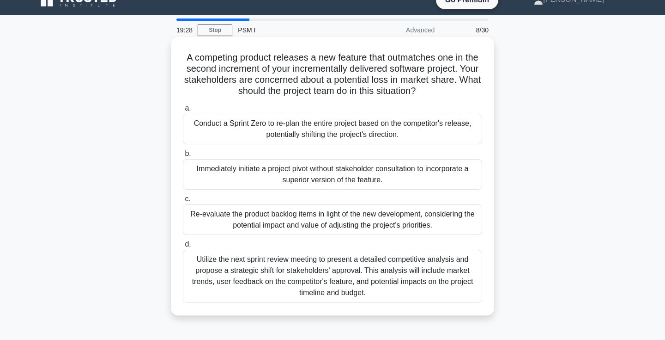
click at [313, 67] on h5 "A competing product releases a new feature that outmatches one in the second in…" at bounding box center [332, 74] width 301 height 45
click at [307, 67] on h5 "A competing product releases a new feature that outmatches one in the second in…" at bounding box center [332, 74] width 301 height 45
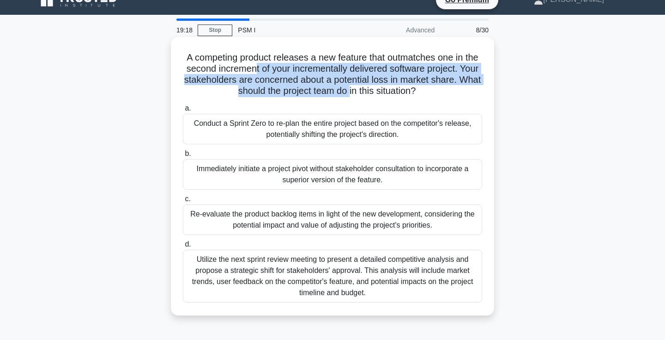
drag, startPoint x: 255, startPoint y: 66, endPoint x: 349, endPoint y: 86, distance: 96.3
click at [349, 86] on h5 "A competing product releases a new feature that outmatches one in the second in…" at bounding box center [332, 74] width 301 height 45
click at [386, 83] on h5 "A competing product releases a new feature that outmatches one in the second in…" at bounding box center [332, 74] width 301 height 45
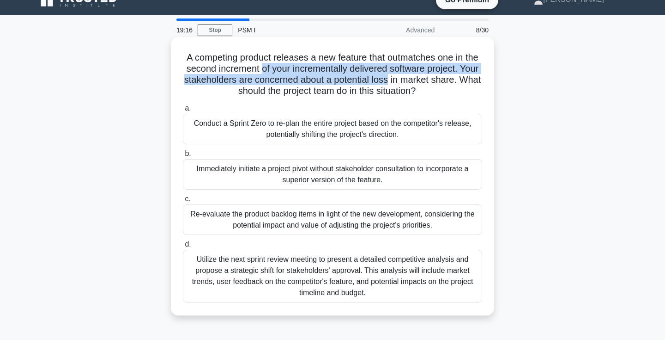
drag, startPoint x: 386, startPoint y: 83, endPoint x: 268, endPoint y: 69, distance: 118.7
click at [268, 69] on h5 "A competing product releases a new feature that outmatches one in the second in…" at bounding box center [332, 74] width 301 height 45
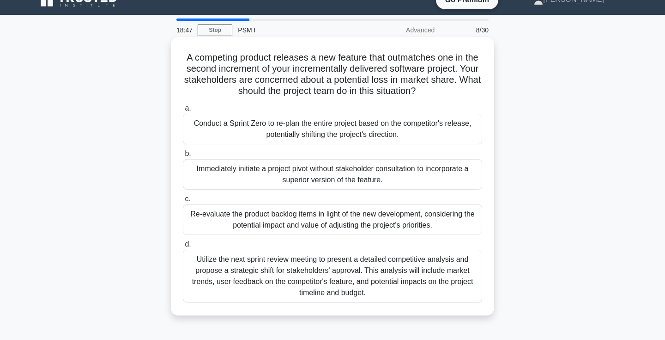
click at [446, 227] on div "Re-evaluate the product backlog items in light of the new development, consider…" at bounding box center [332, 219] width 299 height 30
click at [183, 202] on input "c. Re-evaluate the product backlog items in light of the new development, consi…" at bounding box center [183, 199] width 0 height 6
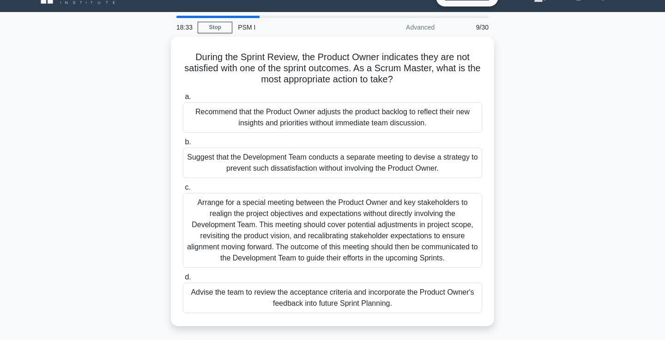
scroll to position [20, 0]
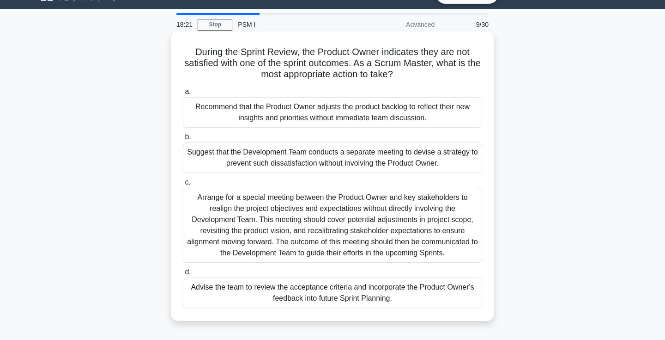
click at [353, 300] on div "Advise the team to review the acceptance criteria and incorporate the Product O…" at bounding box center [332, 292] width 299 height 30
click at [183, 275] on input "d. Advise the team to review the acceptance criteria and incorporate the Produc…" at bounding box center [183, 272] width 0 height 6
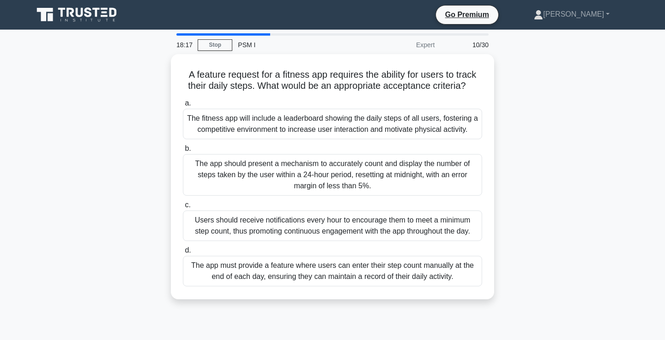
scroll to position [9, 0]
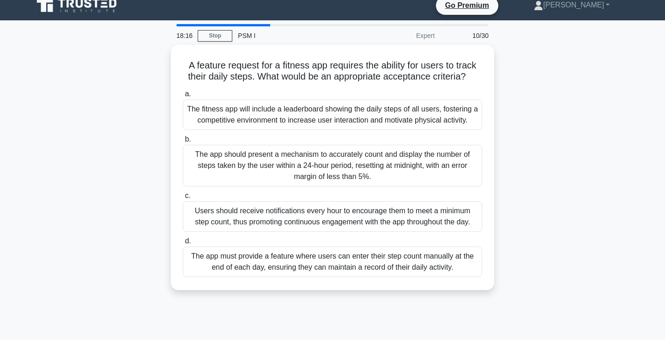
click at [519, 292] on div "A feature request for a fitness app requires the ability for users to track the…" at bounding box center [333, 173] width 610 height 256
click at [544, 239] on div "A feature request for a fitness app requires the ability for users to track the…" at bounding box center [333, 173] width 610 height 256
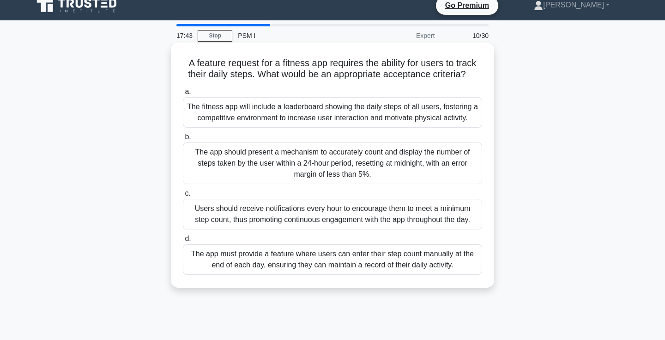
click at [435, 151] on div "The app should present a mechanism to accurately count and display the number o…" at bounding box center [332, 163] width 299 height 42
click at [183, 140] on input "b. The app should present a mechanism to accurately count and display the numbe…" at bounding box center [183, 137] width 0 height 6
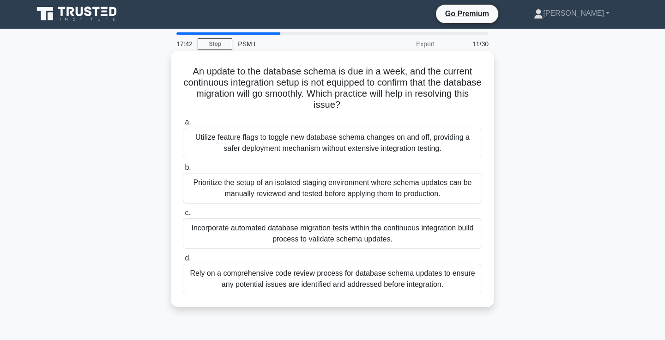
scroll to position [0, 0]
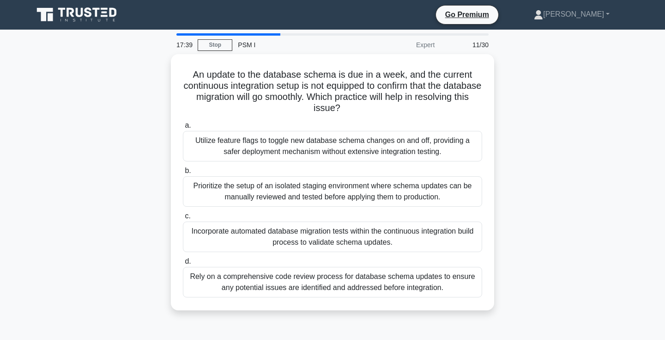
click at [498, 132] on div "An update to the database schema is due in a week, and the current continuous i…" at bounding box center [333, 187] width 610 height 267
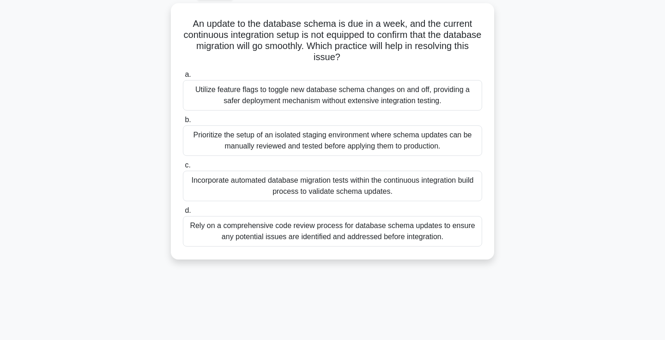
scroll to position [56, 0]
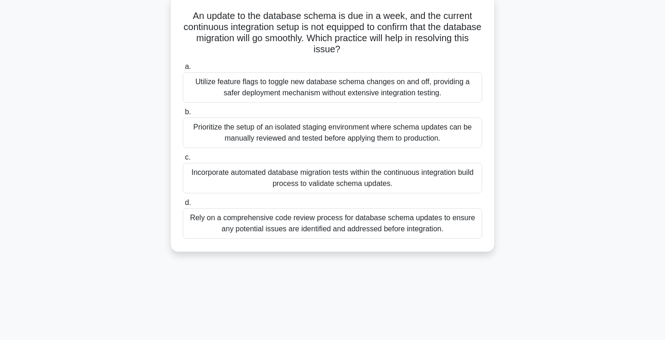
click at [396, 137] on div "Prioritize the setup of an isolated staging environment where schema updates ca…" at bounding box center [332, 132] width 299 height 30
click at [183, 115] on input "b. Prioritize the setup of an isolated staging environment where schema updates…" at bounding box center [183, 112] width 0 height 6
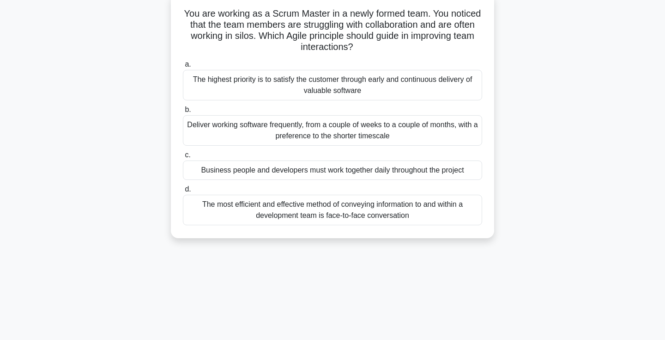
scroll to position [56, 0]
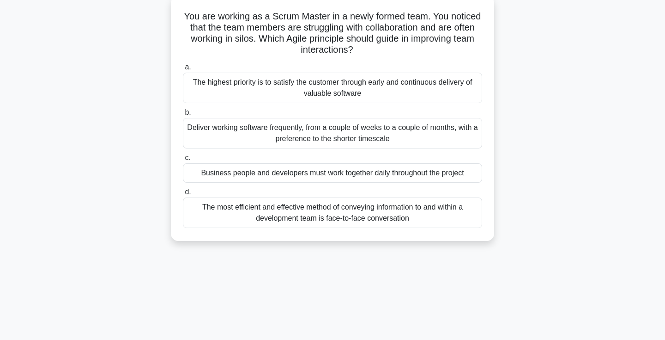
click at [395, 216] on div "The most efficient and effective method of conveying information to and within …" at bounding box center [332, 212] width 299 height 30
click at [183, 195] on input "d. The most efficient and effective method of conveying information to and with…" at bounding box center [183, 192] width 0 height 6
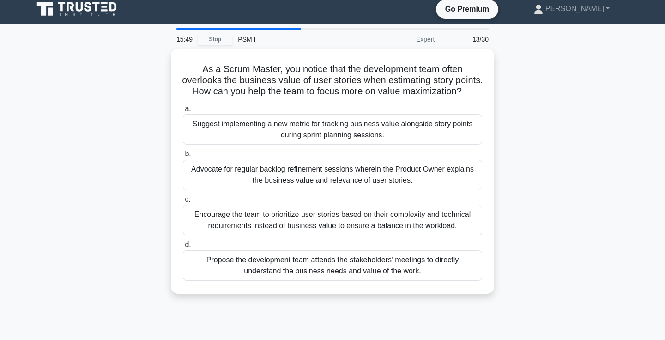
scroll to position [6, 0]
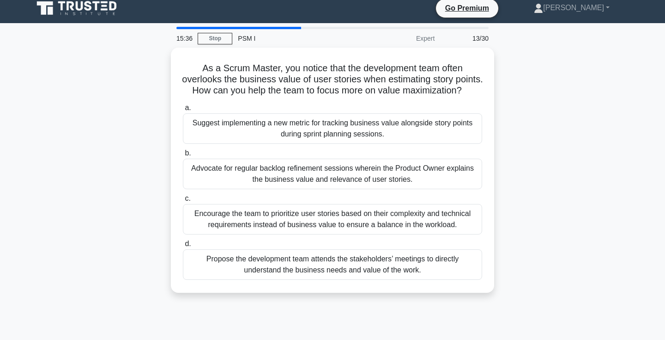
click at [535, 194] on div "As a Scrum Master, you notice that the development team often overlooks the bus…" at bounding box center [333, 176] width 610 height 256
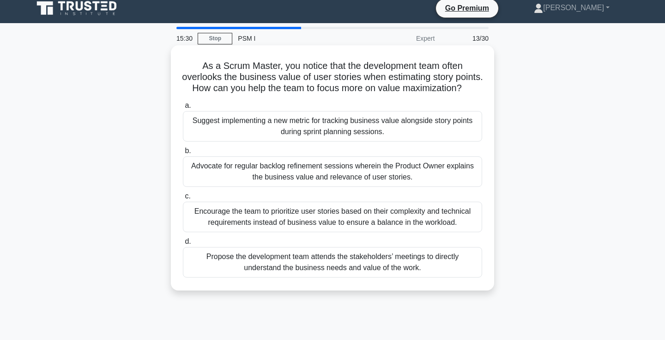
click at [455, 228] on div "Encourage the team to prioritize user stories based on their complexity and tec…" at bounding box center [332, 216] width 299 height 30
click at [183, 199] on input "c. Encourage the team to prioritize user stories based on their complexity and …" at bounding box center [183, 196] width 0 height 6
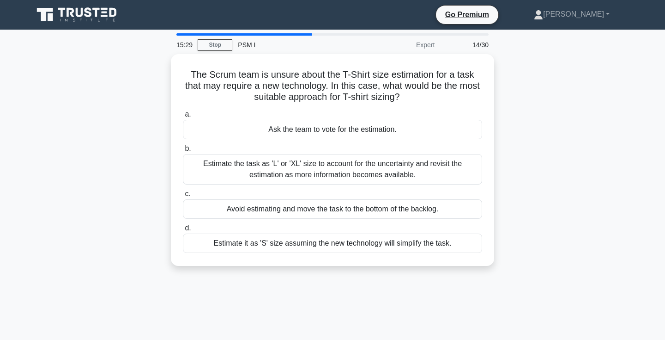
scroll to position [0, 0]
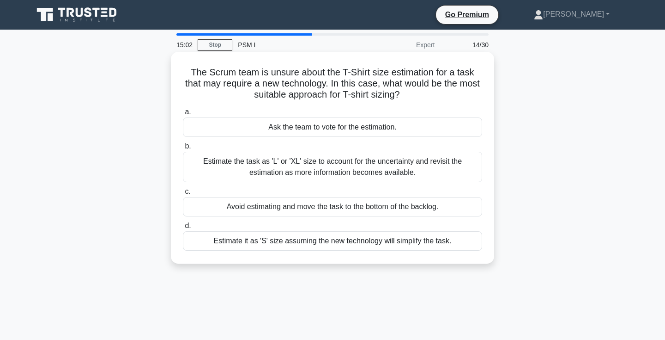
click at [408, 129] on div "Ask the team to vote for the estimation." at bounding box center [332, 126] width 299 height 19
click at [183, 115] on input "a. Ask the team to vote for the estimation." at bounding box center [183, 112] width 0 height 6
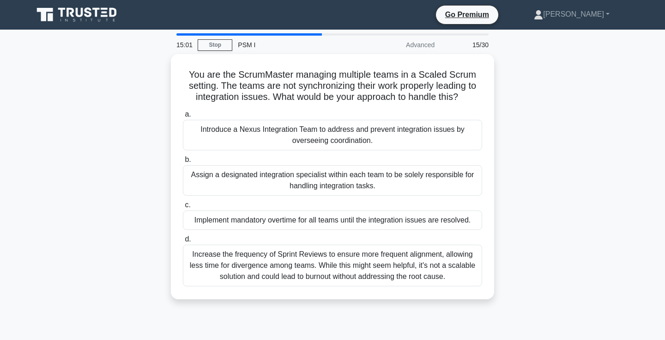
click at [523, 102] on div "You are the ScrumMaster managing multiple teams in a Scaled Scrum setting. The …" at bounding box center [333, 182] width 610 height 256
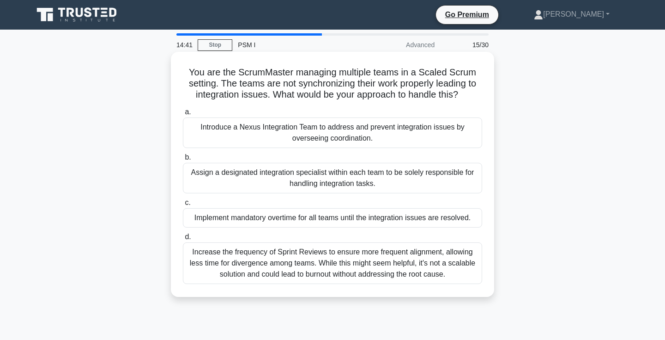
click at [428, 131] on div "Introduce a Nexus Integration Team to address and prevent integration issues by…" at bounding box center [332, 132] width 299 height 30
click at [183, 115] on input "a. Introduce a Nexus Integration Team to address and prevent integration issues…" at bounding box center [183, 112] width 0 height 6
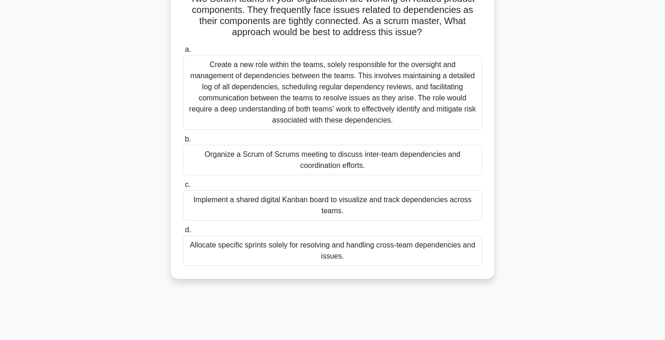
scroll to position [77, 0]
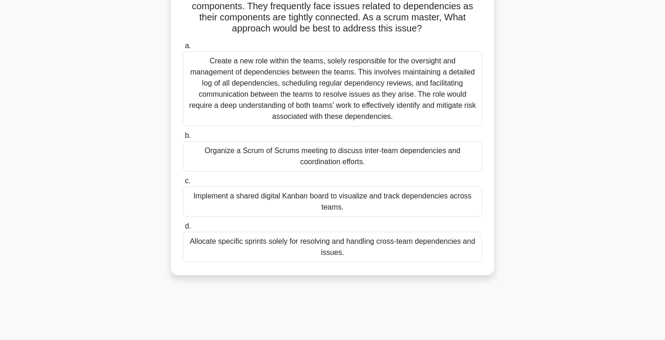
click at [461, 159] on div "Organize a Scrum of Scrums meeting to discuss inter-team dependencies and coord…" at bounding box center [332, 156] width 299 height 30
click at [183, 139] on input "b. Organize a Scrum of Scrums meeting to discuss inter-team dependencies and co…" at bounding box center [183, 136] width 0 height 6
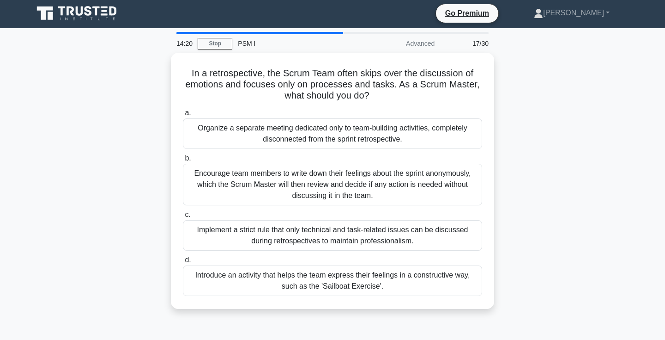
scroll to position [1, 0]
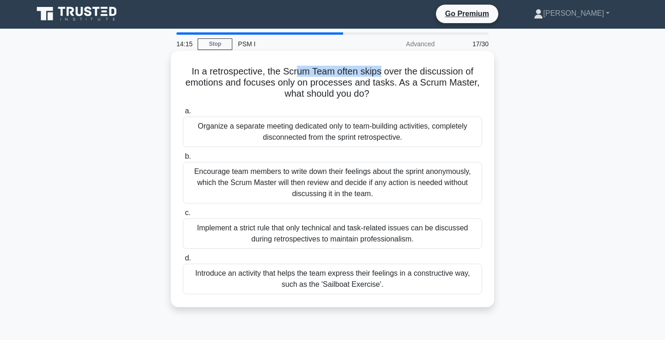
drag, startPoint x: 299, startPoint y: 71, endPoint x: 382, endPoint y: 74, distance: 83.2
click at [382, 74] on h5 "In a retrospective, the Scrum Team often skips over the discussion of emotions …" at bounding box center [332, 83] width 301 height 34
click at [421, 77] on h5 "In a retrospective, the Scrum Team often skips over the discussion of emotions …" at bounding box center [332, 83] width 301 height 34
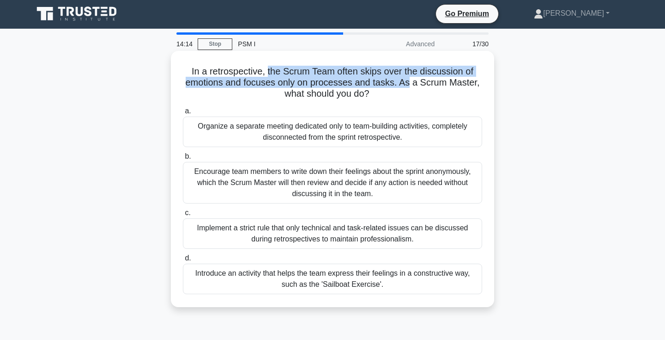
drag, startPoint x: 410, startPoint y: 82, endPoint x: 266, endPoint y: 75, distance: 144.4
click at [266, 75] on h5 "In a retrospective, the Scrum Team often skips over the discussion of emotions …" at bounding box center [332, 83] width 301 height 34
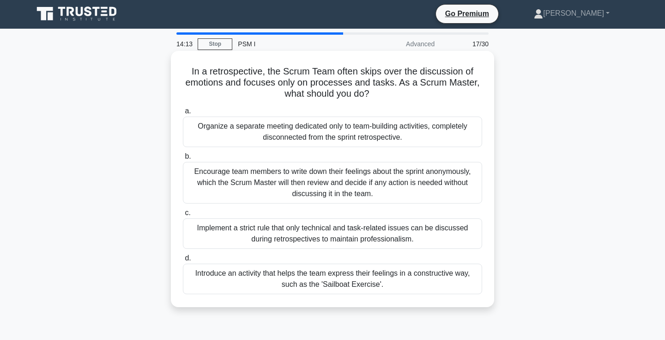
click at [266, 75] on h5 "In a retrospective, the Scrum Team often skips over the discussion of emotions …" at bounding box center [332, 83] width 301 height 34
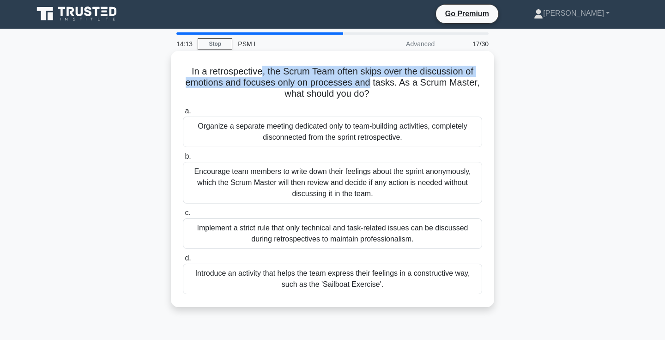
drag, startPoint x: 266, startPoint y: 75, endPoint x: 363, endPoint y: 87, distance: 98.3
click at [363, 87] on h5 "In a retrospective, the Scrum Team often skips over the discussion of emotions …" at bounding box center [332, 83] width 301 height 34
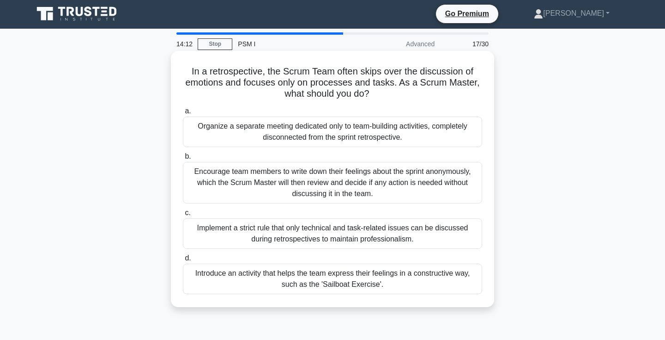
click at [379, 86] on h5 "In a retrospective, the Scrum Team often skips over the discussion of emotions …" at bounding box center [332, 83] width 301 height 34
click at [439, 278] on div "Introduce an activity that helps the team express their feelings in a construct…" at bounding box center [332, 278] width 299 height 30
click at [183, 261] on input "d. Introduce an activity that helps the team express their feelings in a constr…" at bounding box center [183, 258] width 0 height 6
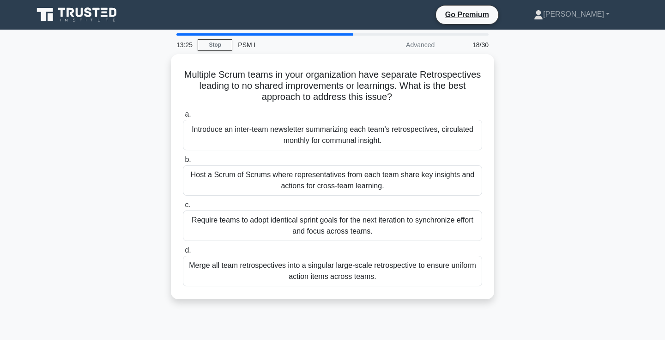
scroll to position [0, 0]
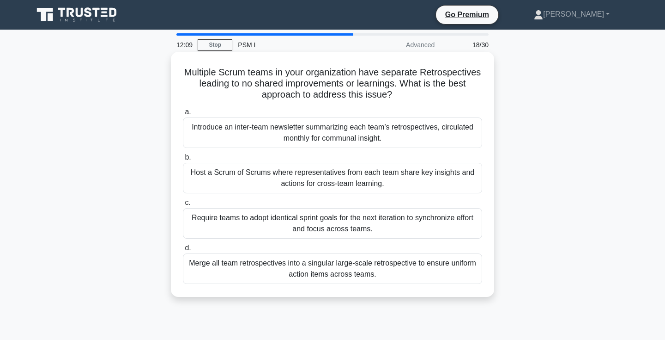
click at [470, 176] on div "Host a Scrum of Scrums where representatives from each team share key insights …" at bounding box center [332, 178] width 299 height 30
click at [183, 160] on input "b. Host a Scrum of Scrums where representatives from each team share key insigh…" at bounding box center [183, 157] width 0 height 6
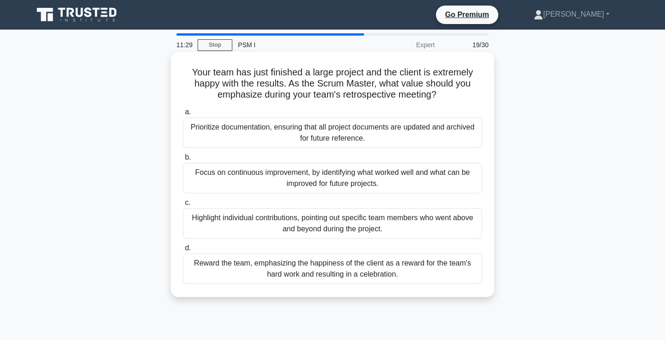
click at [426, 176] on div "Focus on continuous improvement, by identifying what worked well and what can b…" at bounding box center [332, 178] width 299 height 30
click at [183, 160] on input "b. Focus on continuous improvement, by identifying what worked well and what ca…" at bounding box center [183, 157] width 0 height 6
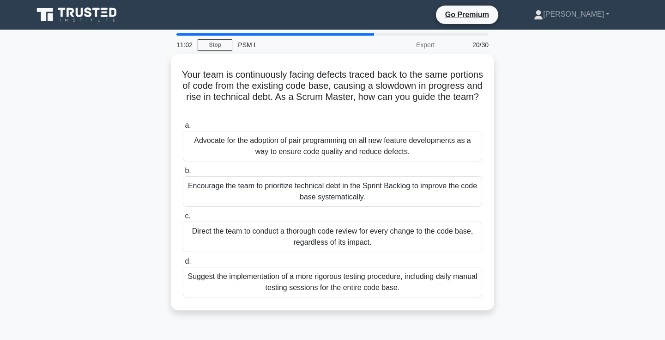
click at [547, 189] on div "Your team is continuously facing defects traced back to the same portions of co…" at bounding box center [333, 187] width 610 height 267
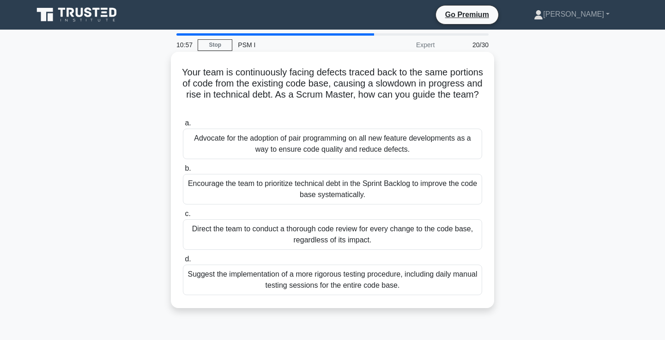
click at [455, 192] on div "Encourage the team to prioritize technical debt in the Sprint Backlog to improv…" at bounding box center [332, 189] width 299 height 30
click at [183, 171] on input "b. Encourage the team to prioritize technical debt in the Sprint Backlog to imp…" at bounding box center [183, 168] width 0 height 6
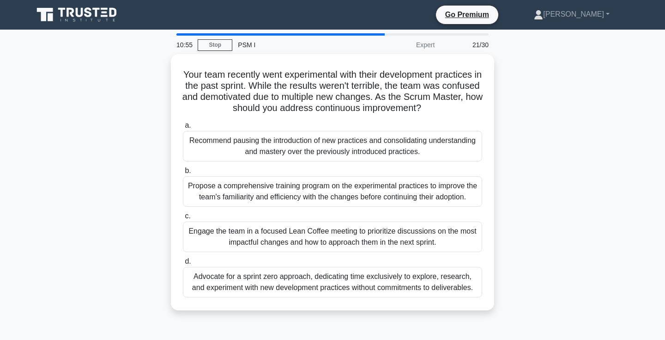
click at [551, 171] on div "Your team recently went experimental with their development practices in the pa…" at bounding box center [333, 187] width 610 height 267
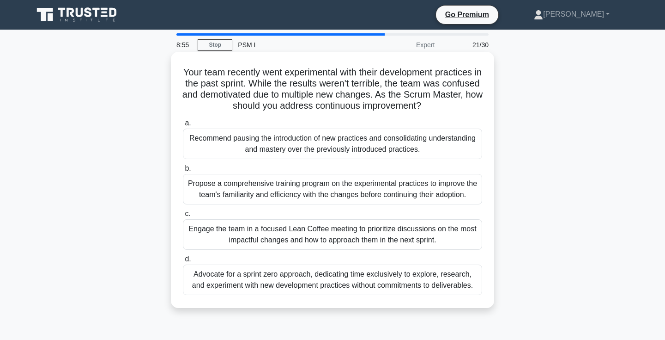
click at [397, 236] on div "Engage the team in a focused Lean Coffee meeting to prioritize discussions on t…" at bounding box center [332, 234] width 299 height 30
click at [183, 217] on input "c. Engage the team in a focused Lean Coffee meeting to prioritize discussions o…" at bounding box center [183, 214] width 0 height 6
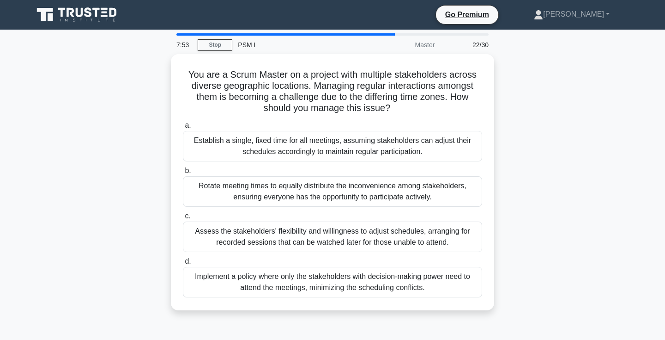
click at [544, 170] on div "You are a Scrum Master on a project with multiple stakeholders across diverse g…" at bounding box center [333, 187] width 610 height 267
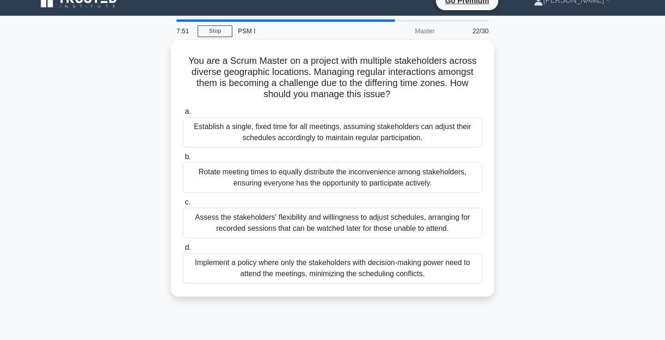
scroll to position [18, 0]
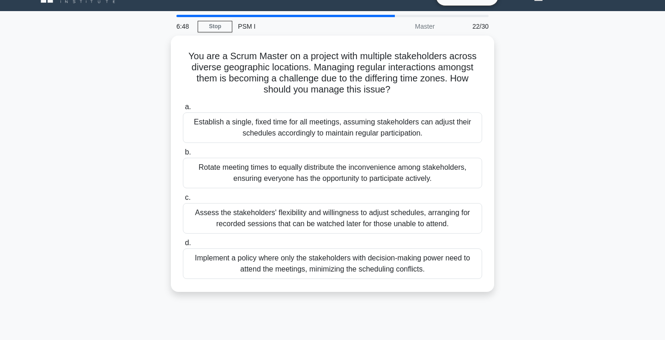
click at [551, 163] on div "You are a Scrum Master on a project with multiple stakeholders across diverse g…" at bounding box center [333, 169] width 610 height 267
click at [524, 190] on div "You are a Scrum Master on a project with multiple stakeholders across diverse g…" at bounding box center [333, 169] width 610 height 267
click at [536, 178] on div "You are a Scrum Master on a project with multiple stakeholders across diverse g…" at bounding box center [333, 169] width 610 height 267
click at [533, 179] on div "You are a Scrum Master on a project with multiple stakeholders across diverse g…" at bounding box center [333, 169] width 610 height 267
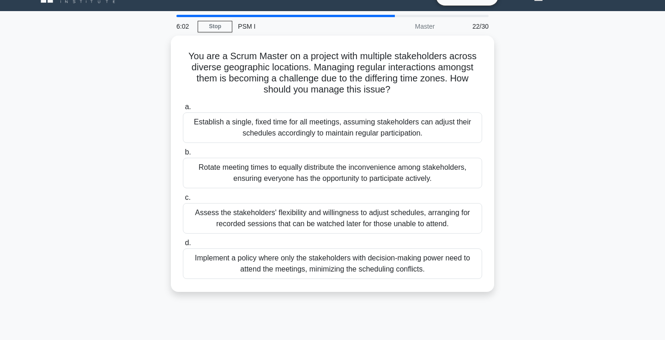
click at [544, 129] on div "You are a Scrum Master on a project with multiple stakeholders across diverse g…" at bounding box center [333, 169] width 610 height 267
click at [540, 153] on div "You are a Scrum Master on a project with multiple stakeholders across diverse g…" at bounding box center [333, 169] width 610 height 267
click at [515, 78] on div "You are a Scrum Master on a project with multiple stakeholders across diverse g…" at bounding box center [333, 169] width 610 height 267
click at [526, 94] on div "You are a Scrum Master on a project with multiple stakeholders across diverse g…" at bounding box center [333, 169] width 610 height 267
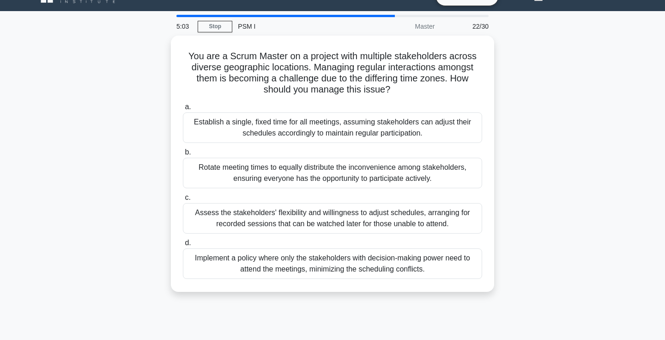
click at [526, 94] on div "You are a Scrum Master on a project with multiple stakeholders across diverse g…" at bounding box center [333, 169] width 610 height 267
click at [528, 137] on div "You are a Scrum Master on a project with multiple stakeholders across diverse g…" at bounding box center [333, 169] width 610 height 267
click at [527, 189] on div "You are a Scrum Master on a project with multiple stakeholders across diverse g…" at bounding box center [333, 169] width 610 height 267
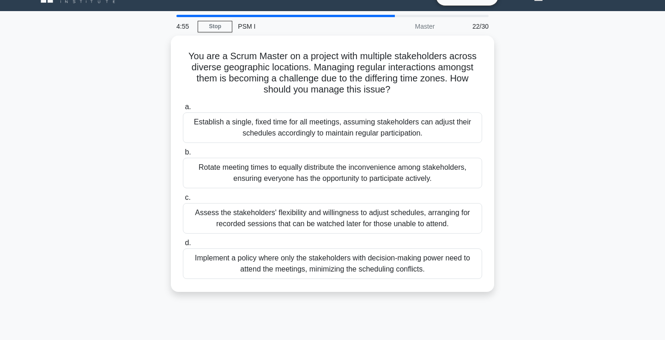
click at [527, 189] on div "You are a Scrum Master on a project with multiple stakeholders across diverse g…" at bounding box center [333, 169] width 610 height 267
click at [543, 222] on div "You are a Scrum Master on a project with multiple stakeholders across diverse g…" at bounding box center [333, 169] width 610 height 267
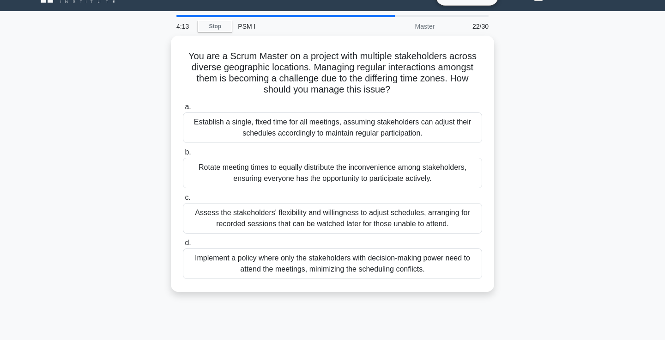
click at [558, 220] on div "You are a Scrum Master on a project with multiple stakeholders across diverse g…" at bounding box center [333, 169] width 610 height 267
click at [550, 207] on div "You are a Scrum Master on a project with multiple stakeholders across diverse g…" at bounding box center [333, 169] width 610 height 267
click at [567, 176] on div "You are a Scrum Master on a project with multiple stakeholders across diverse g…" at bounding box center [333, 169] width 610 height 267
click at [547, 135] on div "You are a Scrum Master on a project with multiple stakeholders across diverse g…" at bounding box center [333, 169] width 610 height 267
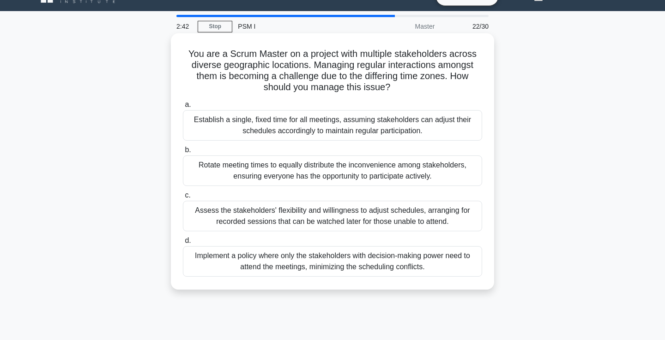
click at [386, 130] on div "Establish a single, fixed time for all meetings, assuming stakeholders can adju…" at bounding box center [332, 125] width 299 height 30
click at [183, 108] on input "a. Establish a single, fixed time for all meetings, assuming stakeholders can a…" at bounding box center [183, 105] width 0 height 6
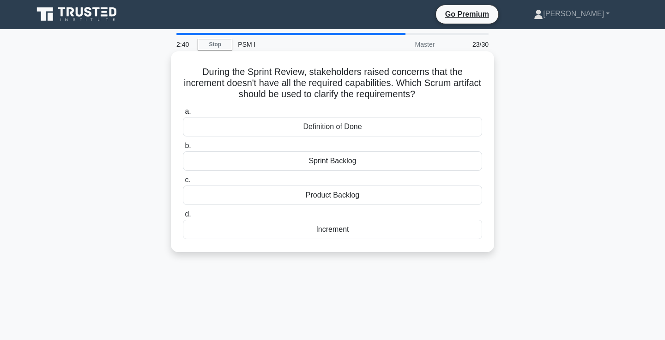
scroll to position [0, 0]
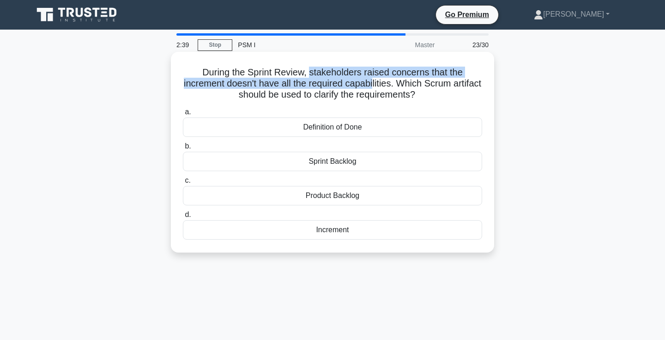
drag, startPoint x: 309, startPoint y: 74, endPoint x: 372, endPoint y: 87, distance: 64.6
click at [372, 87] on h5 "During the Sprint Review, stakeholders raised concerns that the increment doesn…" at bounding box center [332, 84] width 301 height 34
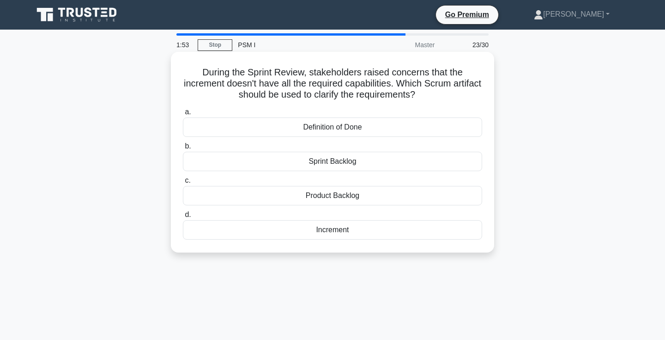
click at [341, 157] on div "Sprint Backlog" at bounding box center [332, 161] width 299 height 19
click at [183, 149] on input "b. Sprint Backlog" at bounding box center [183, 146] width 0 height 6
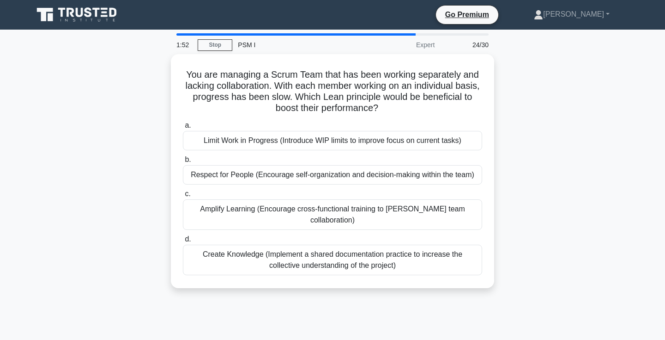
click at [586, 124] on div "You are managing a Scrum Team that has been working separately and lacking coll…" at bounding box center [333, 176] width 610 height 245
click at [544, 111] on div "You are managing a Scrum Team that has been working separately and lacking coll…" at bounding box center [333, 176] width 610 height 245
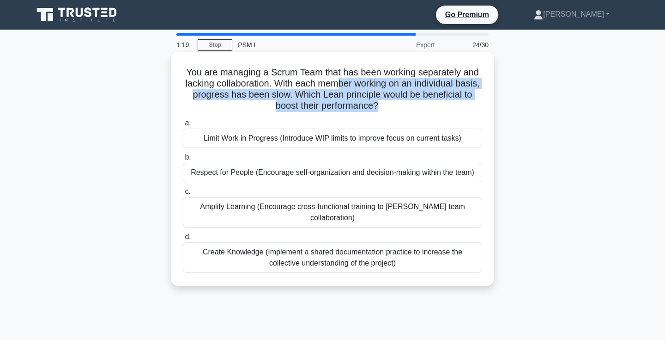
drag, startPoint x: 405, startPoint y: 105, endPoint x: 338, endPoint y: 88, distance: 68.8
click at [338, 88] on h5 "You are managing a Scrum Team that has been working separately and lacking coll…" at bounding box center [332, 89] width 301 height 45
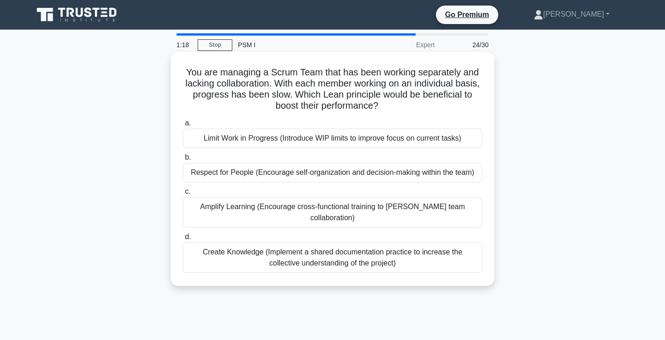
click at [336, 88] on h5 "You are managing a Scrum Team that has been working separately and lacking coll…" at bounding box center [332, 89] width 301 height 45
drag, startPoint x: 301, startPoint y: 96, endPoint x: 347, endPoint y: 96, distance: 45.3
click at [347, 96] on h5 "You are managing a Scrum Team that has been working separately and lacking coll…" at bounding box center [332, 89] width 301 height 45
click at [398, 100] on h5 "You are managing a Scrum Team that has been working separately and lacking coll…" at bounding box center [332, 89] width 301 height 45
click at [324, 140] on div "Limit Work in Progress (Introduce WIP limits to improve focus on current tasks)" at bounding box center [332, 137] width 299 height 19
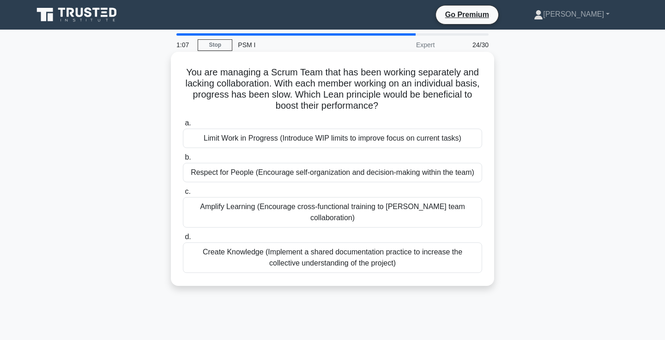
click at [183, 126] on input "a. Limit Work in Progress (Introduce WIP limits to improve focus on current tas…" at bounding box center [183, 123] width 0 height 6
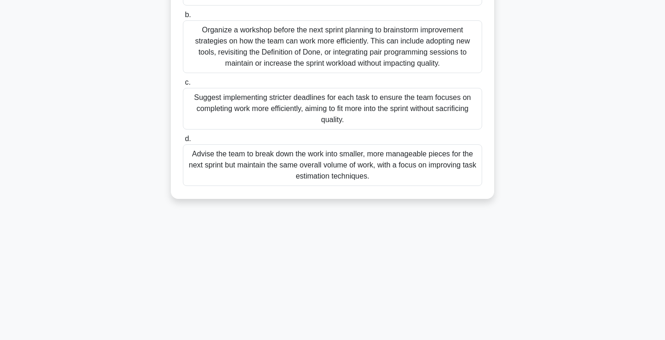
scroll to position [160, 0]
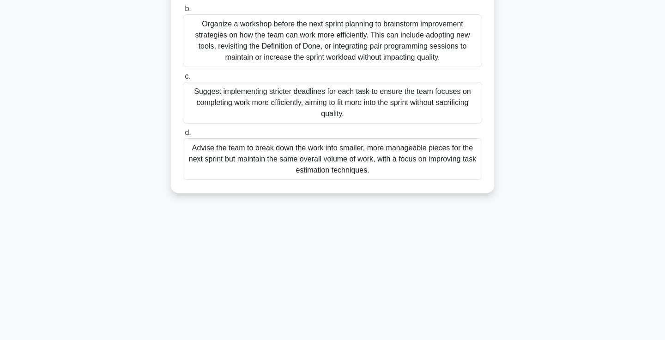
click at [401, 173] on div "Advise the team to break down the work into smaller, more manageable pieces for…" at bounding box center [332, 159] width 299 height 42
click at [183, 136] on input "d. Advise the team to break down the work into smaller, more manageable pieces …" at bounding box center [183, 133] width 0 height 6
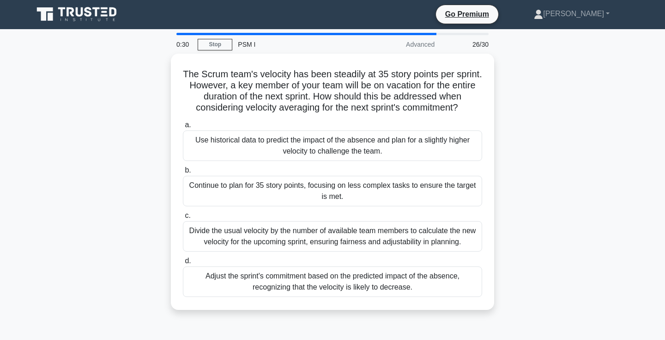
scroll to position [0, 0]
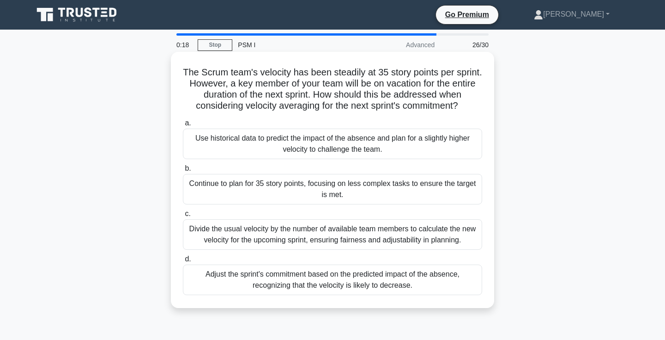
click at [437, 277] on div "Adjust the sprint's commitment based on the predicted impact of the absence, re…" at bounding box center [332, 279] width 299 height 30
click at [183, 262] on input "d. Adjust the sprint's commitment based on the predicted impact of the absence,…" at bounding box center [183, 259] width 0 height 6
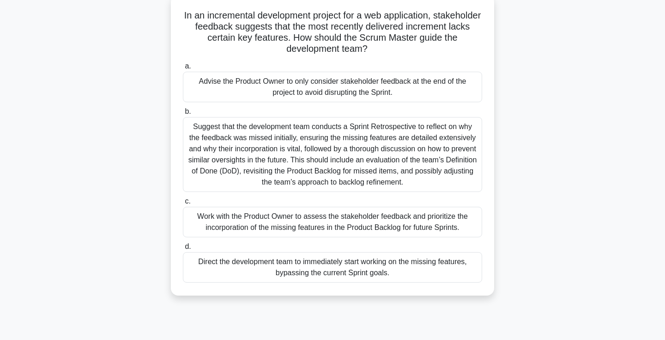
scroll to position [61, 0]
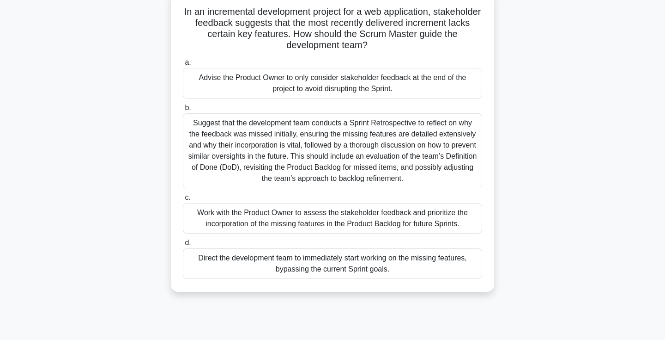
click at [468, 214] on div "Work with the Product Owner to assess the stakeholder feedback and prioritize t…" at bounding box center [332, 218] width 299 height 30
click at [183, 201] on input "c. Work with the Product Owner to assess the stakeholder feedback and prioritiz…" at bounding box center [183, 198] width 0 height 6
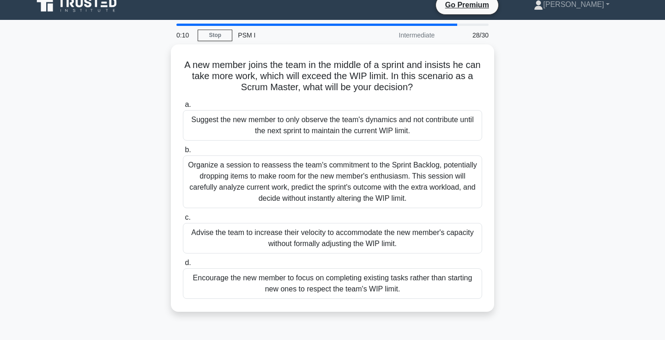
scroll to position [2, 0]
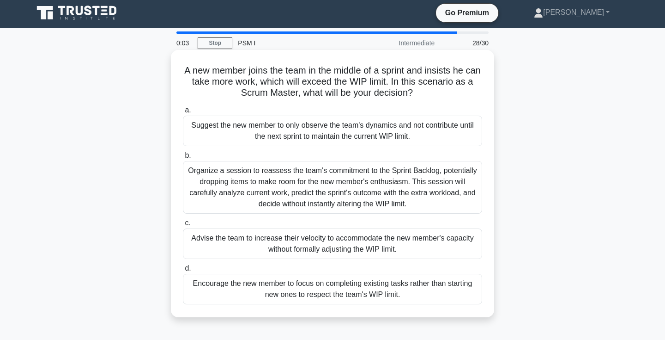
click at [432, 298] on div "Encourage the new member to focus on completing existing tasks rather than star…" at bounding box center [332, 289] width 299 height 30
click at [183, 271] on input "d. Encourage the new member to focus on completing existing tasks rather than s…" at bounding box center [183, 268] width 0 height 6
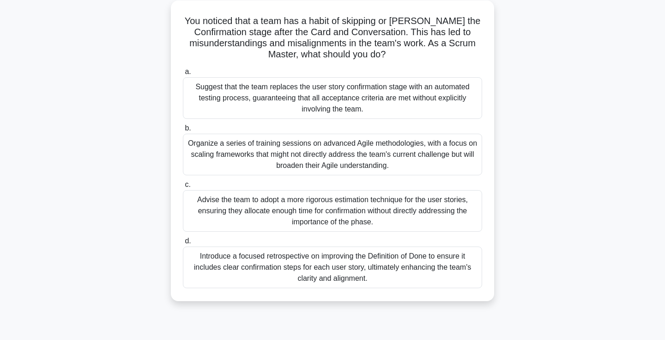
scroll to position [27, 0]
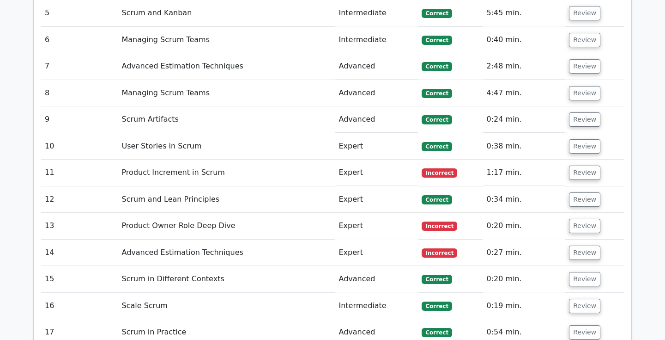
scroll to position [1596, 0]
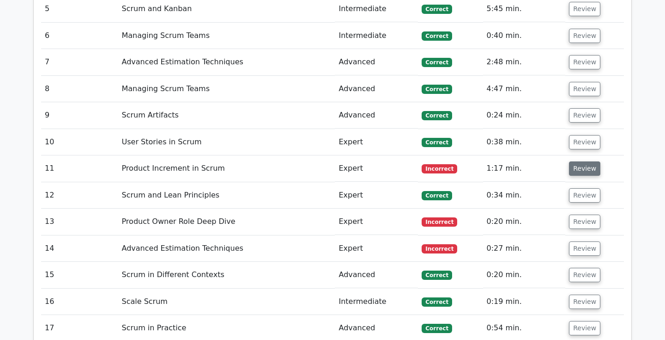
click at [577, 161] on button "Review" at bounding box center [584, 168] width 31 height 14
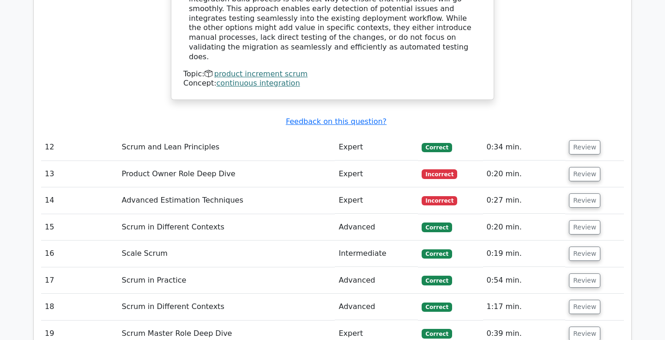
scroll to position [2077, 0]
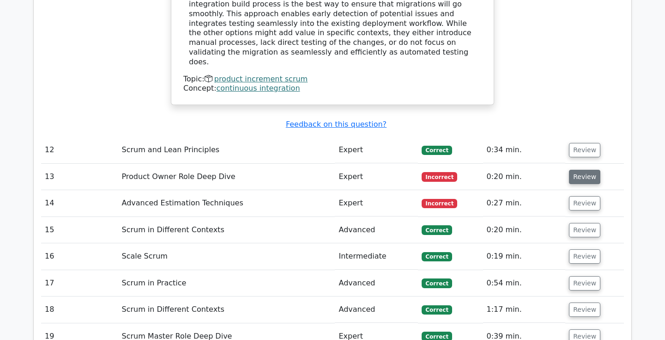
click at [584, 170] on button "Review" at bounding box center [584, 177] width 31 height 14
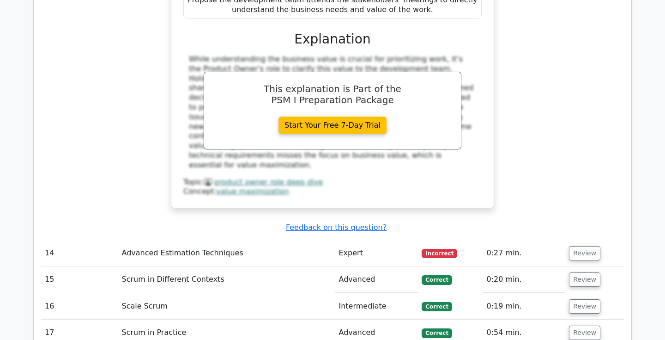
scroll to position [2487, 0]
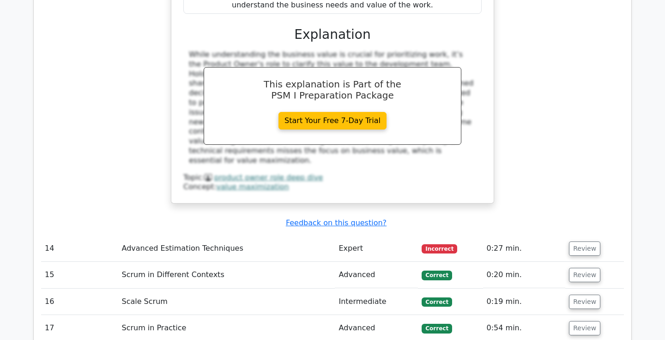
click at [591, 235] on td "Review" at bounding box center [595, 248] width 59 height 26
click at [586, 241] on button "Review" at bounding box center [584, 248] width 31 height 14
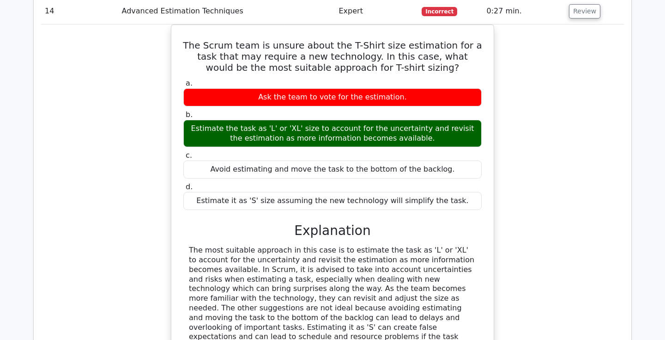
scroll to position [2760, 0]
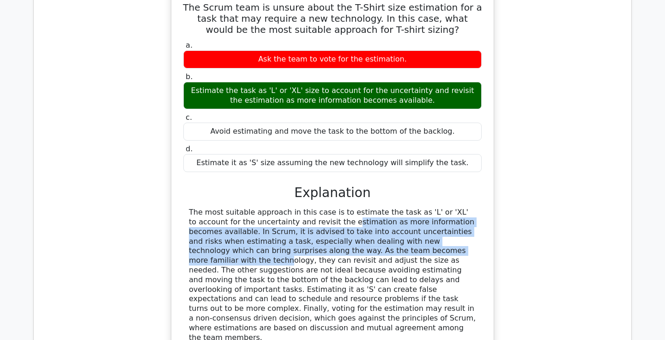
drag, startPoint x: 283, startPoint y: 132, endPoint x: 404, endPoint y: 180, distance: 130.0
click at [404, 207] on div "The most suitable approach in this case is to estimate the task as 'L' or 'XL' …" at bounding box center [332, 274] width 287 height 134
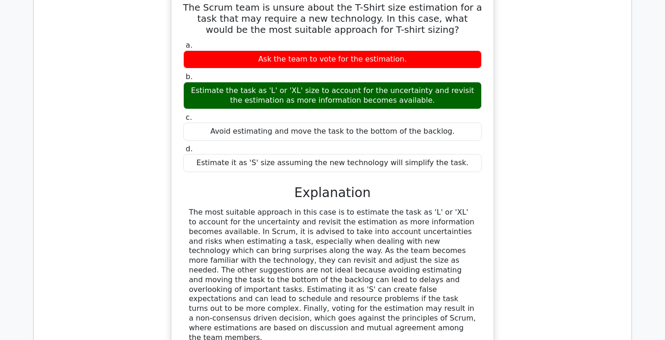
click at [410, 207] on div "The most suitable approach in this case is to estimate the task as 'L' or 'XL' …" at bounding box center [332, 274] width 287 height 134
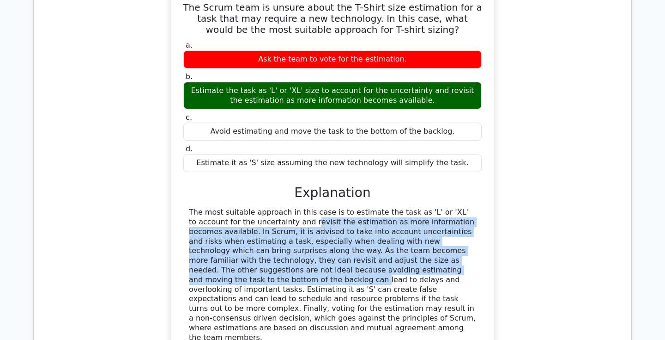
drag, startPoint x: 410, startPoint y: 182, endPoint x: 259, endPoint y: 127, distance: 160.4
click at [259, 207] on div "The most suitable approach in this case is to estimate the task as 'L' or 'XL' …" at bounding box center [332, 274] width 287 height 134
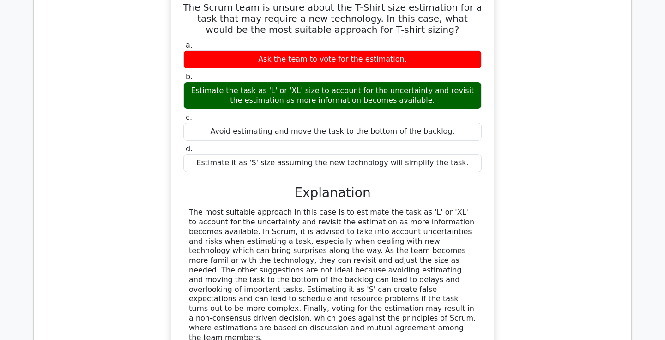
click at [243, 207] on div "The most suitable approach in this case is to estimate the task as 'L' or 'XL' …" at bounding box center [332, 274] width 287 height 134
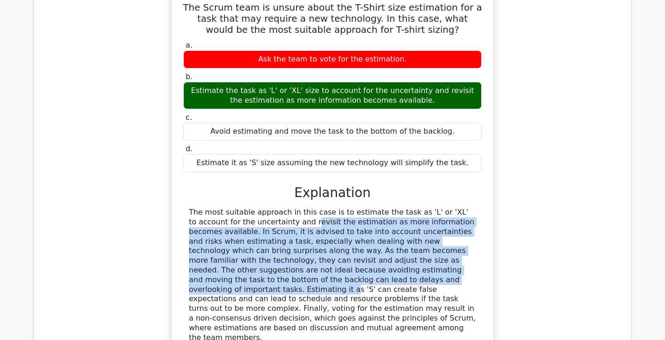
drag, startPoint x: 243, startPoint y: 127, endPoint x: 335, endPoint y: 186, distance: 109.5
click at [335, 207] on div "The most suitable approach in this case is to estimate the task as 'L' or 'XL' …" at bounding box center [332, 274] width 287 height 134
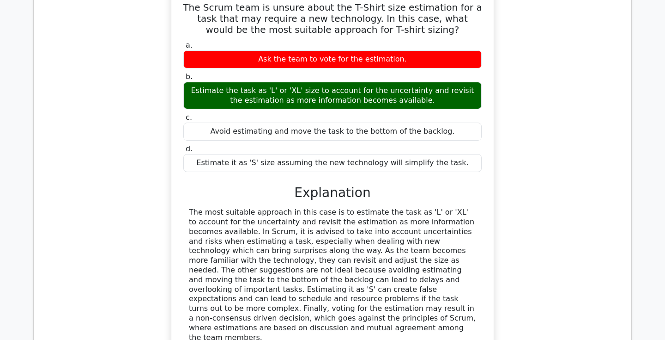
click at [404, 207] on div "The most suitable approach in this case is to estimate the task as 'L' or 'XL' …" at bounding box center [332, 274] width 287 height 134
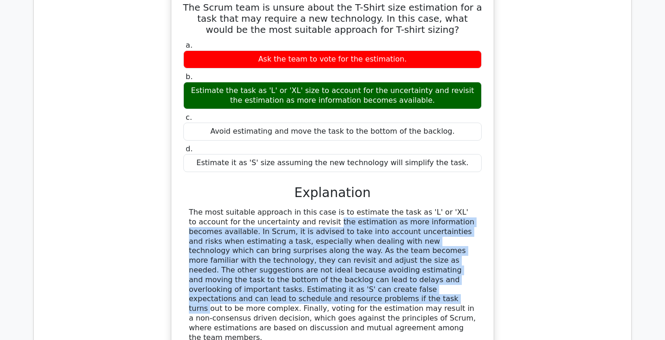
drag, startPoint x: 402, startPoint y: 196, endPoint x: 266, endPoint y: 127, distance: 151.9
click at [266, 207] on div "The most suitable approach in this case is to estimate the task as 'L' or 'XL' …" at bounding box center [332, 274] width 287 height 134
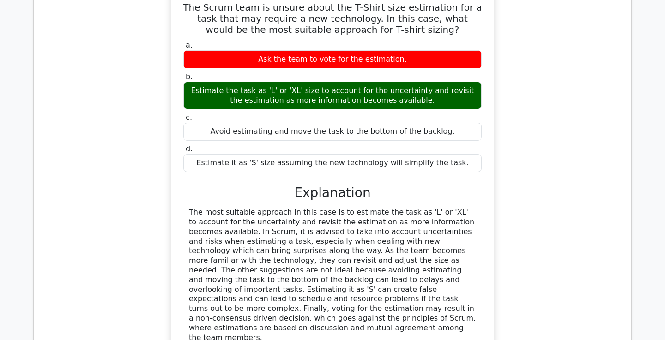
click at [266, 207] on div "The most suitable approach in this case is to estimate the task as 'L' or 'XL' …" at bounding box center [332, 274] width 287 height 134
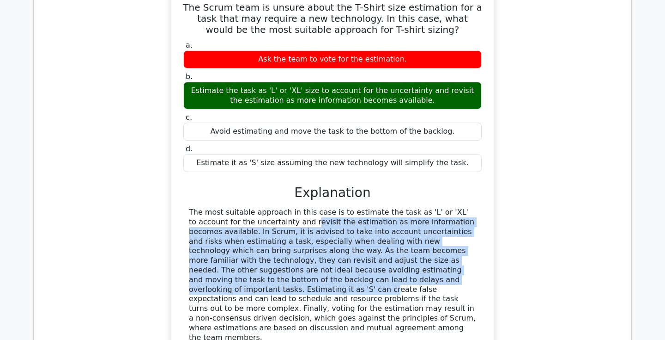
drag, startPoint x: 266, startPoint y: 127, endPoint x: 378, endPoint y: 185, distance: 125.4
click at [378, 207] on div "The most suitable approach in this case is to estimate the task as 'L' or 'XL' …" at bounding box center [332, 274] width 287 height 134
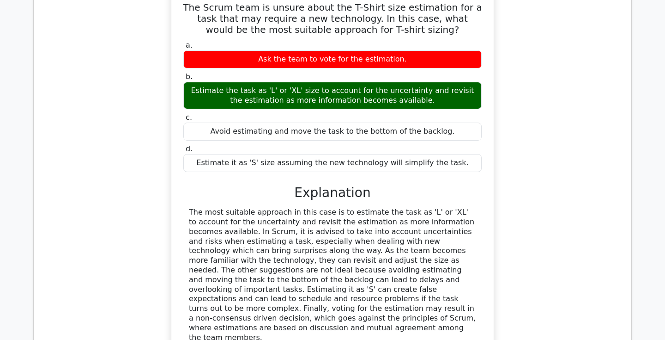
click at [403, 207] on div "The most suitable approach in this case is to estimate the task as 'L' or 'XL' …" at bounding box center [332, 274] width 287 height 134
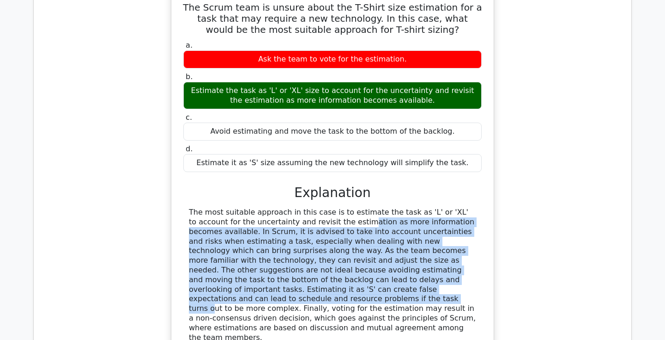
drag, startPoint x: 403, startPoint y: 201, endPoint x: 300, endPoint y: 116, distance: 133.6
click at [300, 207] on div "The most suitable approach in this case is to estimate the task as 'L' or 'XL' …" at bounding box center [332, 274] width 287 height 134
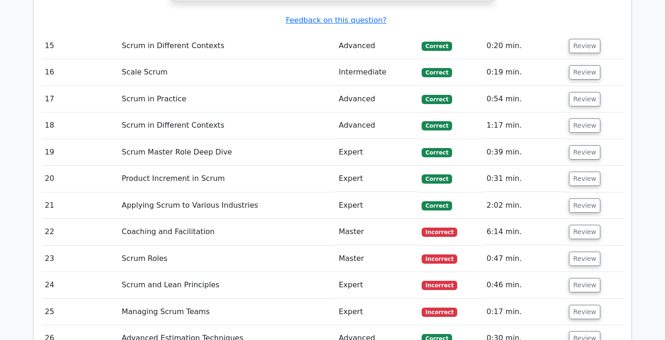
scroll to position [3119, 0]
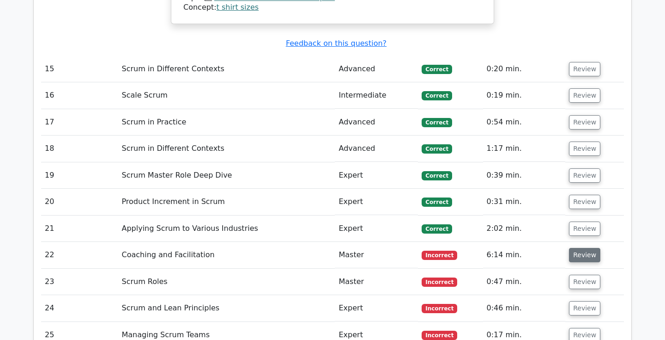
click at [580, 248] on button "Review" at bounding box center [584, 255] width 31 height 14
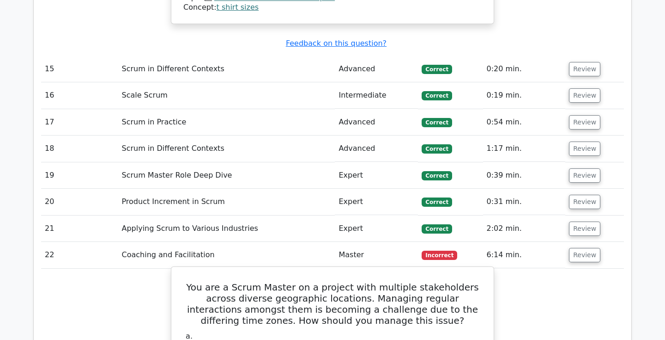
drag, startPoint x: 242, startPoint y: 277, endPoint x: 353, endPoint y: 281, distance: 111.5
drag, startPoint x: 376, startPoint y: 285, endPoint x: 271, endPoint y: 274, distance: 105.4
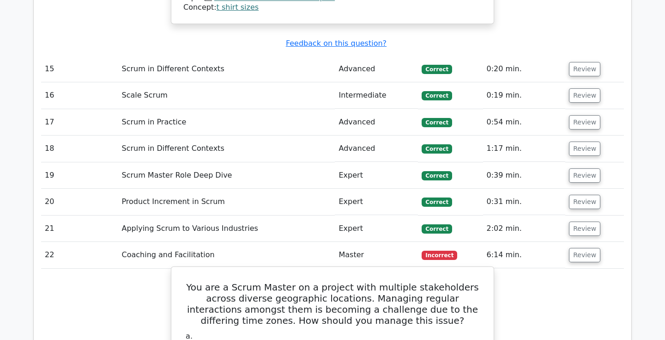
drag, startPoint x: 247, startPoint y: 277, endPoint x: 387, endPoint y: 288, distance: 140.0
drag, startPoint x: 463, startPoint y: 288, endPoint x: 338, endPoint y: 277, distance: 126.2
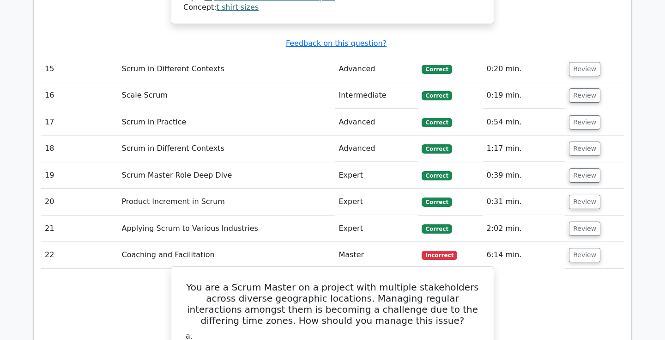
drag, startPoint x: 304, startPoint y: 280, endPoint x: 359, endPoint y: 285, distance: 55.2
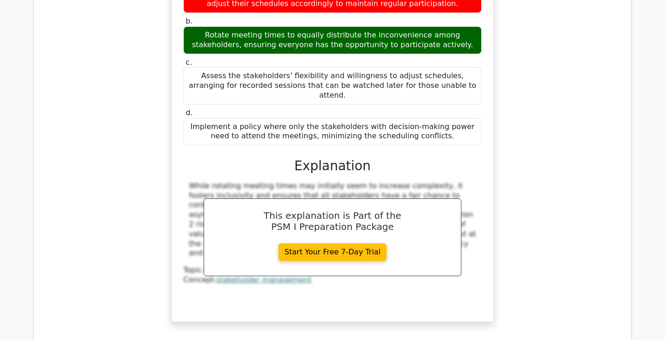
scroll to position [3482, 0]
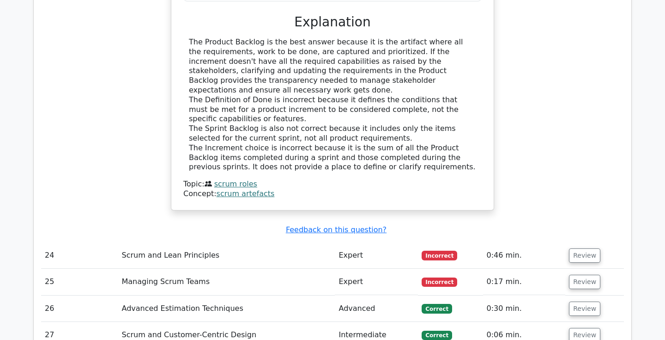
scroll to position [4053, 0]
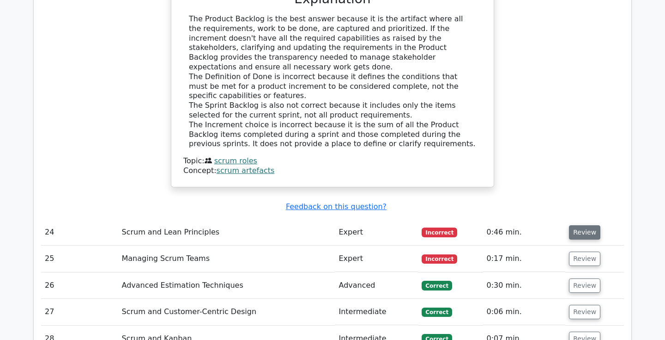
click at [585, 225] on button "Review" at bounding box center [584, 232] width 31 height 14
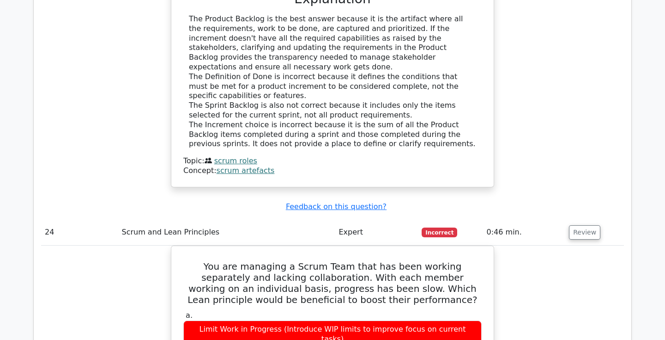
scroll to position [4061, 0]
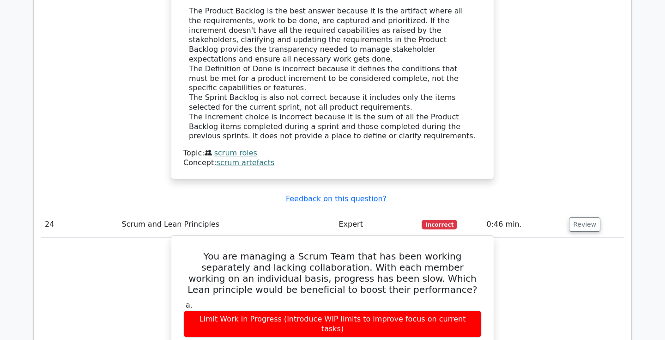
drag, startPoint x: 316, startPoint y: 260, endPoint x: 422, endPoint y: 257, distance: 105.8
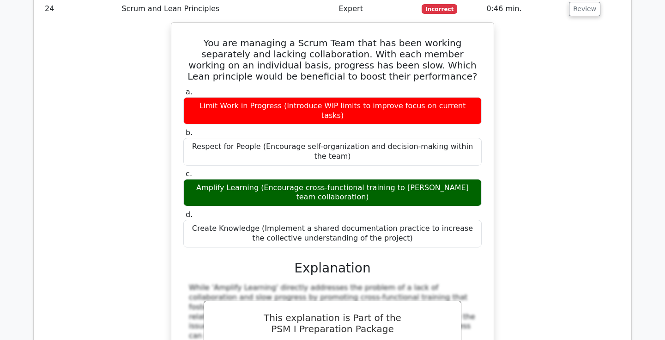
scroll to position [4280, 0]
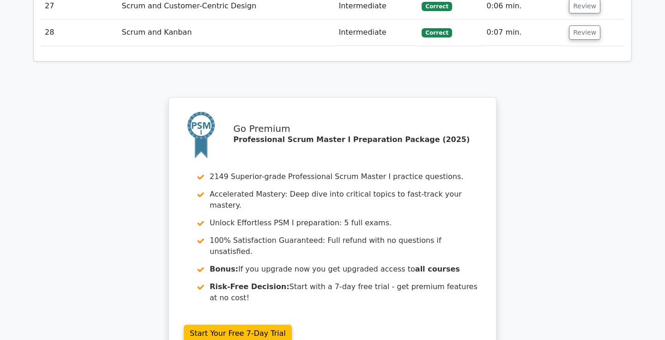
scroll to position [5284, 0]
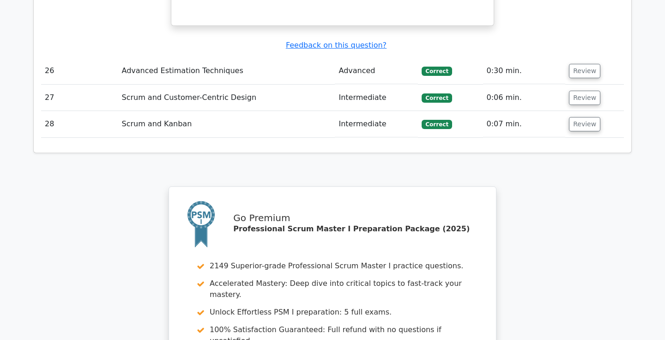
scroll to position [5298, 0]
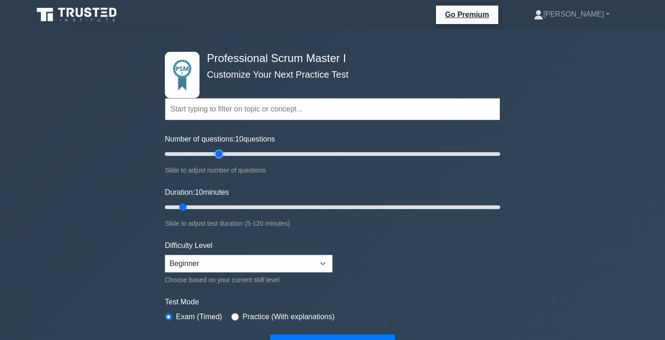
click at [215, 153] on input "Number of questions: 10 questions" at bounding box center [332, 153] width 335 height 11
type input "30"
click at [209, 158] on input "Number of questions: 35 questions" at bounding box center [332, 153] width 335 height 11
click at [213, 207] on input "Duration: 10 minutes" at bounding box center [332, 206] width 335 height 11
click at [228, 207] on input "Duration: 20 minutes" at bounding box center [332, 206] width 335 height 11
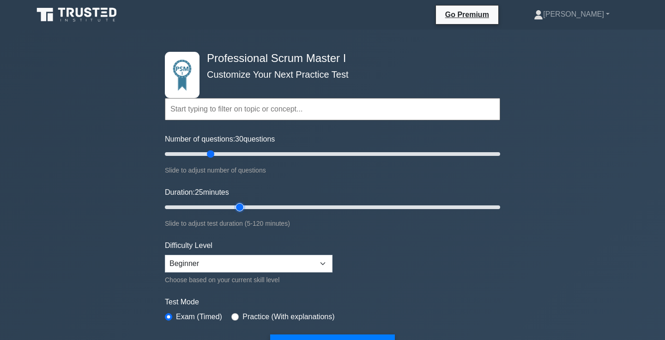
click at [242, 207] on input "Duration: 25 minutes" at bounding box center [332, 206] width 335 height 11
click at [255, 207] on input "Duration: 30 minutes" at bounding box center [332, 206] width 335 height 11
type input "40"
click at [269, 206] on input "Duration: 35 minutes" at bounding box center [332, 206] width 335 height 11
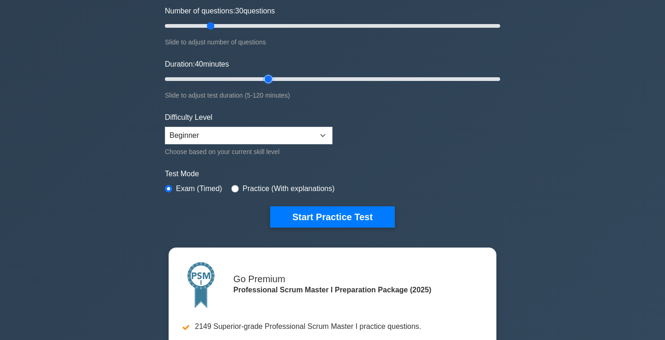
scroll to position [132, 0]
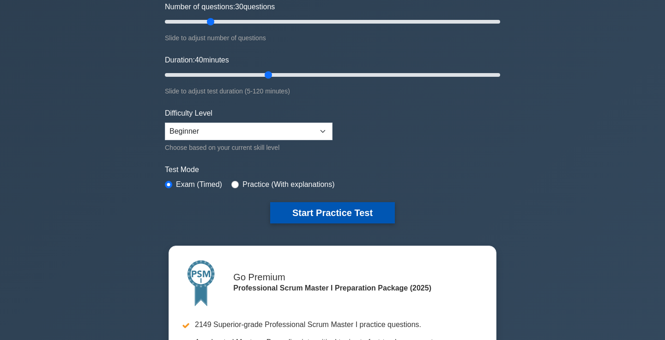
click at [353, 212] on button "Start Practice Test" at bounding box center [332, 212] width 125 height 21
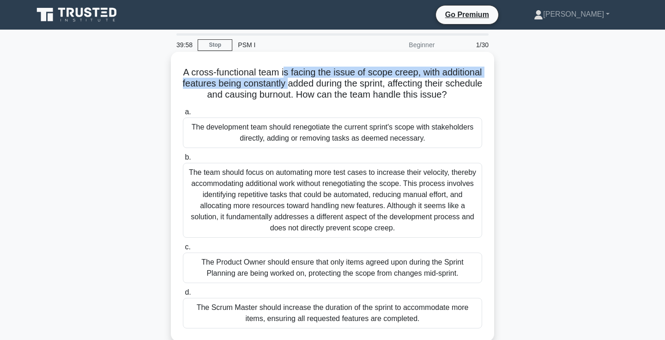
drag, startPoint x: 285, startPoint y: 73, endPoint x: 306, endPoint y: 79, distance: 21.6
click at [306, 79] on h5 "A cross-functional team is facing the issue of scope creep, with additional fea…" at bounding box center [332, 84] width 301 height 34
click at [292, 76] on h5 "A cross-functional team is facing the issue of scope creep, with additional fea…" at bounding box center [332, 84] width 301 height 34
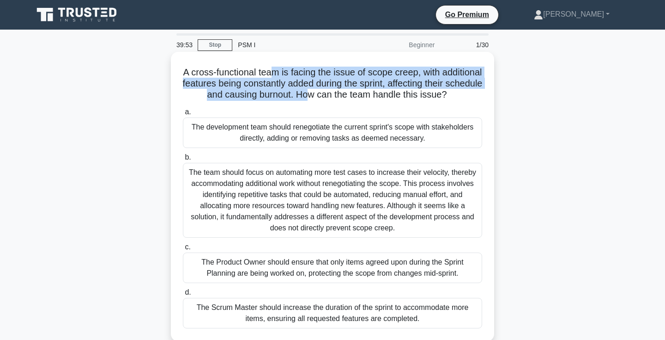
drag, startPoint x: 272, startPoint y: 73, endPoint x: 329, endPoint y: 97, distance: 62.1
click at [329, 97] on h5 "A cross-functional team is facing the issue of scope creep, with additional fea…" at bounding box center [332, 84] width 301 height 34
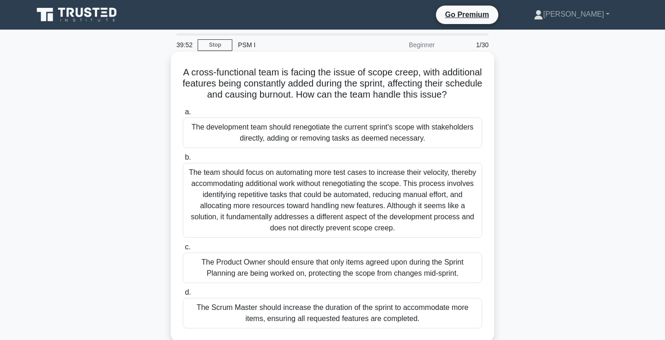
click at [349, 90] on h5 "A cross-functional team is facing the issue of scope creep, with additional fea…" at bounding box center [332, 84] width 301 height 34
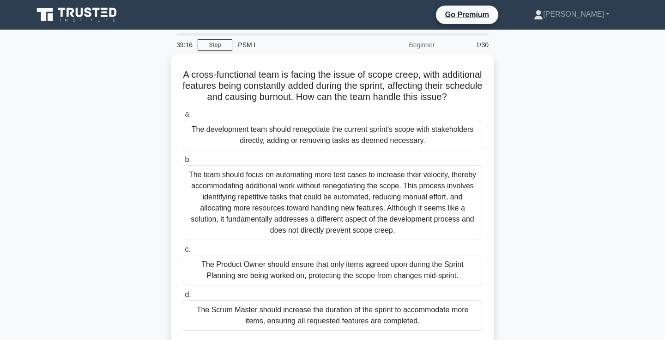
click at [545, 138] on div "A cross-functional team is facing the issue of scope creep, with additional fea…" at bounding box center [333, 204] width 610 height 300
drag, startPoint x: 545, startPoint y: 138, endPoint x: 539, endPoint y: 99, distance: 39.8
click at [539, 99] on div "A cross-functional team is facing the issue of scope creep, with additional fea…" at bounding box center [333, 204] width 610 height 300
click at [562, 116] on div "A cross-functional team is facing the issue of scope creep, with additional fea…" at bounding box center [333, 204] width 610 height 300
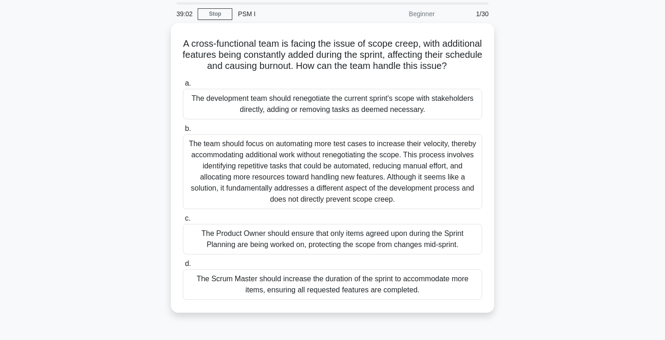
scroll to position [32, 0]
click at [562, 180] on div "A cross-functional team is facing the issue of scope creep, with additional fea…" at bounding box center [333, 172] width 610 height 300
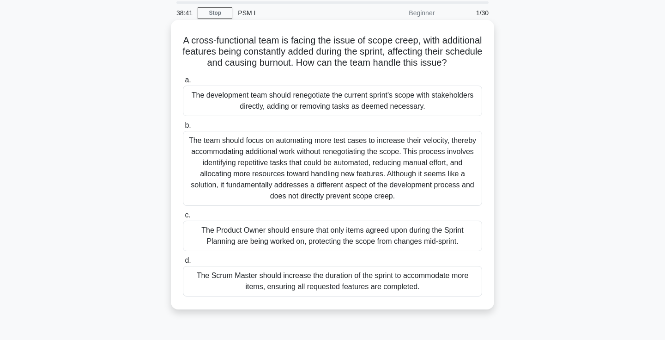
click at [391, 104] on div "The development team should renegotiate the current sprint's scope with stakeho…" at bounding box center [332, 100] width 299 height 30
click at [183, 83] on input "a. The development team should renegotiate the current sprint's scope with stak…" at bounding box center [183, 80] width 0 height 6
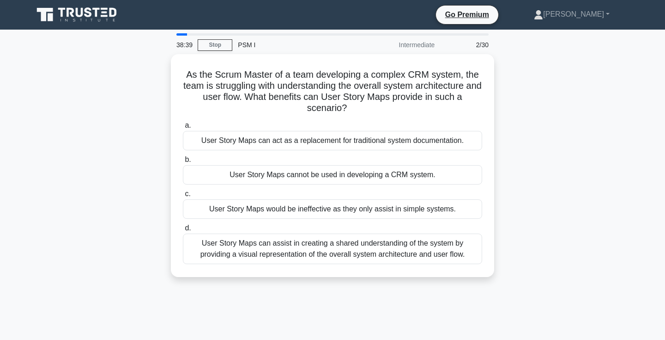
scroll to position [0, 0]
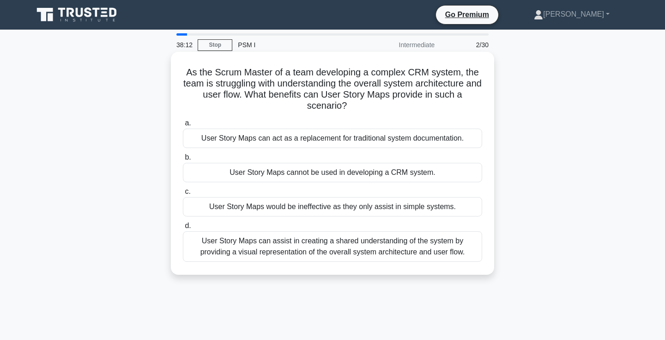
click at [448, 250] on div "User Story Maps can assist in creating a shared understanding of the system by …" at bounding box center [332, 246] width 299 height 30
click at [183, 229] on input "d. User Story Maps can assist in creating a shared understanding of the system …" at bounding box center [183, 226] width 0 height 6
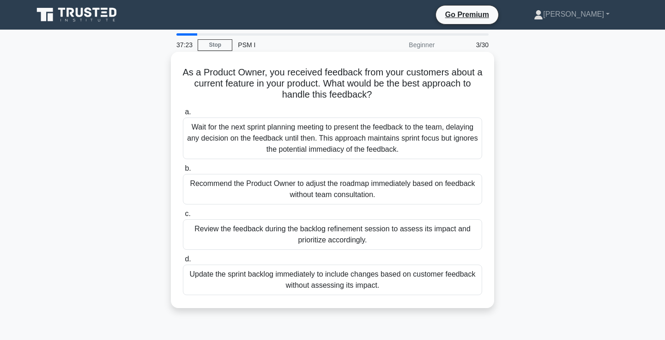
click at [405, 235] on div "Review the feedback during the backlog refinement session to assess its impact …" at bounding box center [332, 234] width 299 height 30
click at [183, 217] on input "c. Review the feedback during the backlog refinement session to assess its impa…" at bounding box center [183, 214] width 0 height 6
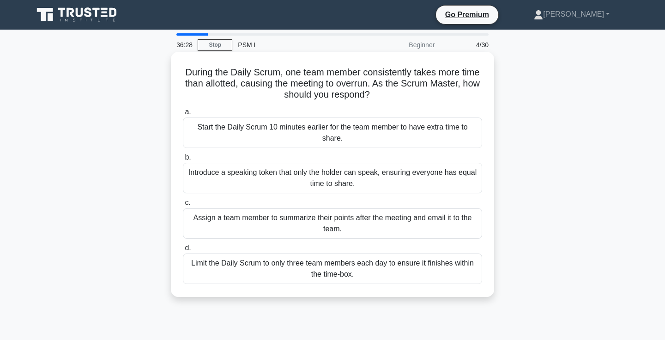
click at [445, 176] on div "Introduce a speaking token that only the holder can speak, ensuring everyone ha…" at bounding box center [332, 178] width 299 height 30
click at [183, 160] on input "b. Introduce a speaking token that only the holder can speak, ensuring everyone…" at bounding box center [183, 157] width 0 height 6
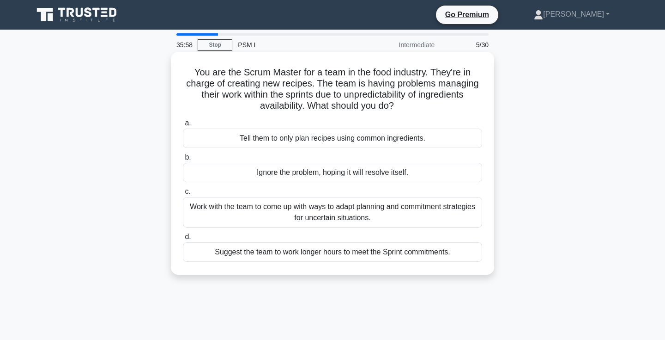
click at [466, 213] on div "Work with the team to come up with ways to adapt planning and commitment strate…" at bounding box center [332, 212] width 299 height 30
click at [183, 195] on input "c. Work with the team to come up with ways to adapt planning and commitment str…" at bounding box center [183, 192] width 0 height 6
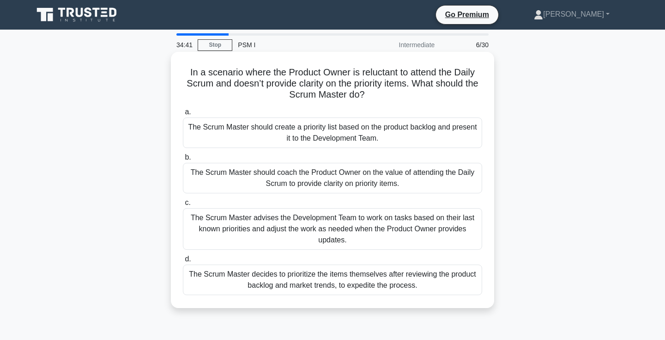
click at [370, 224] on div "The Scrum Master advises the Development Team to work on tasks based on their l…" at bounding box center [332, 229] width 299 height 42
click at [183, 206] on input "c. The Scrum Master advises the Development Team to work on tasks based on thei…" at bounding box center [183, 203] width 0 height 6
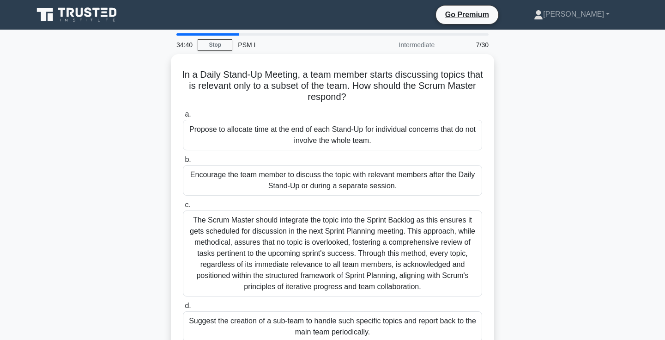
click at [562, 193] on div "In a Daily Stand-Up Meeting, a team member starts discussing topics that is rel…" at bounding box center [333, 209] width 610 height 311
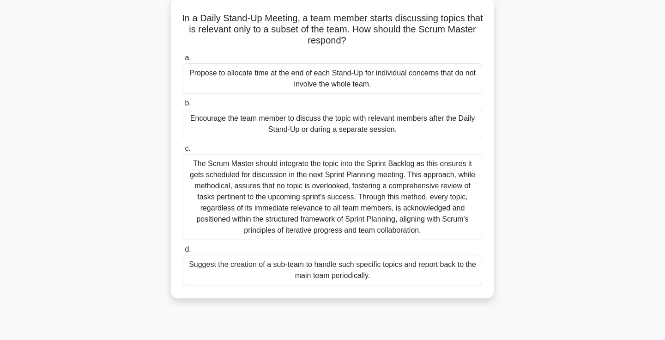
scroll to position [57, 0]
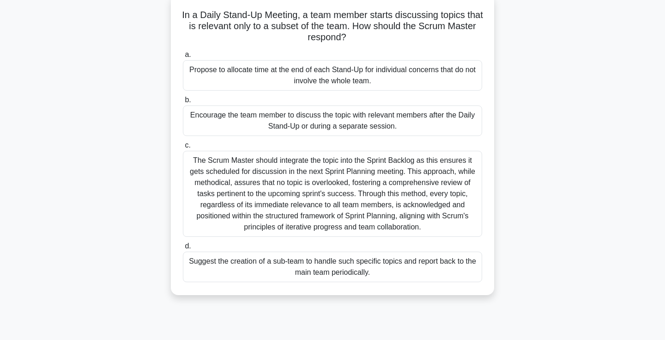
click at [437, 123] on div "Encourage the team member to discuss the topic with relevant members after the …" at bounding box center [332, 120] width 299 height 30
click at [183, 103] on input "b. Encourage the team member to discuss the topic with relevant members after t…" at bounding box center [183, 100] width 0 height 6
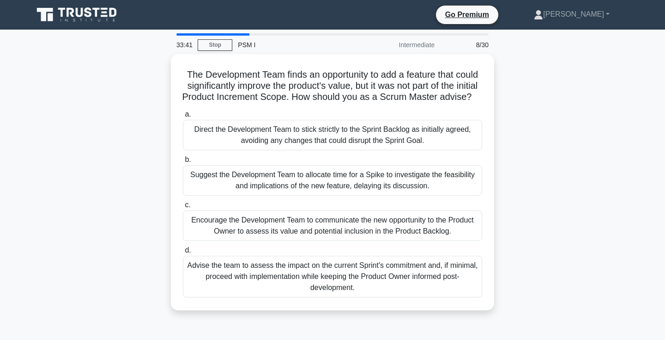
scroll to position [0, 0]
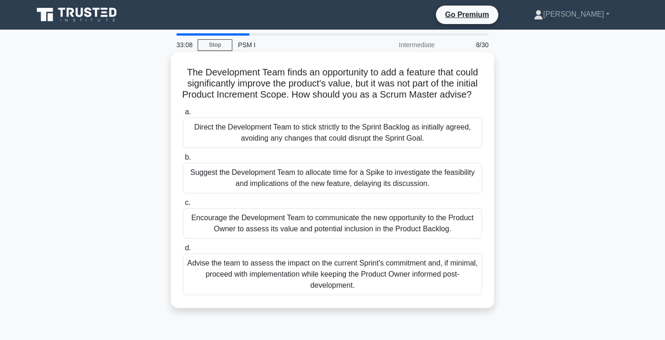
click at [467, 221] on div "Encourage the Development Team to communicate the new opportunity to the Produc…" at bounding box center [332, 223] width 299 height 30
click at [183, 206] on input "c. Encourage the Development Team to communicate the new opportunity to the Pro…" at bounding box center [183, 203] width 0 height 6
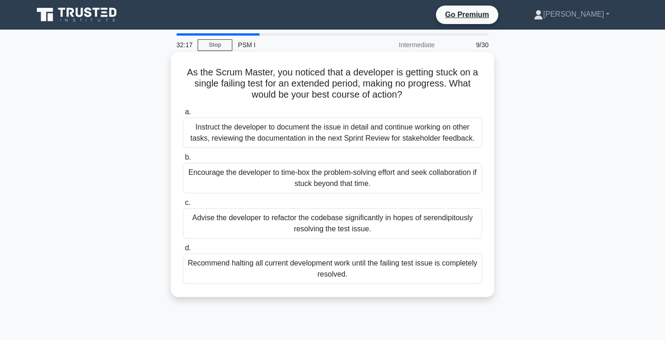
click at [468, 140] on div "Instruct the developer to document the issue in detail and continue working on …" at bounding box center [332, 132] width 299 height 30
click at [183, 115] on input "a. Instruct the developer to document the issue in detail and continue working …" at bounding box center [183, 112] width 0 height 6
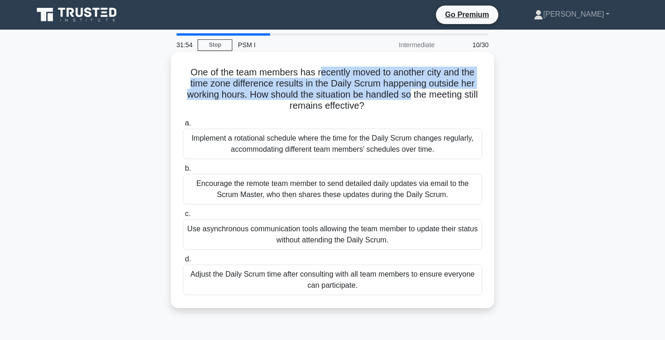
drag, startPoint x: 319, startPoint y: 72, endPoint x: 410, endPoint y: 90, distance: 92.3
click at [410, 90] on h5 "One of the team members has recently moved to another city and the time zone di…" at bounding box center [332, 89] width 301 height 45
click at [290, 65] on div "One of the team members has recently moved to another city and the time zone di…" at bounding box center [333, 179] width 316 height 249
drag, startPoint x: 282, startPoint y: 74, endPoint x: 351, endPoint y: 92, distance: 71.1
click at [351, 92] on h5 "One of the team members has recently moved to another city and the time zone di…" at bounding box center [332, 89] width 301 height 45
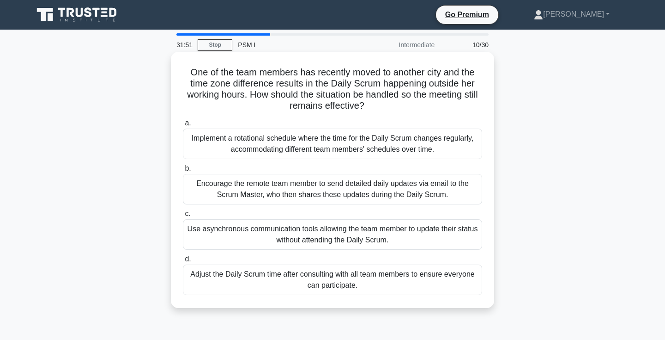
click at [405, 92] on h5 "One of the team members has recently moved to another city and the time zone di…" at bounding box center [332, 89] width 301 height 45
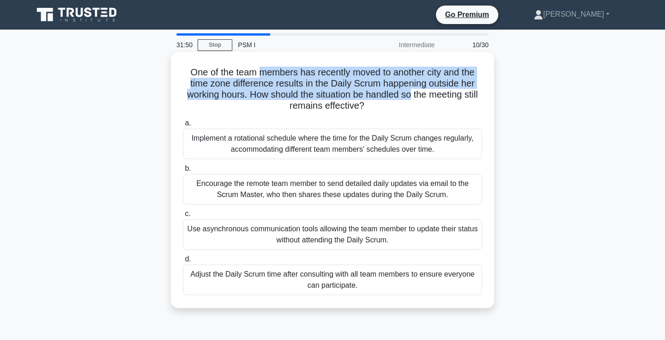
drag, startPoint x: 405, startPoint y: 92, endPoint x: 280, endPoint y: 71, distance: 127.1
click at [280, 71] on h5 "One of the team members has recently moved to another city and the time zone di…" at bounding box center [332, 89] width 301 height 45
drag, startPoint x: 271, startPoint y: 71, endPoint x: 361, endPoint y: 91, distance: 92.5
click at [361, 91] on h5 "One of the team members has recently moved to another city and the time zone di…" at bounding box center [332, 89] width 301 height 45
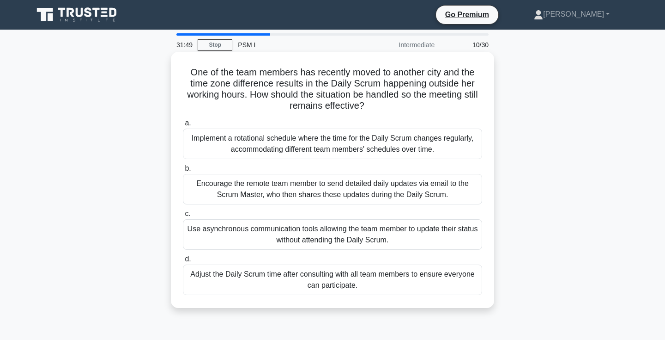
click at [397, 101] on h5 "One of the team members has recently moved to another city and the time zone di…" at bounding box center [332, 89] width 301 height 45
click at [383, 286] on div "Adjust the Daily Scrum time after consulting with all team members to ensure ev…" at bounding box center [332, 279] width 299 height 30
click at [183, 262] on input "d. Adjust the Daily Scrum time after consulting with all team members to ensure…" at bounding box center [183, 259] width 0 height 6
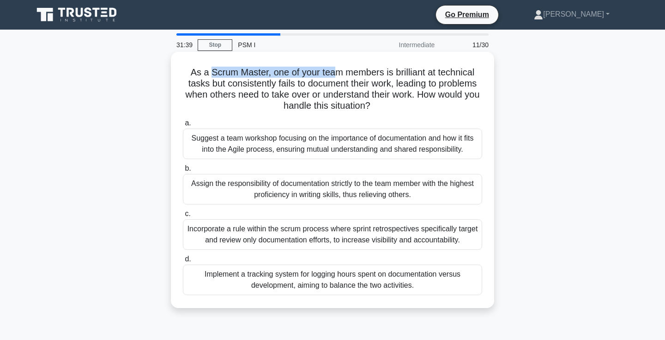
drag, startPoint x: 213, startPoint y: 71, endPoint x: 333, endPoint y: 75, distance: 120.2
click at [333, 75] on h5 "As a Scrum Master, one of your team members is brilliant at technical tasks but…" at bounding box center [332, 89] width 301 height 45
click at [389, 94] on h5 "As a Scrum Master, one of your team members is brilliant at technical tasks but…" at bounding box center [332, 89] width 301 height 45
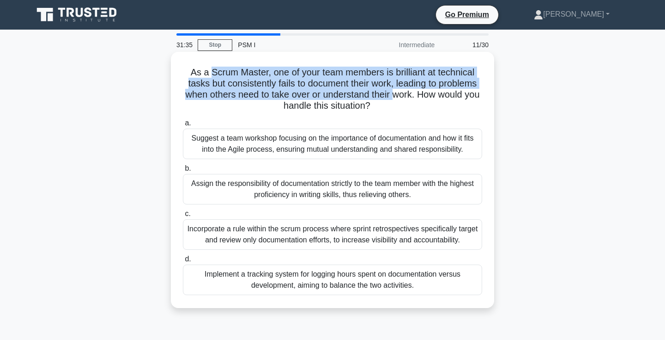
drag, startPoint x: 394, startPoint y: 96, endPoint x: 213, endPoint y: 70, distance: 182.9
click at [213, 70] on h5 "As a Scrum Master, one of your team members is brilliant at technical tasks but…" at bounding box center [332, 89] width 301 height 45
drag, startPoint x: 213, startPoint y: 70, endPoint x: 399, endPoint y: 95, distance: 187.9
click at [399, 95] on h5 "As a Scrum Master, one of your team members is brilliant at technical tasks but…" at bounding box center [332, 89] width 301 height 45
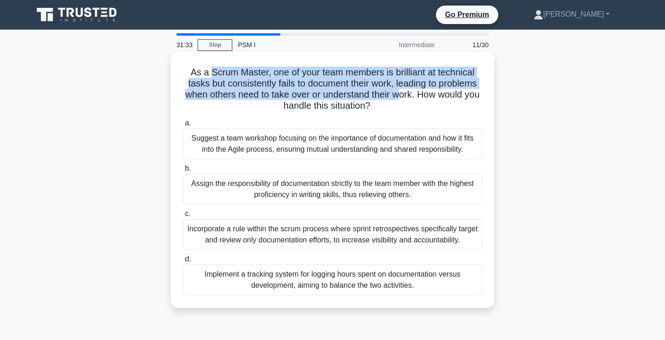
click at [399, 95] on h5 "As a Scrum Master, one of your team members is brilliant at technical tasks but…" at bounding box center [332, 89] width 301 height 45
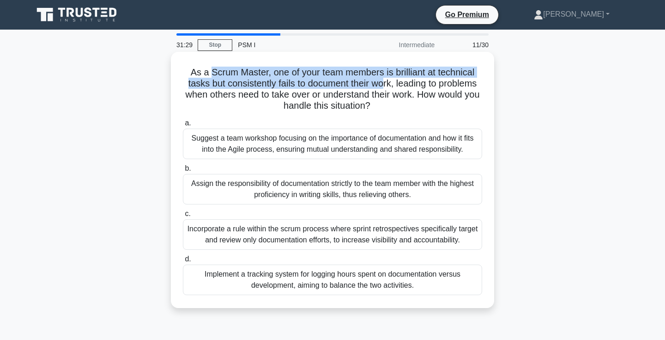
drag, startPoint x: 212, startPoint y: 73, endPoint x: 384, endPoint y: 84, distance: 172.7
click at [384, 84] on h5 "As a Scrum Master, one of your team members is brilliant at technical tasks but…" at bounding box center [332, 89] width 301 height 45
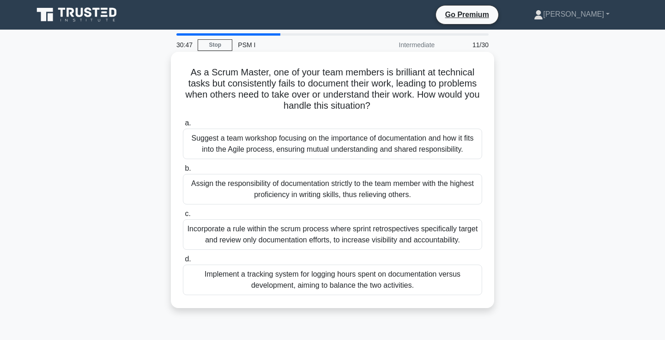
click at [347, 142] on div "Suggest a team workshop focusing on the importance of documentation and how it …" at bounding box center [332, 143] width 299 height 30
click at [183, 126] on input "a. Suggest a team workshop focusing on the importance of documentation and how …" at bounding box center [183, 123] width 0 height 6
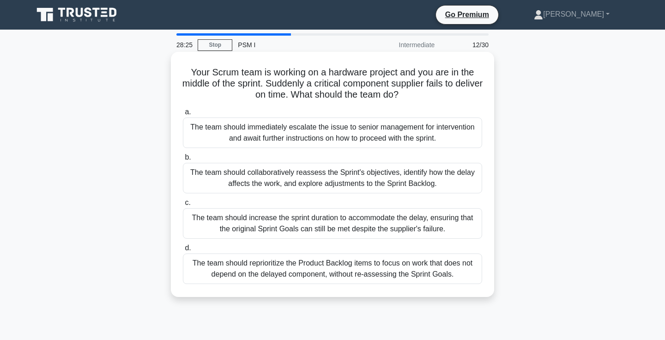
click at [383, 183] on div "The team should collaboratively reassess the Sprint's objectives, identify how …" at bounding box center [332, 178] width 299 height 30
click at [183, 160] on input "b. The team should collaboratively reassess the Sprint's objectives, identify h…" at bounding box center [183, 157] width 0 height 6
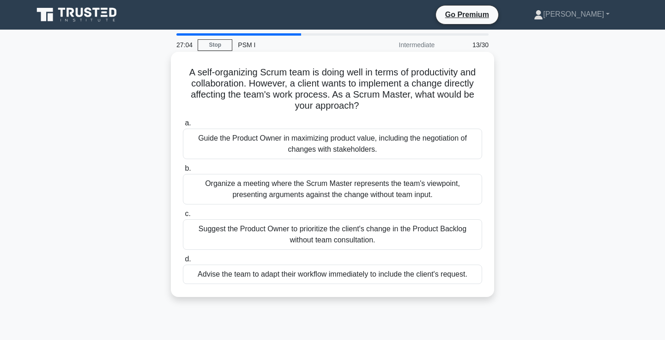
click at [431, 147] on div "Guide the Product Owner in maximizing product value, including the negotiation …" at bounding box center [332, 143] width 299 height 30
click at [183, 126] on input "a. Guide the Product Owner in maximizing product value, including the negotiati…" at bounding box center [183, 123] width 0 height 6
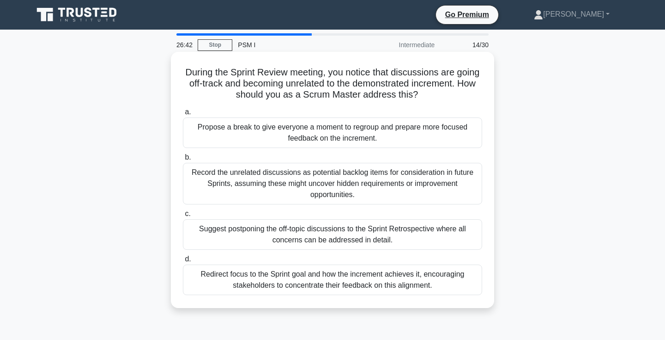
click at [439, 280] on div "Redirect focus to the Sprint goal and how the increment achieves it, encouragin…" at bounding box center [332, 279] width 299 height 30
click at [183, 262] on input "d. Redirect focus to the Sprint goal and how the increment achieves it, encoura…" at bounding box center [183, 259] width 0 height 6
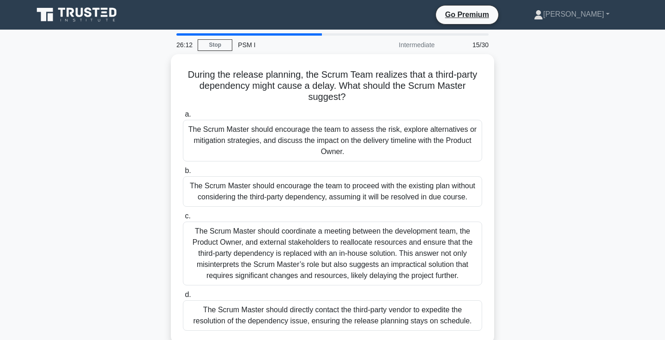
click at [564, 217] on div "During the release planning, the Scrum Team realizes that a third-party depende…" at bounding box center [333, 204] width 610 height 300
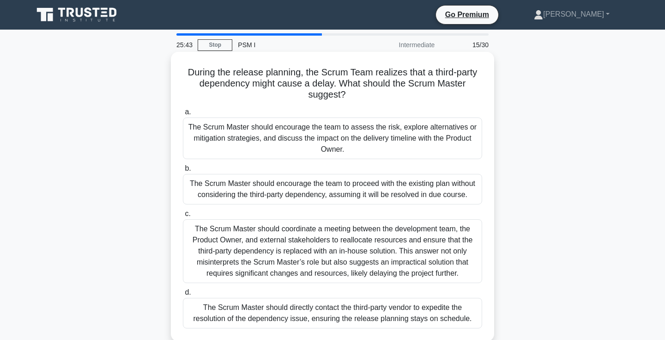
drag, startPoint x: 305, startPoint y: 69, endPoint x: 375, endPoint y: 103, distance: 77.3
click at [375, 103] on div "During the release planning, the Scrum Team realizes that a third-party depende…" at bounding box center [333, 196] width 316 height 282
click at [367, 93] on h5 "During the release planning, the Scrum Team realizes that a third-party depende…" at bounding box center [332, 84] width 301 height 34
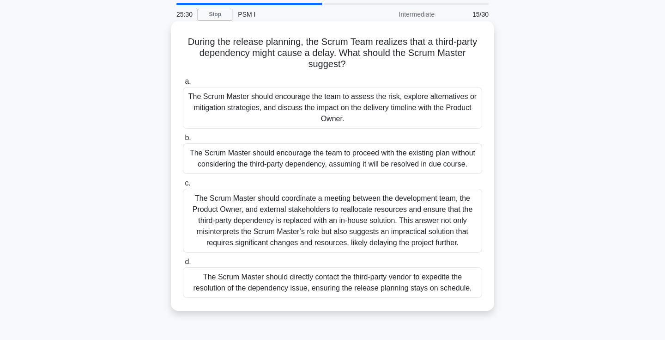
scroll to position [37, 0]
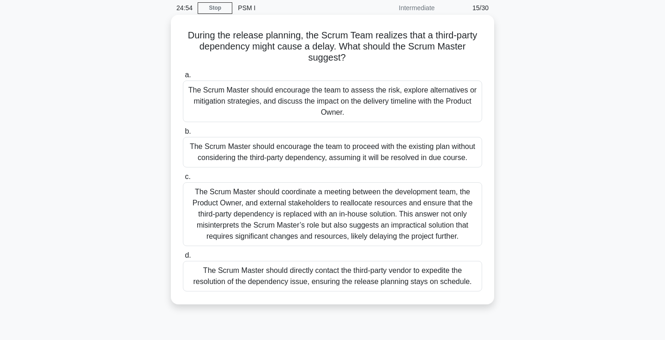
click at [438, 96] on div "The Scrum Master should encourage the team to assess the risk, explore alternat…" at bounding box center [332, 101] width 299 height 42
click at [183, 78] on input "a. The Scrum Master should encourage the team to assess the risk, explore alter…" at bounding box center [183, 75] width 0 height 6
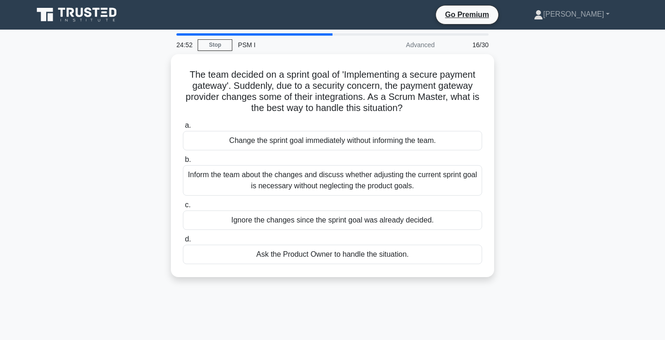
scroll to position [0, 0]
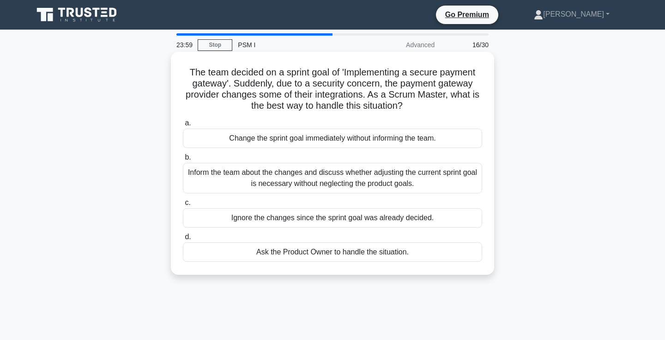
click at [378, 180] on div "Inform the team about the changes and discuss whether adjusting the current spr…" at bounding box center [332, 178] width 299 height 30
click at [183, 160] on input "b. Inform the team about the changes and discuss whether adjusting the current …" at bounding box center [183, 157] width 0 height 6
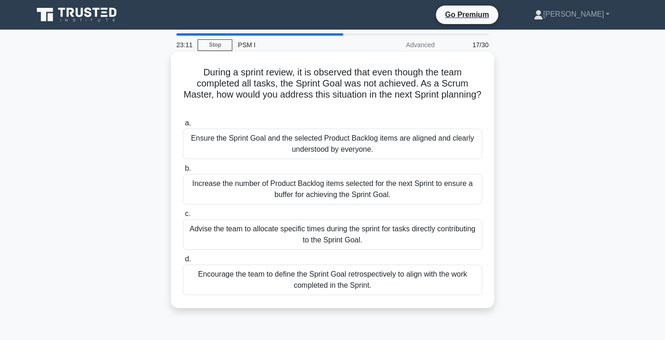
click at [443, 141] on div "Ensure the Sprint Goal and the selected Product Backlog items are aligned and c…" at bounding box center [332, 143] width 299 height 30
click at [183, 126] on input "a. Ensure the Sprint Goal and the selected Product Backlog items are aligned an…" at bounding box center [183, 123] width 0 height 6
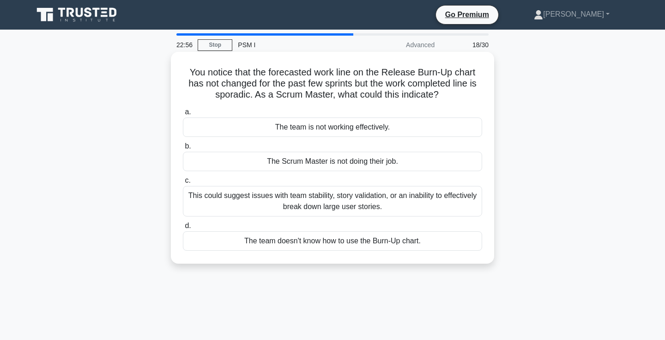
click at [230, 92] on h5 "You notice that the forecasted work line on the Release Burn-Up chart has not c…" at bounding box center [332, 84] width 301 height 34
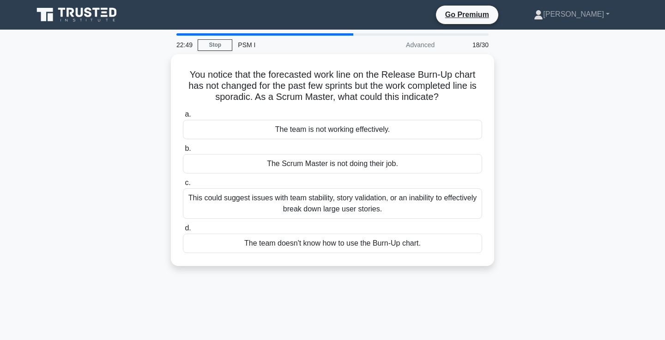
click at [571, 85] on div "You notice that the forecasted work line on the Release Burn-Up chart has not c…" at bounding box center [333, 165] width 610 height 223
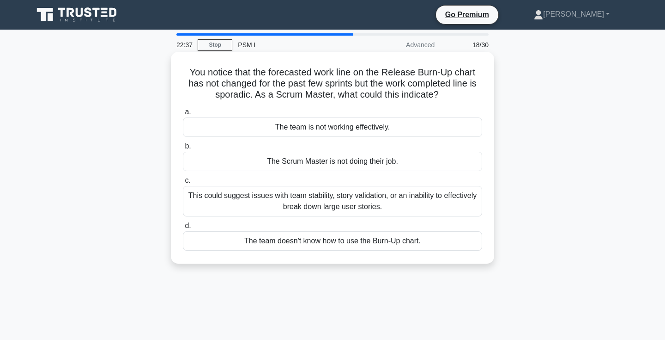
click at [362, 205] on div "This could suggest issues with team stability, story validation, or an inabilit…" at bounding box center [332, 201] width 299 height 30
click at [183, 183] on input "c. This could suggest issues with team stability, story validation, or an inabi…" at bounding box center [183, 180] width 0 height 6
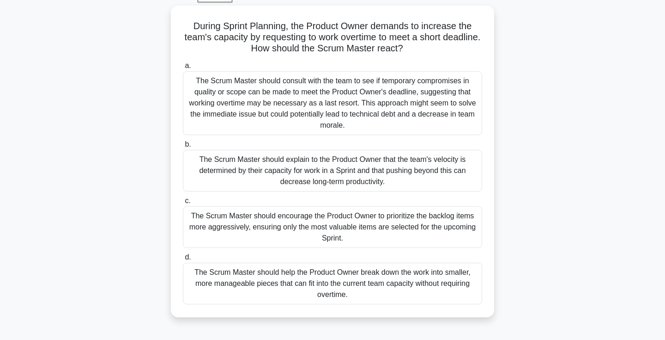
scroll to position [52, 0]
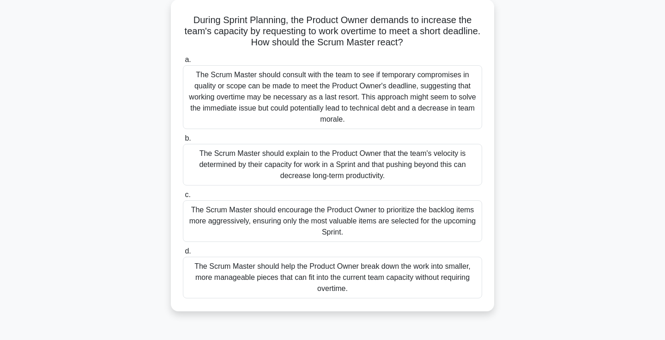
click at [335, 169] on div "The Scrum Master should explain to the Product Owner that the team's velocity i…" at bounding box center [332, 165] width 299 height 42
click at [183, 141] on input "b. The Scrum Master should explain to the Product Owner that the team's velocit…" at bounding box center [183, 138] width 0 height 6
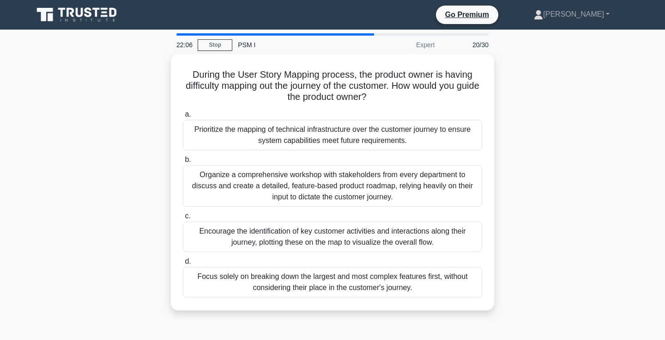
scroll to position [0, 0]
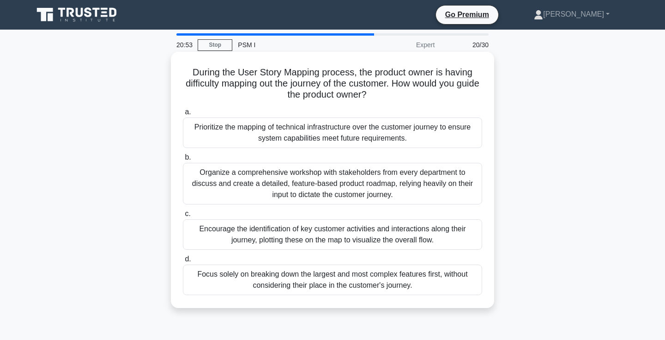
click at [392, 234] on div "Encourage the identification of key customer activities and interactions along …" at bounding box center [332, 234] width 299 height 30
click at [183, 217] on input "c. Encourage the identification of key customer activities and interactions alo…" at bounding box center [183, 214] width 0 height 6
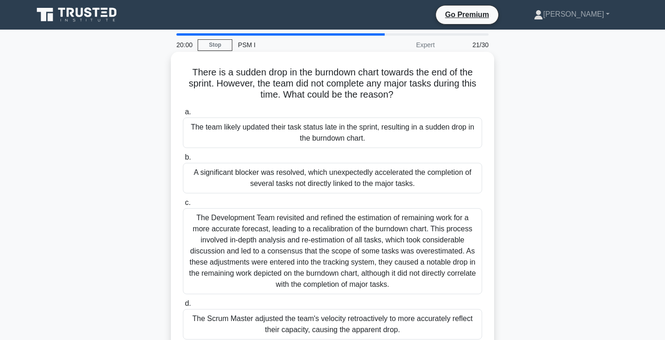
click at [399, 187] on div "A significant blocker was resolved, which unexpectedly accelerated the completi…" at bounding box center [332, 178] width 299 height 30
click at [183, 160] on input "b. A significant blocker was resolved, which unexpectedly accelerated the compl…" at bounding box center [183, 157] width 0 height 6
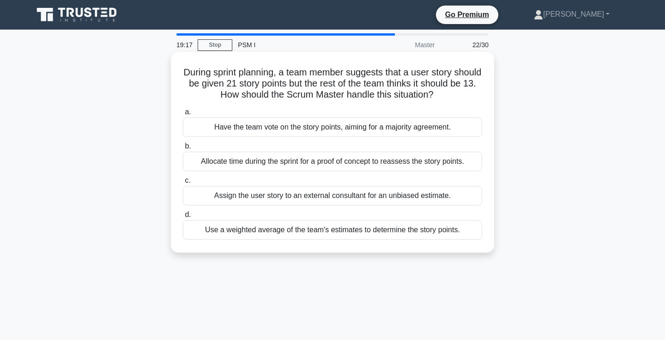
click at [413, 233] on div "Use a weighted average of the team's estimates to determine the story points." at bounding box center [332, 229] width 299 height 19
click at [183, 218] on input "d. Use a weighted average of the team's estimates to determine the story points." at bounding box center [183, 215] width 0 height 6
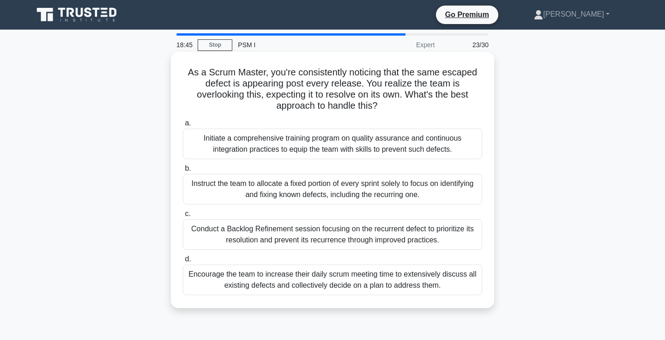
click at [428, 146] on div "Initiate a comprehensive training program on quality assurance and continuous i…" at bounding box center [332, 143] width 299 height 30
click at [183, 126] on input "a. Initiate a comprehensive training program on quality assurance and continuou…" at bounding box center [183, 123] width 0 height 6
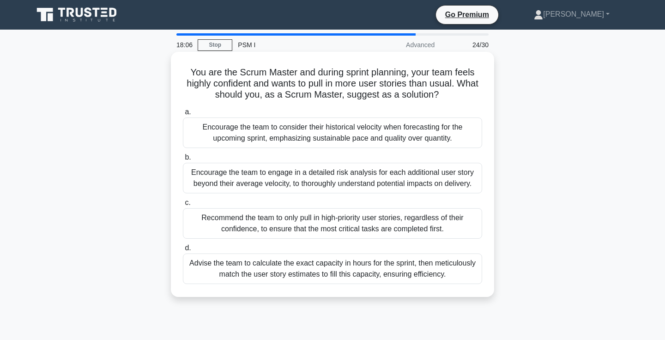
click at [304, 134] on div "Encourage the team to consider their historical velocity when forecasting for t…" at bounding box center [332, 132] width 299 height 30
click at [183, 115] on input "a. Encourage the team to consider their historical velocity when forecasting fo…" at bounding box center [183, 112] width 0 height 6
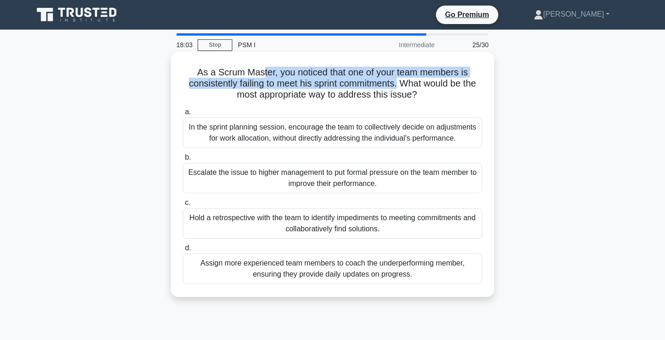
drag, startPoint x: 262, startPoint y: 74, endPoint x: 397, endPoint y: 87, distance: 136.0
click at [397, 87] on h5 "As a Scrum Master, you noticed that one of your team members is consistently fa…" at bounding box center [332, 84] width 301 height 34
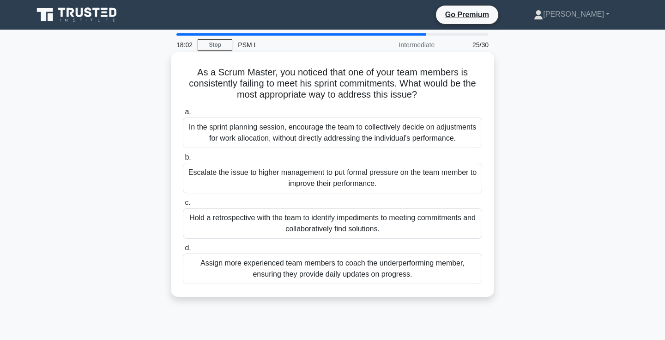
click at [429, 91] on h5 "As a Scrum Master, you noticed that one of your team members is consistently fa…" at bounding box center [332, 84] width 301 height 34
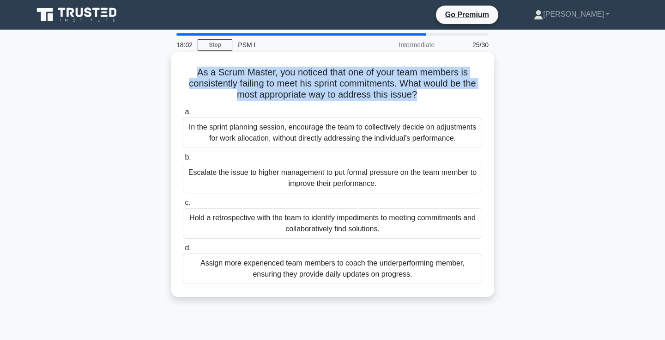
drag, startPoint x: 429, startPoint y: 91, endPoint x: 312, endPoint y: 62, distance: 120.8
click at [312, 62] on div "As a Scrum Master, you noticed that one of your team members is consistently fa…" at bounding box center [333, 174] width 316 height 238
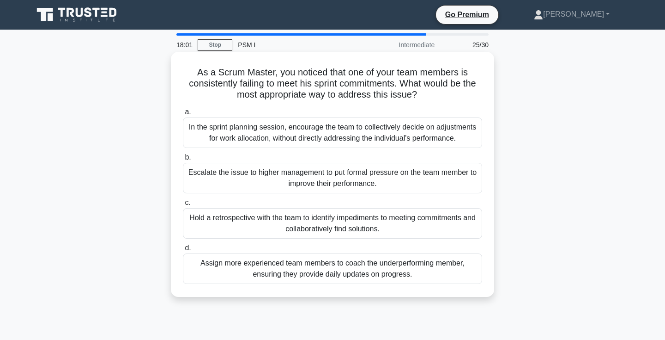
click at [313, 66] on div "As a Scrum Master, you noticed that one of your team members is consistently fa…" at bounding box center [333, 174] width 316 height 238
click at [263, 80] on h5 "As a Scrum Master, you noticed that one of your team members is consistently fa…" at bounding box center [332, 84] width 301 height 34
click at [343, 80] on h5 "As a Scrum Master, you noticed that one of your team members is consistently fa…" at bounding box center [332, 84] width 301 height 34
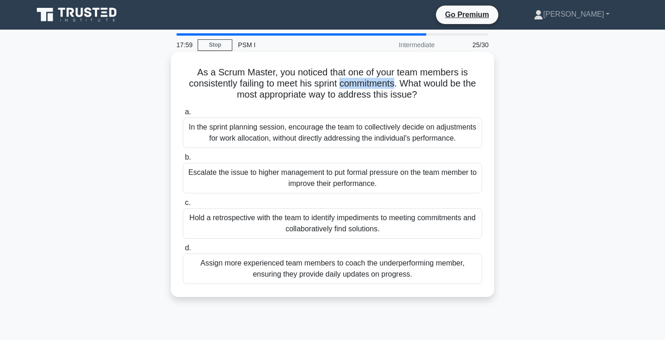
click at [343, 80] on h5 "As a Scrum Master, you noticed that one of your team members is consistently fa…" at bounding box center [332, 84] width 301 height 34
click at [360, 80] on h5 "As a Scrum Master, you noticed that one of your team members is consistently fa…" at bounding box center [332, 84] width 301 height 34
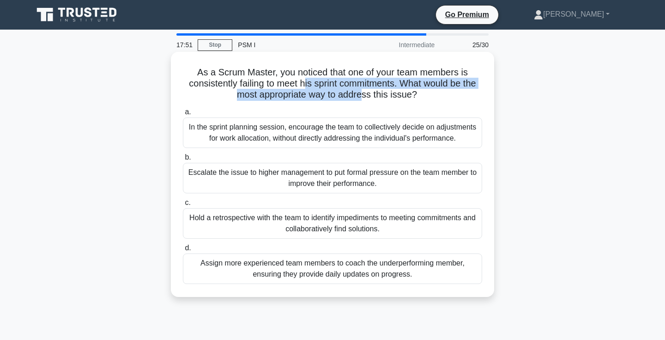
drag, startPoint x: 304, startPoint y: 79, endPoint x: 362, endPoint y: 95, distance: 60.3
click at [362, 95] on h5 "As a Scrum Master, you noticed that one of your team members is consistently fa…" at bounding box center [332, 84] width 301 height 34
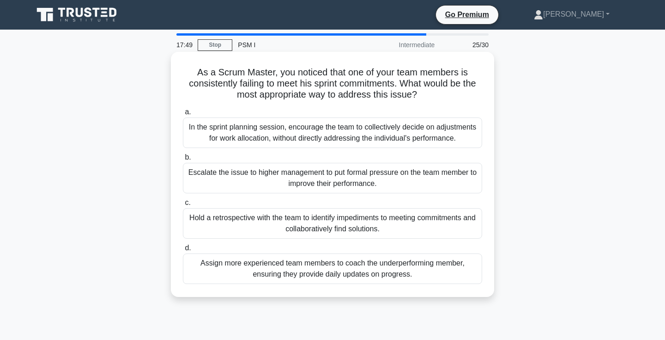
click at [377, 95] on h5 "As a Scrum Master, you noticed that one of your team members is consistently fa…" at bounding box center [332, 84] width 301 height 34
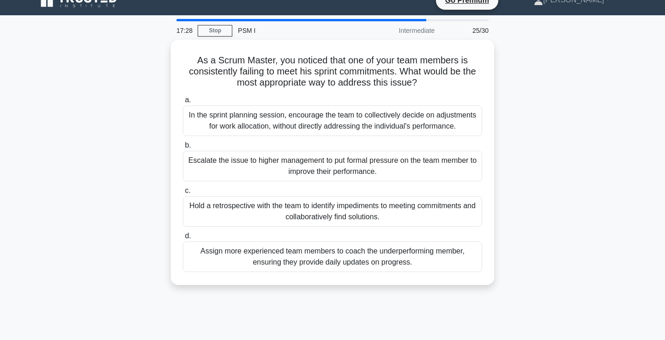
scroll to position [17, 0]
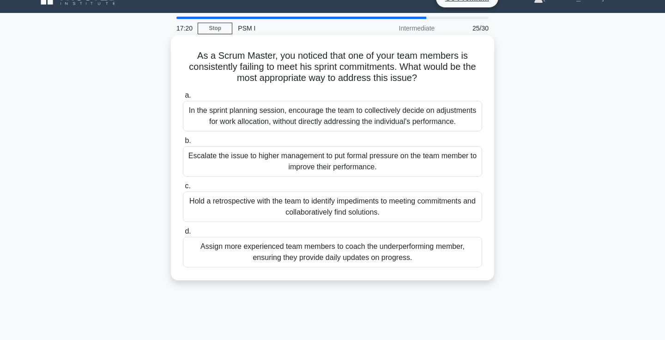
click at [318, 205] on div "Hold a retrospective with the team to identify impediments to meeting commitmen…" at bounding box center [332, 206] width 299 height 30
click at [183, 189] on input "c. Hold a retrospective with the team to identify impediments to meeting commit…" at bounding box center [183, 186] width 0 height 6
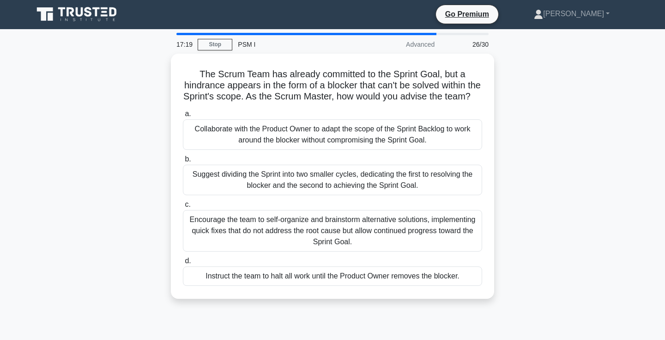
scroll to position [0, 0]
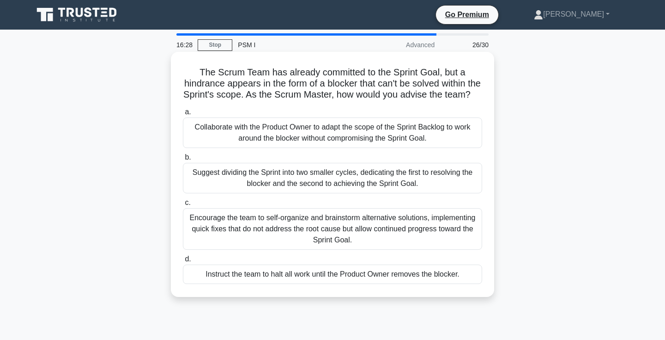
click at [335, 130] on div "Collaborate with the Product Owner to adapt the scope of the Sprint Backlog to …" at bounding box center [332, 132] width 299 height 30
click at [183, 115] on input "a. Collaborate with the Product Owner to adapt the scope of the Sprint Backlog …" at bounding box center [183, 112] width 0 height 6
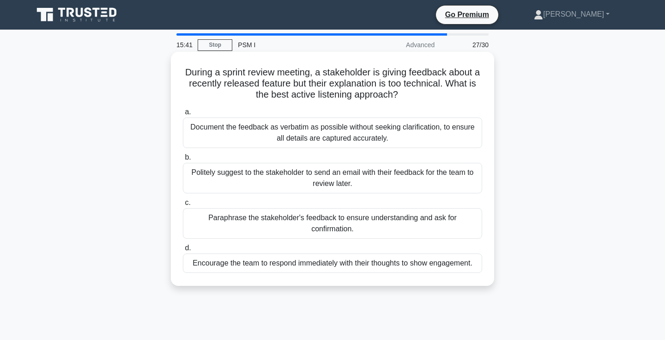
click at [353, 223] on div "Paraphrase the stakeholder's feedback to ensure understanding and ask for confi…" at bounding box center [332, 223] width 299 height 30
click at [183, 206] on input "c. Paraphrase the stakeholder's feedback to ensure understanding and ask for co…" at bounding box center [183, 203] width 0 height 6
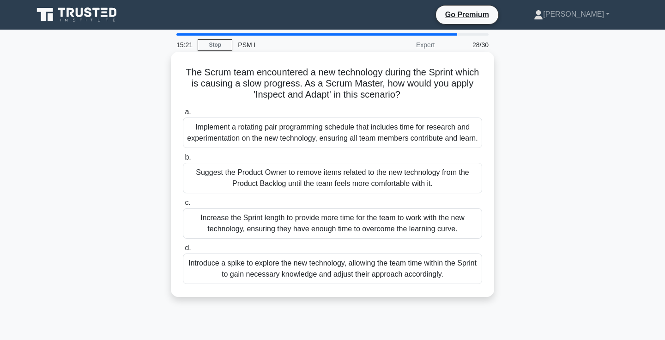
click at [385, 284] on div "Introduce a spike to explore the new technology, allowing the team time within …" at bounding box center [332, 268] width 299 height 30
click at [183, 251] on input "d. Introduce a spike to explore the new technology, allowing the team time with…" at bounding box center [183, 248] width 0 height 6
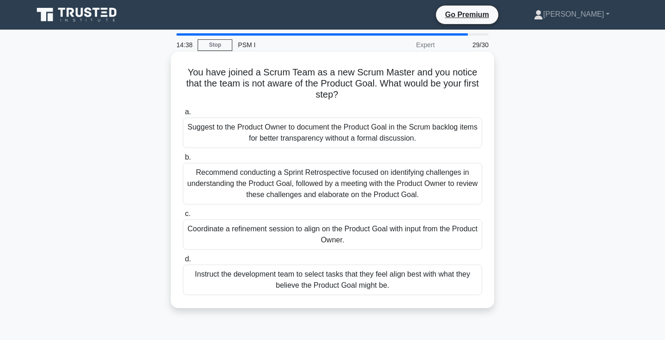
click at [369, 187] on div "Recommend conducting a Sprint Retrospective focused on identifying challenges i…" at bounding box center [332, 184] width 299 height 42
click at [183, 160] on input "b. Recommend conducting a Sprint Retrospective focused on identifying challenge…" at bounding box center [183, 157] width 0 height 6
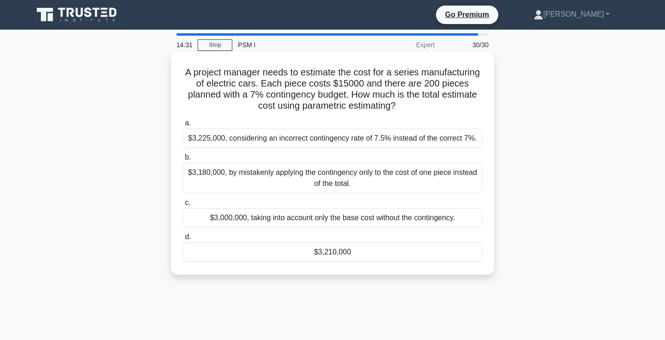
click at [444, 262] on div "$3,210,000" at bounding box center [332, 251] width 299 height 19
click at [183, 240] on input "d. $3,210,000" at bounding box center [183, 237] width 0 height 6
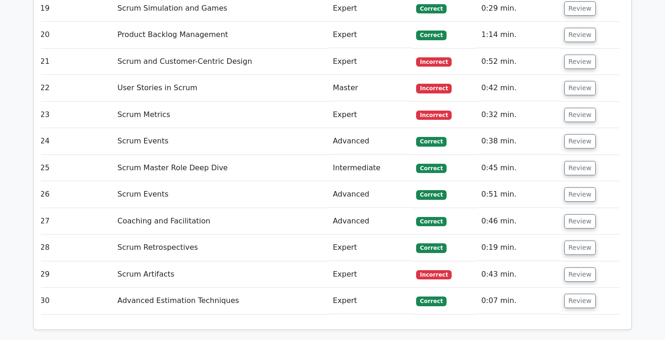
scroll to position [2176, 0]
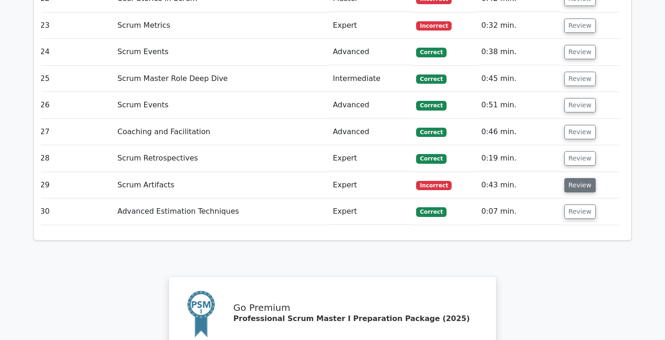
click at [585, 178] on button "Review" at bounding box center [580, 185] width 31 height 14
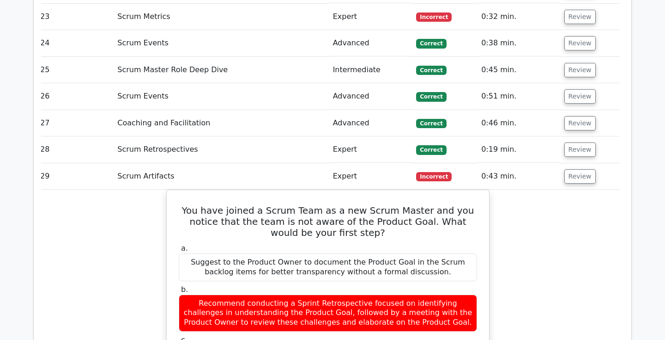
scroll to position [2187, 0]
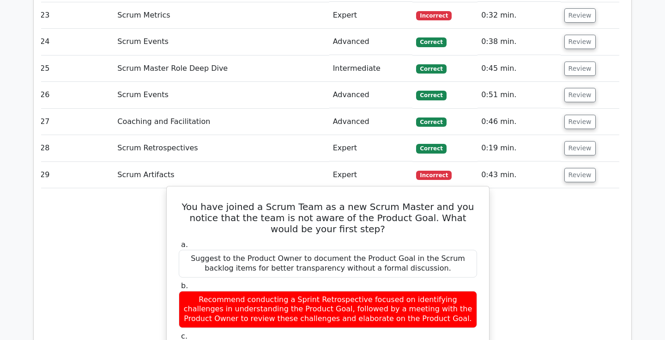
drag, startPoint x: 397, startPoint y: 310, endPoint x: 291, endPoint y: 311, distance: 105.8
drag, startPoint x: 262, startPoint y: 300, endPoint x: 379, endPoint y: 314, distance: 117.7
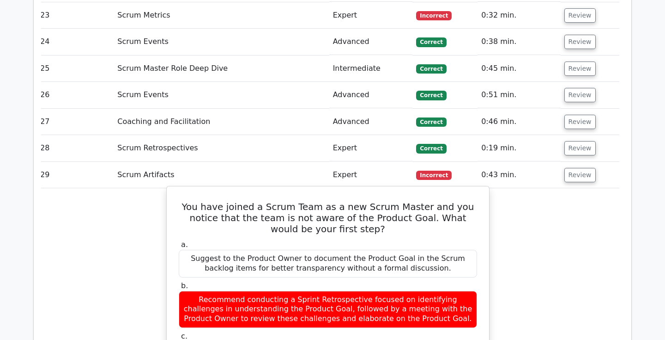
drag, startPoint x: 373, startPoint y: 311, endPoint x: 268, endPoint y: 299, distance: 106.5
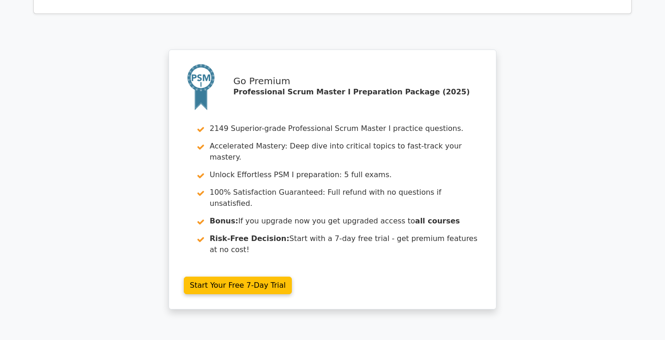
scroll to position [2881, 0]
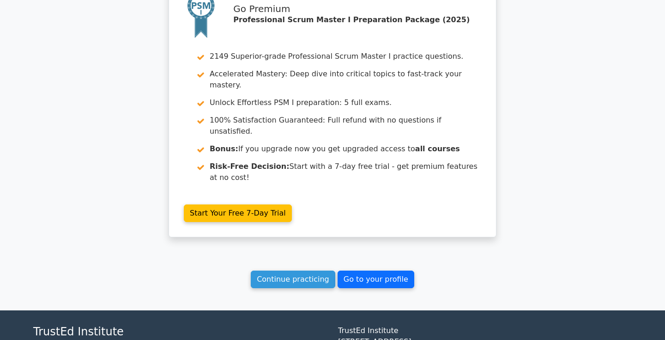
click at [351, 270] on link "Go to your profile" at bounding box center [376, 279] width 77 height 18
